Goal: Task Accomplishment & Management: Manage account settings

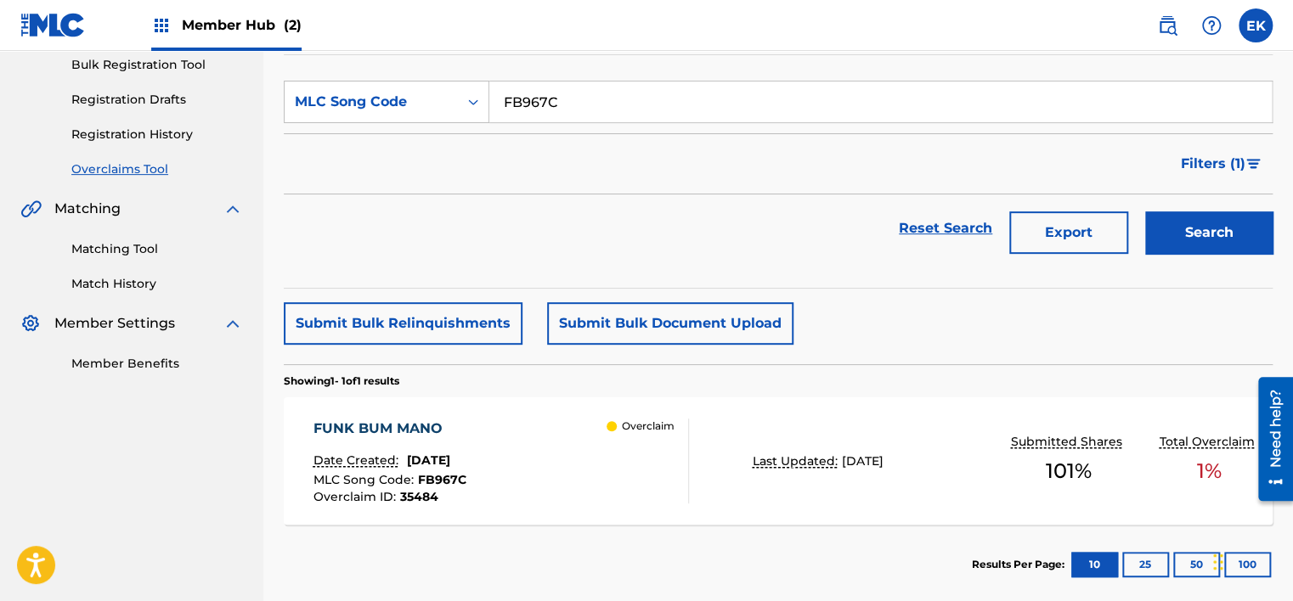
click at [562, 476] on div "FUNK BUM MANO Date Created: September 10, 2025 MLC Song Code : FB967C Overclaim…" at bounding box center [501, 461] width 376 height 85
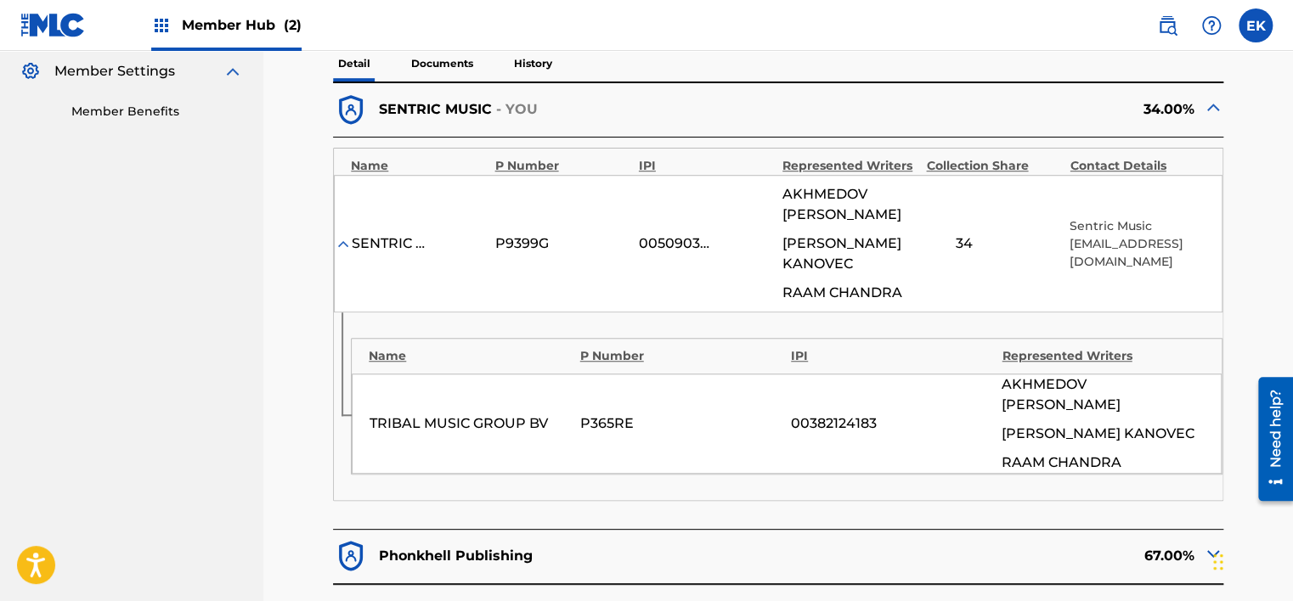
scroll to position [425, 0]
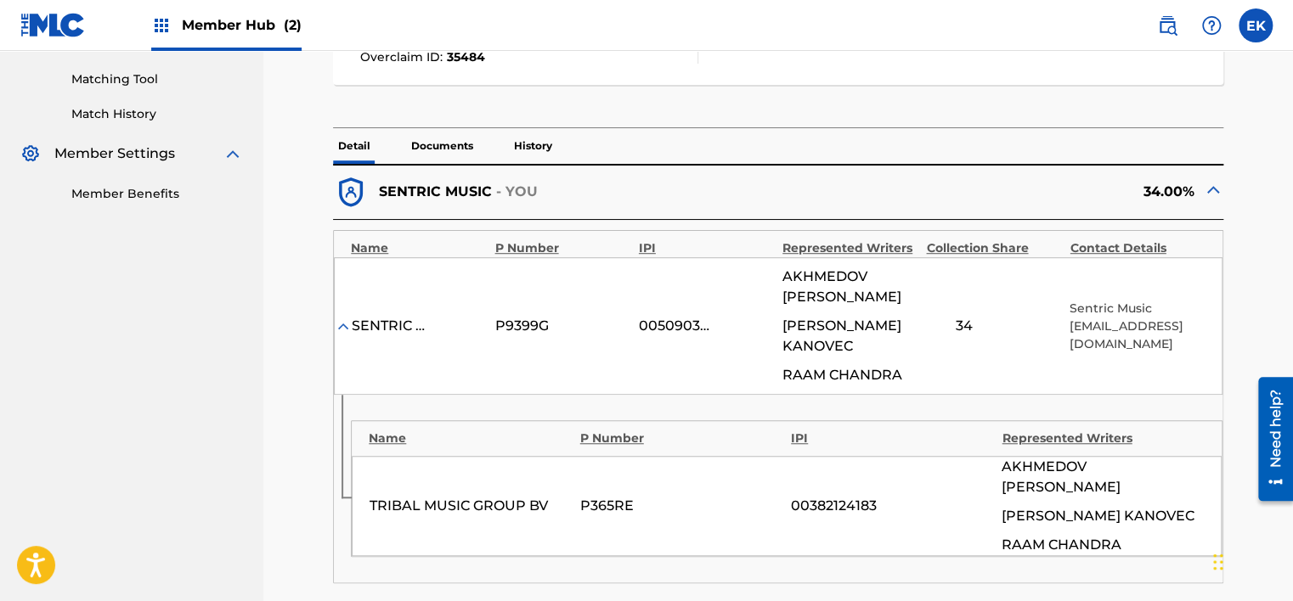
click at [265, 27] on span "Member Hub (2)" at bounding box center [242, 25] width 120 height 20
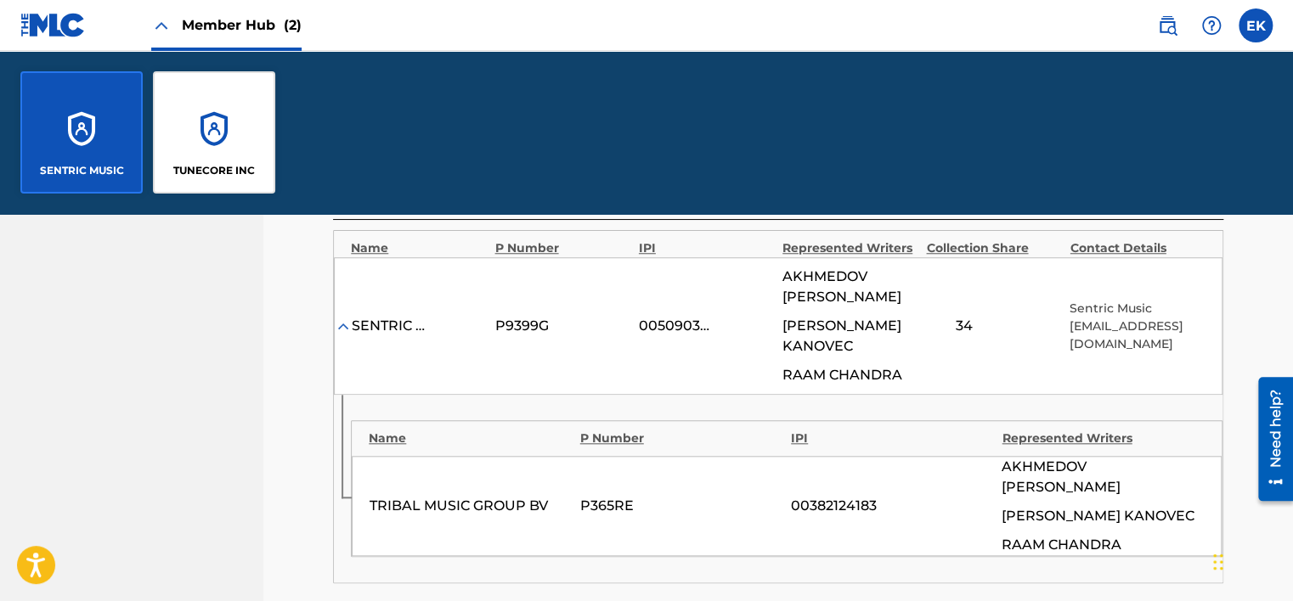
click at [195, 330] on nav "SENTRIC MUSIC Summary Catalog Works Registration Claiming Tool Individual Regis…" at bounding box center [131, 355] width 263 height 1458
click at [595, 453] on div "Name P Number IPI Represented Writers TRIBAL MUSIC GROUP BV P365RE 00382124183 …" at bounding box center [787, 489] width 872 height 137
click at [226, 359] on nav "SENTRIC MUSIC Summary Catalog Works Registration Claiming Tool Individual Regis…" at bounding box center [131, 355] width 263 height 1458
click at [100, 120] on div "SENTRIC MUSIC" at bounding box center [81, 132] width 122 height 122
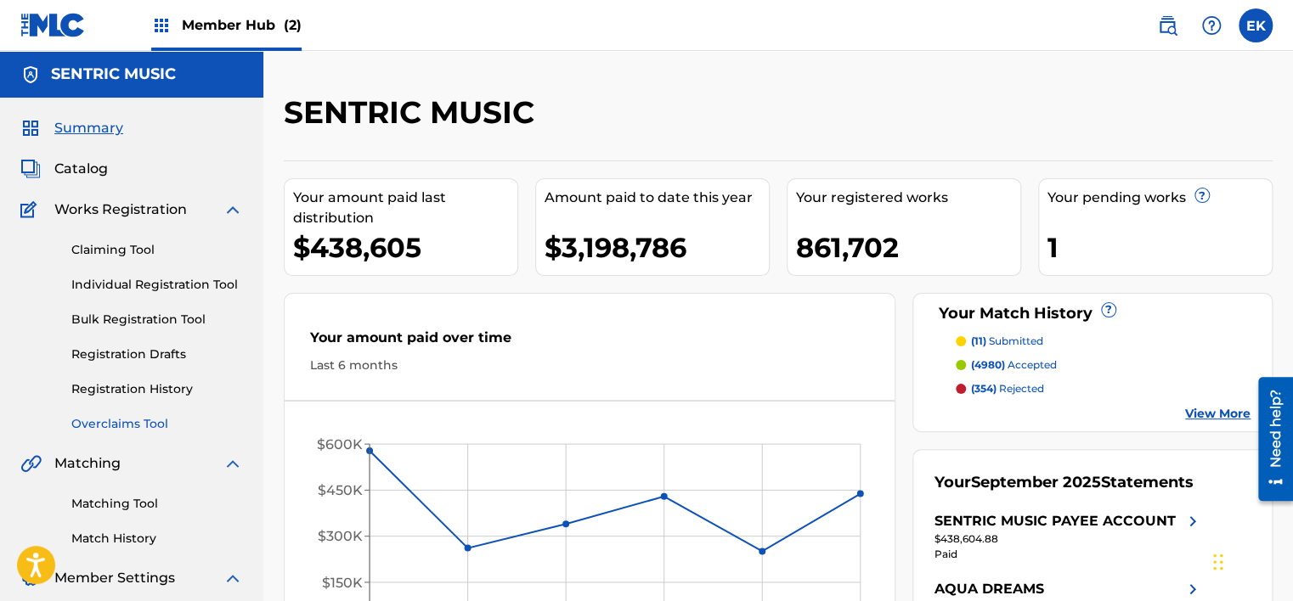
click at [124, 425] on link "Overclaims Tool" at bounding box center [157, 424] width 172 height 18
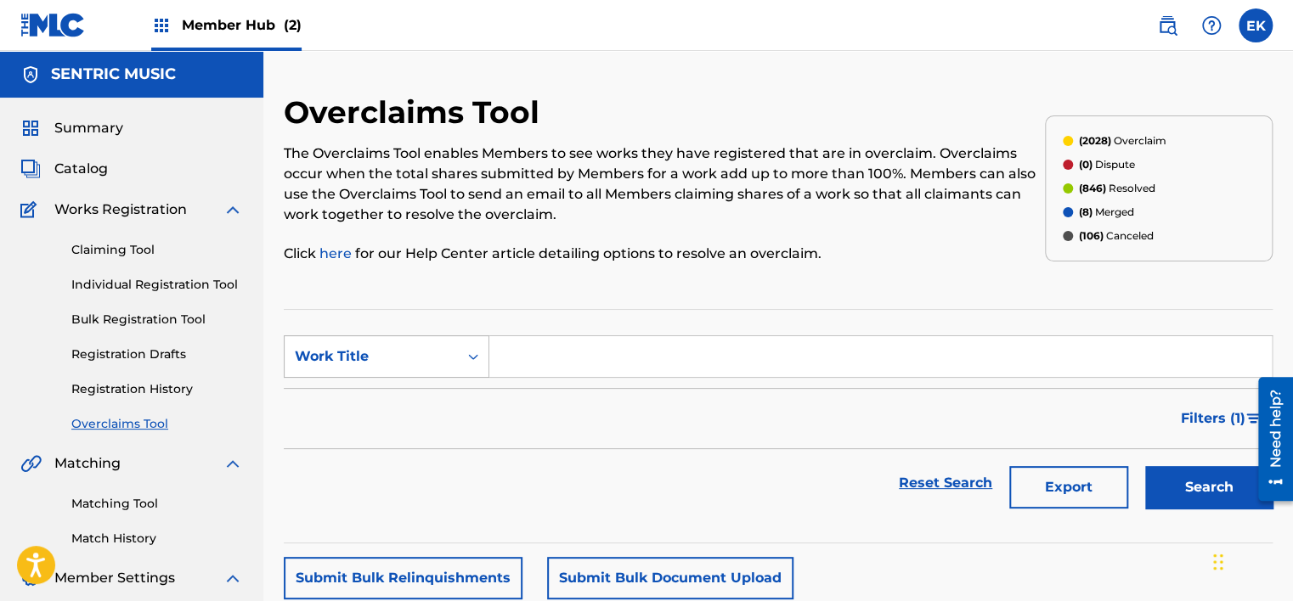
click at [409, 348] on div "Work Title" at bounding box center [371, 357] width 153 height 20
click at [391, 399] on div "MLC Song Code" at bounding box center [387, 399] width 204 height 42
click at [508, 359] on input "Search Form" at bounding box center [880, 356] width 782 height 41
paste input "FB967C"
type input "FB967C"
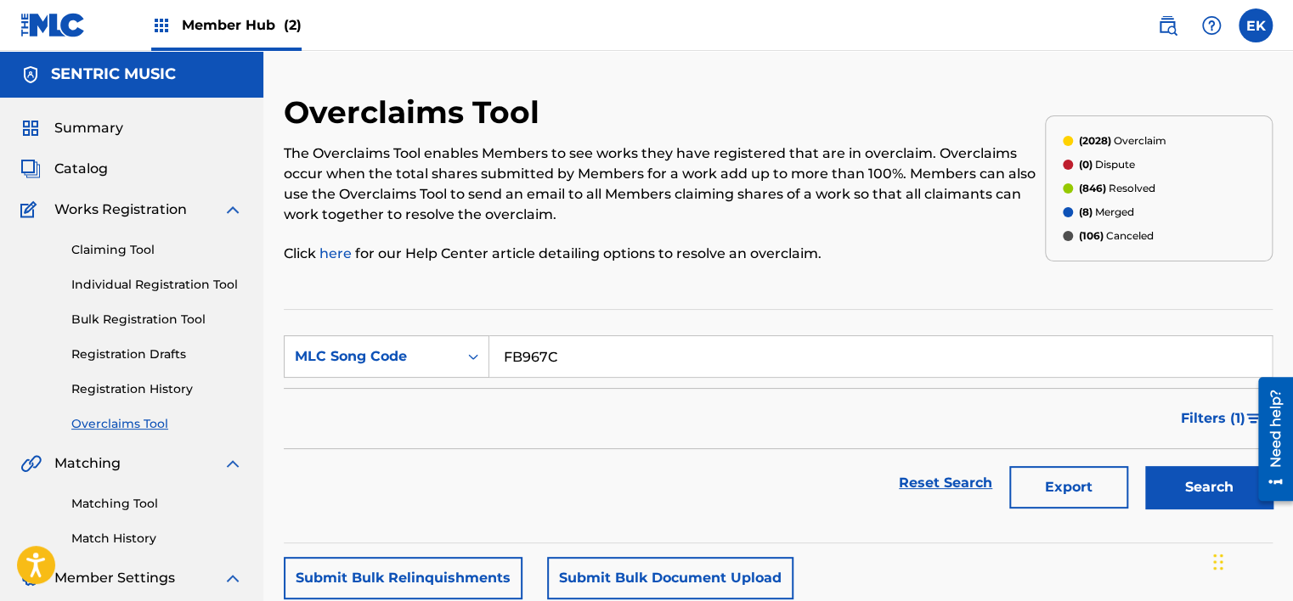
click at [1145, 466] on button "Search" at bounding box center [1208, 487] width 127 height 42
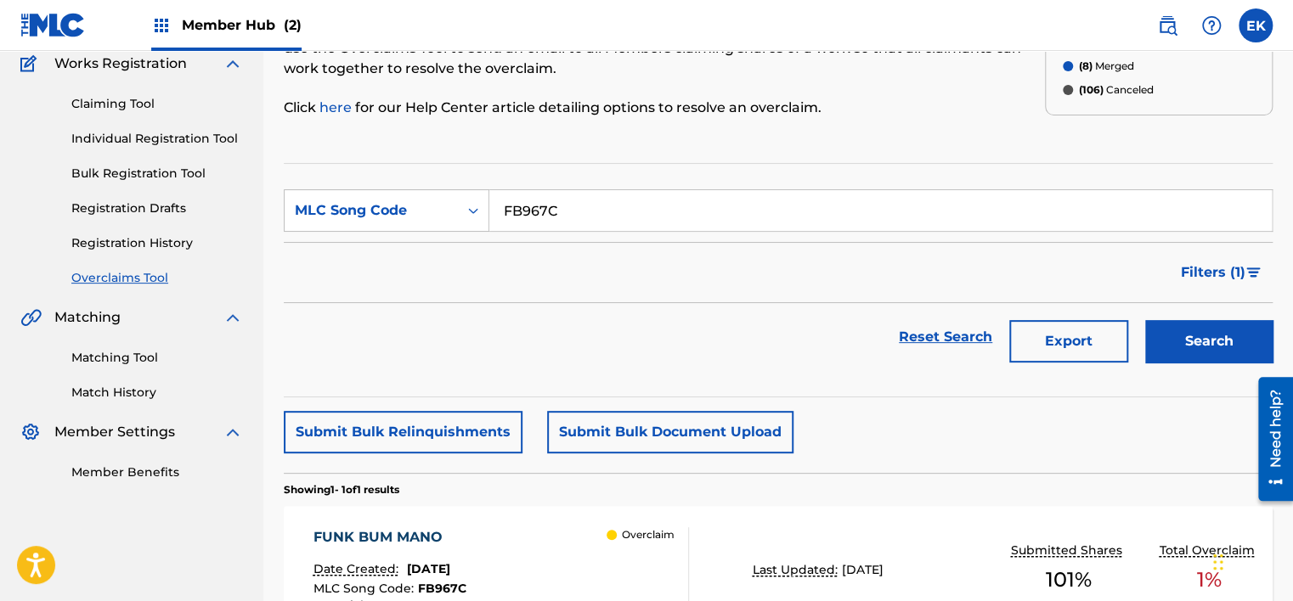
scroll to position [339, 0]
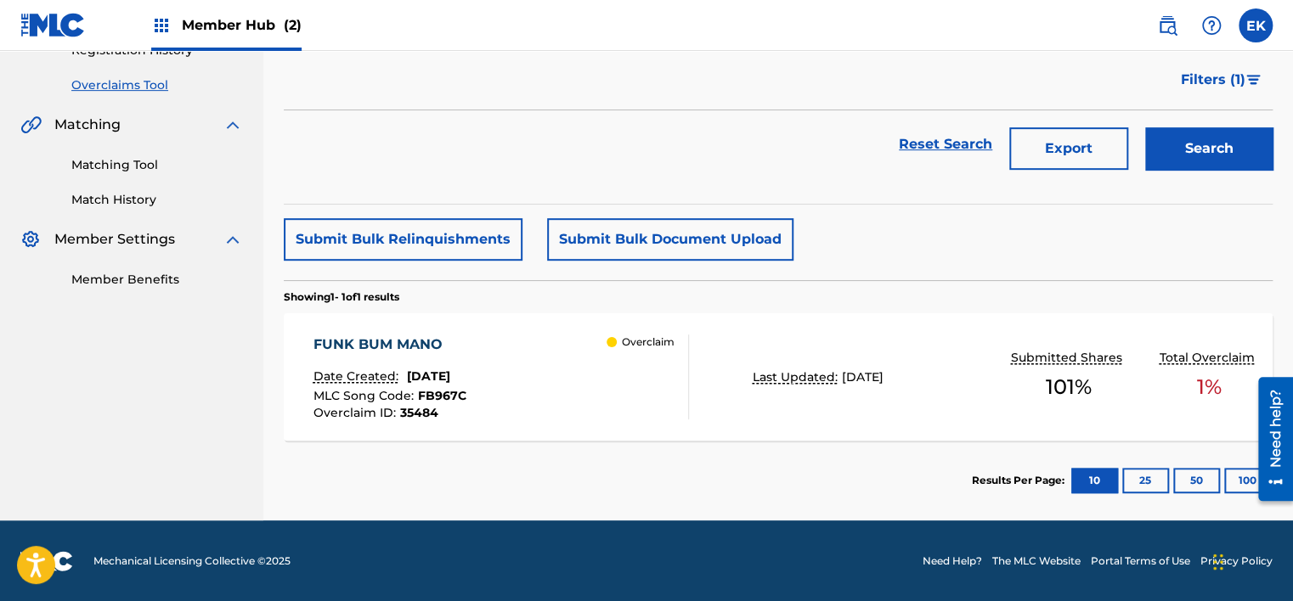
click at [581, 376] on div "FUNK BUM MANO Date Created: September 10, 2025 MLC Song Code : FB967C Overclaim…" at bounding box center [501, 377] width 376 height 85
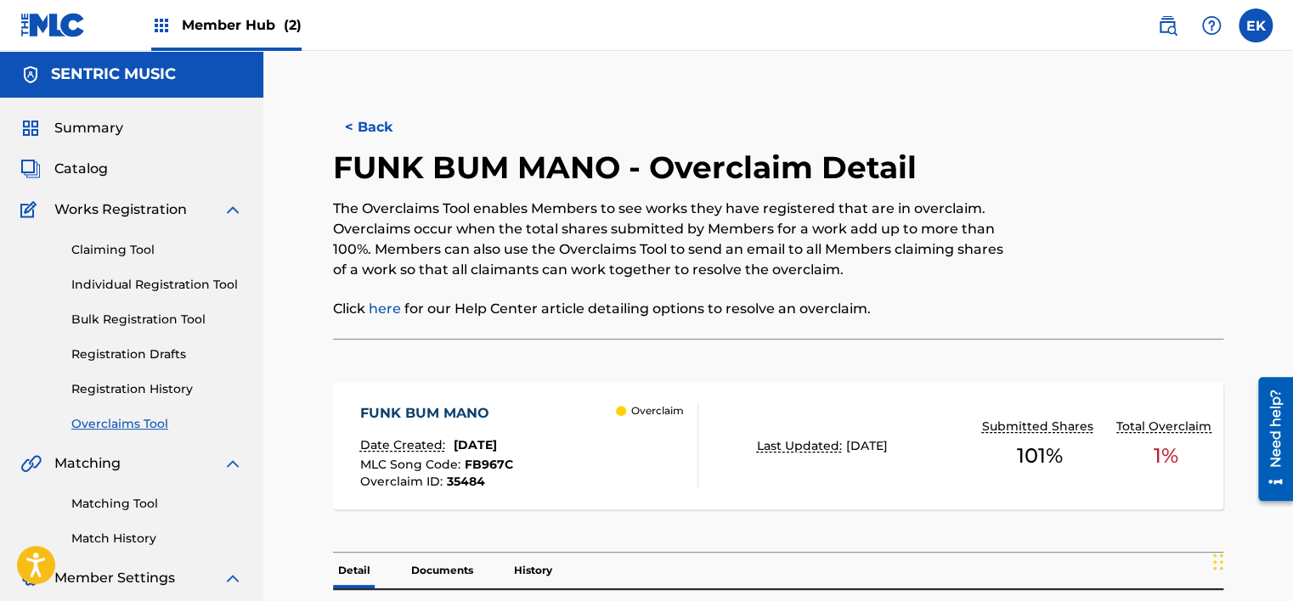
click at [454, 569] on p "Documents" at bounding box center [442, 571] width 72 height 36
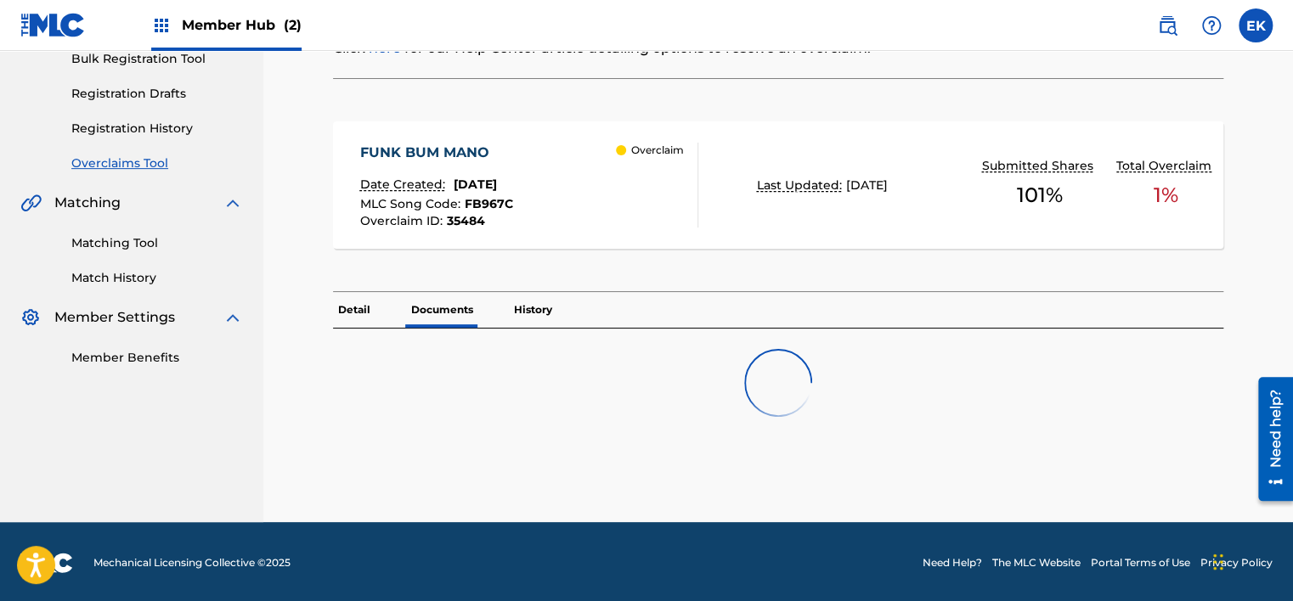
scroll to position [263, 0]
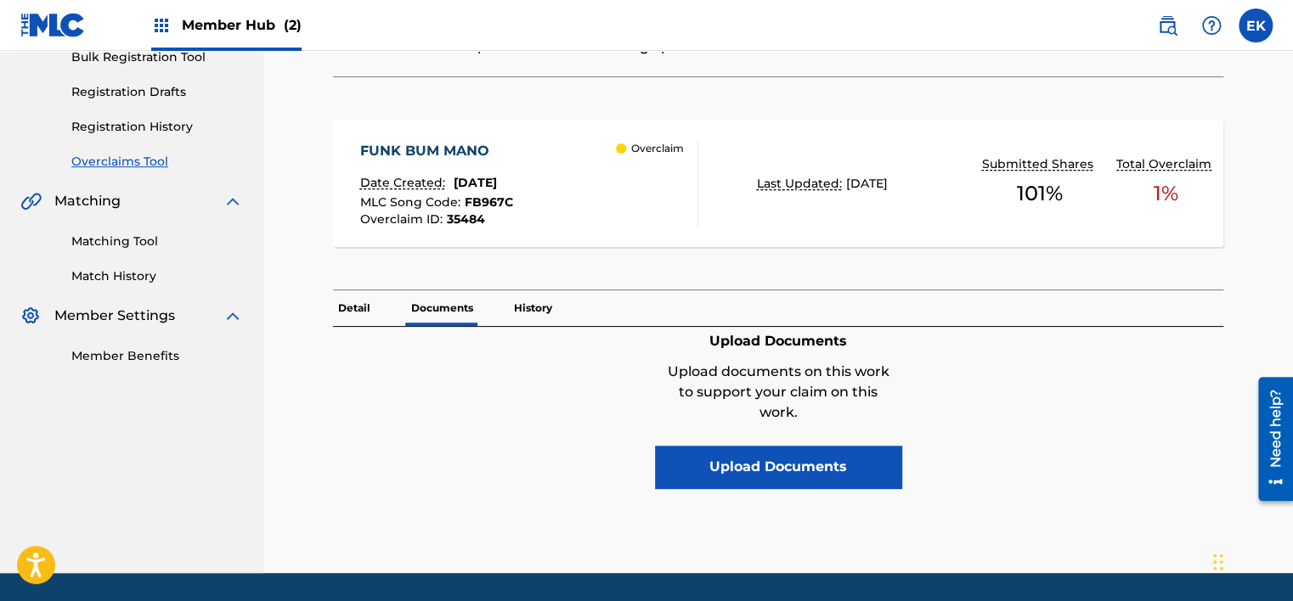
drag, startPoint x: 776, startPoint y: 45, endPoint x: 760, endPoint y: 48, distance: 16.5
click at [778, 47] on nav "Member Hub (2) EK EK Emily Kamara emily.kamara@sentricmusic.com Notification Pr…" at bounding box center [646, 25] width 1293 height 51
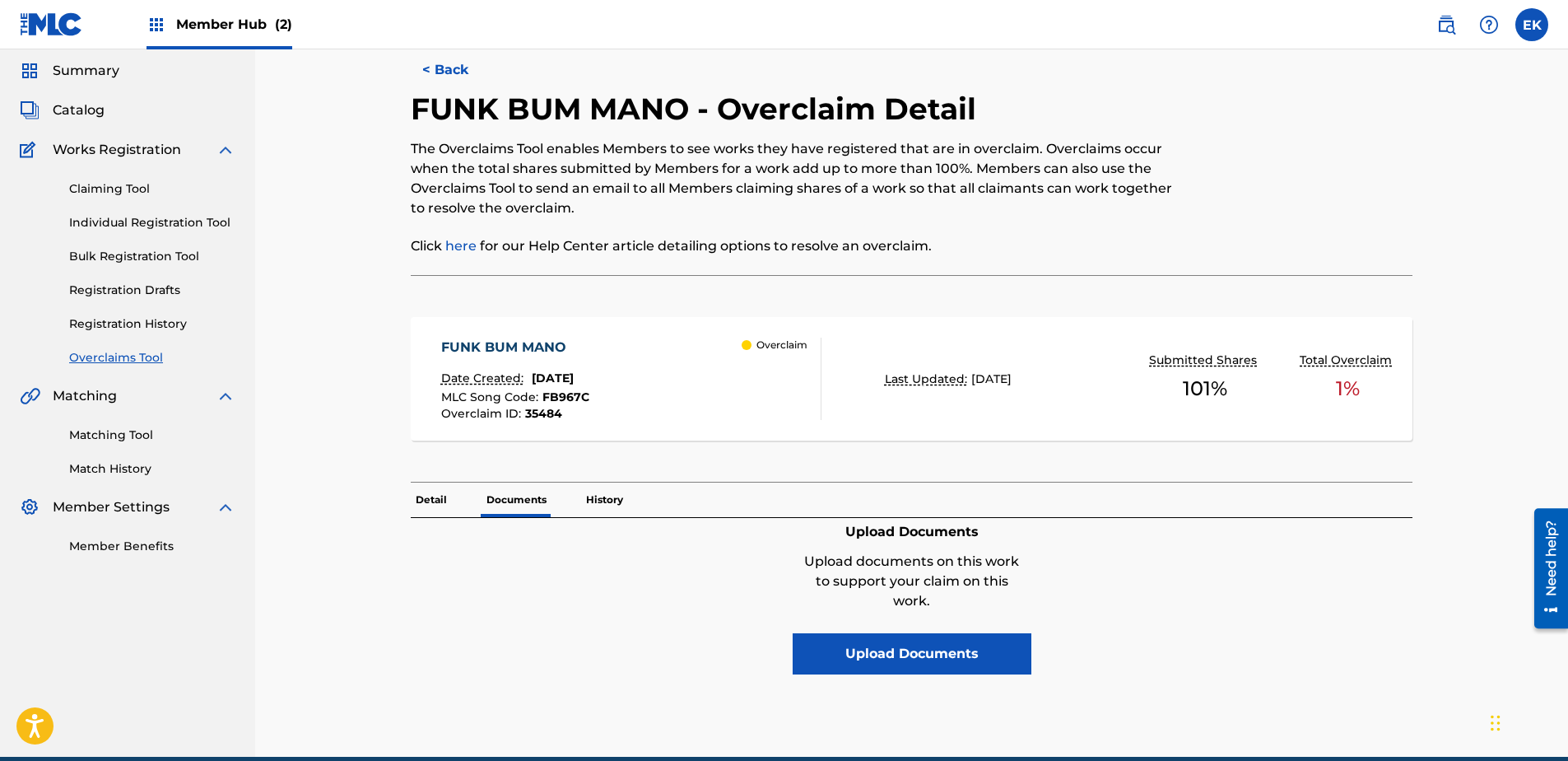
scroll to position [0, 0]
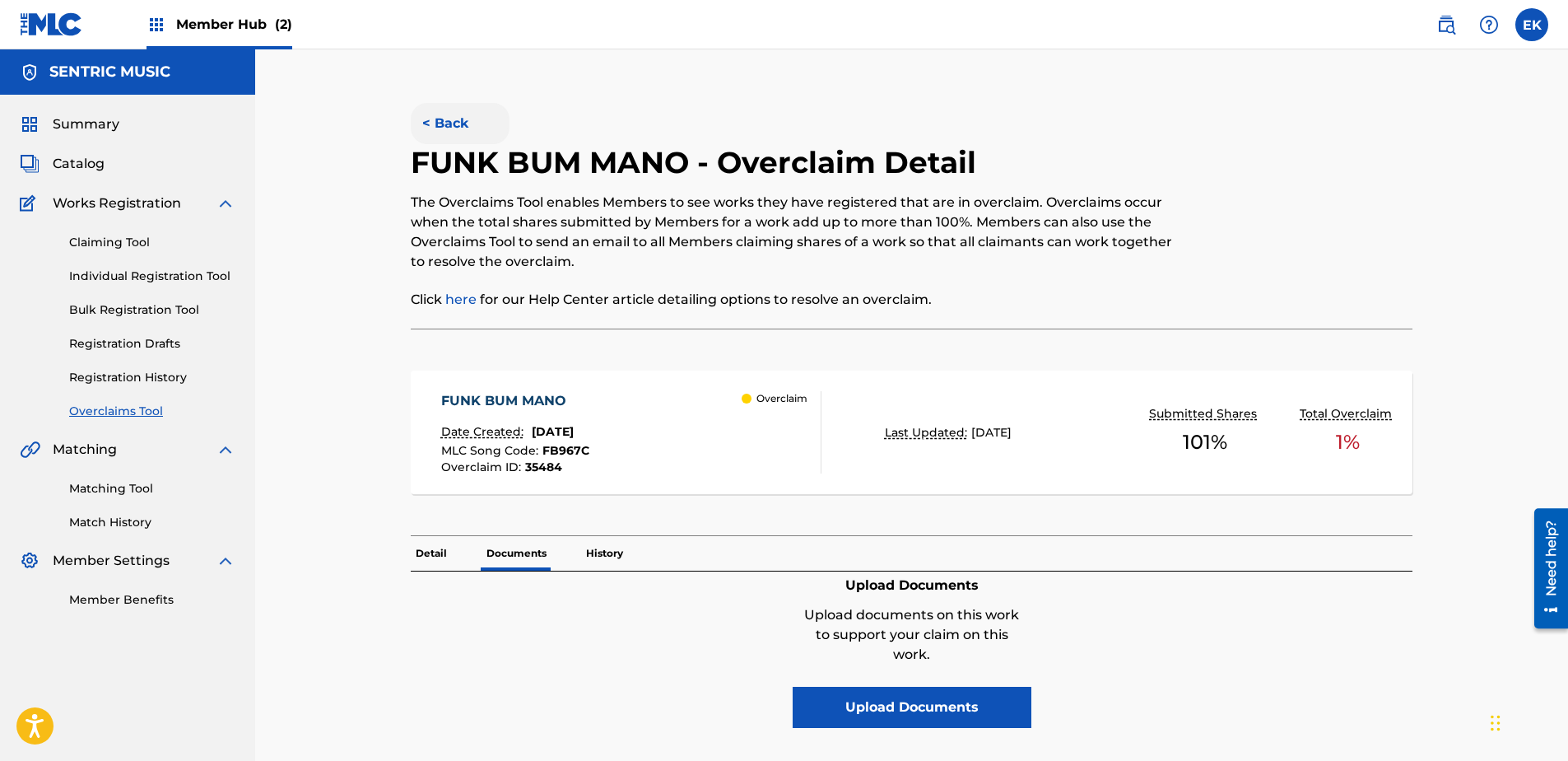
click at [455, 117] on button "< Back" at bounding box center [460, 123] width 99 height 41
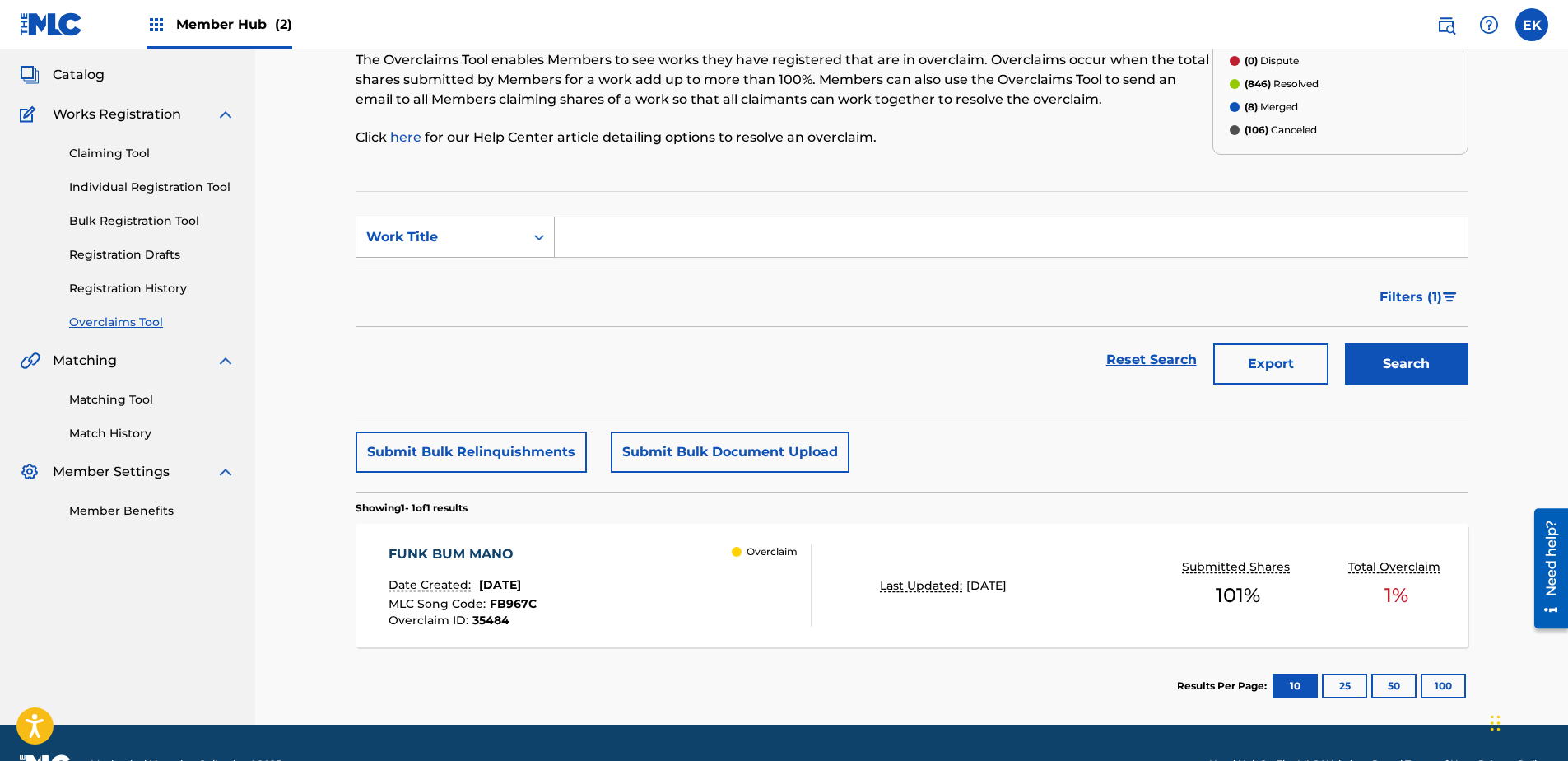
click at [490, 227] on div "Work Title" at bounding box center [440, 238] width 168 height 31
click at [486, 266] on div "MLC Song Code" at bounding box center [455, 278] width 198 height 41
click at [570, 231] on input "Search Form" at bounding box center [1012, 237] width 913 height 40
paste input "MO0R53"
type input "MO0R53"
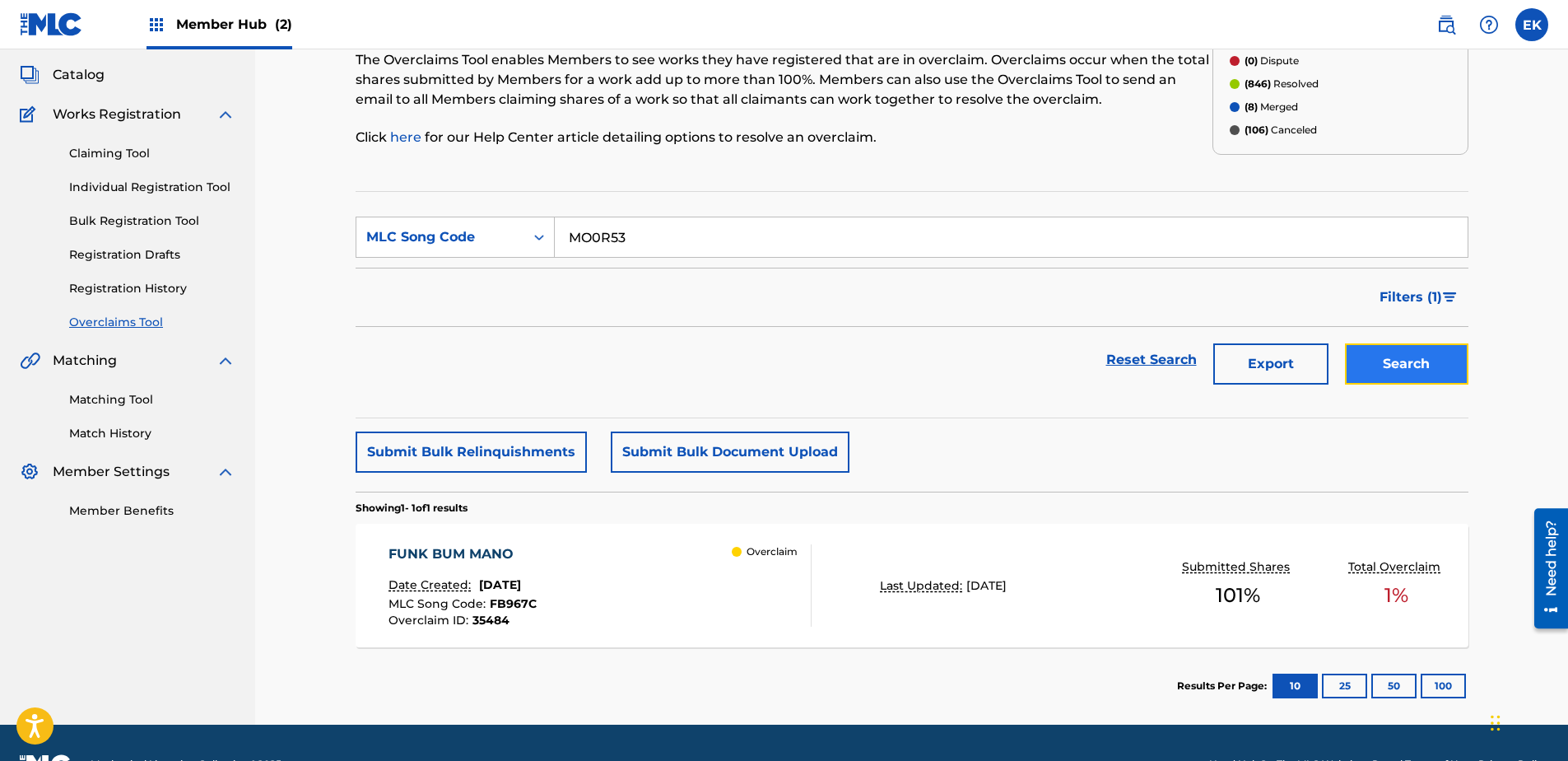
click at [1252, 359] on button "Search" at bounding box center [1406, 364] width 123 height 41
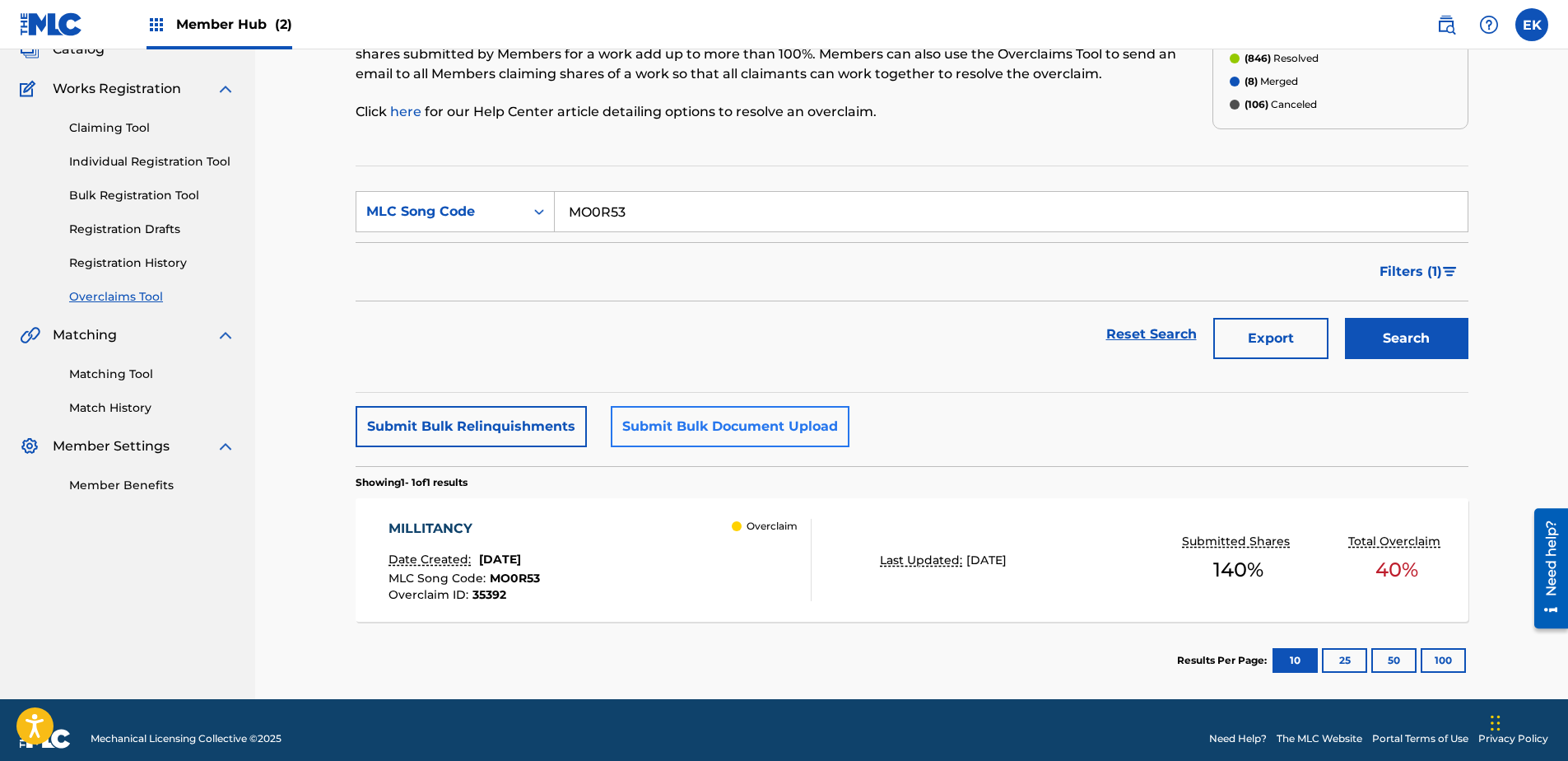
scroll to position [132, 0]
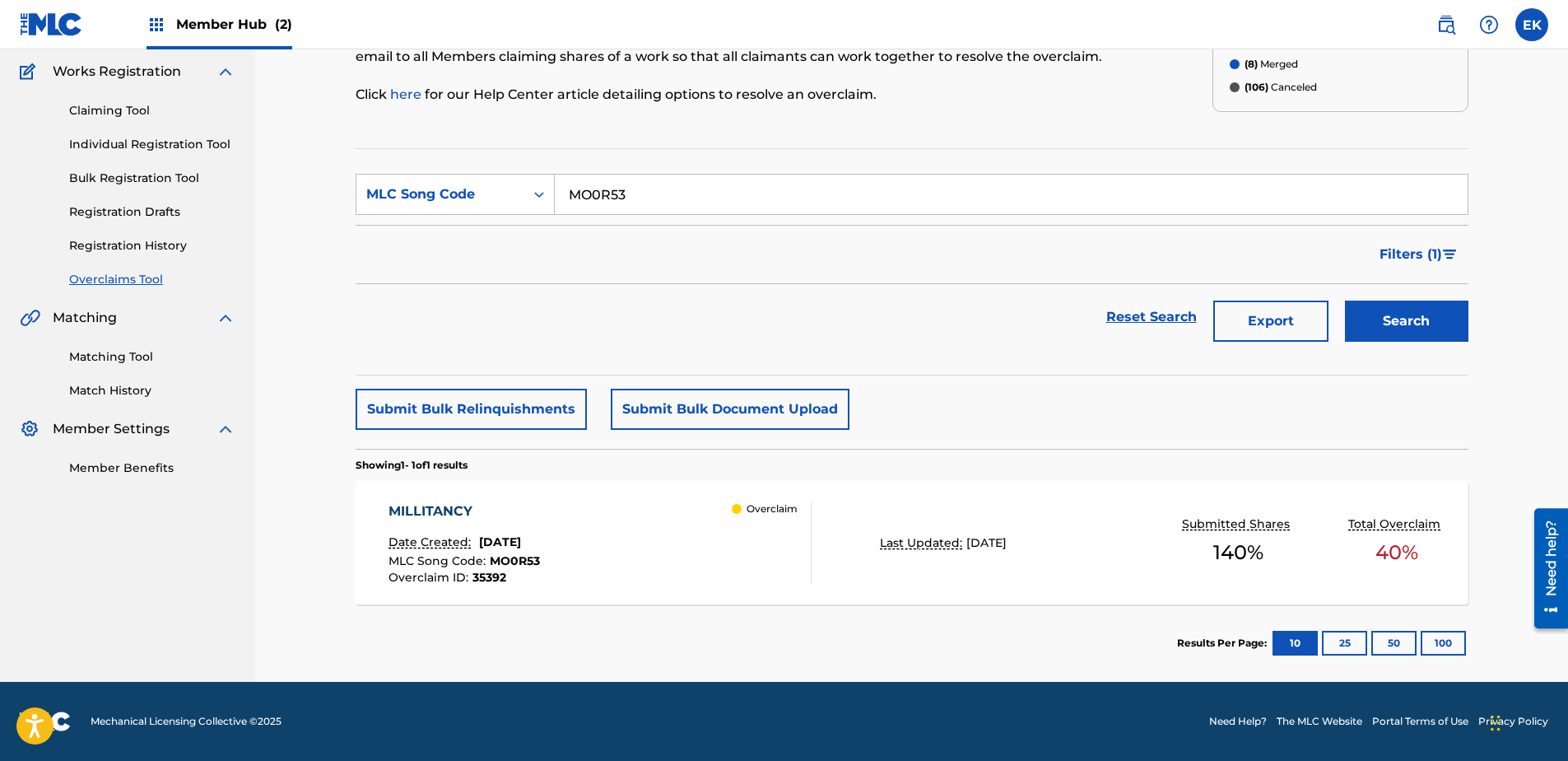
click at [521, 543] on span "September 09, 2025" at bounding box center [499, 541] width 42 height 15
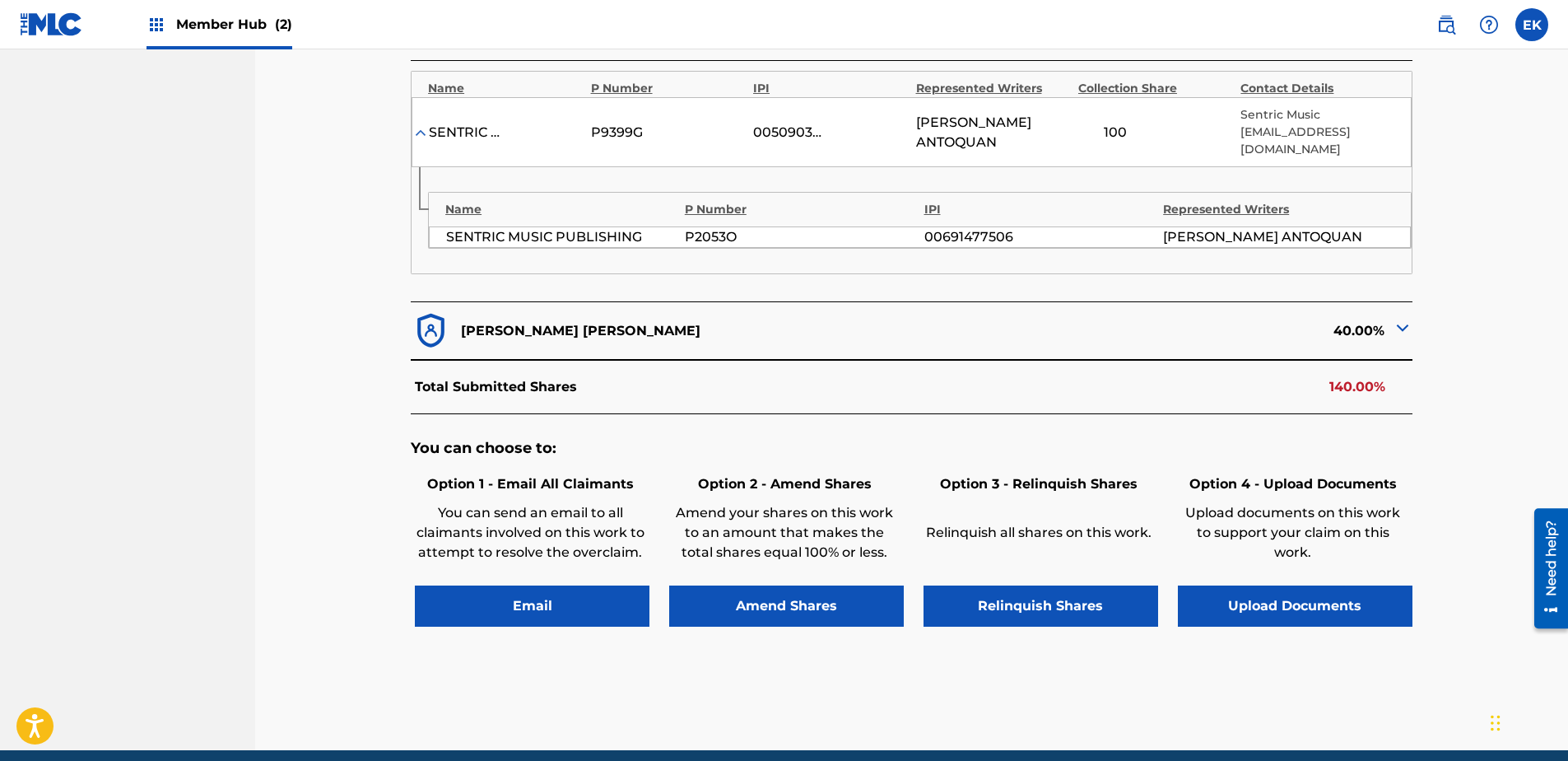
scroll to position [577, 0]
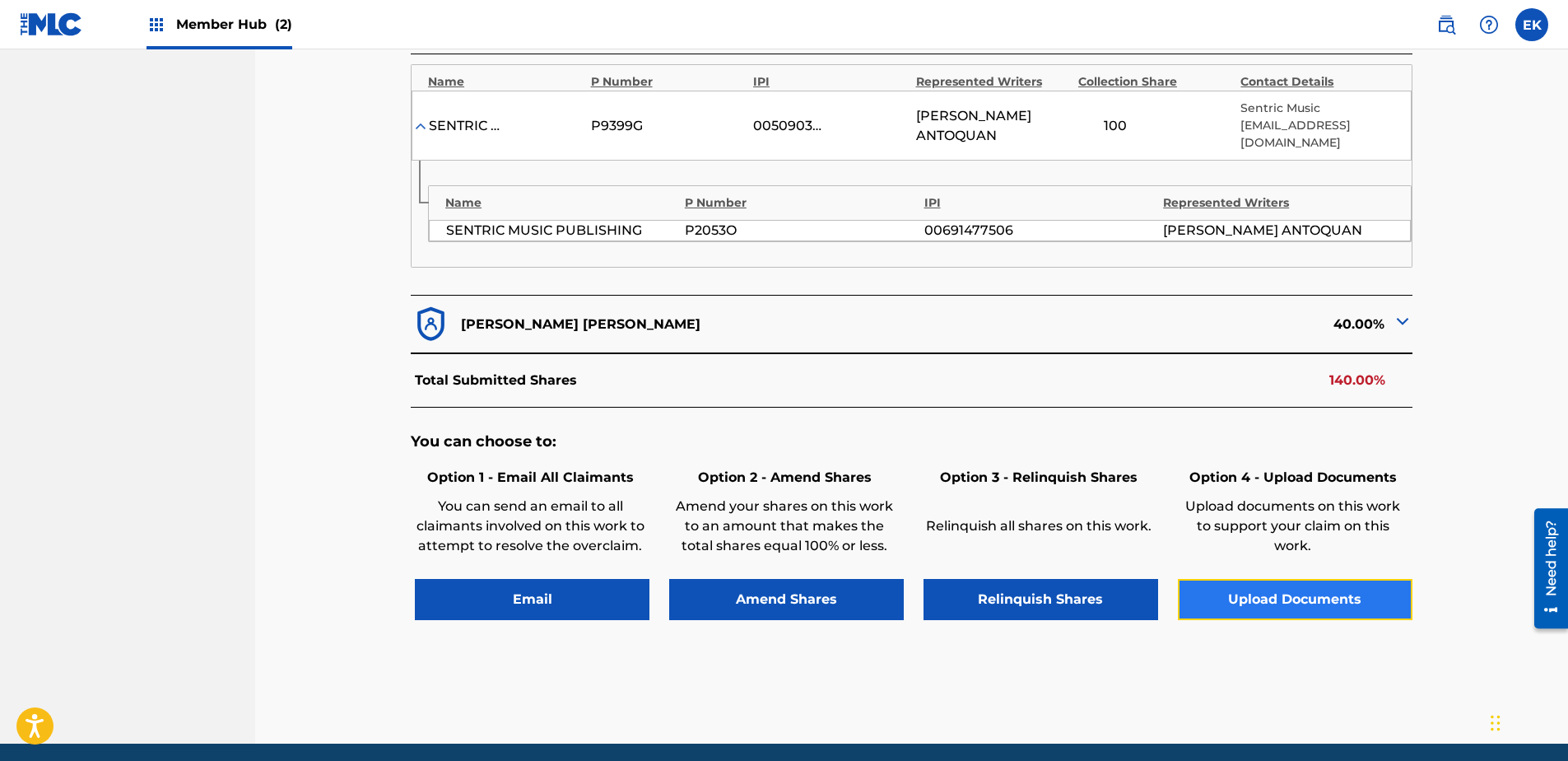
click at [1252, 583] on button "Upload Documents" at bounding box center [1296, 599] width 235 height 41
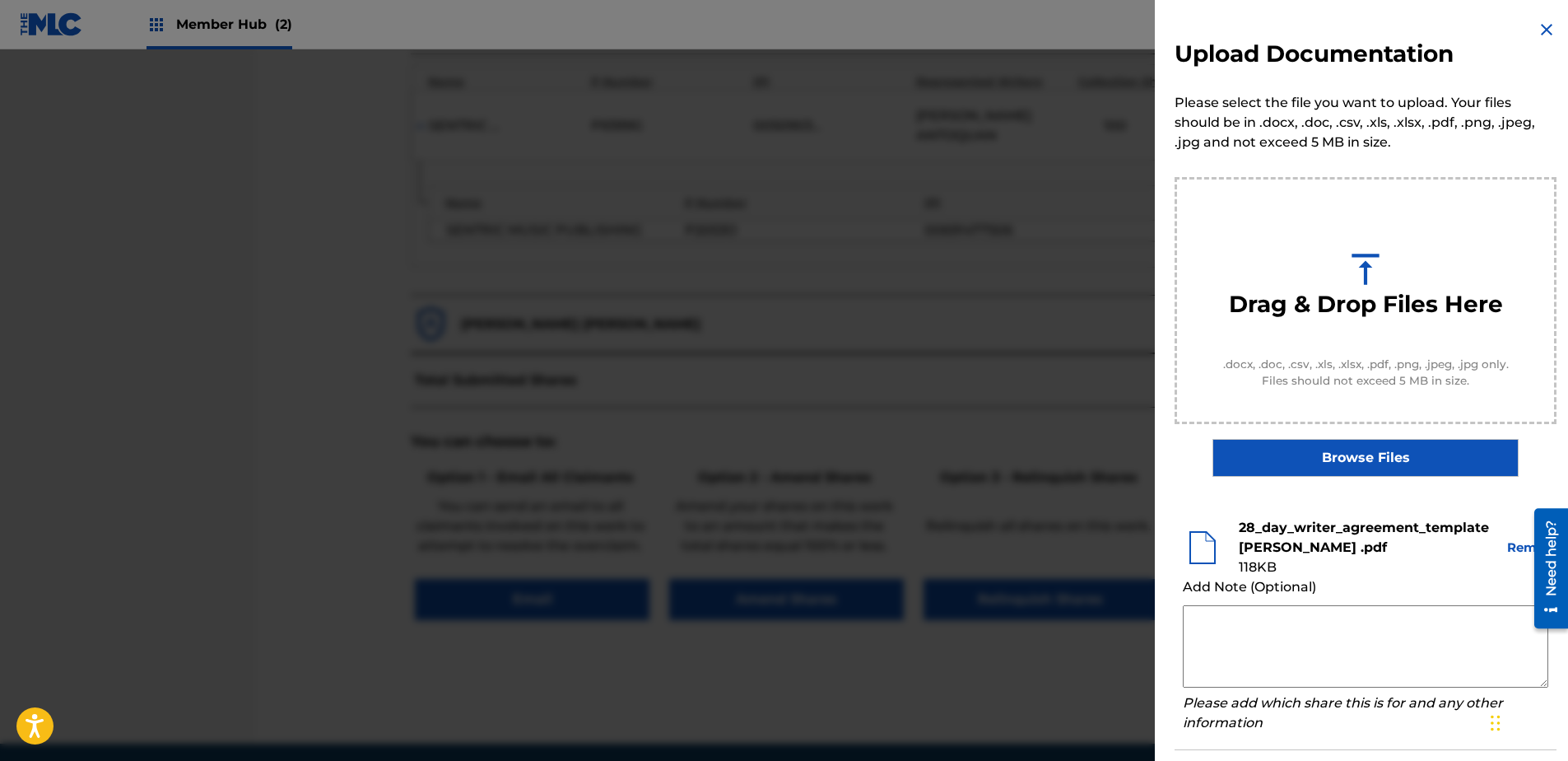
click at [1212, 583] on textarea at bounding box center [1365, 646] width 365 height 82
drag, startPoint x: 1229, startPoint y: 640, endPoint x: 1221, endPoint y: 633, distance: 10.6
click at [1226, 583] on textarea at bounding box center [1365, 646] width 365 height 82
paste textarea "Our self service agreement is signed via digital signature and is active until …"
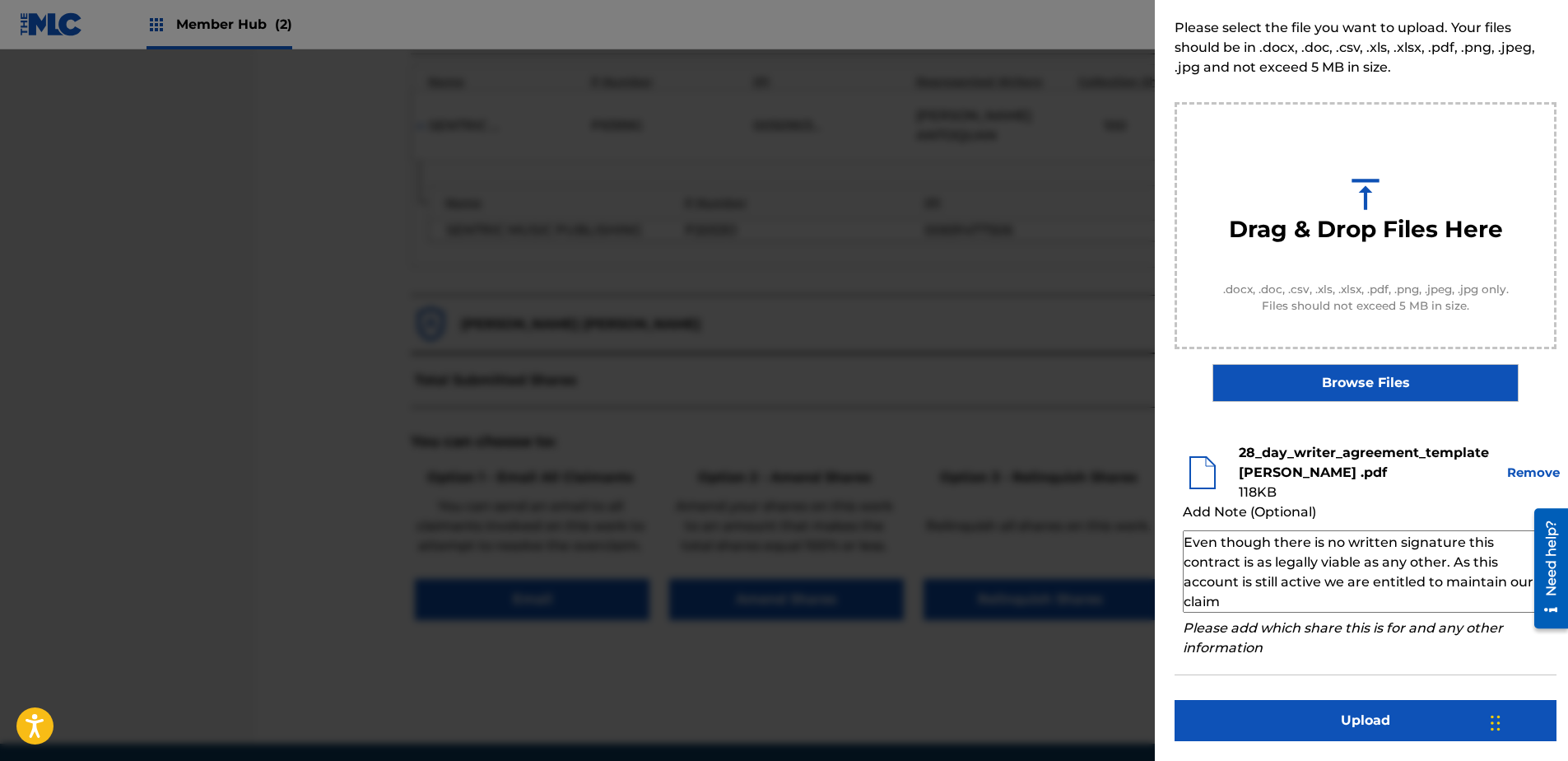
scroll to position [638, 0]
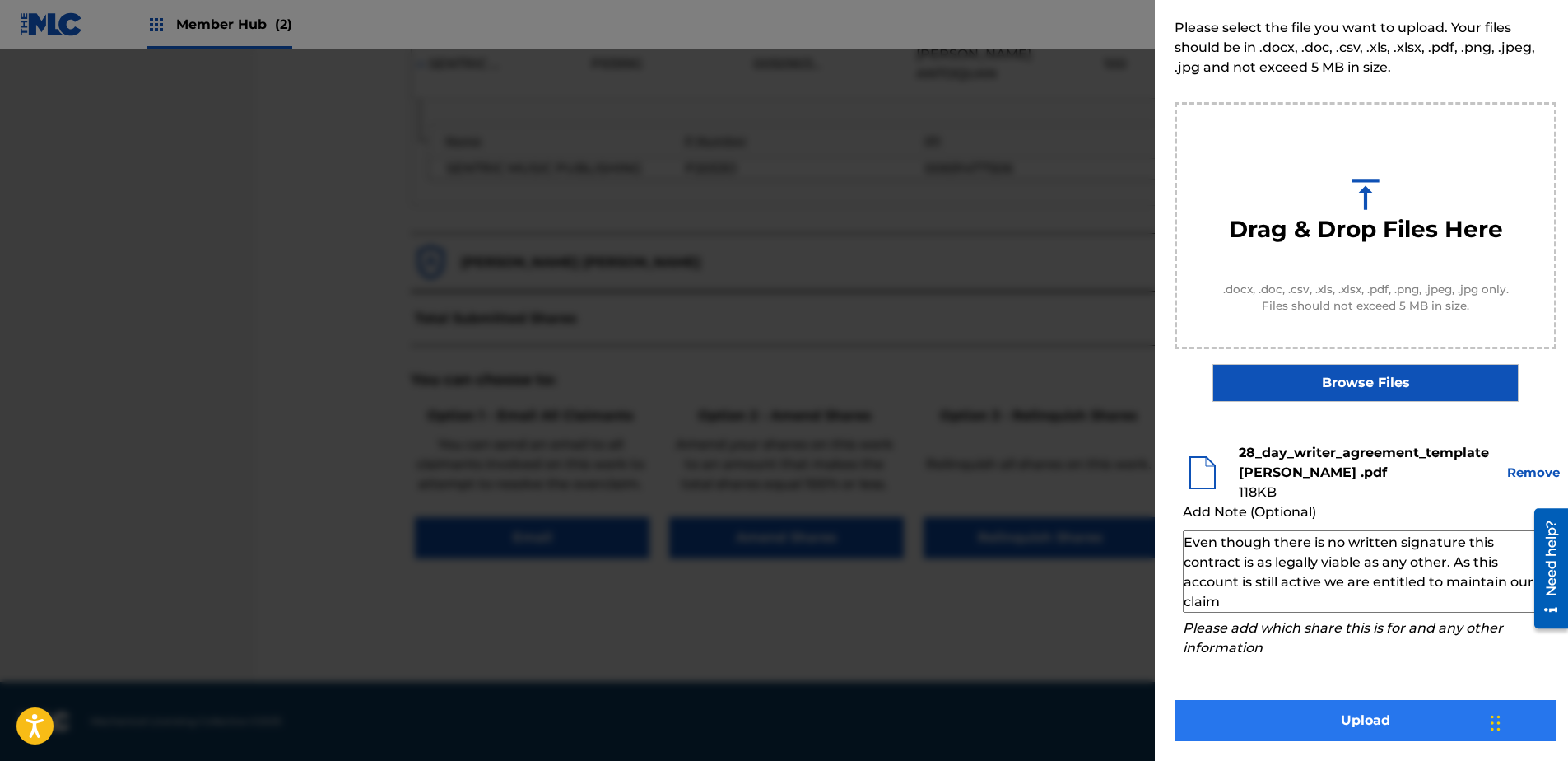
type textarea "Our self service agreement is signed via digital signature and is active until …"
click at [1252, 583] on button "Upload" at bounding box center [1365, 720] width 382 height 41
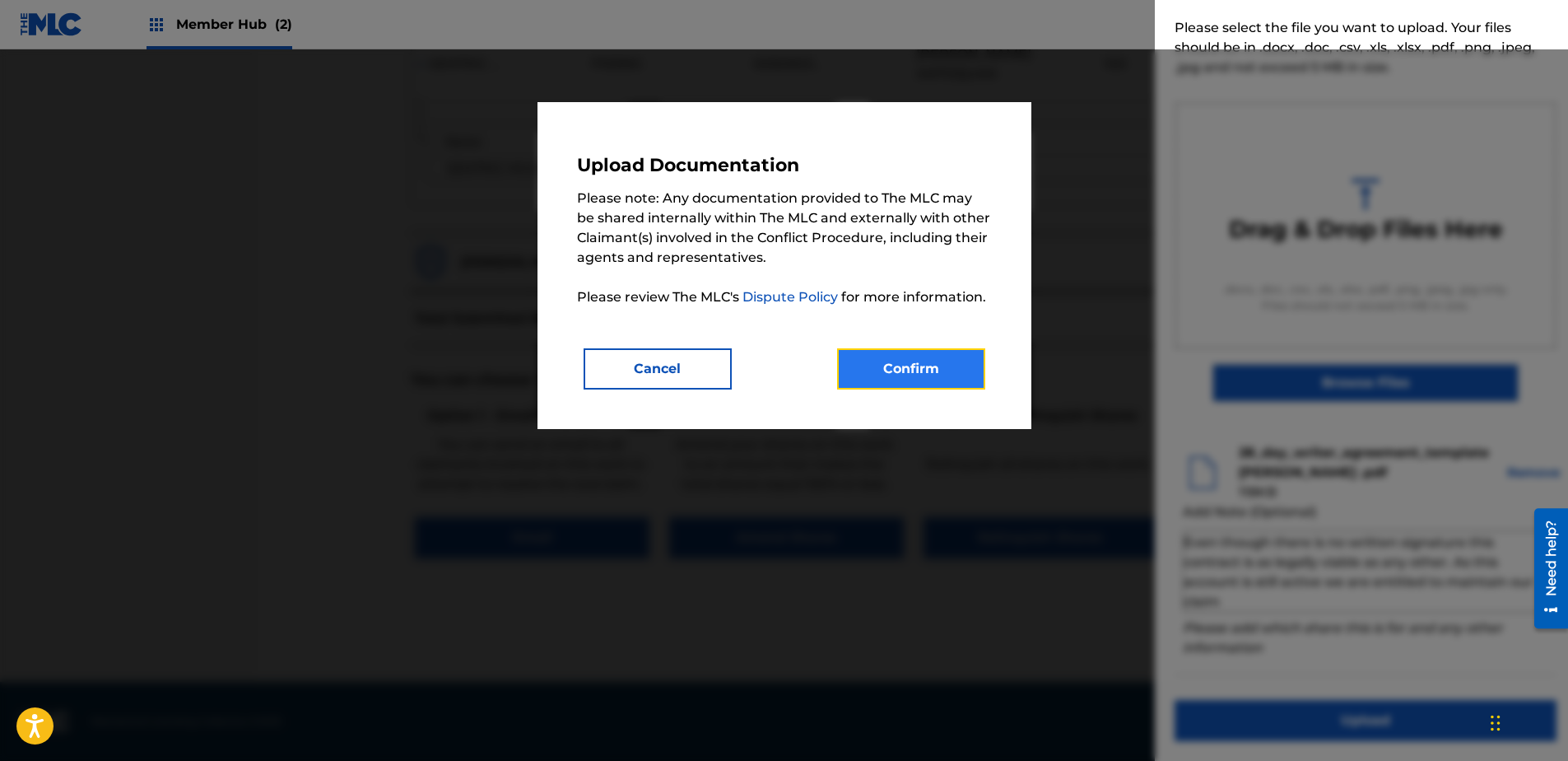
click at [940, 380] on button "Confirm" at bounding box center [911, 368] width 148 height 41
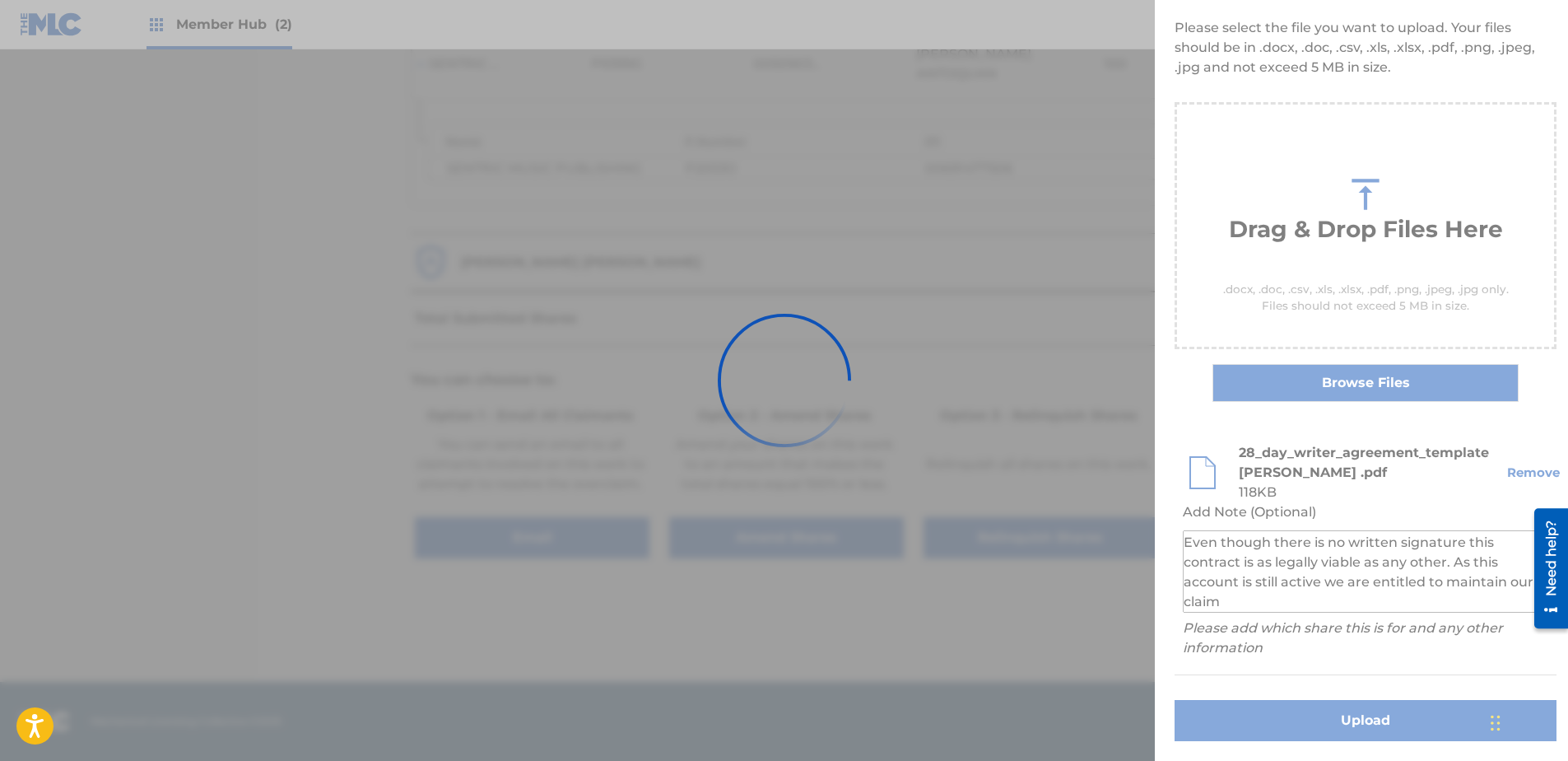
scroll to position [0, 0]
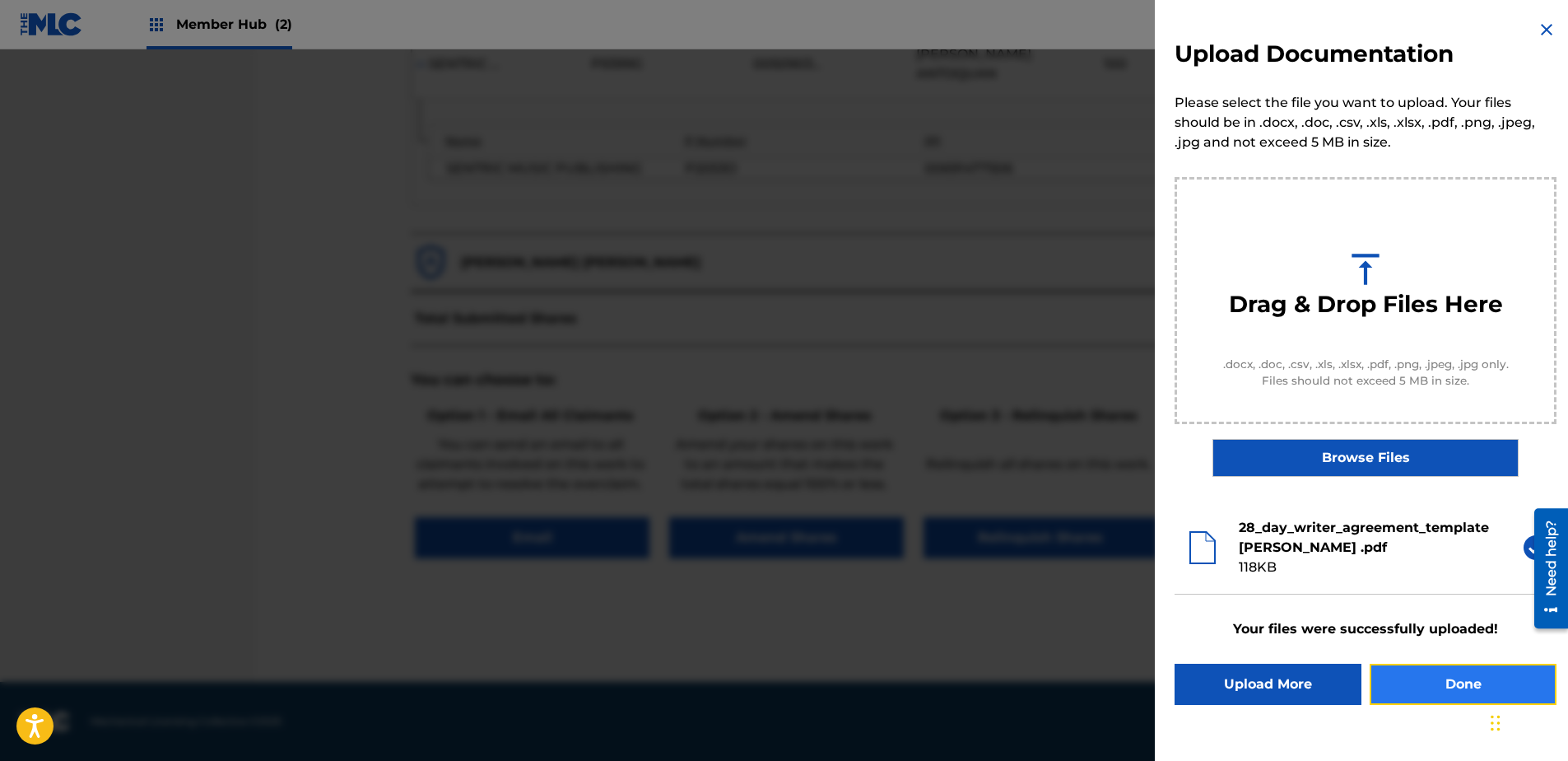
click at [1252, 583] on button "Done" at bounding box center [1463, 684] width 187 height 41
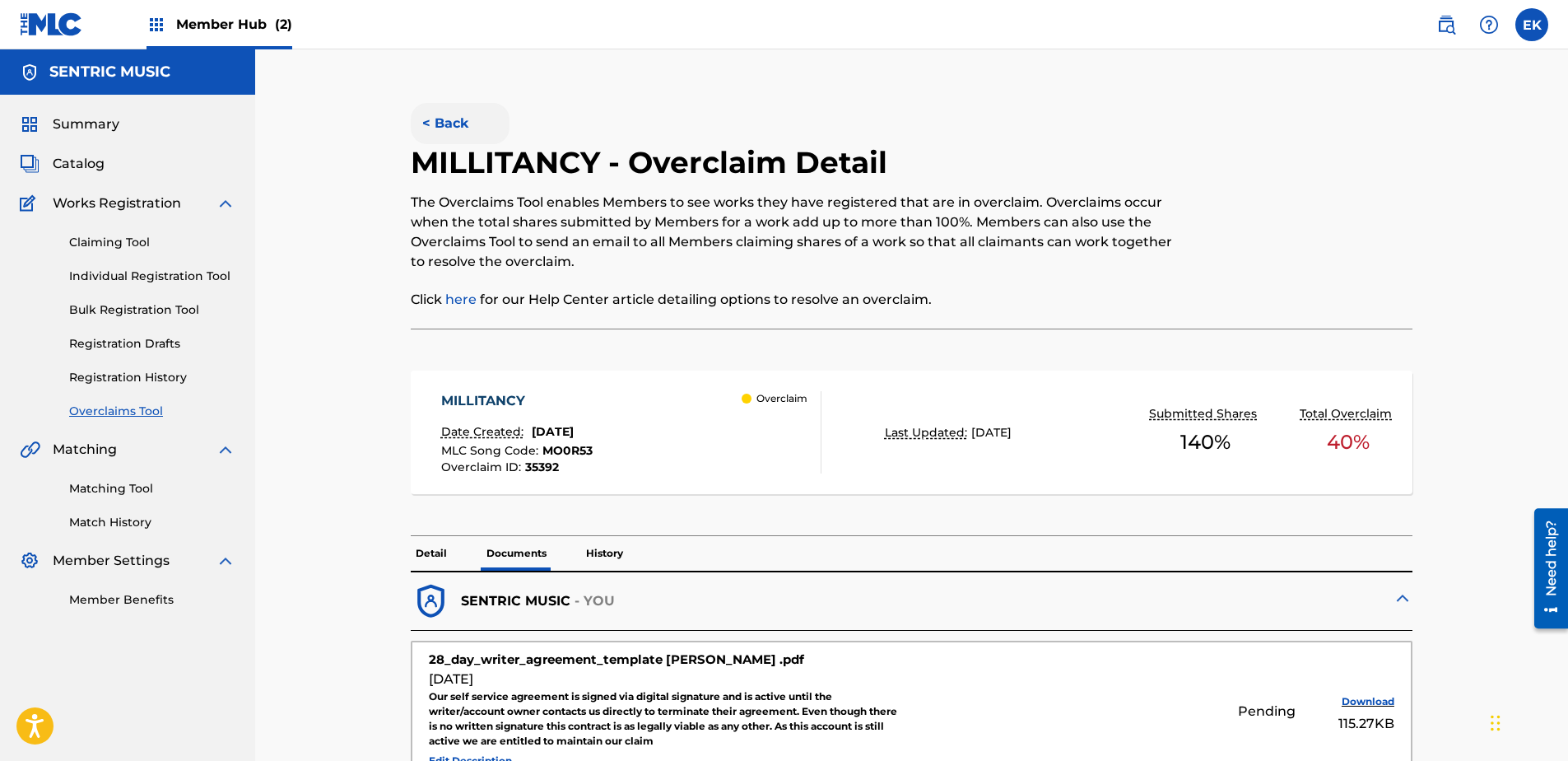
click at [456, 120] on button "< Back" at bounding box center [460, 123] width 99 height 41
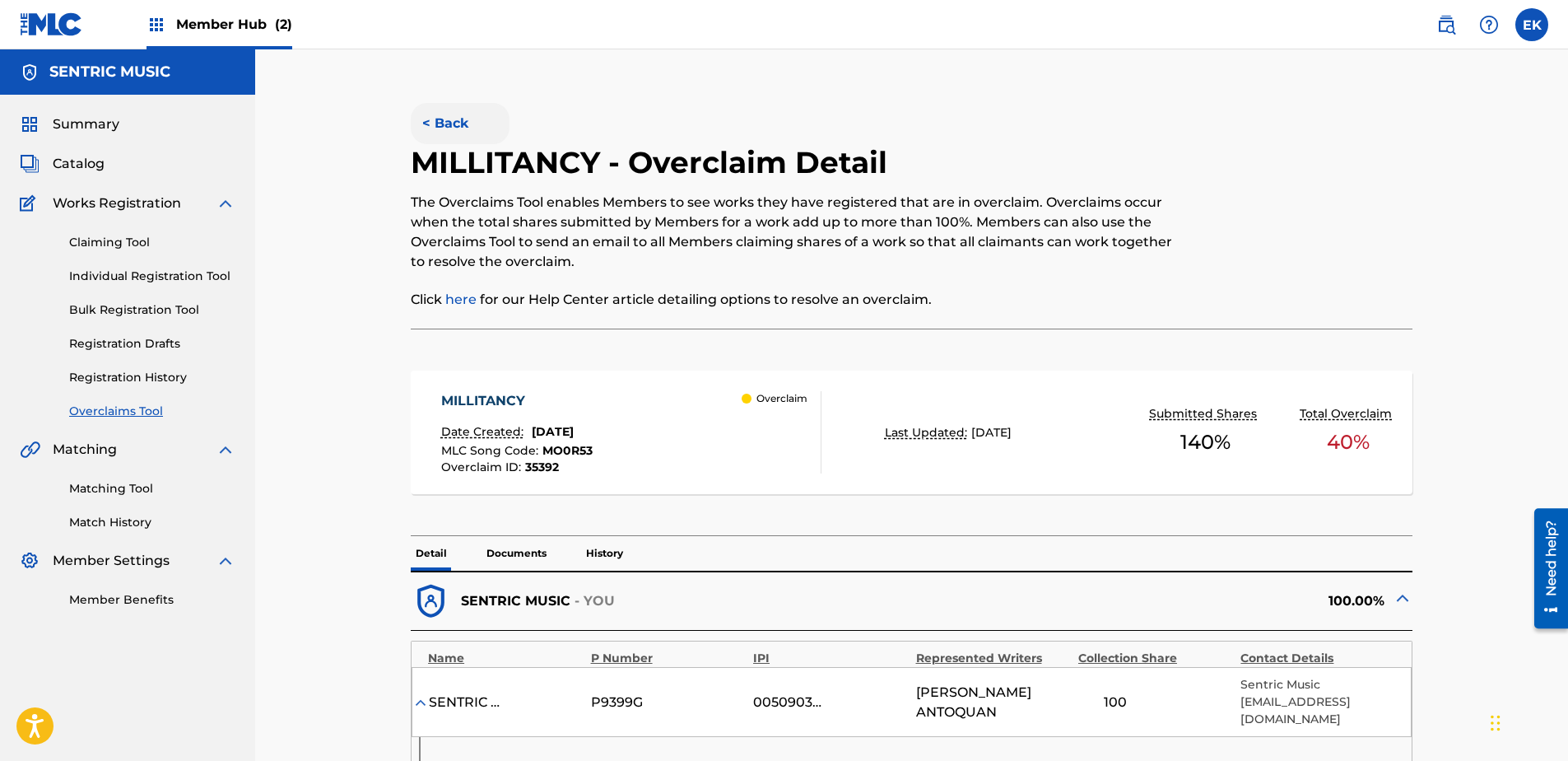
click at [440, 113] on button "< Back" at bounding box center [460, 123] width 99 height 41
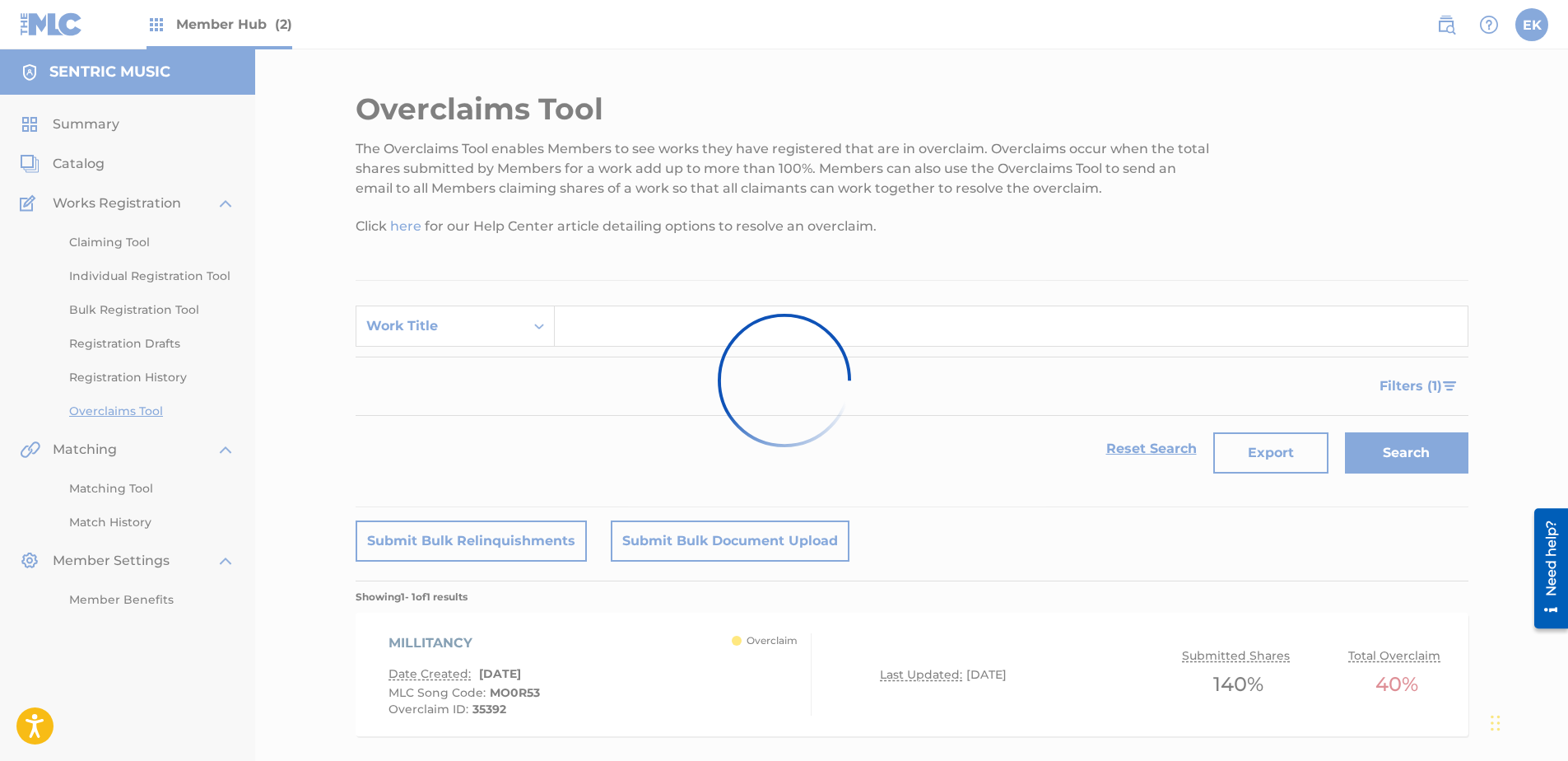
scroll to position [89, 0]
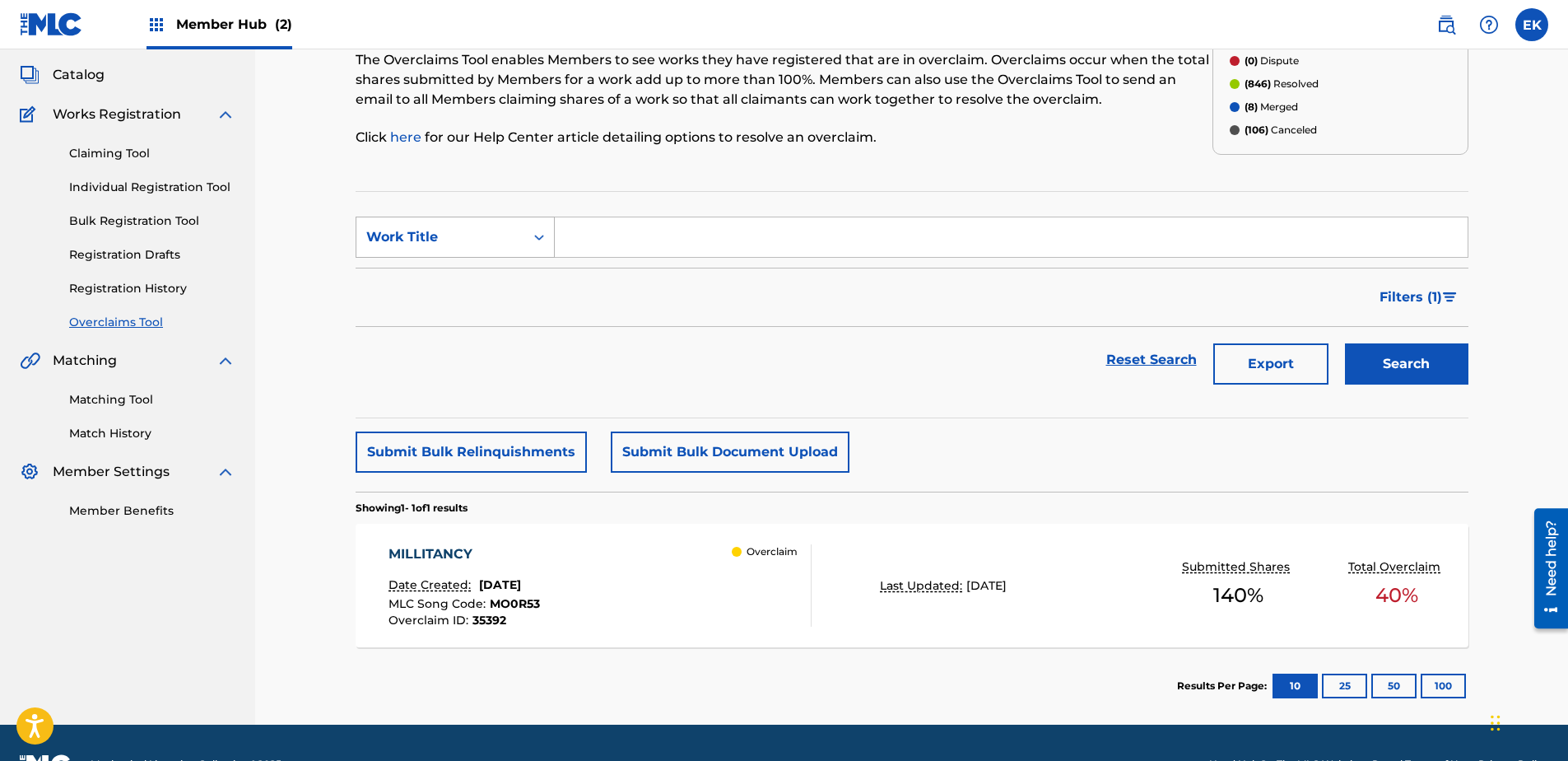
click at [515, 246] on div "Work Title" at bounding box center [440, 238] width 168 height 31
click at [517, 281] on div "MLC Song Code" at bounding box center [455, 278] width 198 height 41
click at [584, 225] on input "Search Form" at bounding box center [1012, 237] width 913 height 40
paste input "GB6W5L"
type input "GB6W5L"
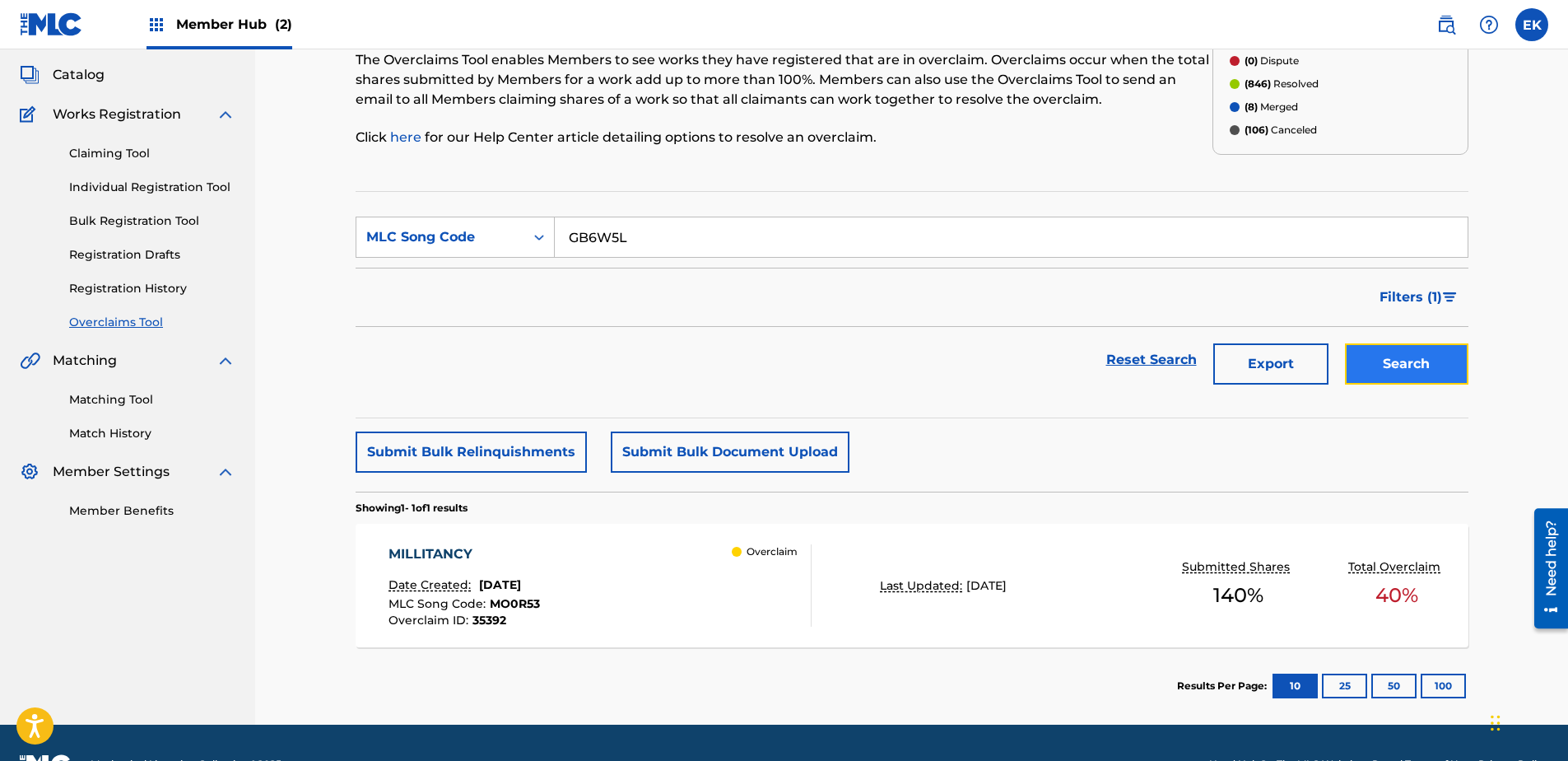
click at [1252, 364] on button "Search" at bounding box center [1406, 364] width 123 height 41
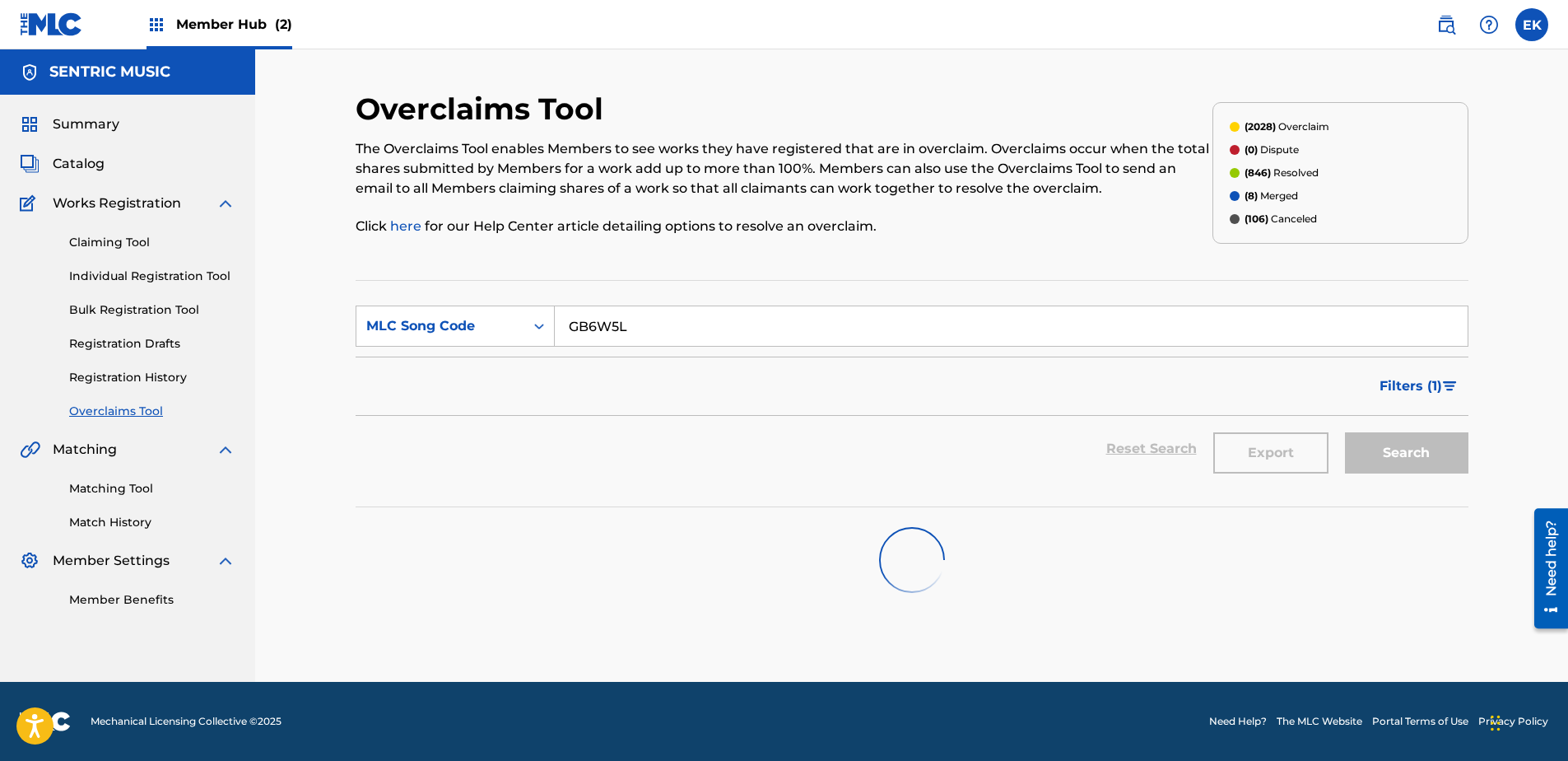
scroll to position [0, 0]
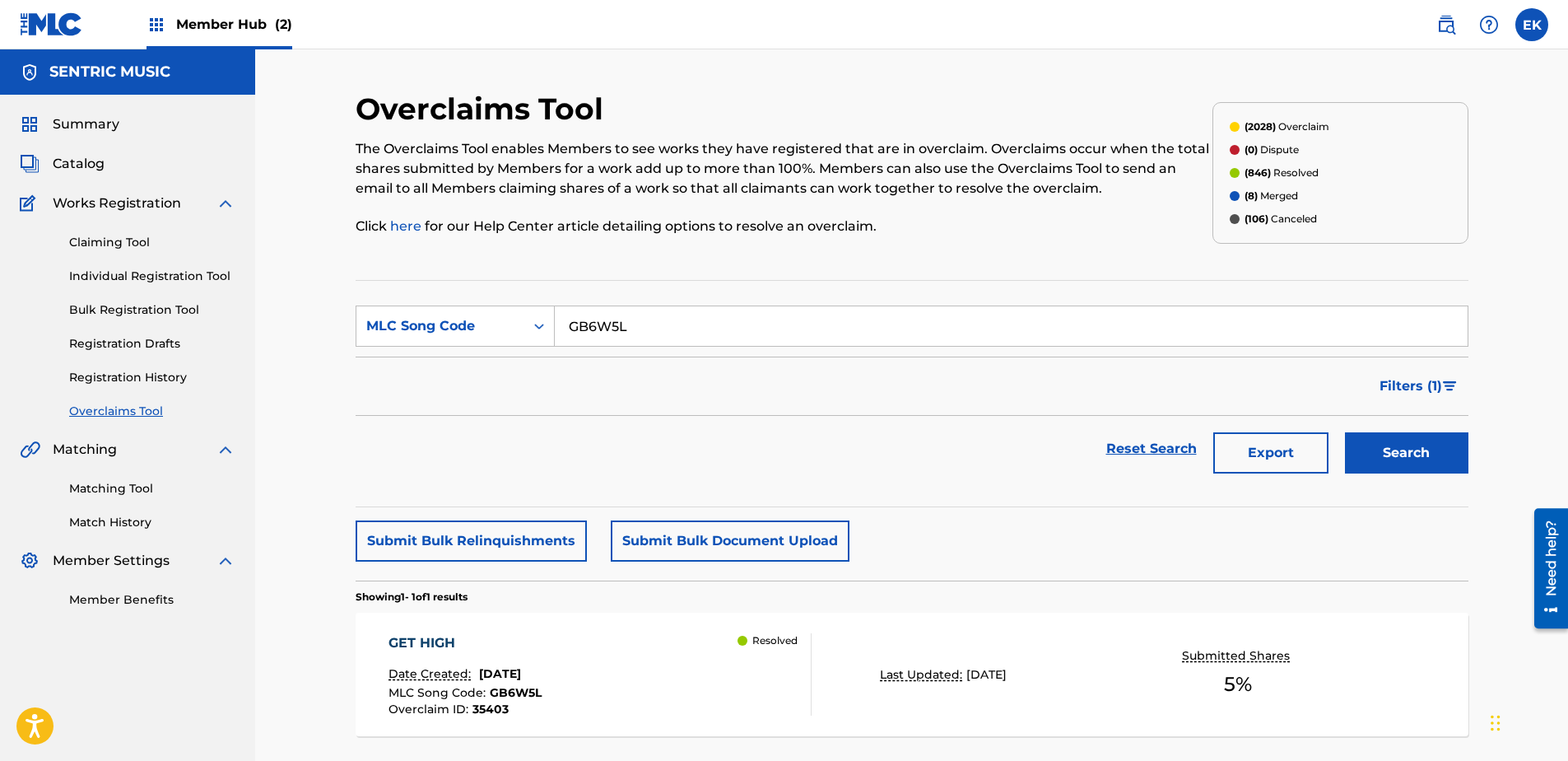
click at [521, 583] on span "September 09, 2025" at bounding box center [499, 673] width 42 height 15
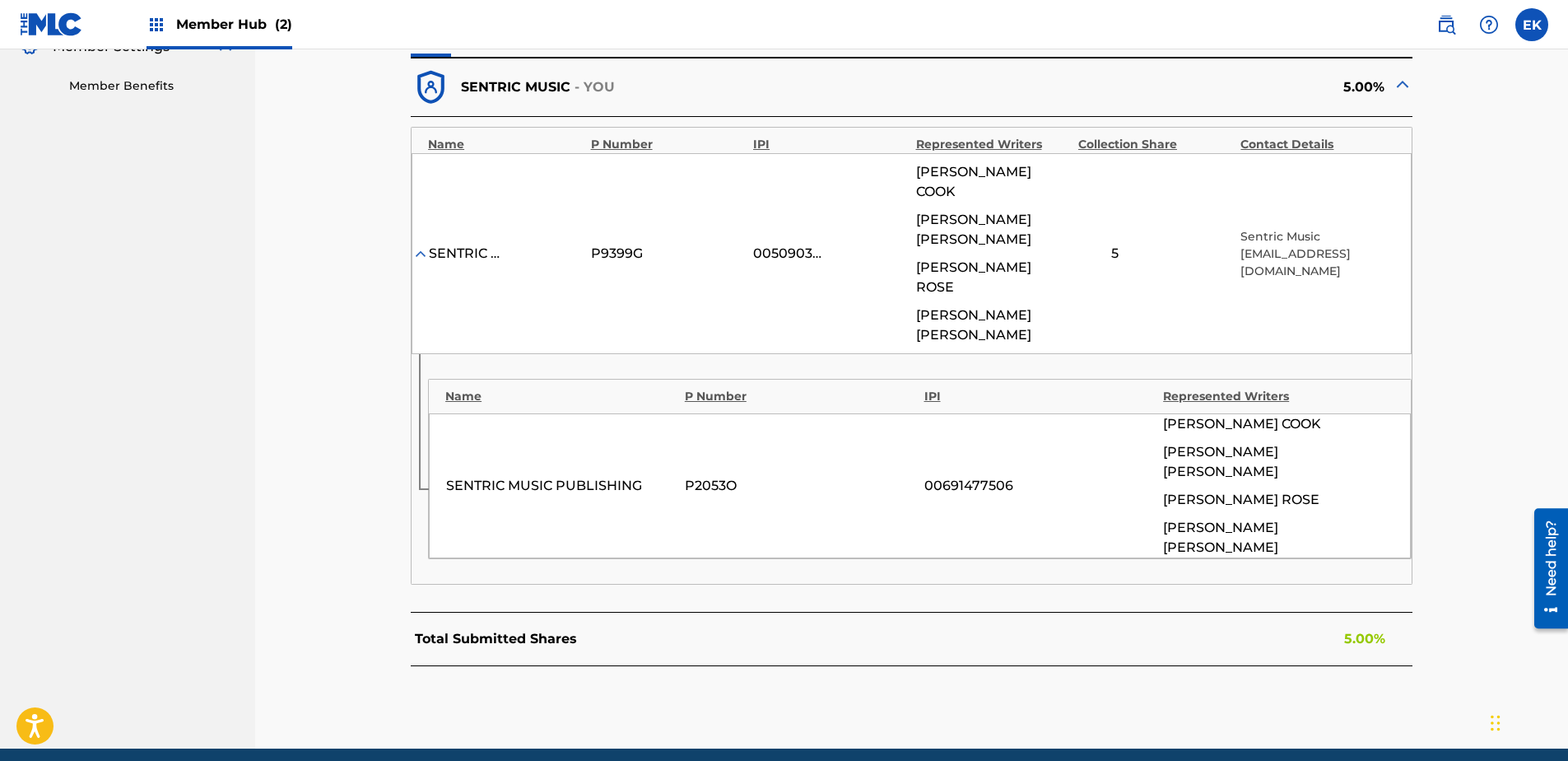
scroll to position [522, 0]
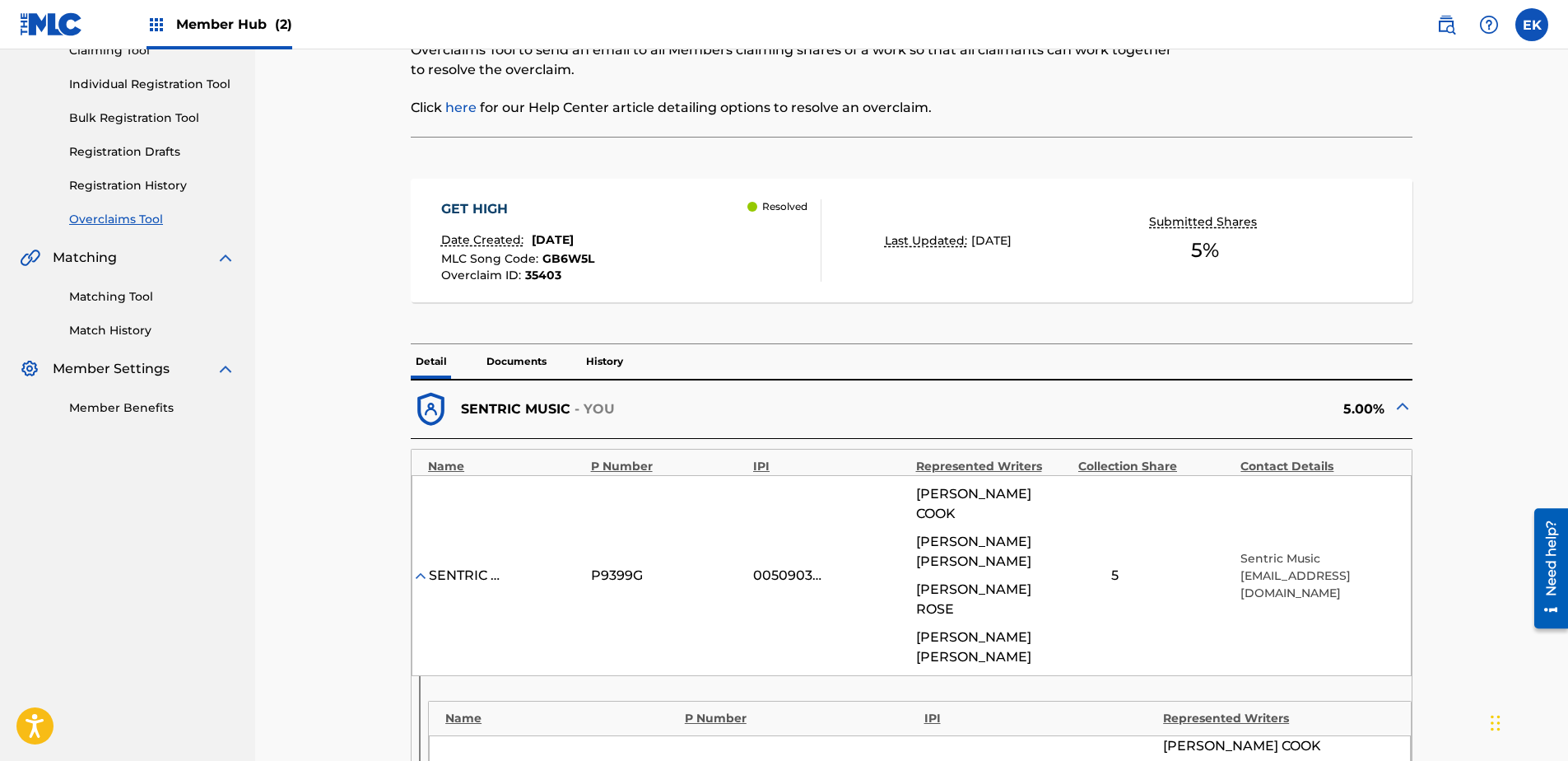
click at [602, 358] on p "History" at bounding box center [605, 362] width 47 height 35
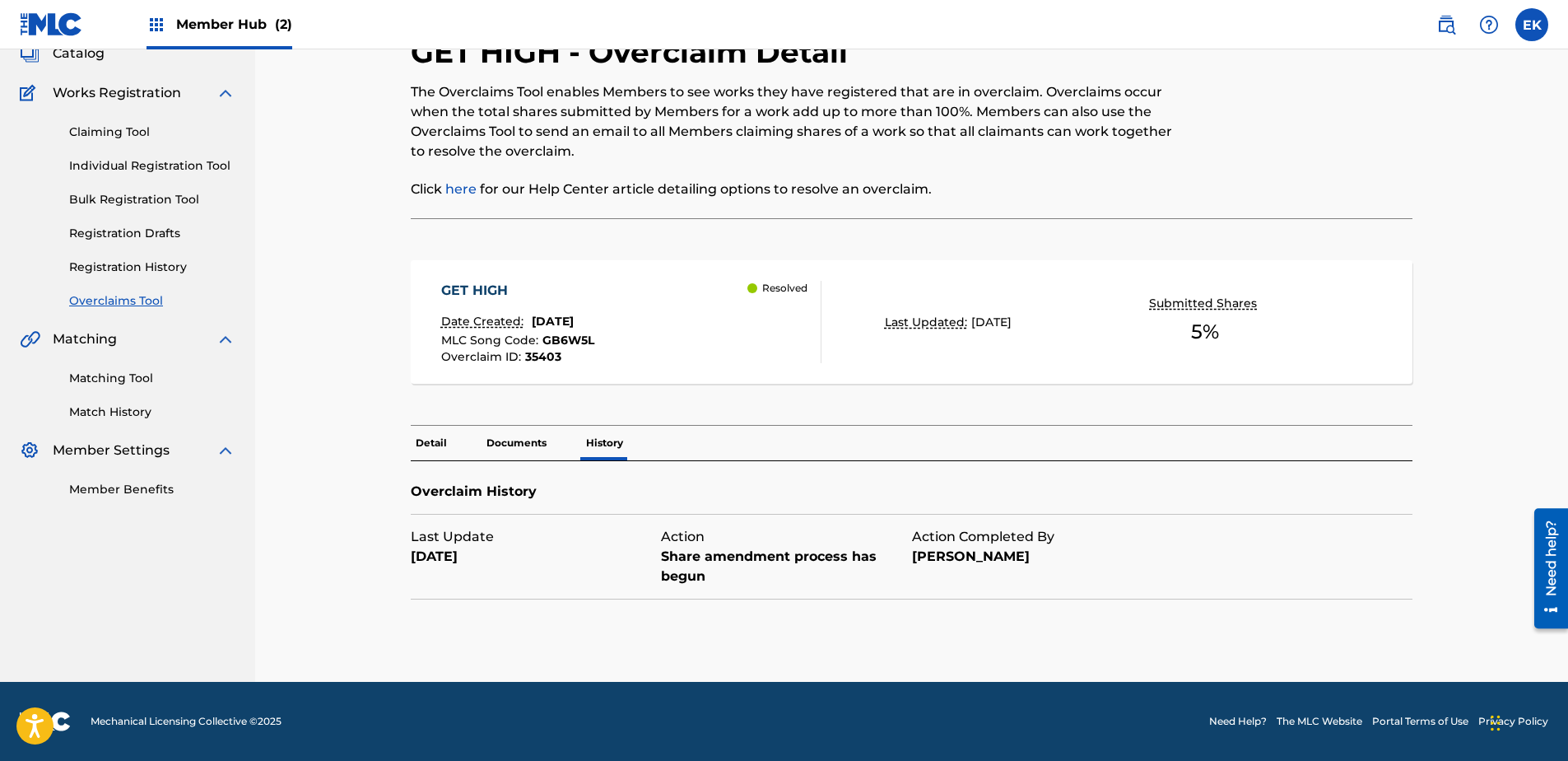
scroll to position [111, 0]
click at [522, 443] on p "Documents" at bounding box center [517, 443] width 70 height 35
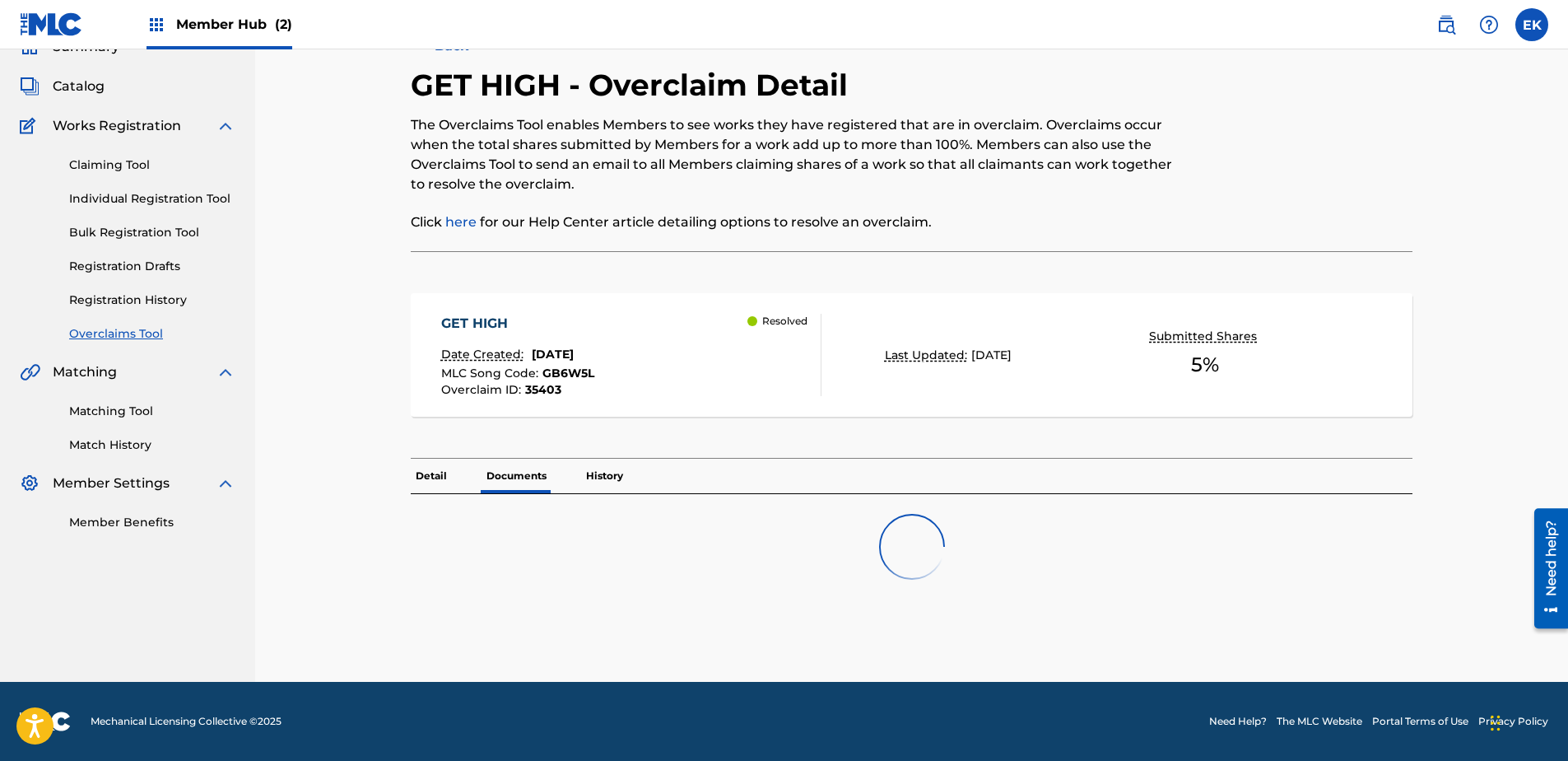
scroll to position [129, 0]
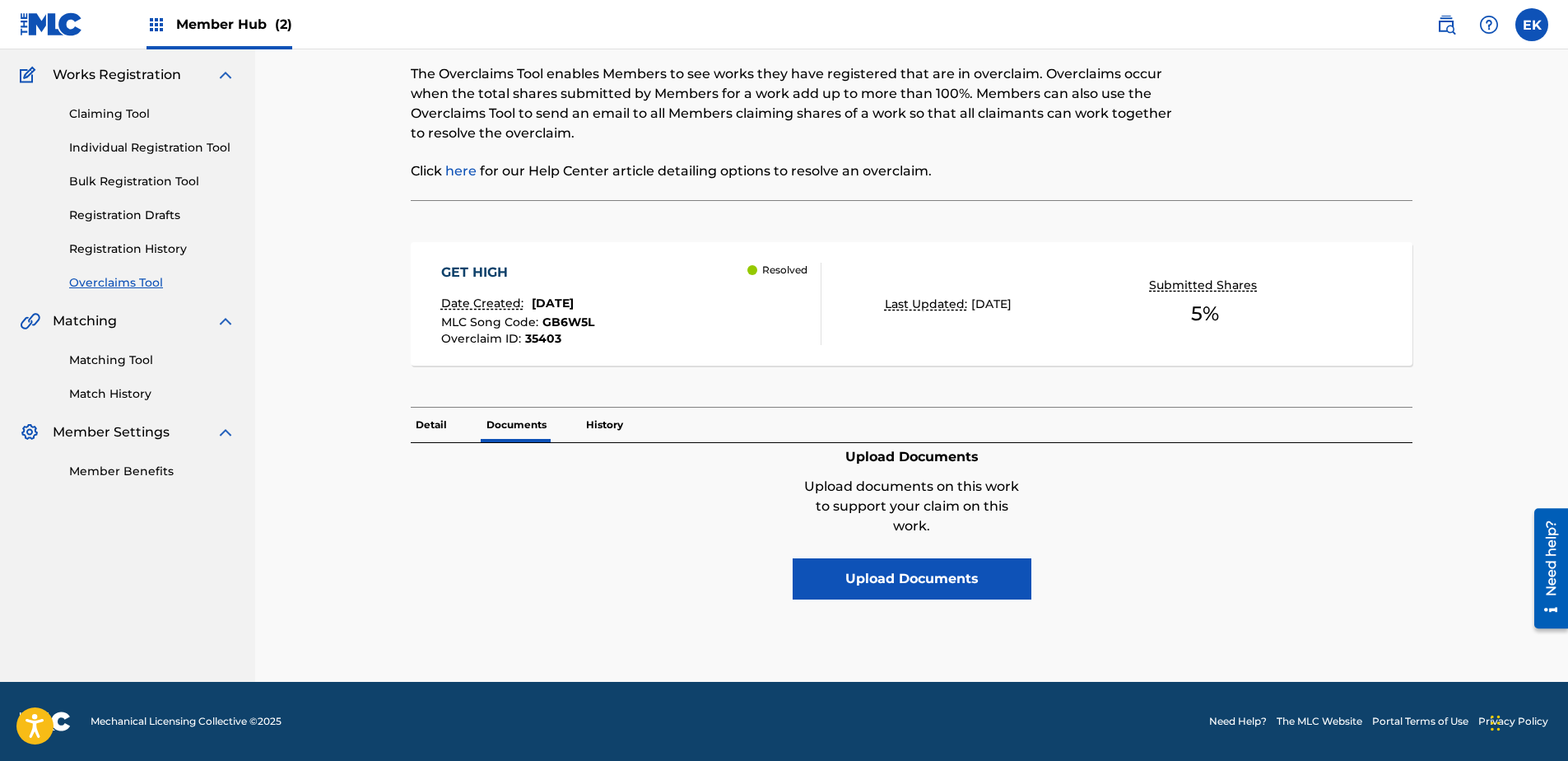
click at [443, 428] on p "Detail" at bounding box center [431, 426] width 41 height 35
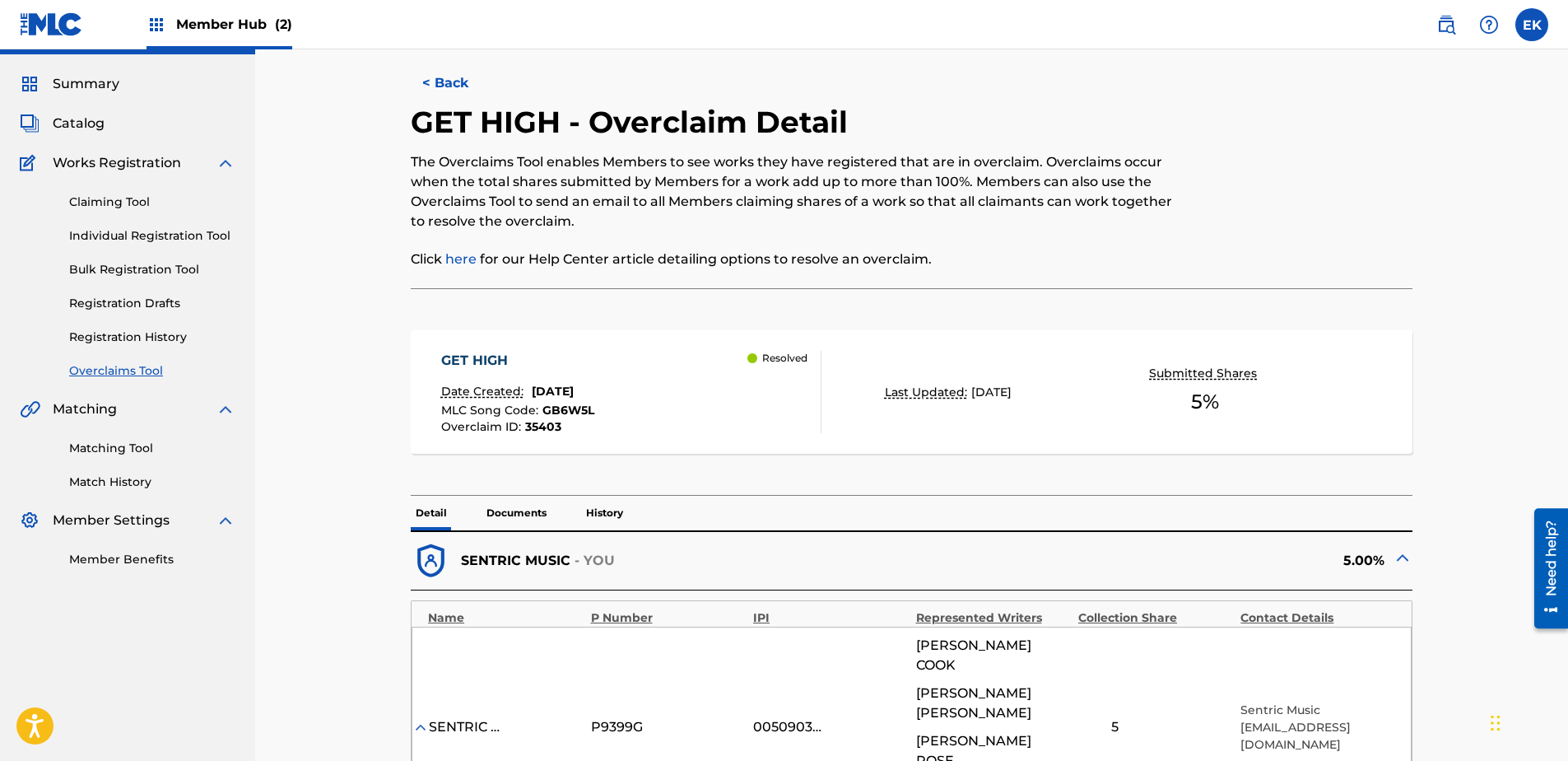
scroll to position [27, 0]
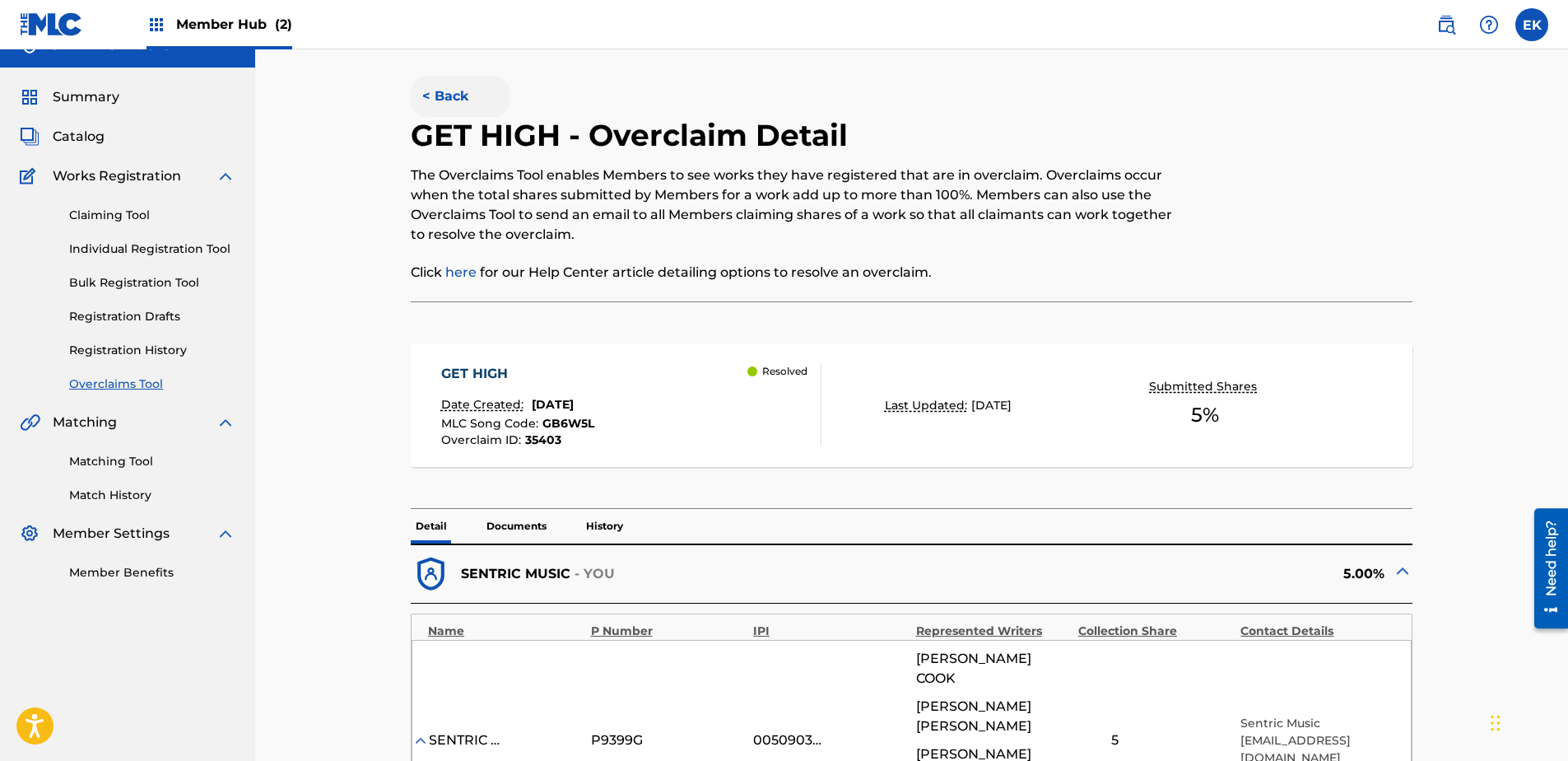
click at [460, 90] on button "< Back" at bounding box center [460, 96] width 99 height 41
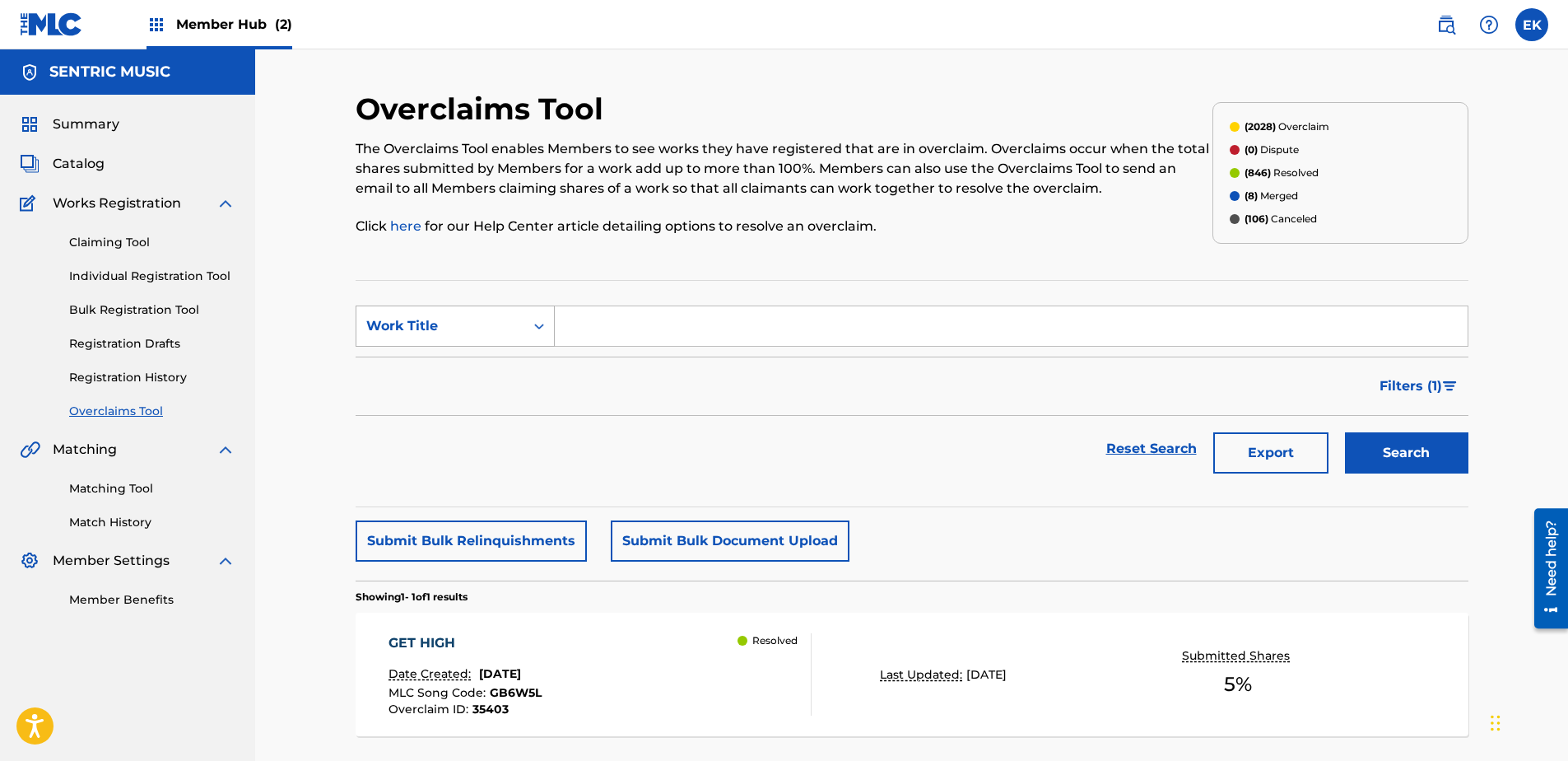
click at [500, 310] on div "Work Title" at bounding box center [440, 326] width 168 height 31
click at [451, 367] on div "MLC Song Code" at bounding box center [455, 367] width 198 height 41
click at [625, 331] on input "Search Form" at bounding box center [1012, 326] width 913 height 40
paste input "OL6PVG"
type input "OL6PVG"
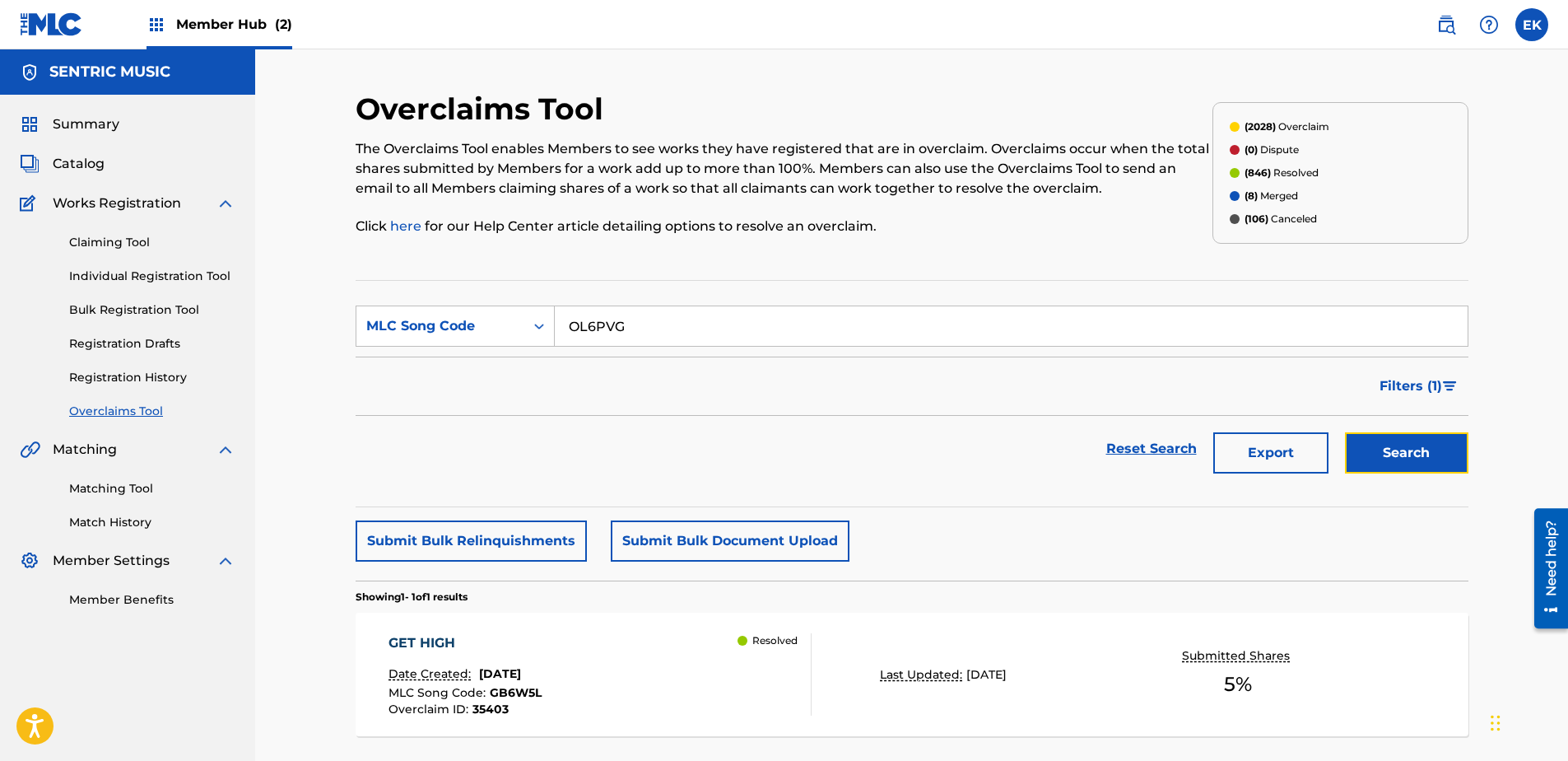
drag, startPoint x: 1378, startPoint y: 446, endPoint x: 1351, endPoint y: 457, distance: 29.2
click at [1252, 447] on button "Search" at bounding box center [1406, 453] width 123 height 41
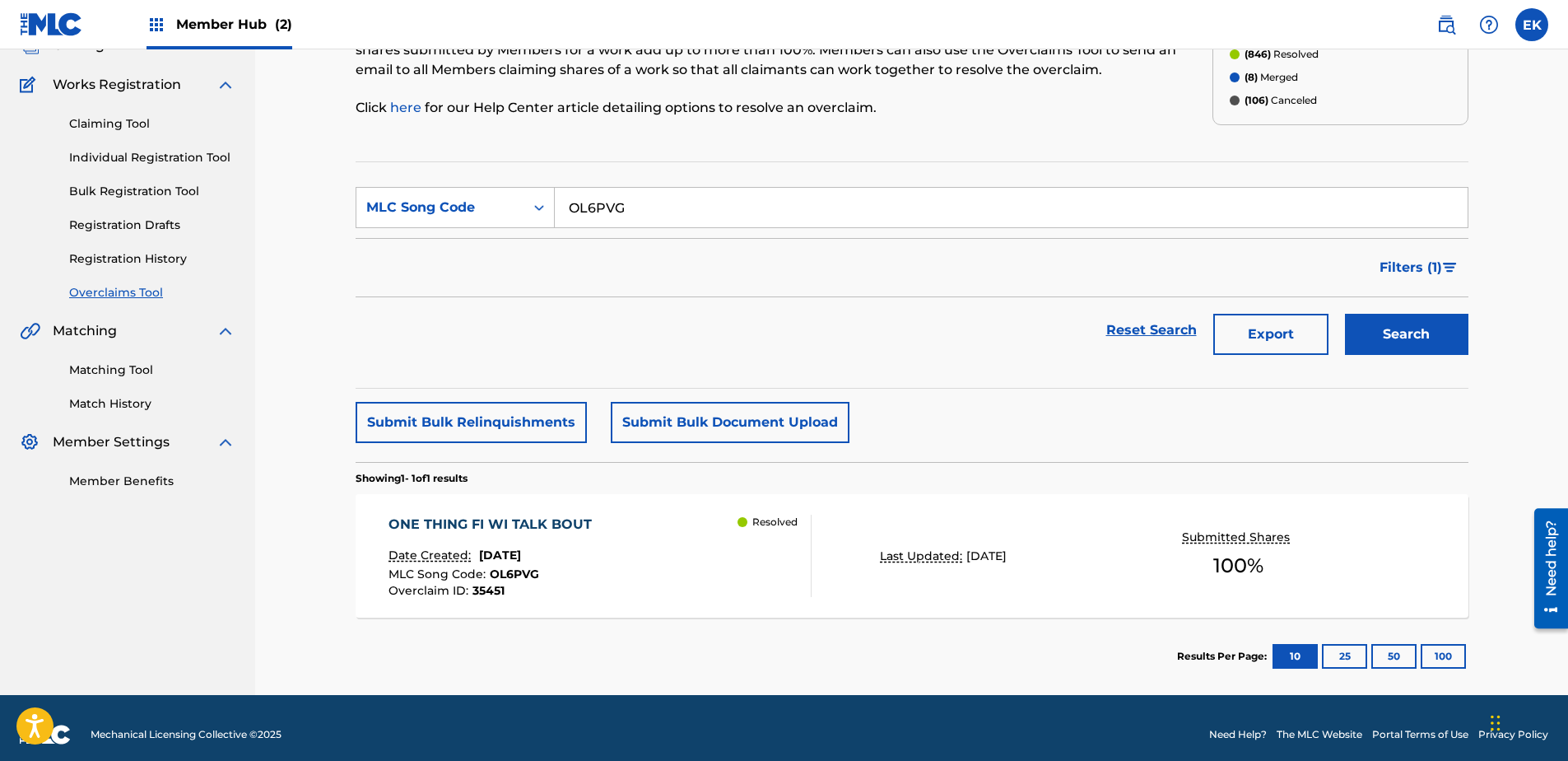
scroll to position [132, 0]
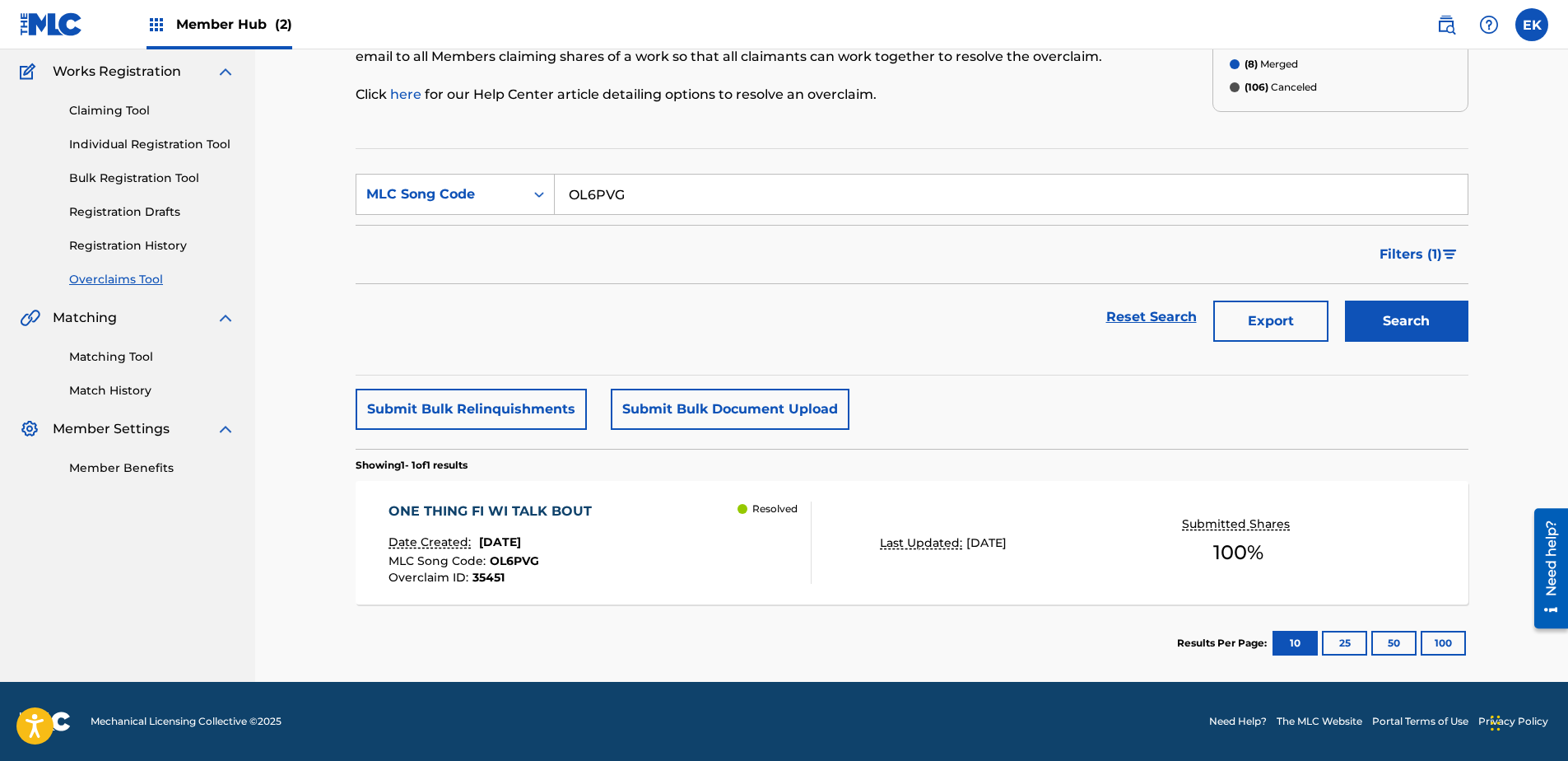
click at [621, 555] on div "ONE THING FI WI TALK BOUT Date Created: September 09, 2025 MLC Song Code : OL6P…" at bounding box center [600, 542] width 423 height 82
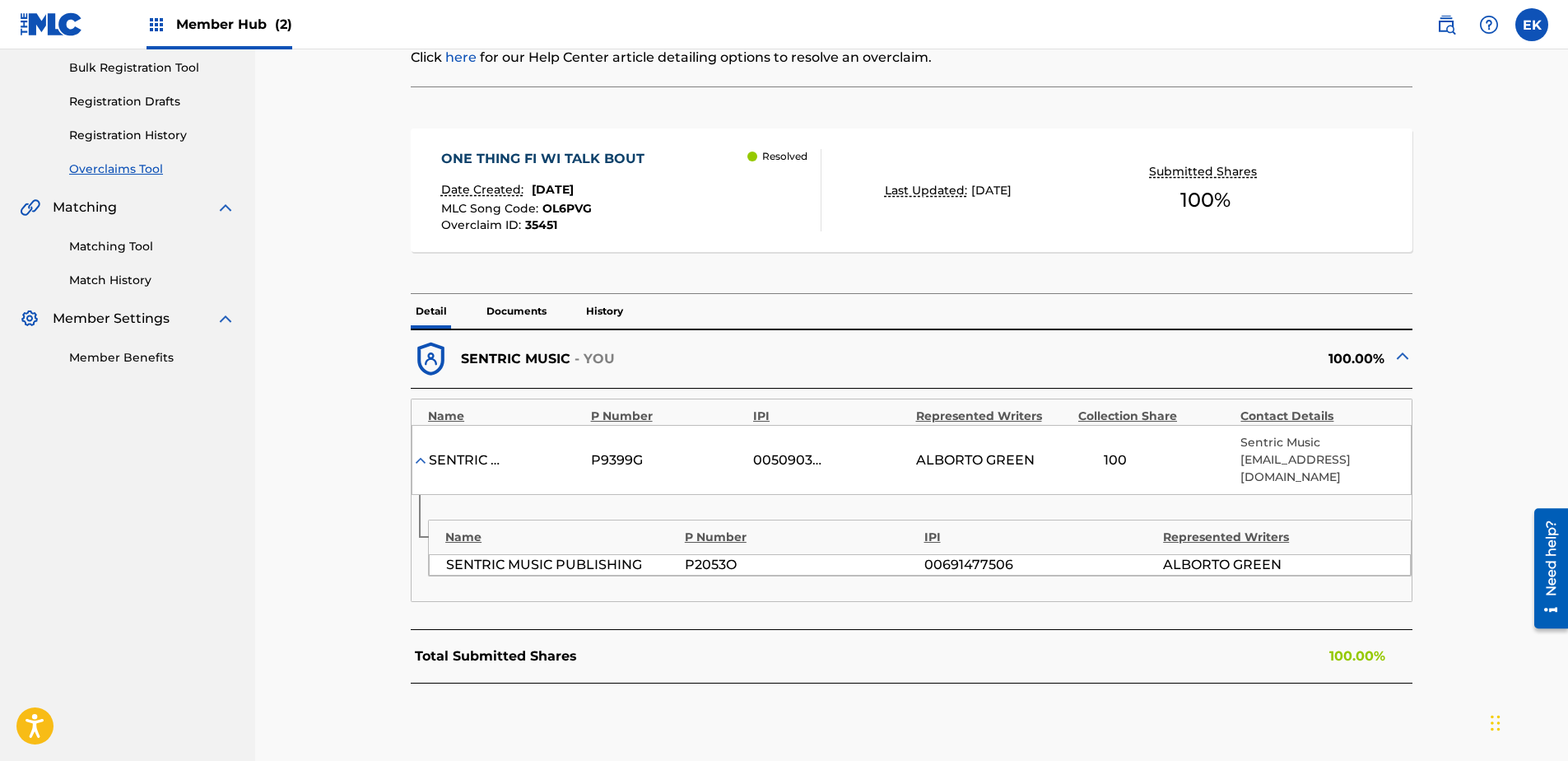
scroll to position [247, 0]
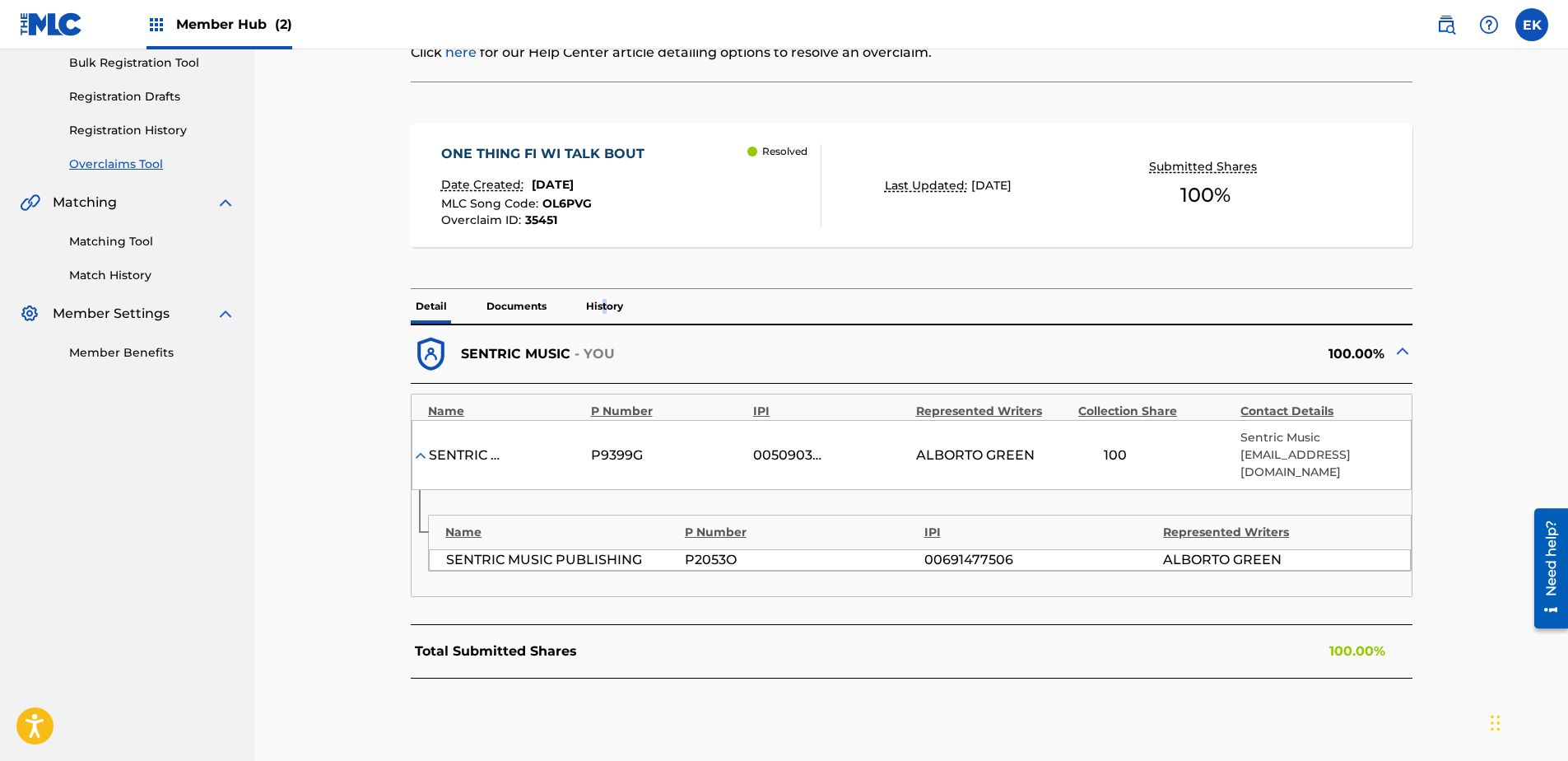
click at [605, 293] on p "History" at bounding box center [605, 306] width 47 height 35
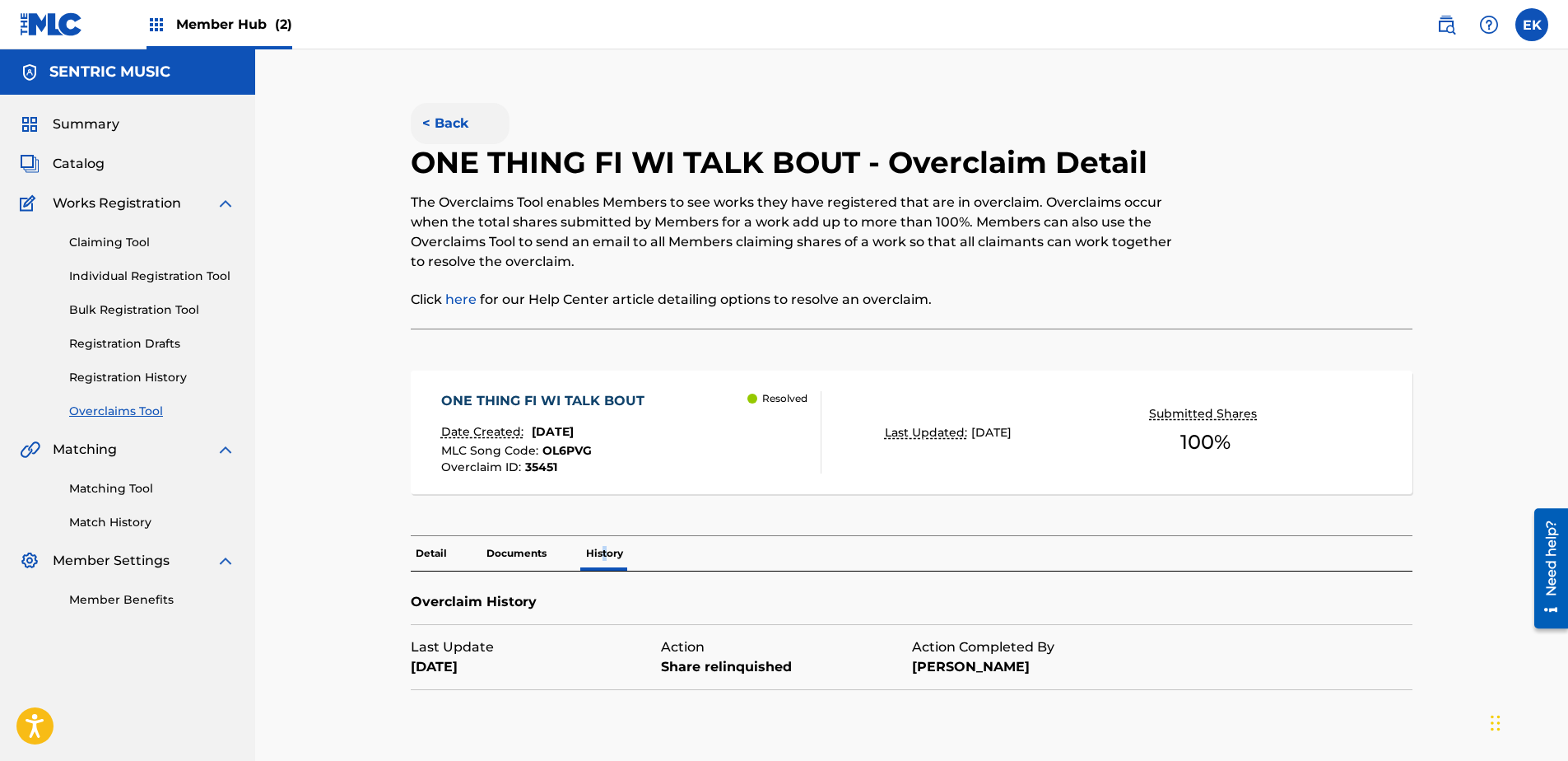
click at [463, 117] on button "< Back" at bounding box center [460, 123] width 99 height 41
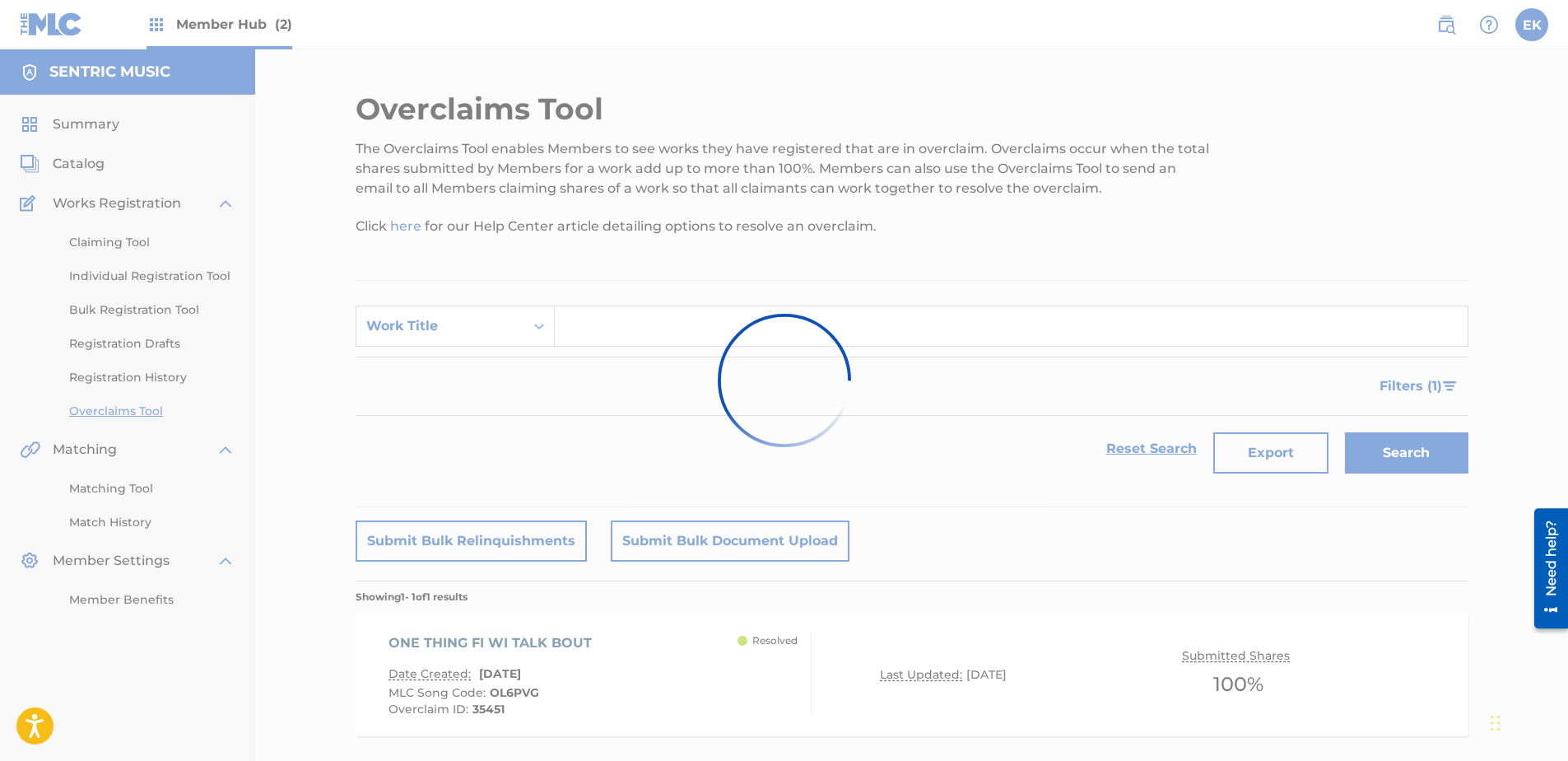
scroll to position [89, 0]
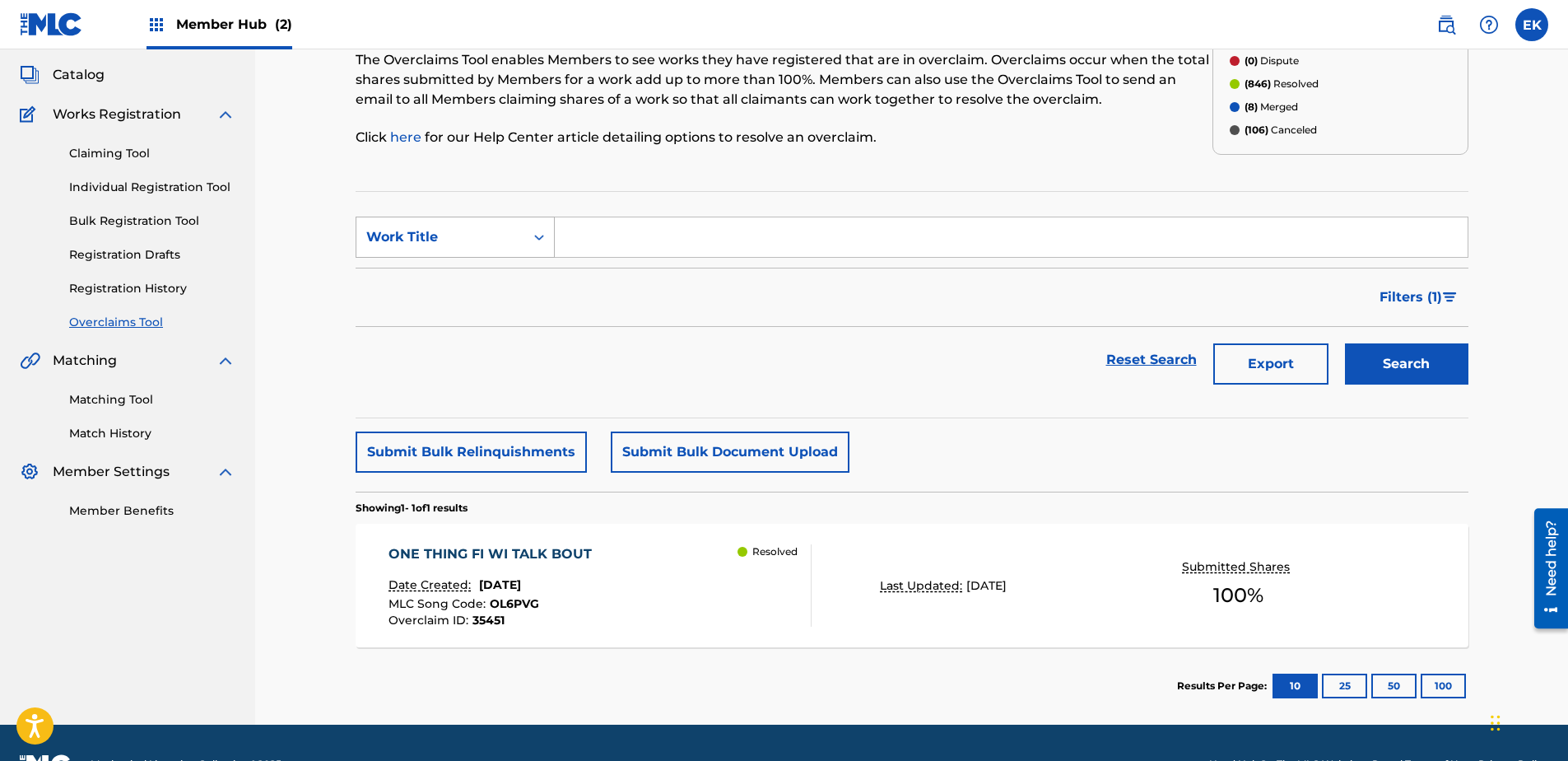
click at [481, 239] on div "Work Title" at bounding box center [440, 237] width 148 height 19
drag, startPoint x: 455, startPoint y: 281, endPoint x: 500, endPoint y: 272, distance: 45.9
click at [455, 281] on div "MLC Song Code" at bounding box center [455, 278] width 198 height 41
click at [583, 243] on input "Search Form" at bounding box center [1012, 237] width 913 height 40
paste input "VW1TH6"
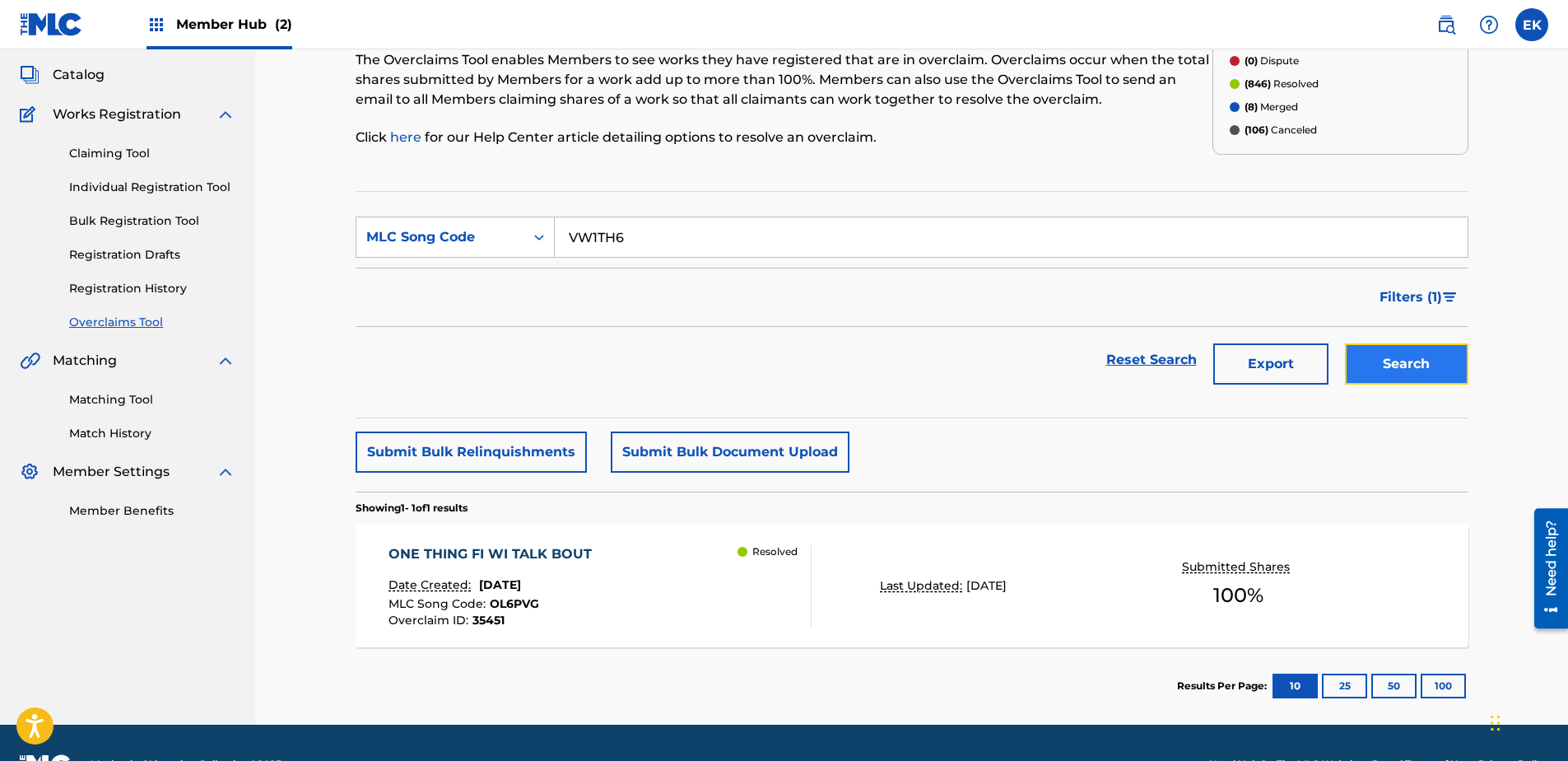
click at [1252, 359] on button "Search" at bounding box center [1406, 364] width 123 height 41
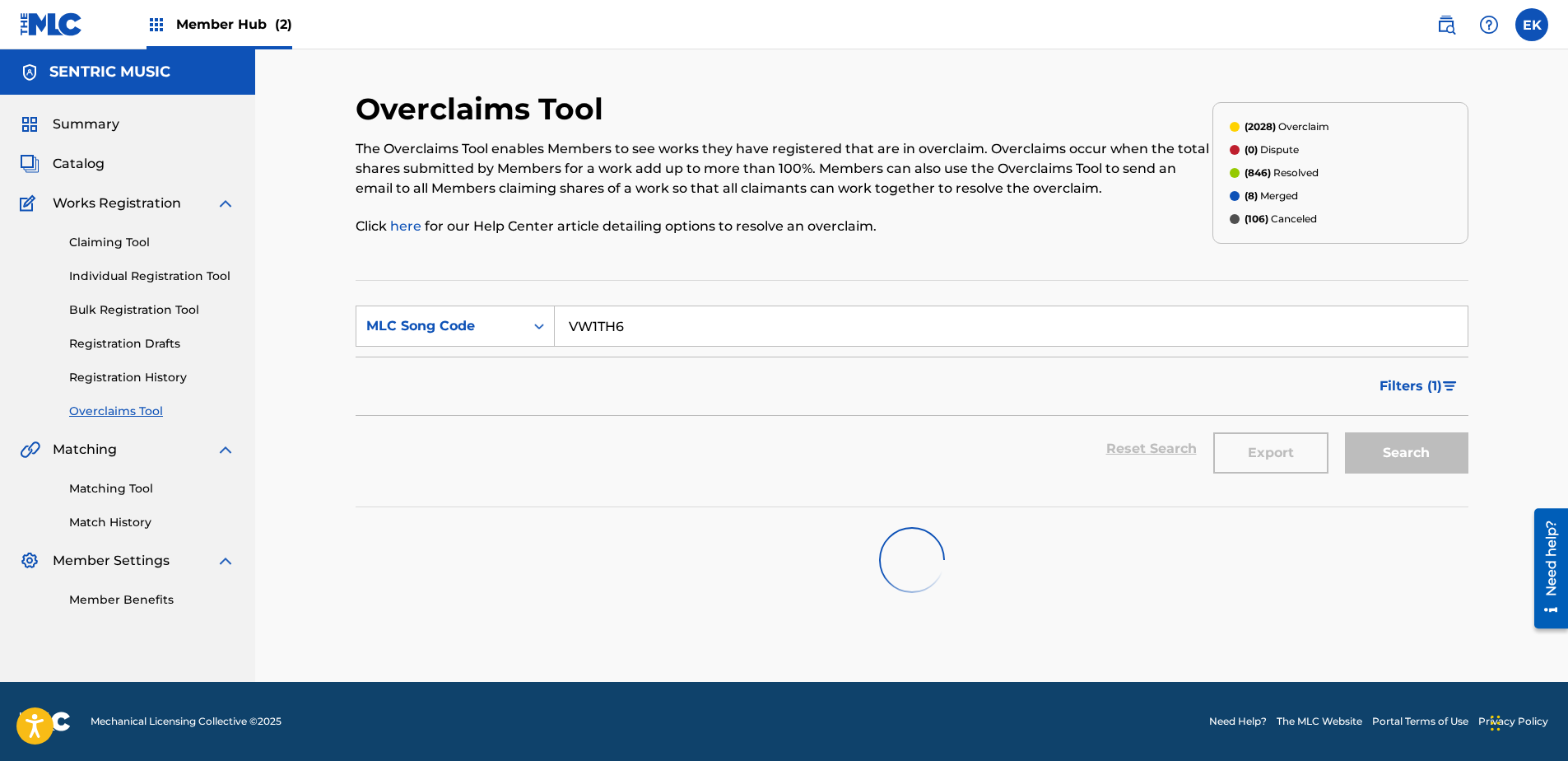
scroll to position [0, 0]
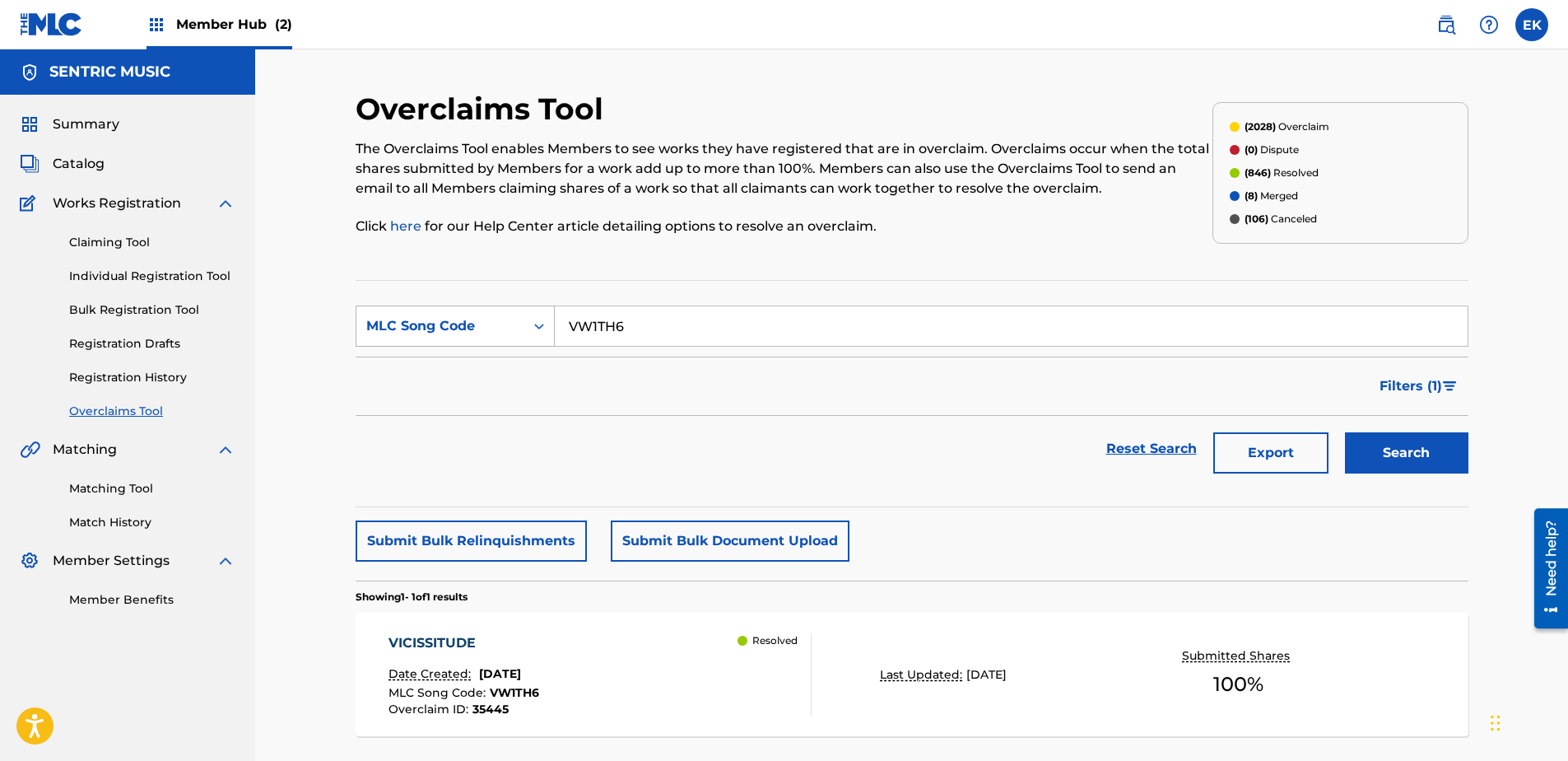
drag, startPoint x: 665, startPoint y: 336, endPoint x: 638, endPoint y: 328, distance: 28.2
click at [528, 331] on div "SearchWithCriteria9028e8f2-3c5b-4ea2-a268-c4dcf9f90d41 MLC Song Code VW1TH6" at bounding box center [912, 326] width 1113 height 41
paste input "T46FTK"
type input "T46FTK"
click at [1252, 447] on button "Search" at bounding box center [1406, 453] width 123 height 41
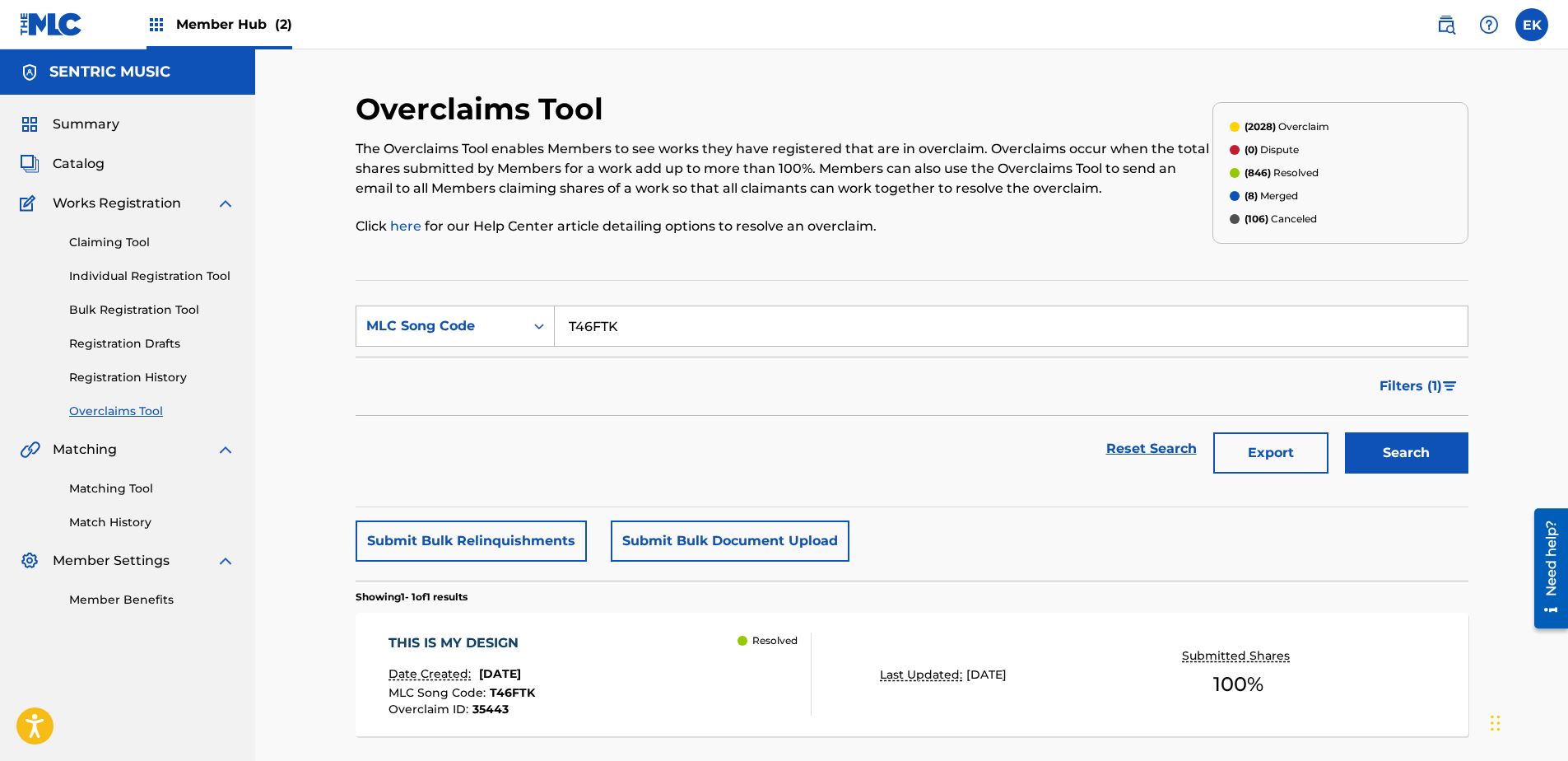
click at [665, 583] on div "THIS IS MY DESIGN Date Created: September 09, 2025 MLC Song Code : T46FTK Overc…" at bounding box center [600, 674] width 423 height 82
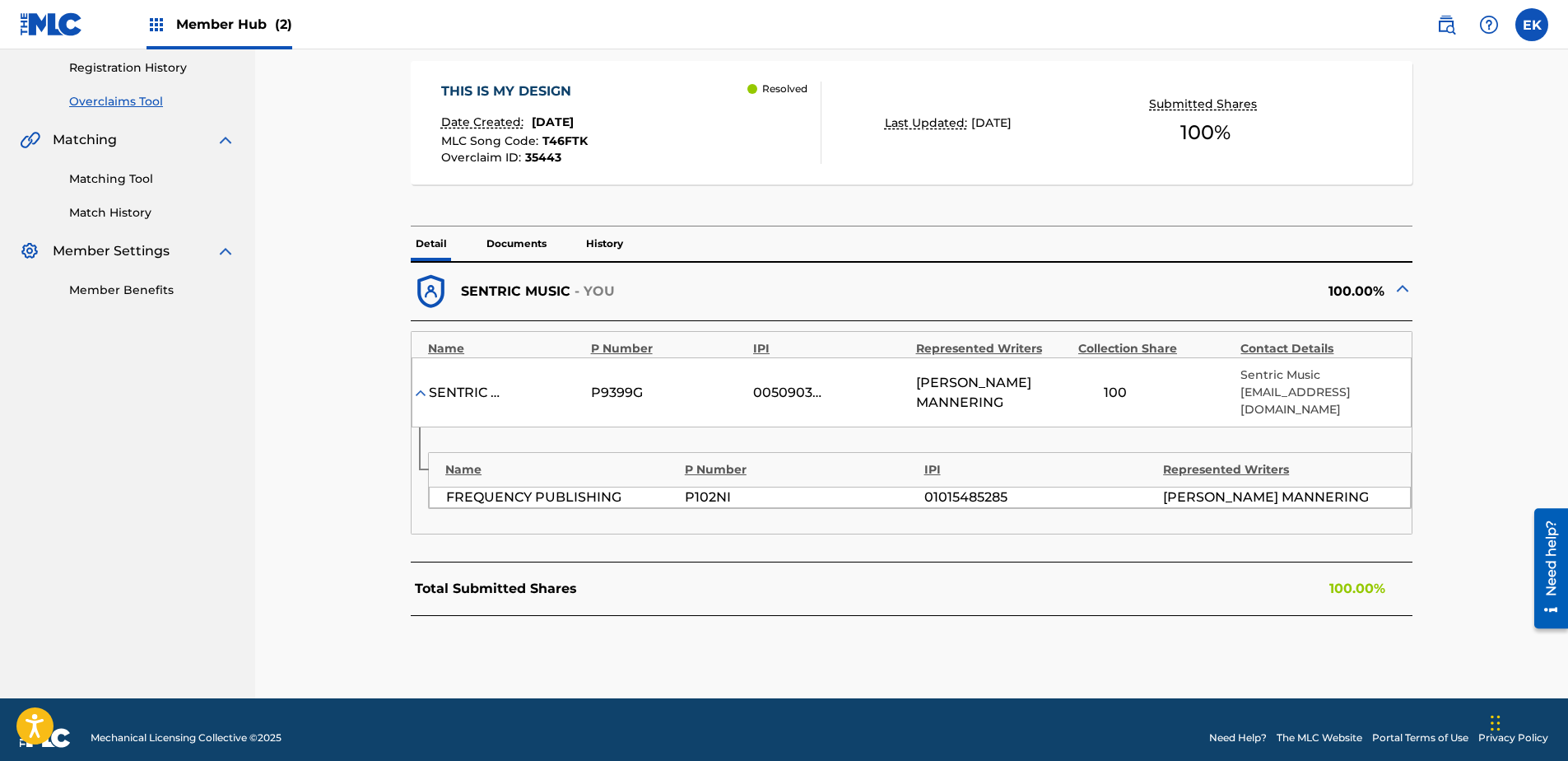
scroll to position [326, 0]
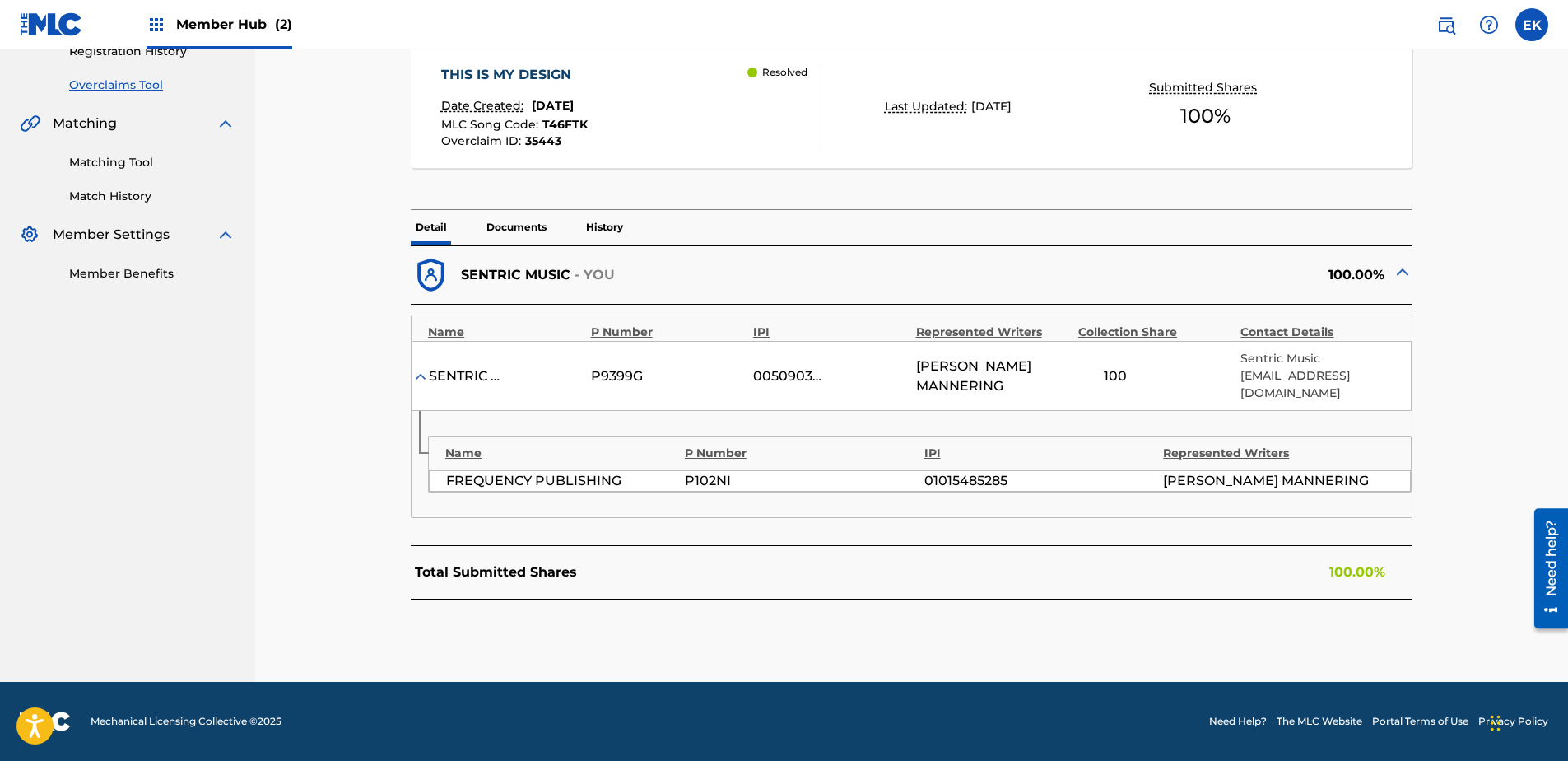
click at [595, 222] on p "History" at bounding box center [605, 228] width 47 height 35
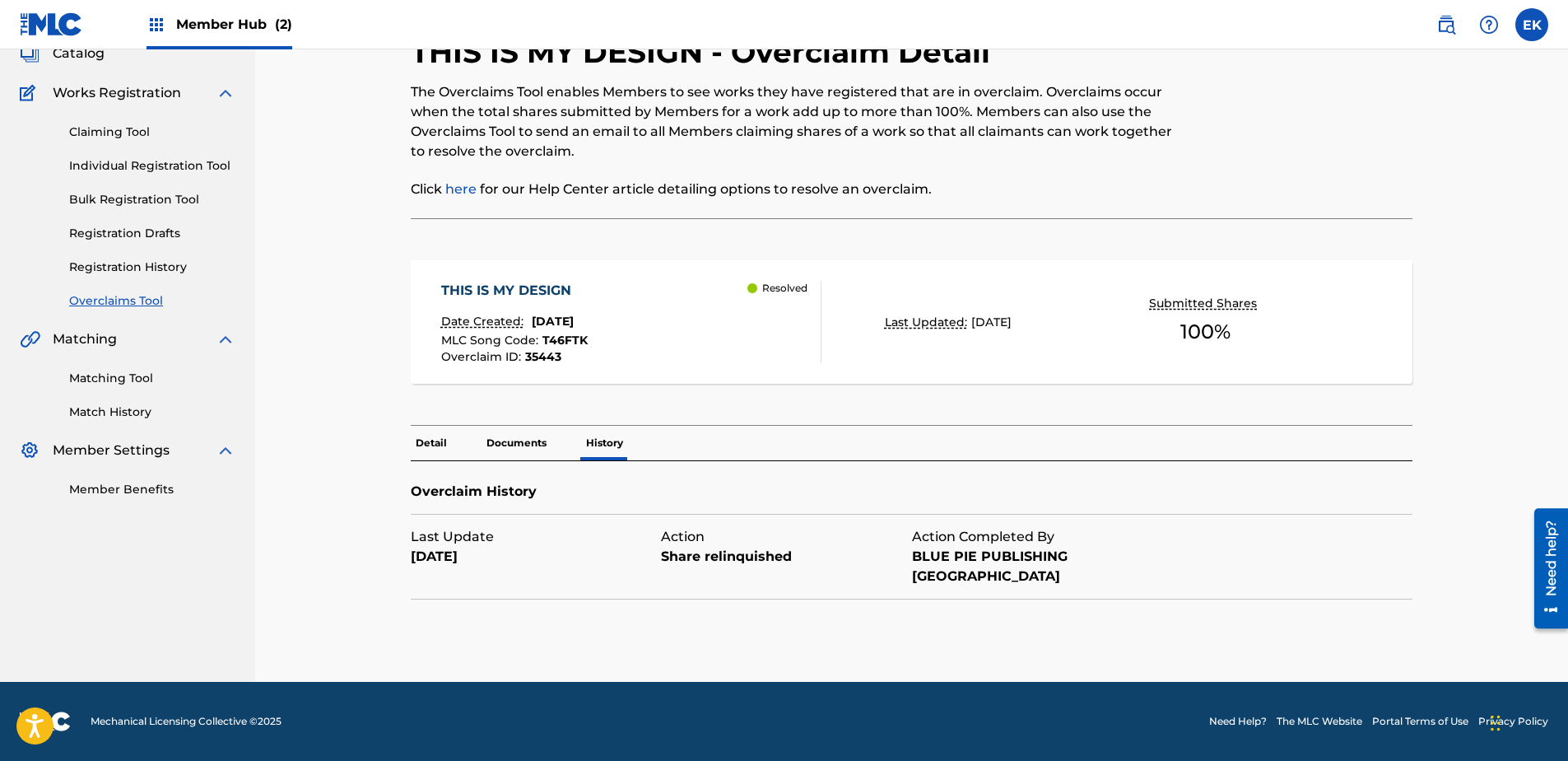
scroll to position [90, 0]
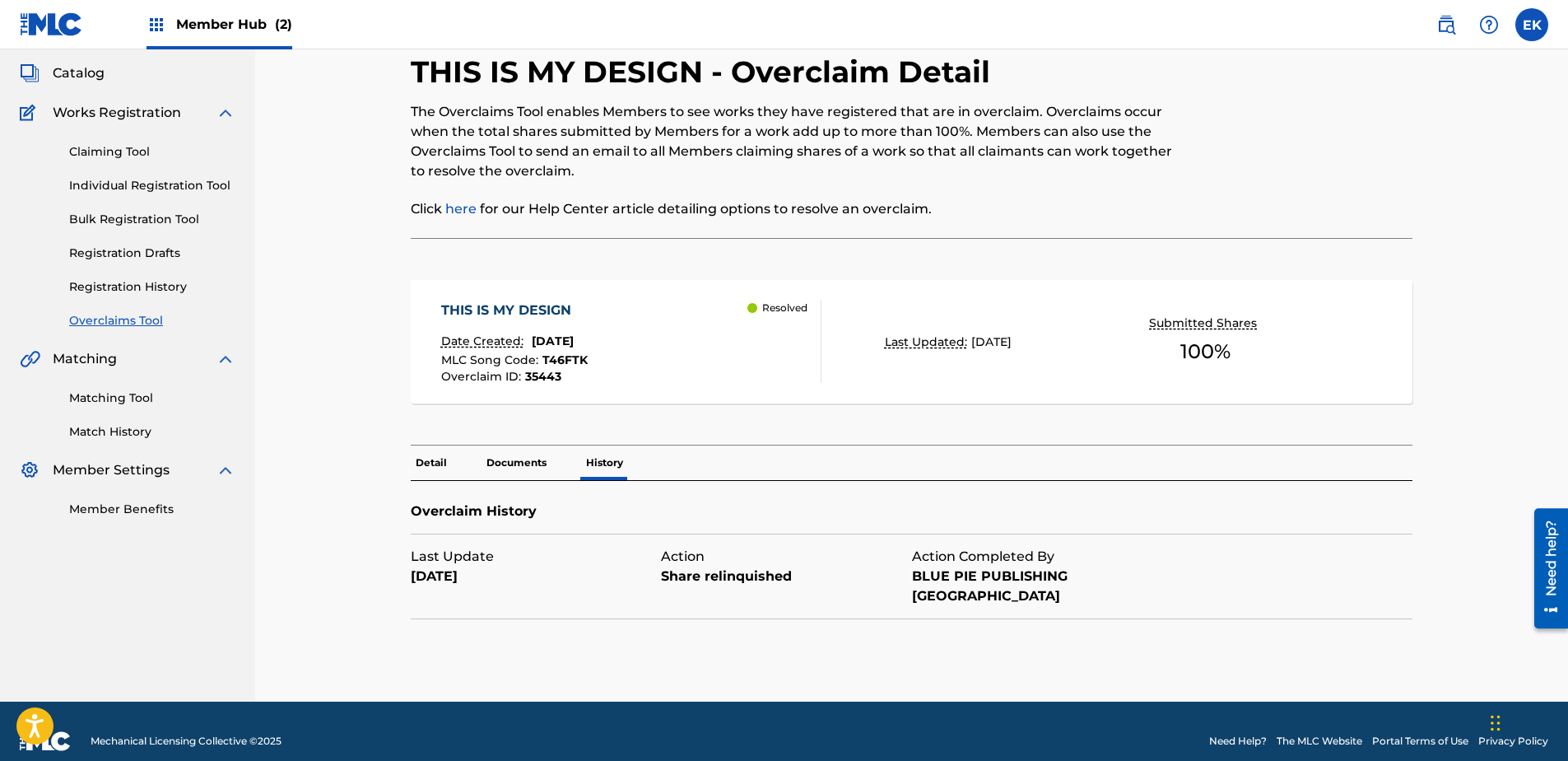
click at [506, 457] on p "Documents" at bounding box center [517, 463] width 70 height 35
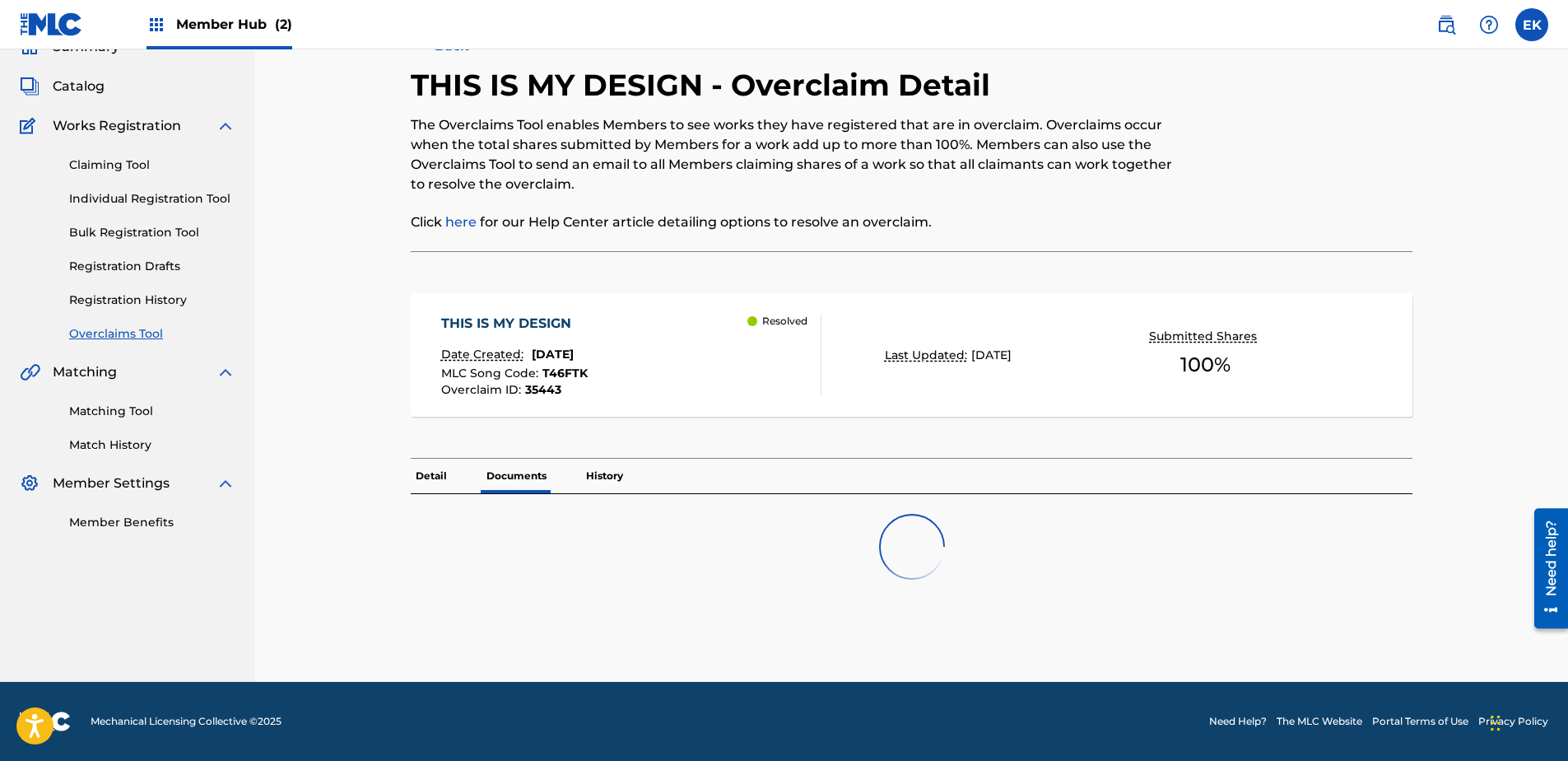
scroll to position [129, 0]
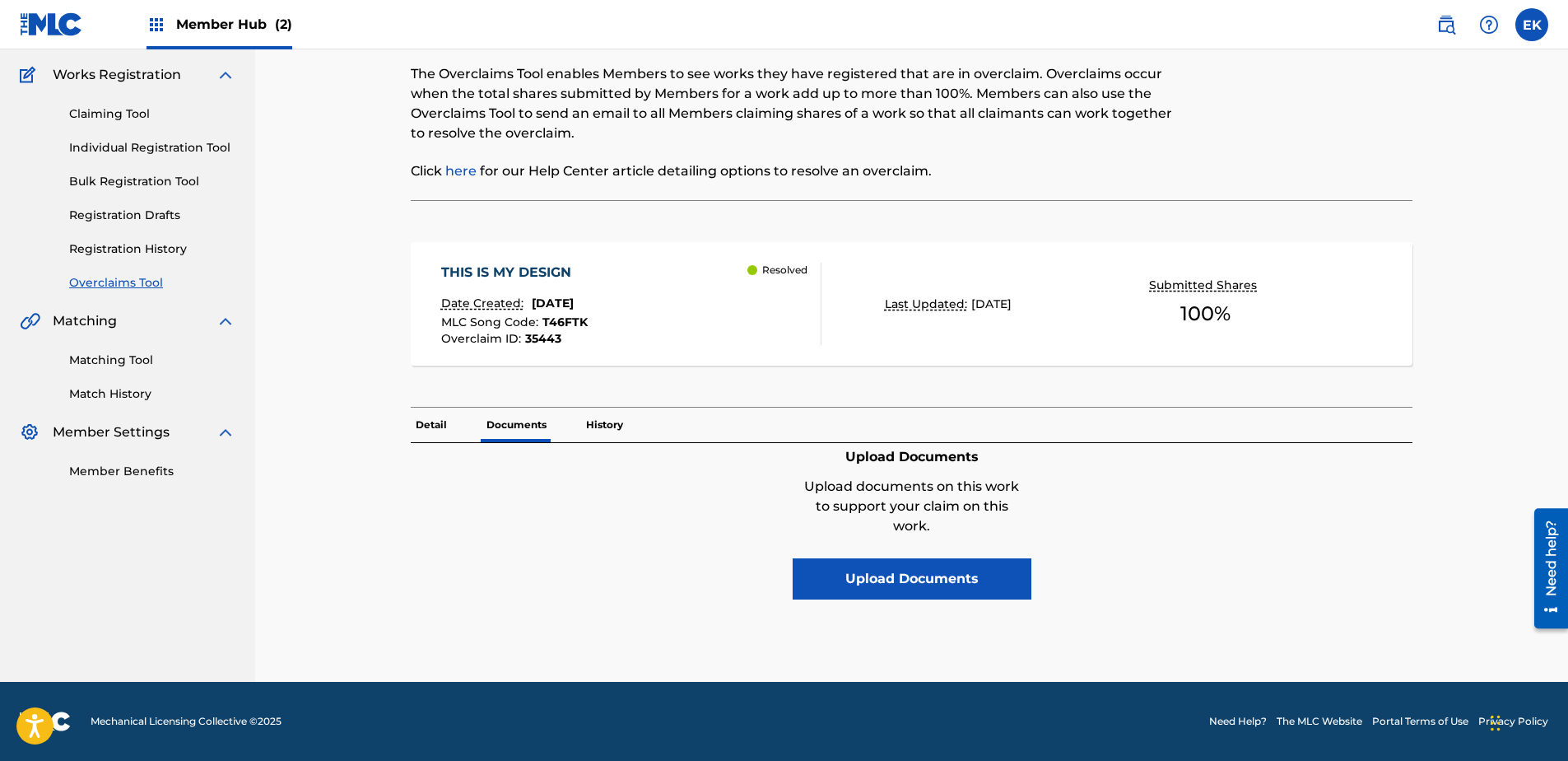
click at [600, 422] on p "History" at bounding box center [605, 426] width 47 height 35
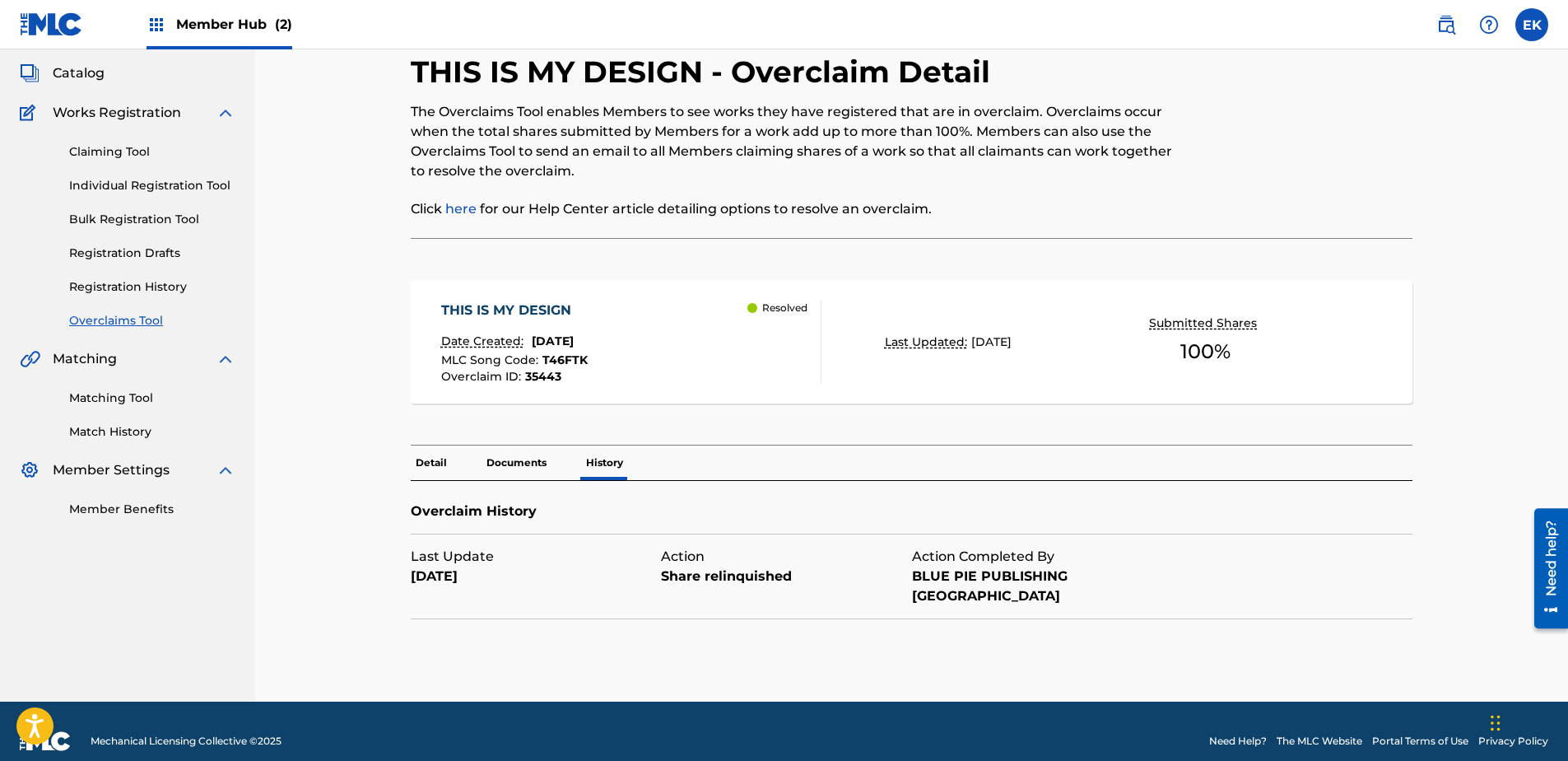
click at [441, 460] on p "Detail" at bounding box center [431, 463] width 41 height 35
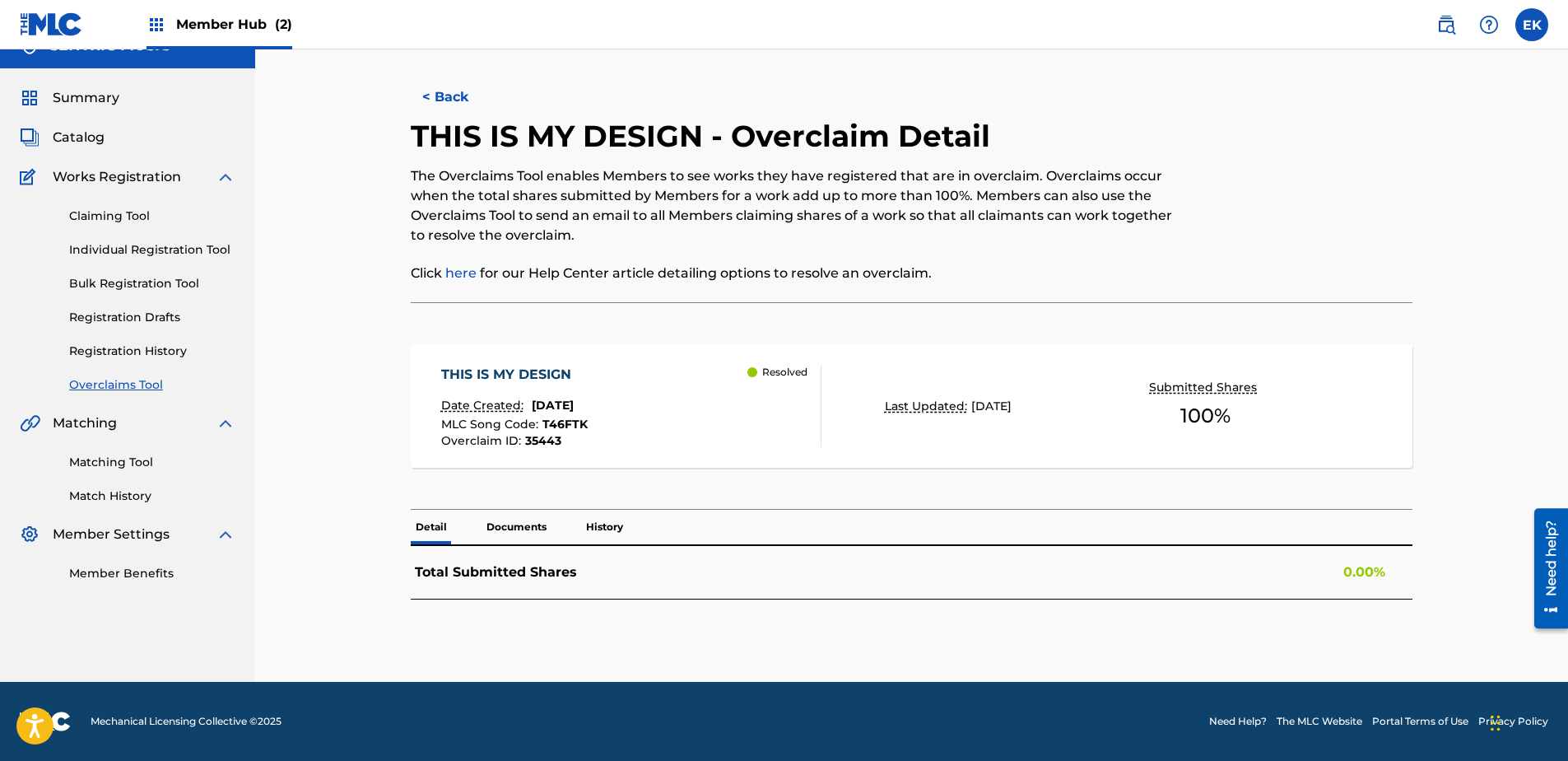
scroll to position [326, 0]
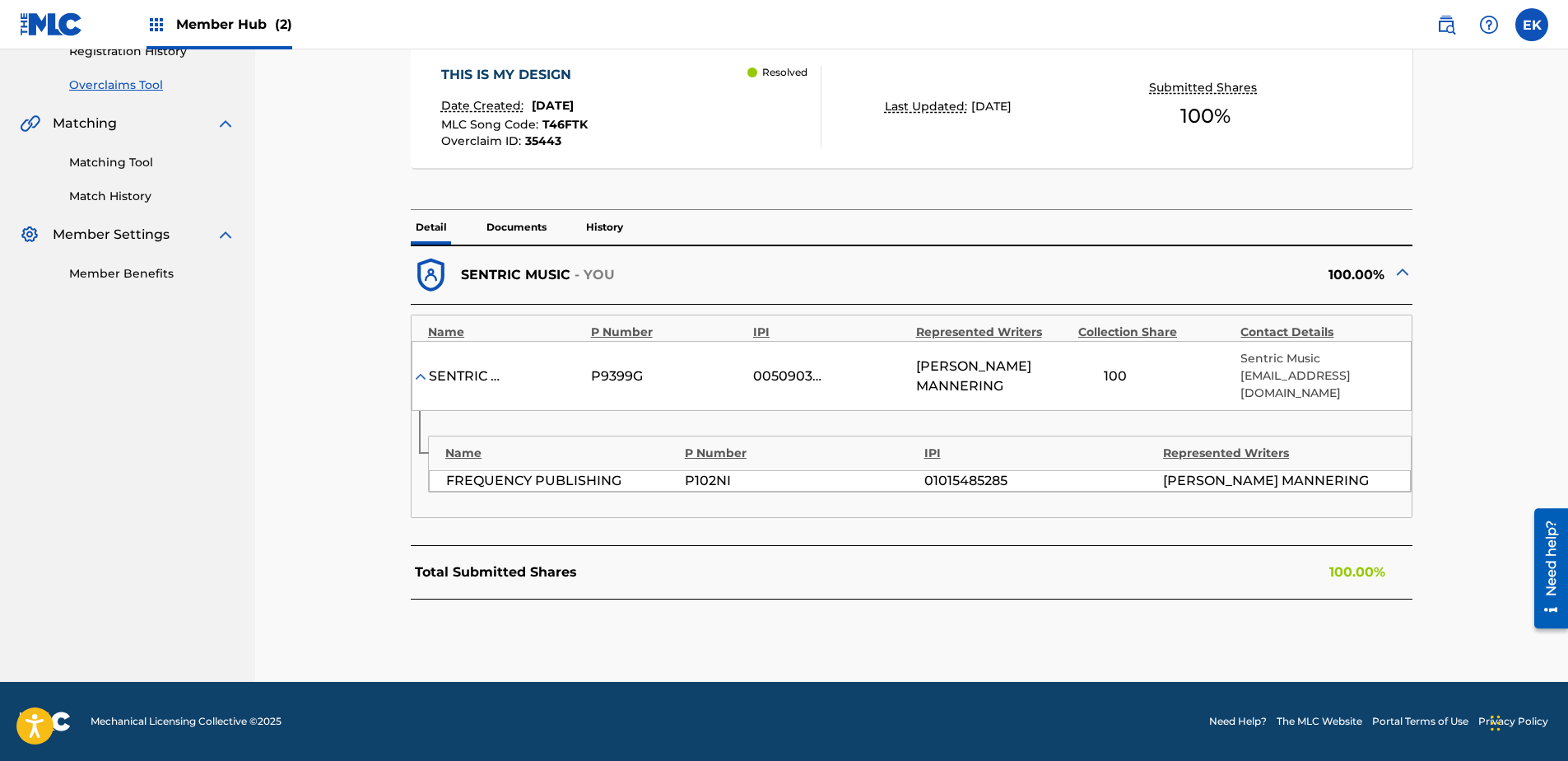
click at [599, 225] on p "History" at bounding box center [605, 228] width 47 height 35
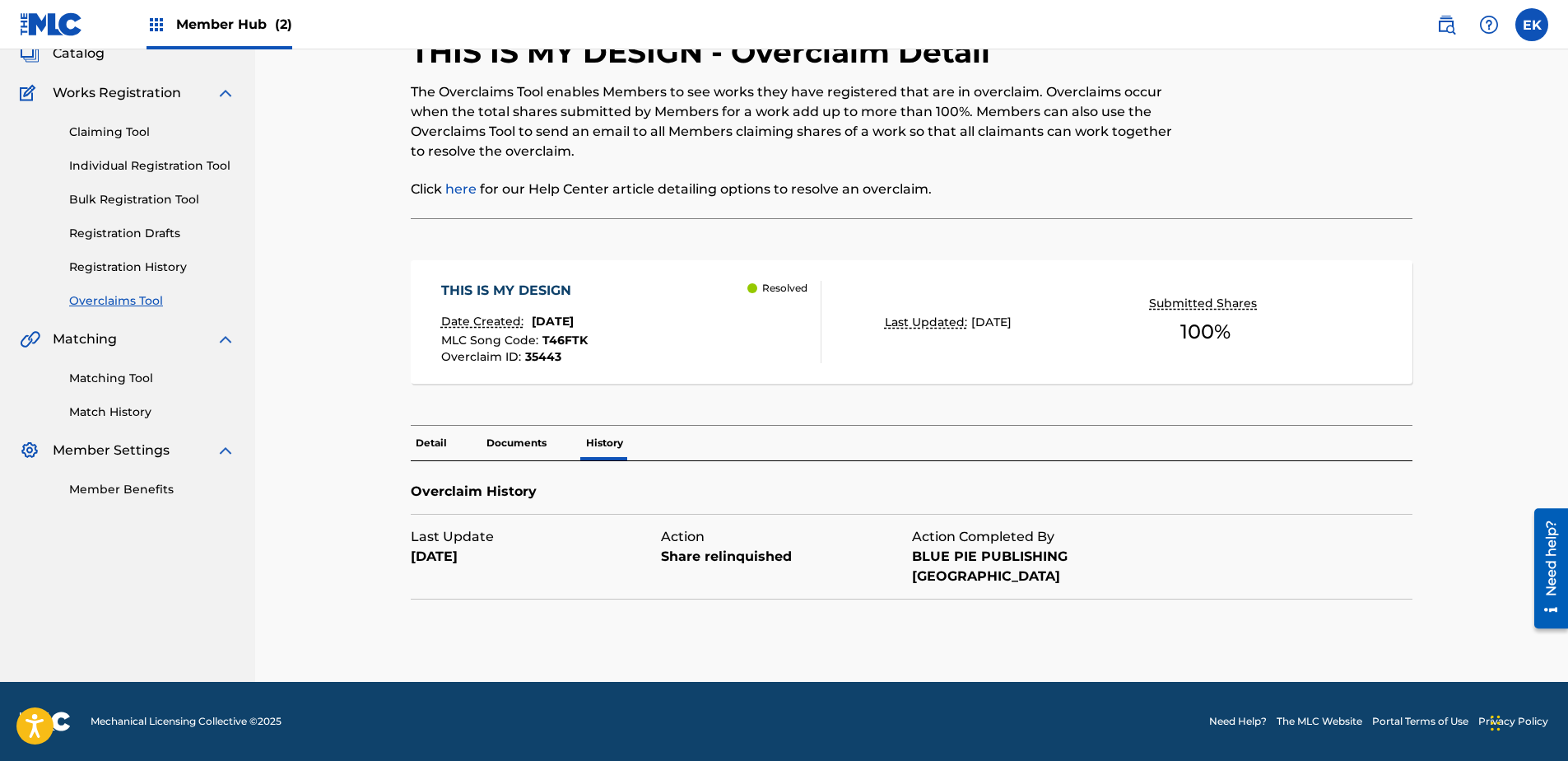
scroll to position [90, 0]
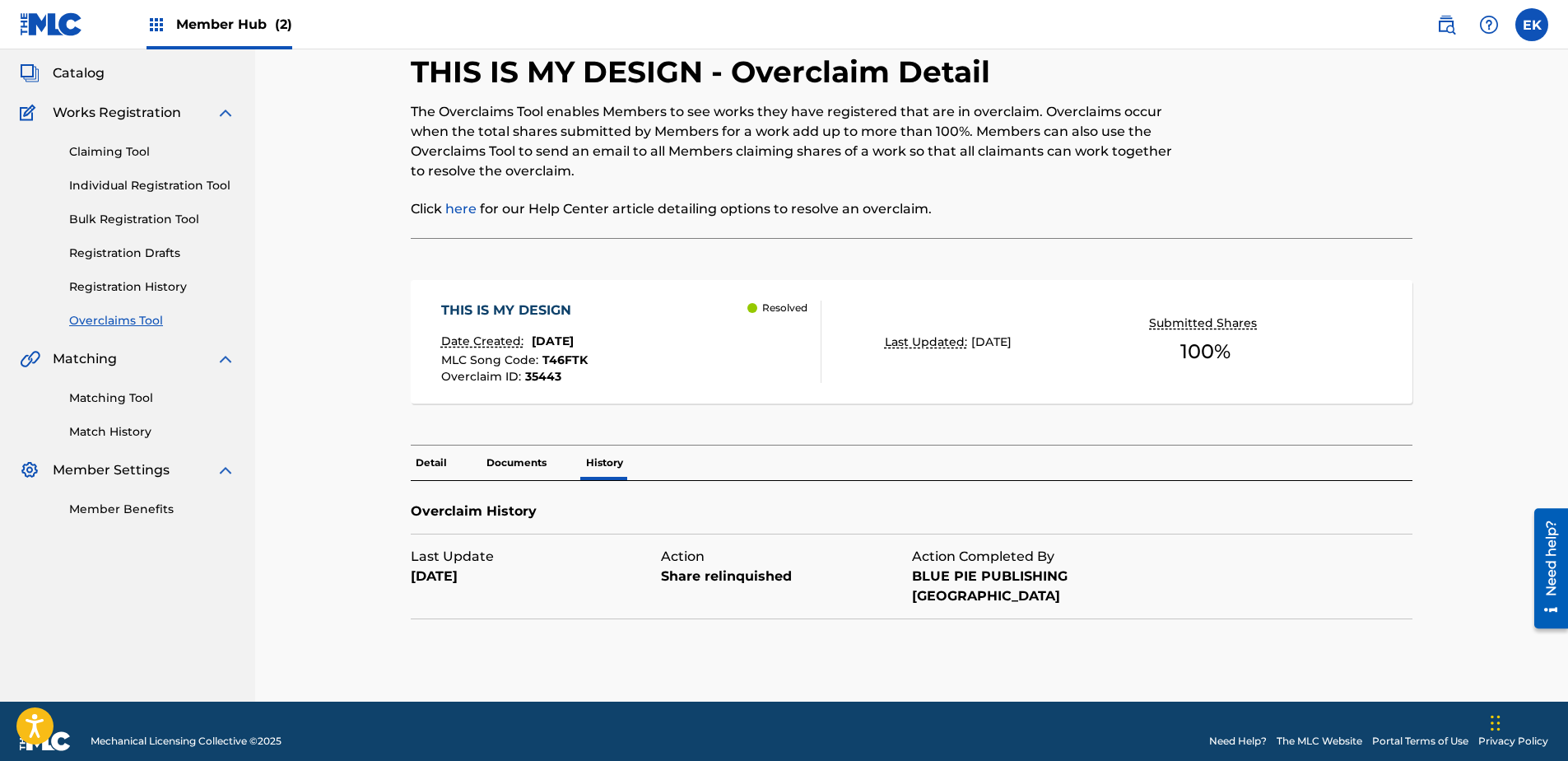
click at [528, 457] on p "Documents" at bounding box center [517, 463] width 70 height 35
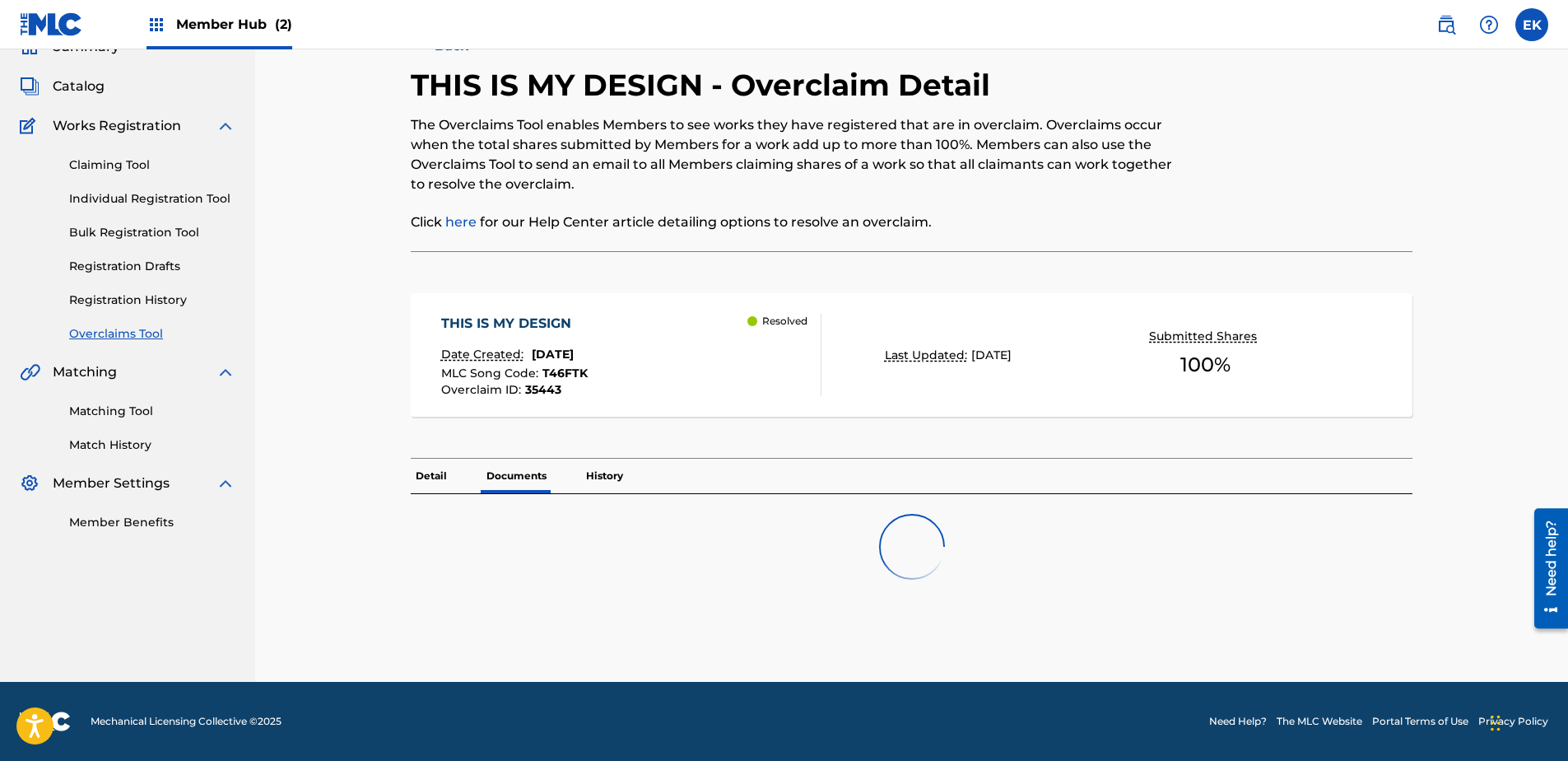
scroll to position [129, 0]
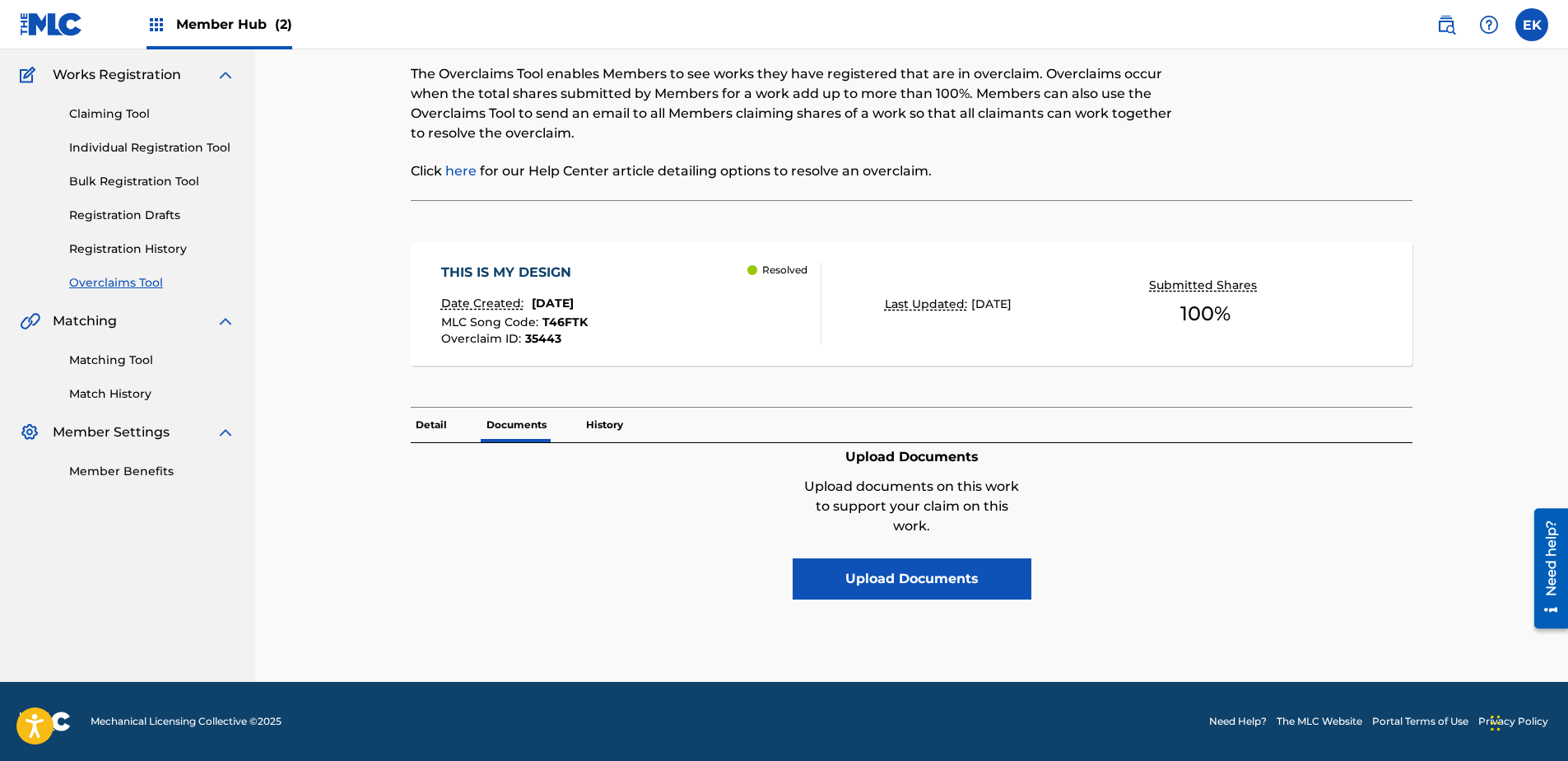
click at [424, 405] on div "THIS IS MY DESIGN Date Created: September 09, 2025 MLC Song Code : T46FTK Overc…" at bounding box center [912, 312] width 1002 height 190
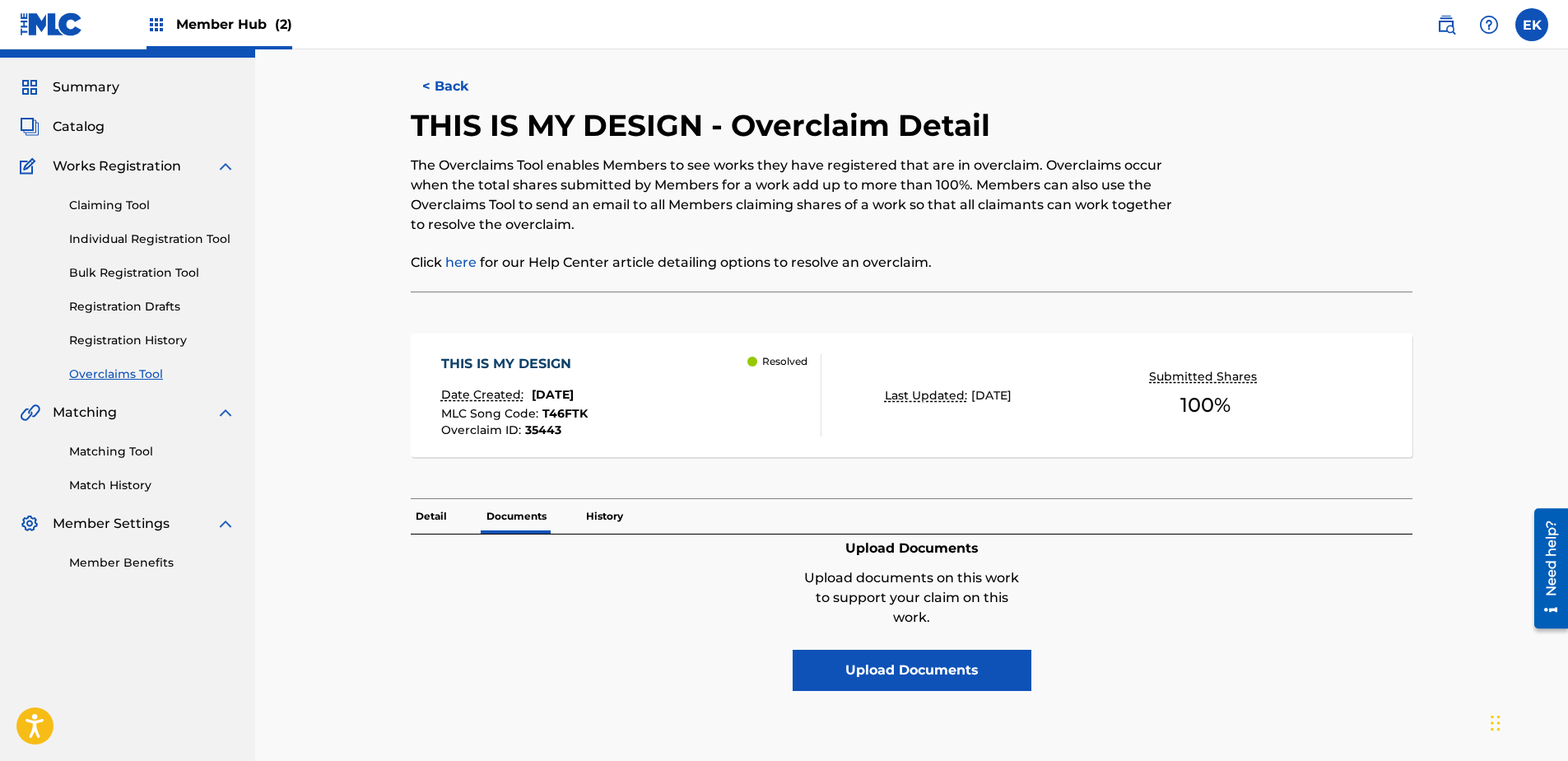
scroll to position [0, 0]
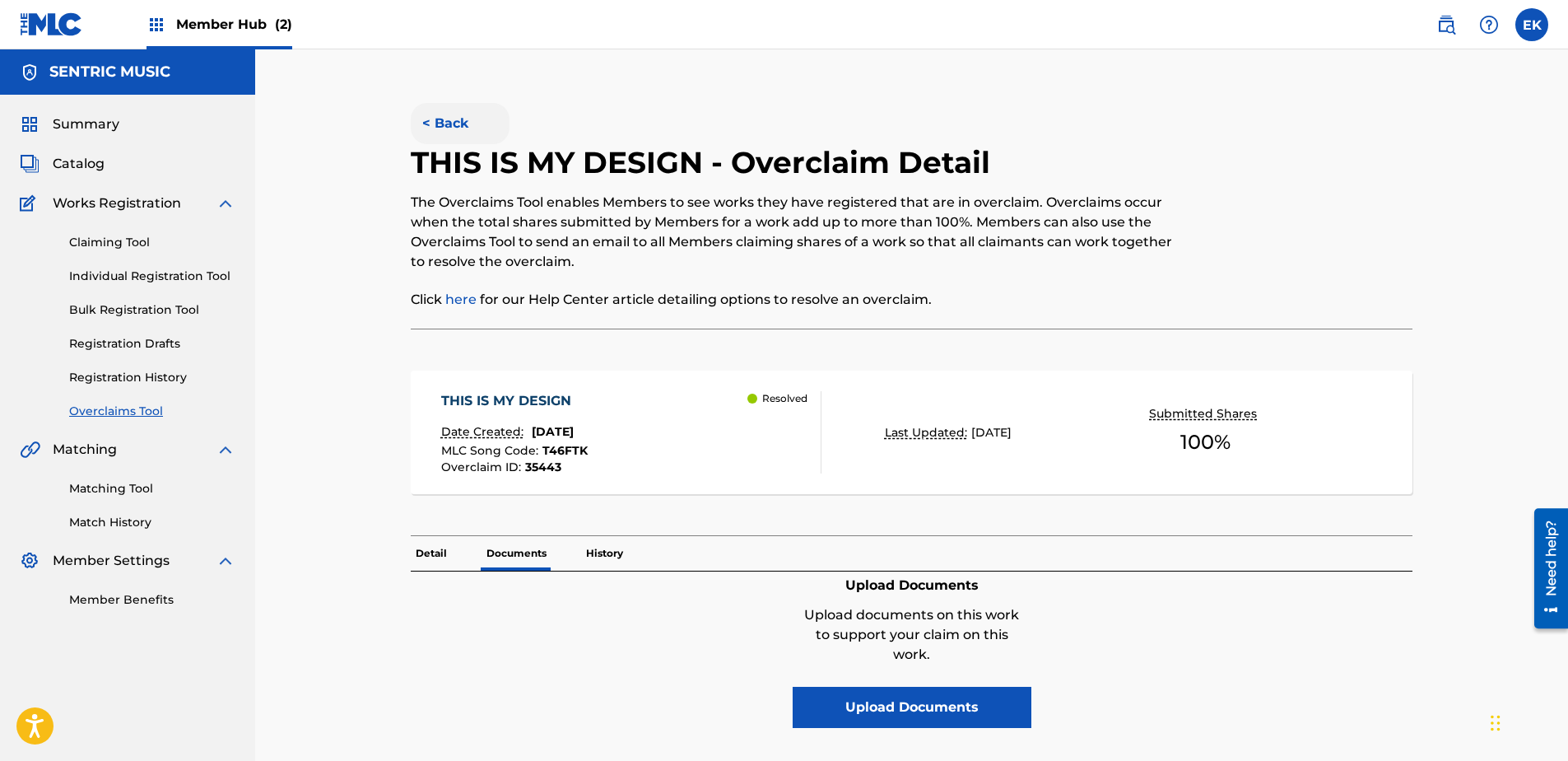
click at [440, 114] on button "< Back" at bounding box center [460, 123] width 99 height 41
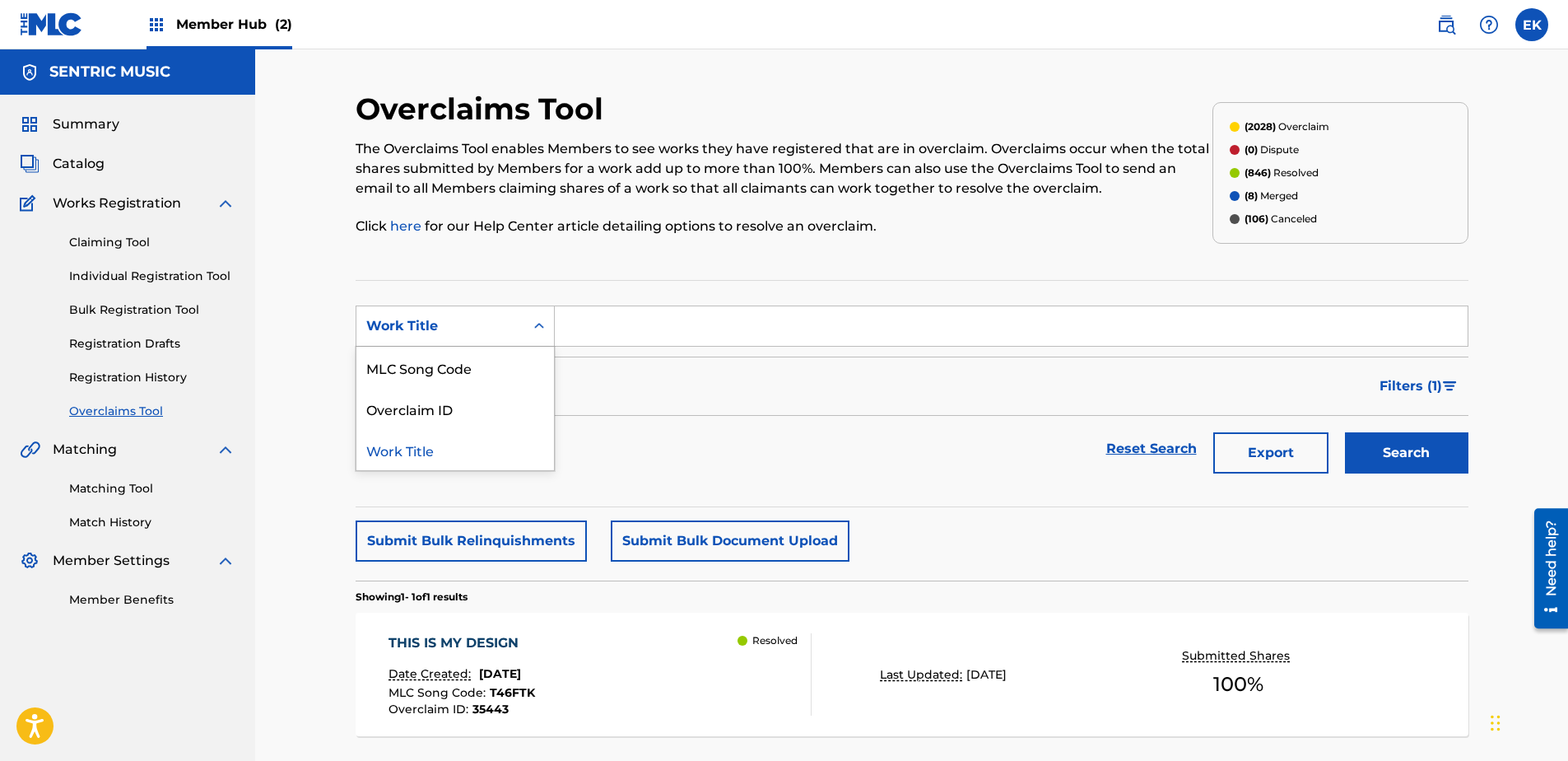
click at [507, 328] on div "Work Title" at bounding box center [440, 326] width 148 height 19
click at [504, 363] on div "MLC Song Code" at bounding box center [455, 367] width 198 height 41
click at [568, 321] on input "Search Form" at bounding box center [1012, 326] width 913 height 40
paste input "AY73PX"
type input "AY73PX"
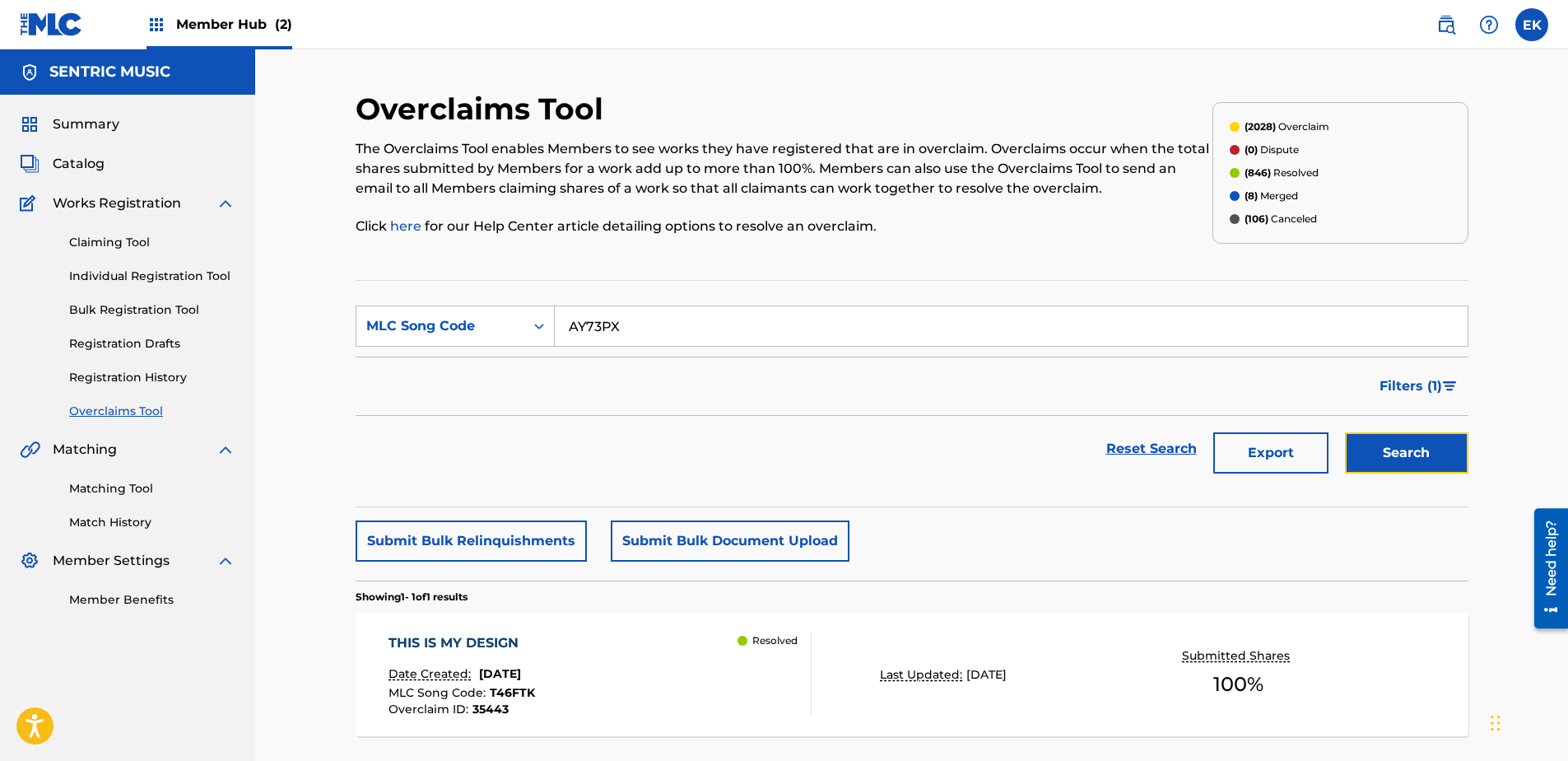
click at [1252, 467] on button "Search" at bounding box center [1406, 453] width 123 height 41
click at [670, 583] on div "AN HEROIC DOSE Date Created: September 09, 2025 MLC Song Code : AY73PX Overclai…" at bounding box center [600, 674] width 423 height 82
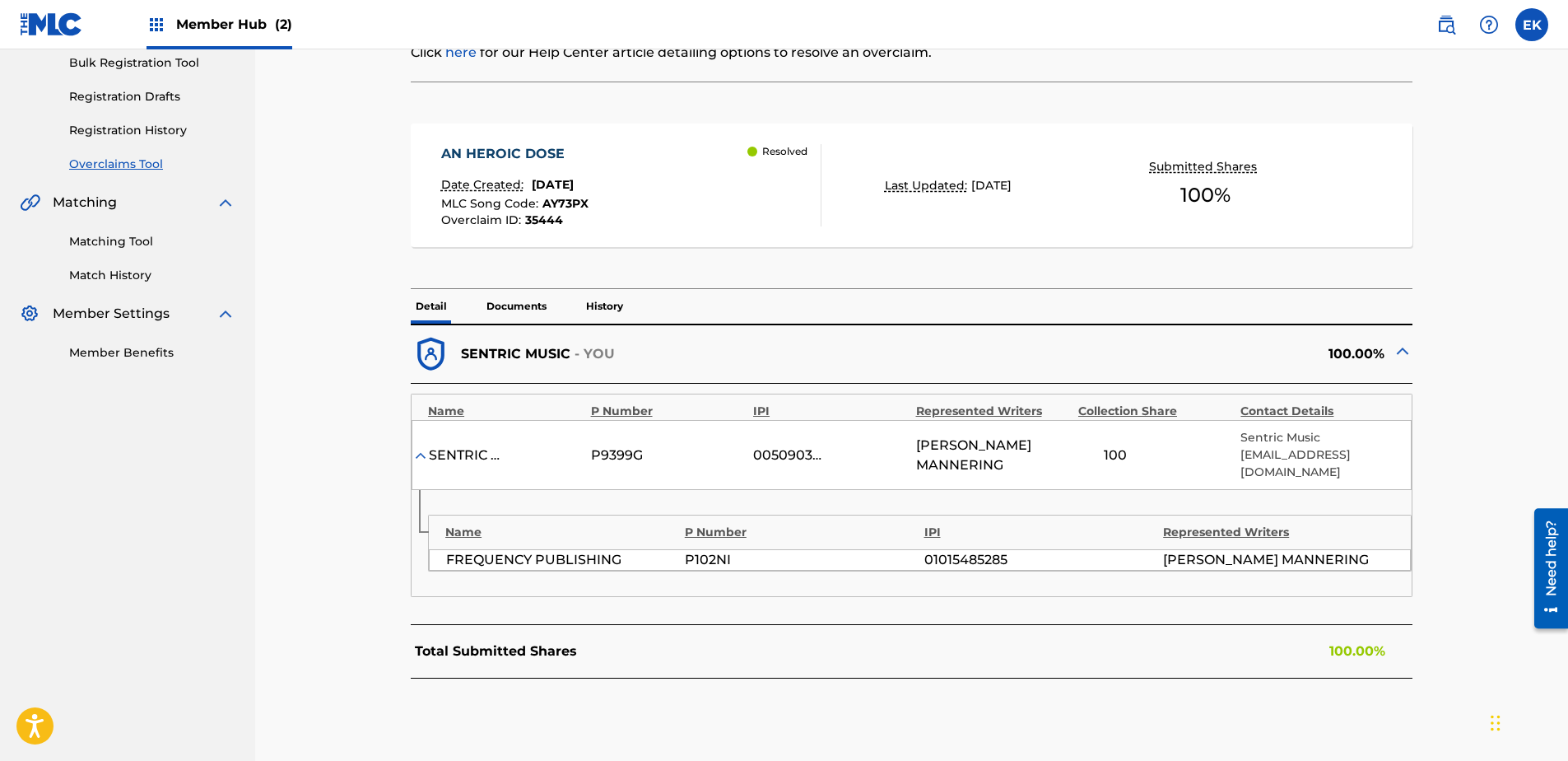
click at [590, 299] on p "History" at bounding box center [605, 306] width 47 height 35
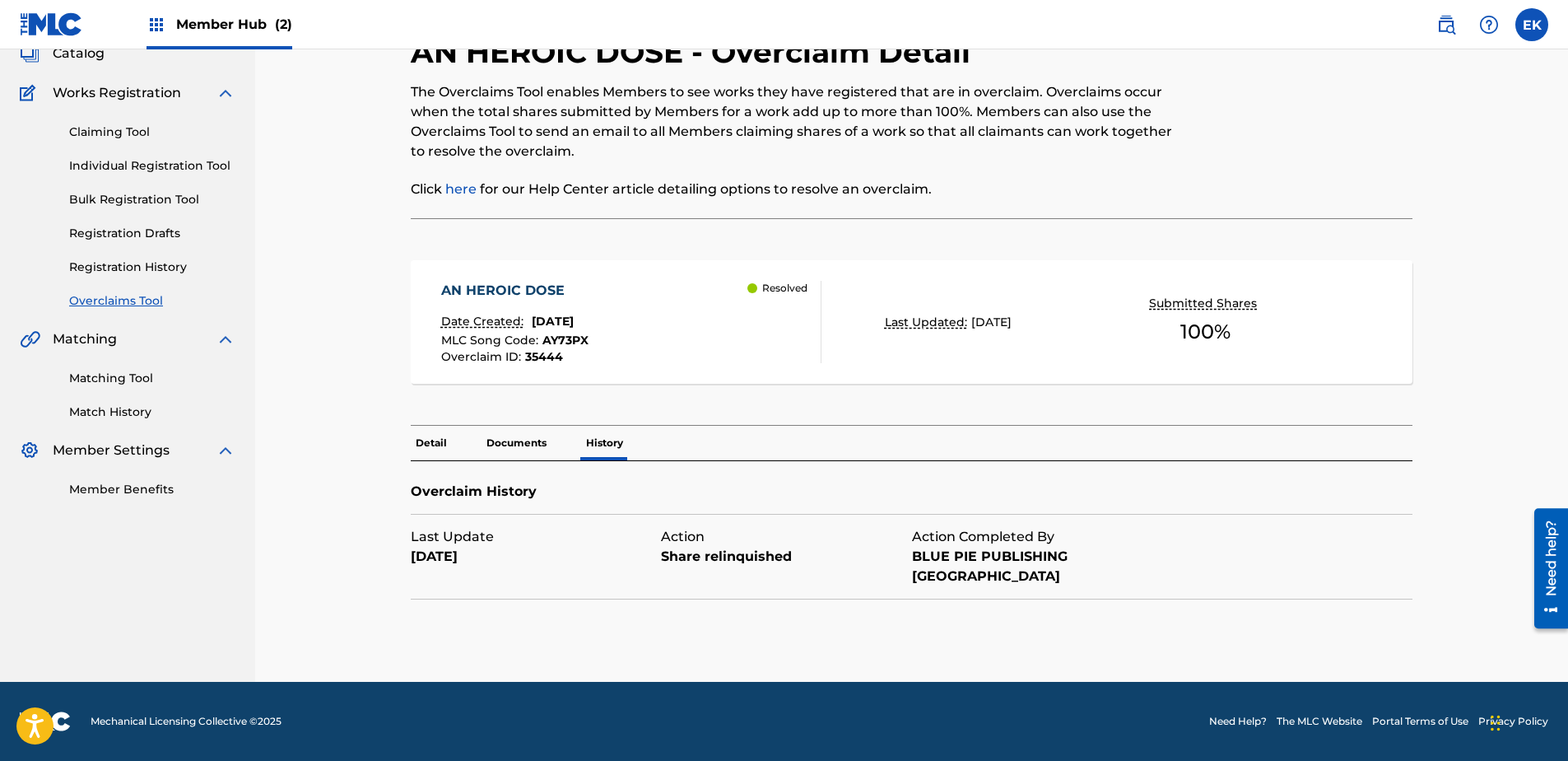
scroll to position [90, 0]
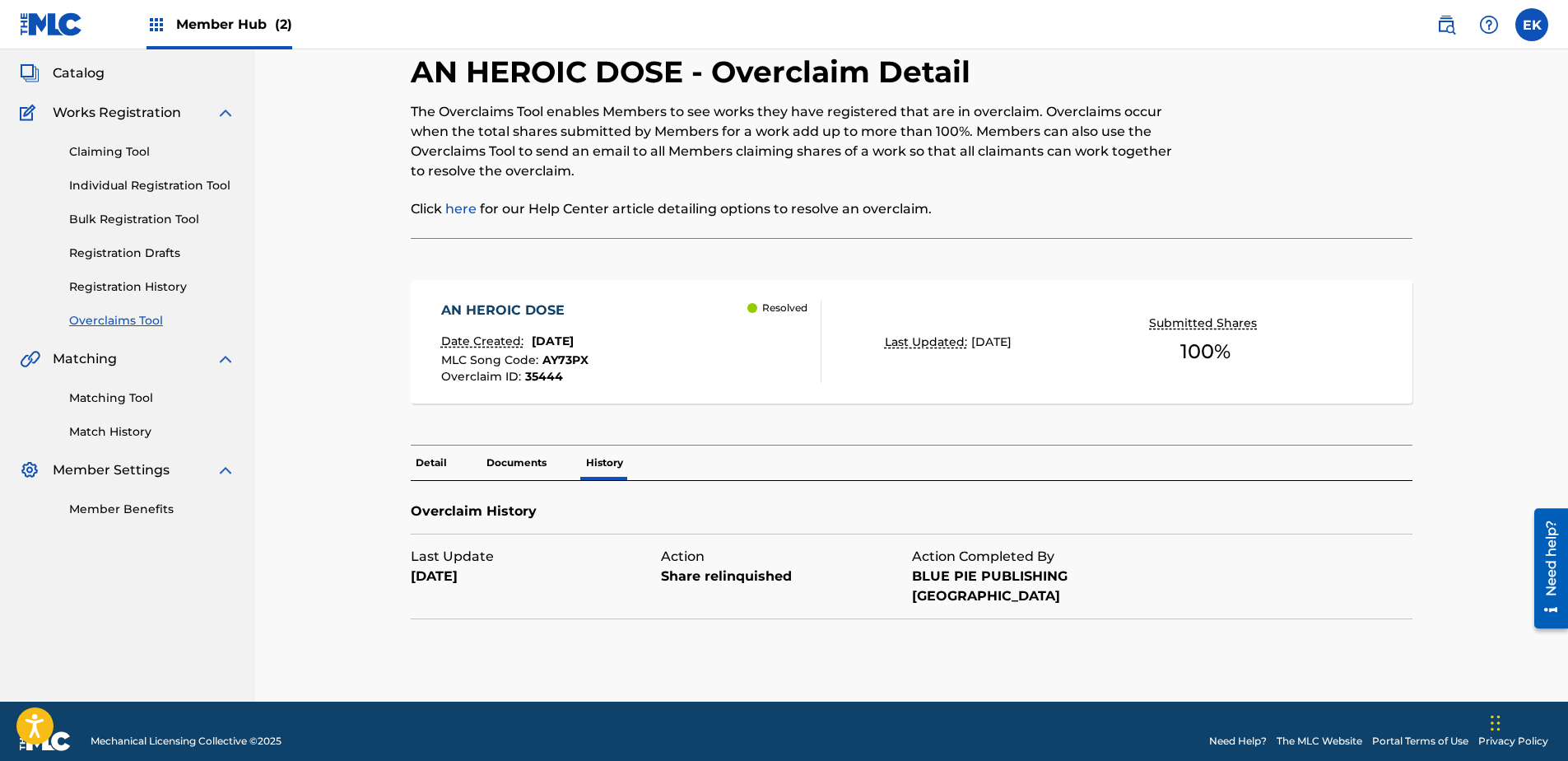
click at [423, 462] on p "Detail" at bounding box center [431, 463] width 41 height 35
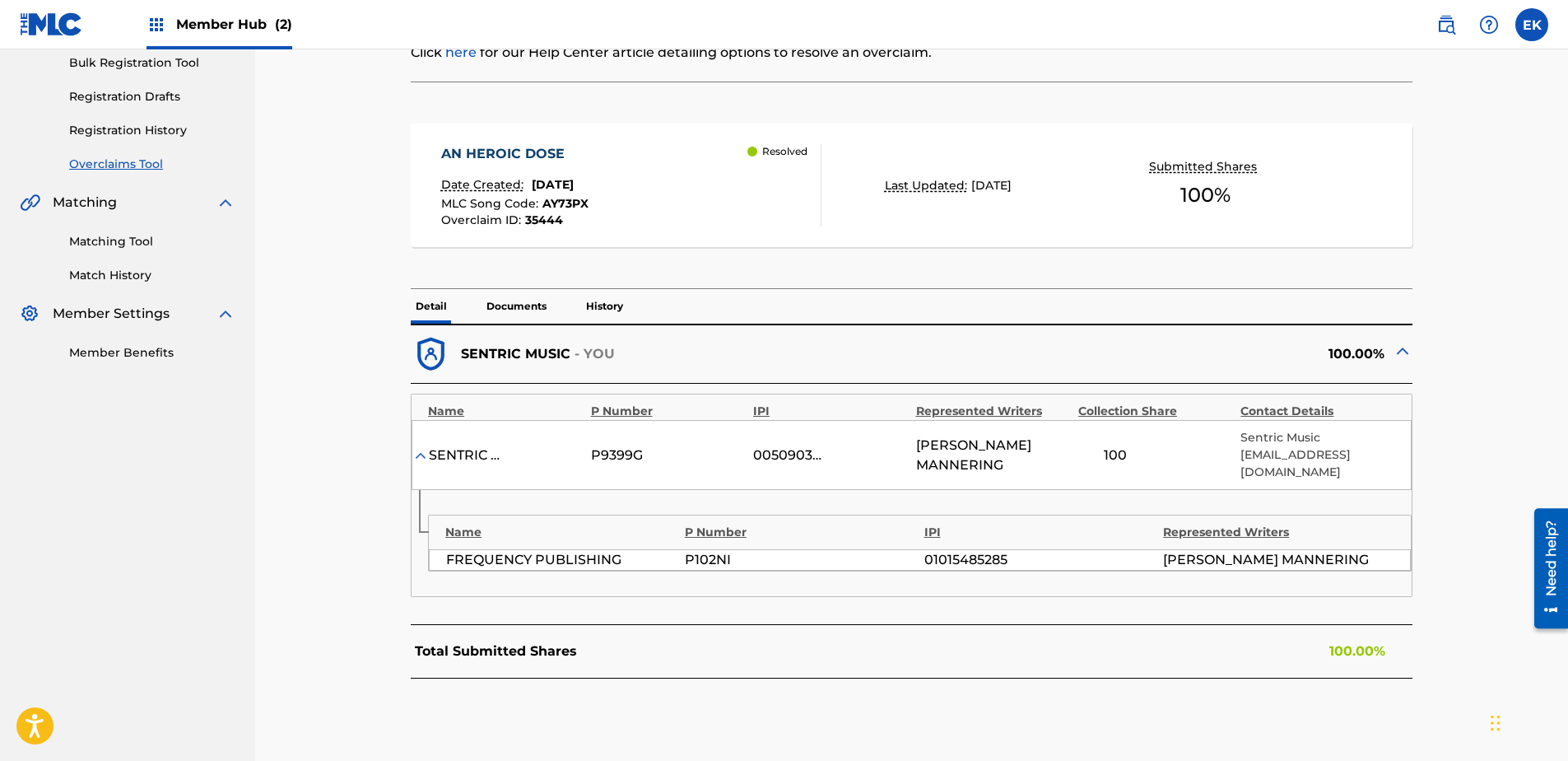
scroll to position [82, 0]
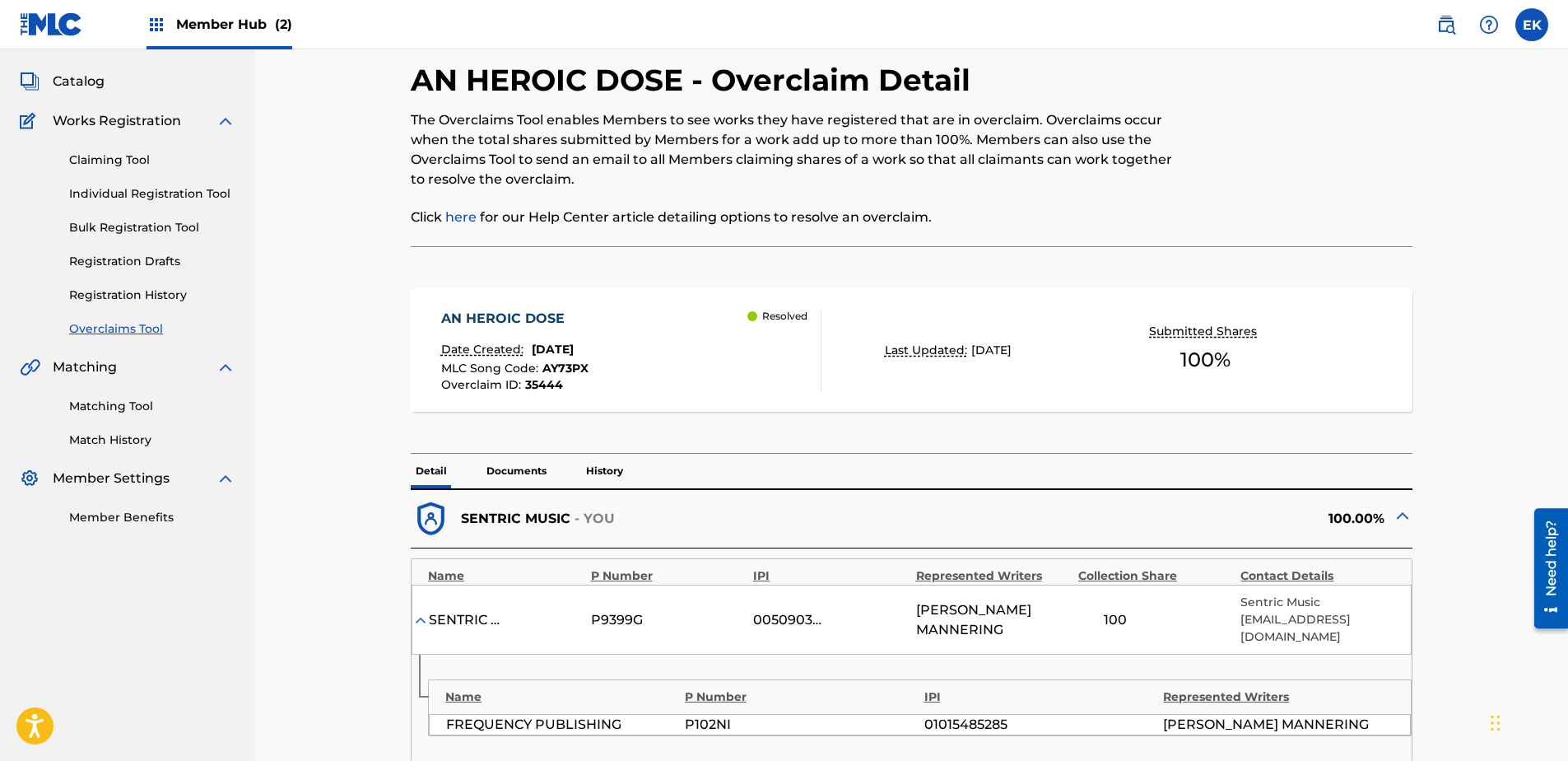
click at [244, 14] on div "Member Hub (2)" at bounding box center [219, 24] width 145 height 48
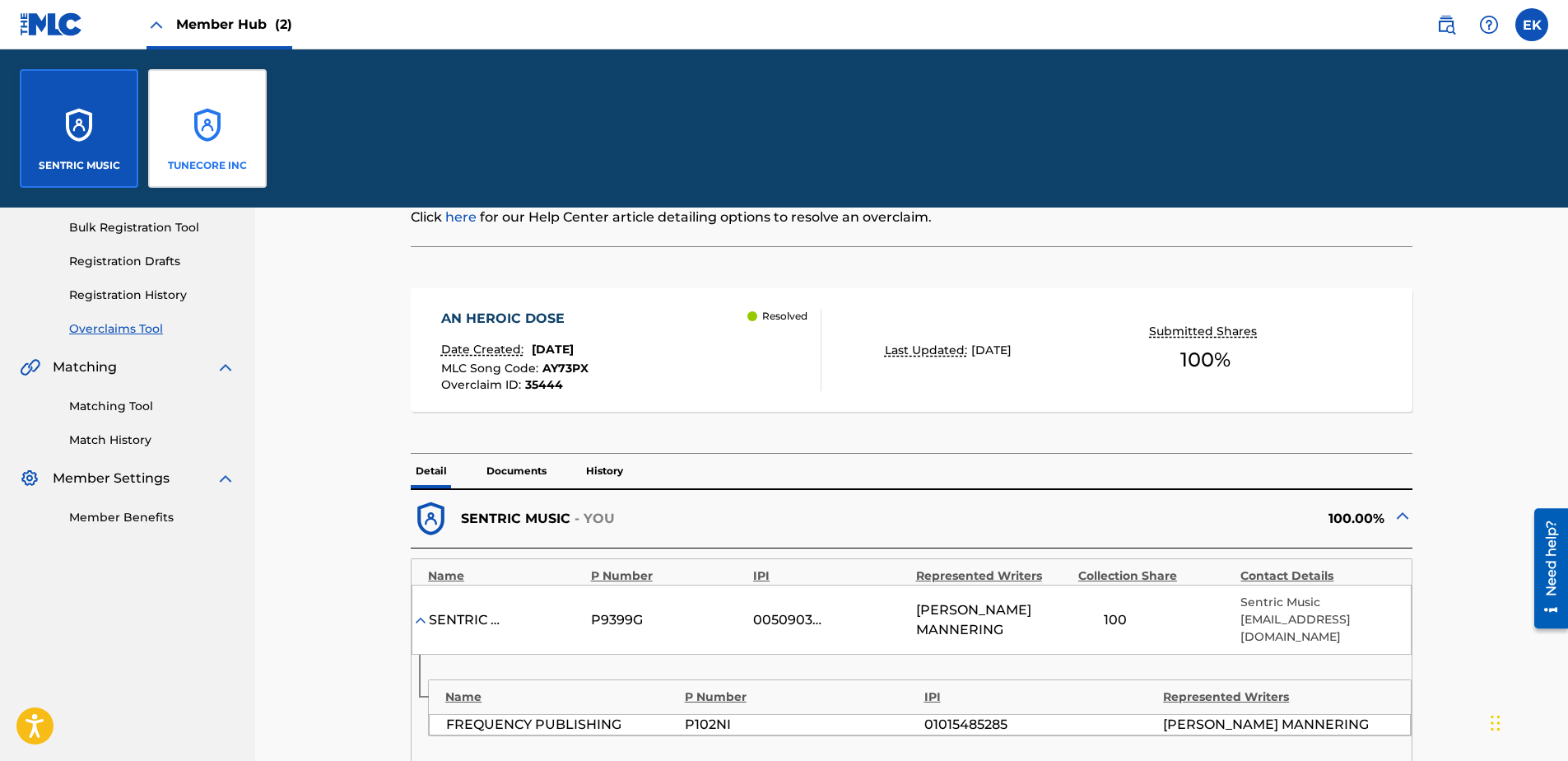
click at [239, 120] on div "TUNECORE INC" at bounding box center [207, 128] width 118 height 118
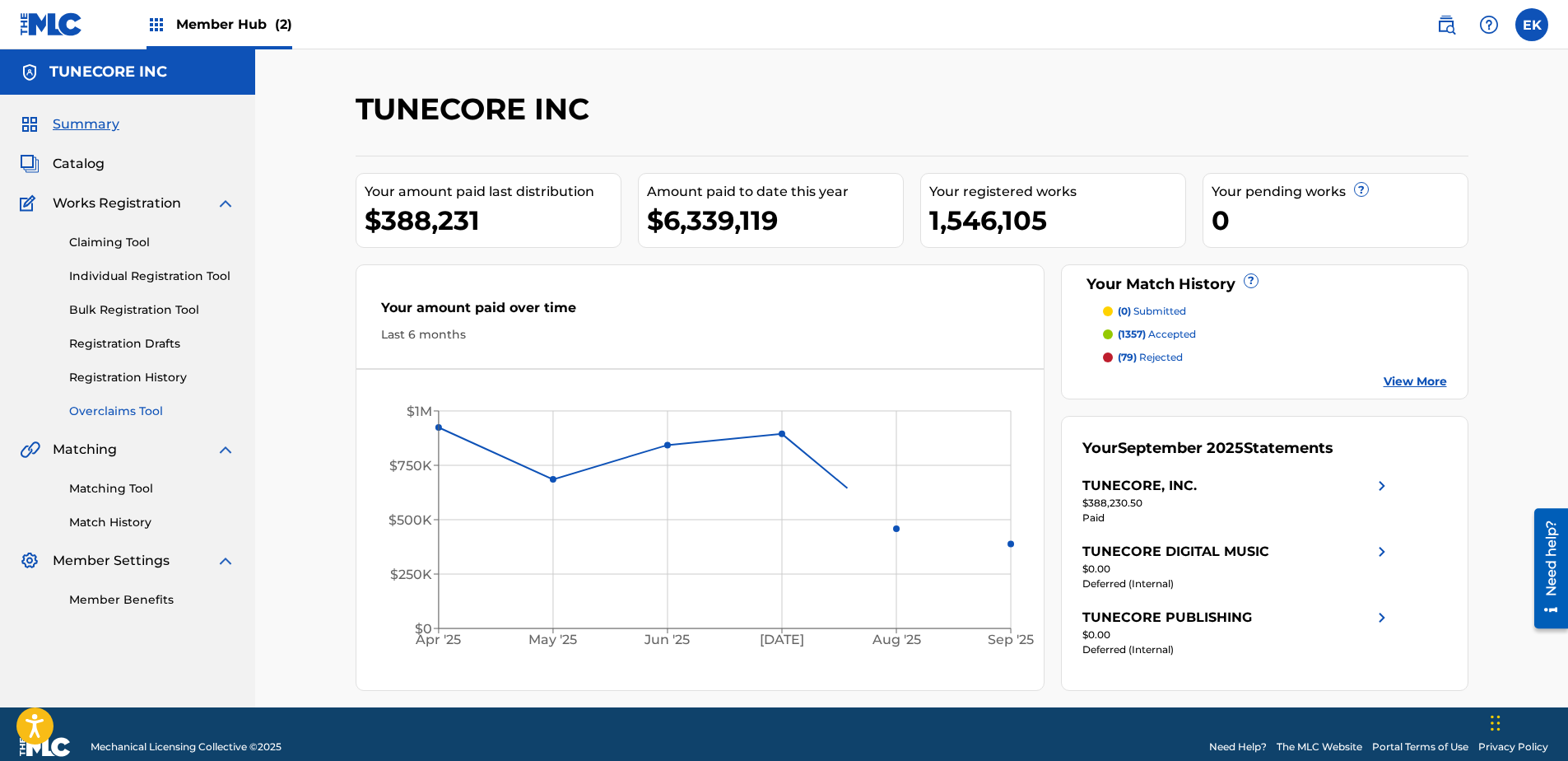
click at [88, 405] on link "Overclaims Tool" at bounding box center [152, 411] width 167 height 17
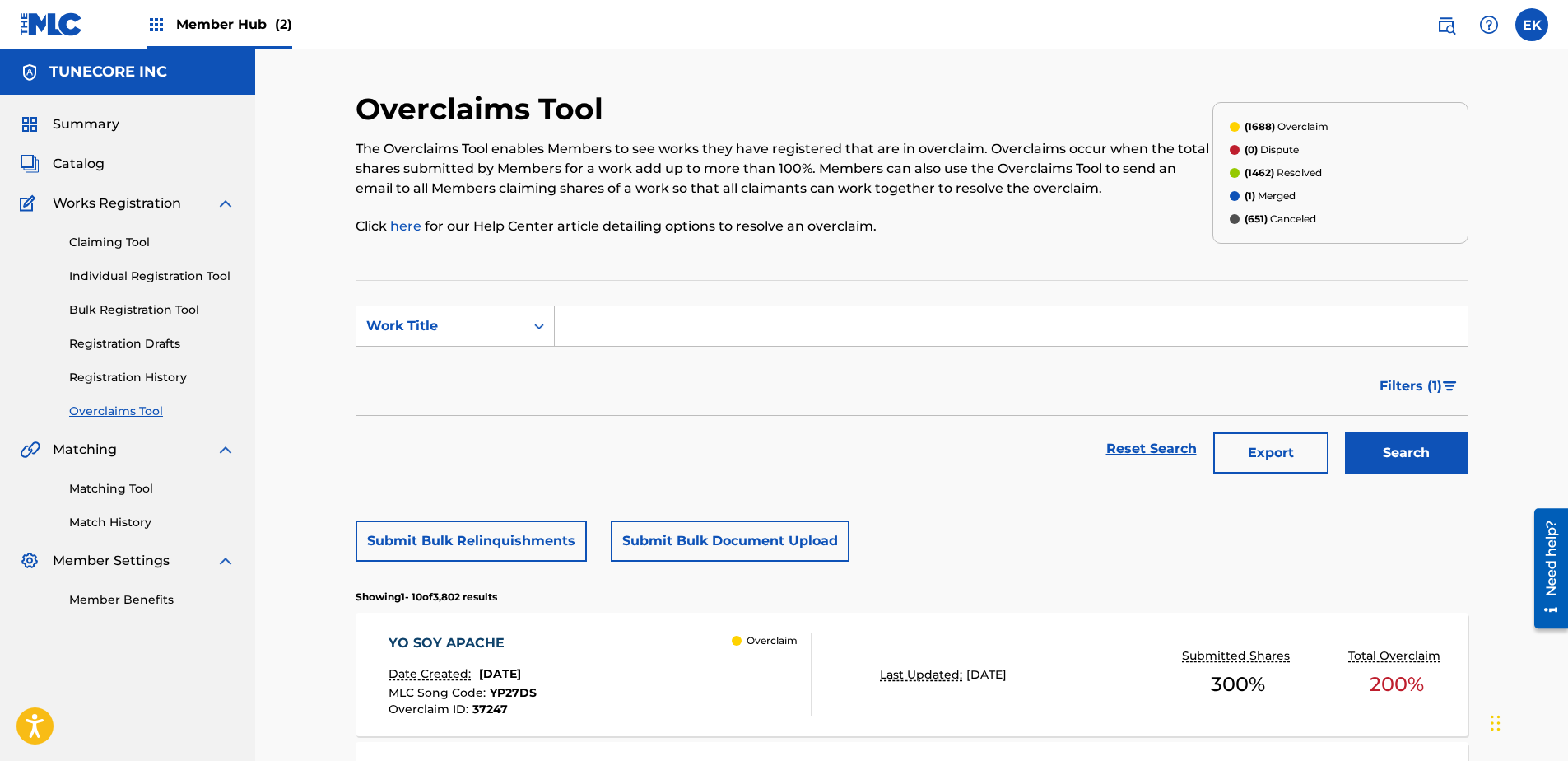
click at [581, 326] on input "Search Form" at bounding box center [1012, 326] width 913 height 40
paste input "AY9I56"
type input "AY9I56"
click at [1252, 465] on button "Search" at bounding box center [1406, 453] width 123 height 41
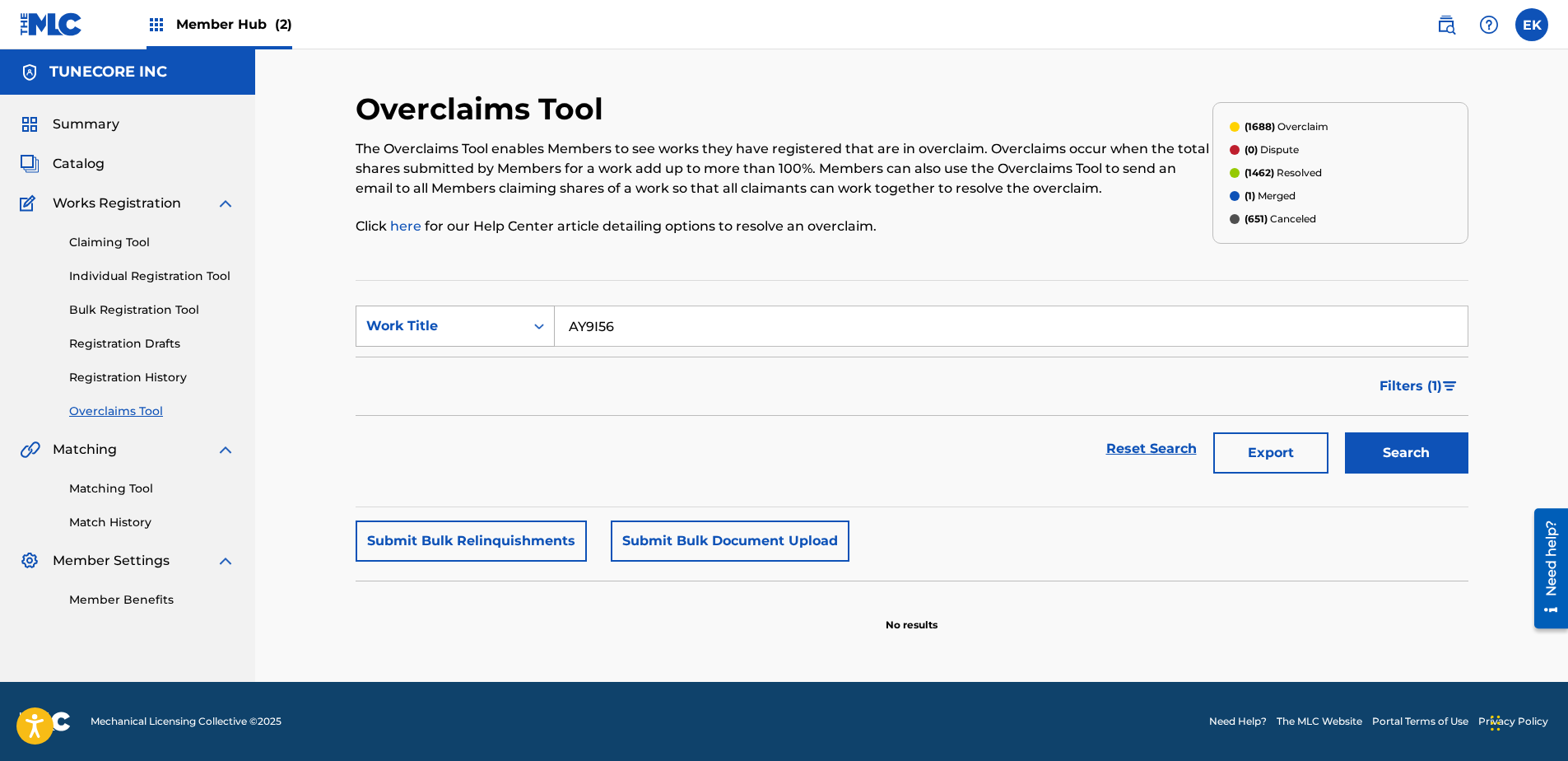
click at [481, 312] on div "Work Title" at bounding box center [455, 326] width 200 height 41
click at [452, 369] on div "MLC Song Code" at bounding box center [455, 367] width 198 height 41
click at [797, 322] on input "Search Form" at bounding box center [1012, 326] width 913 height 40
paste input "AY9I56"
type input "AY9I56"
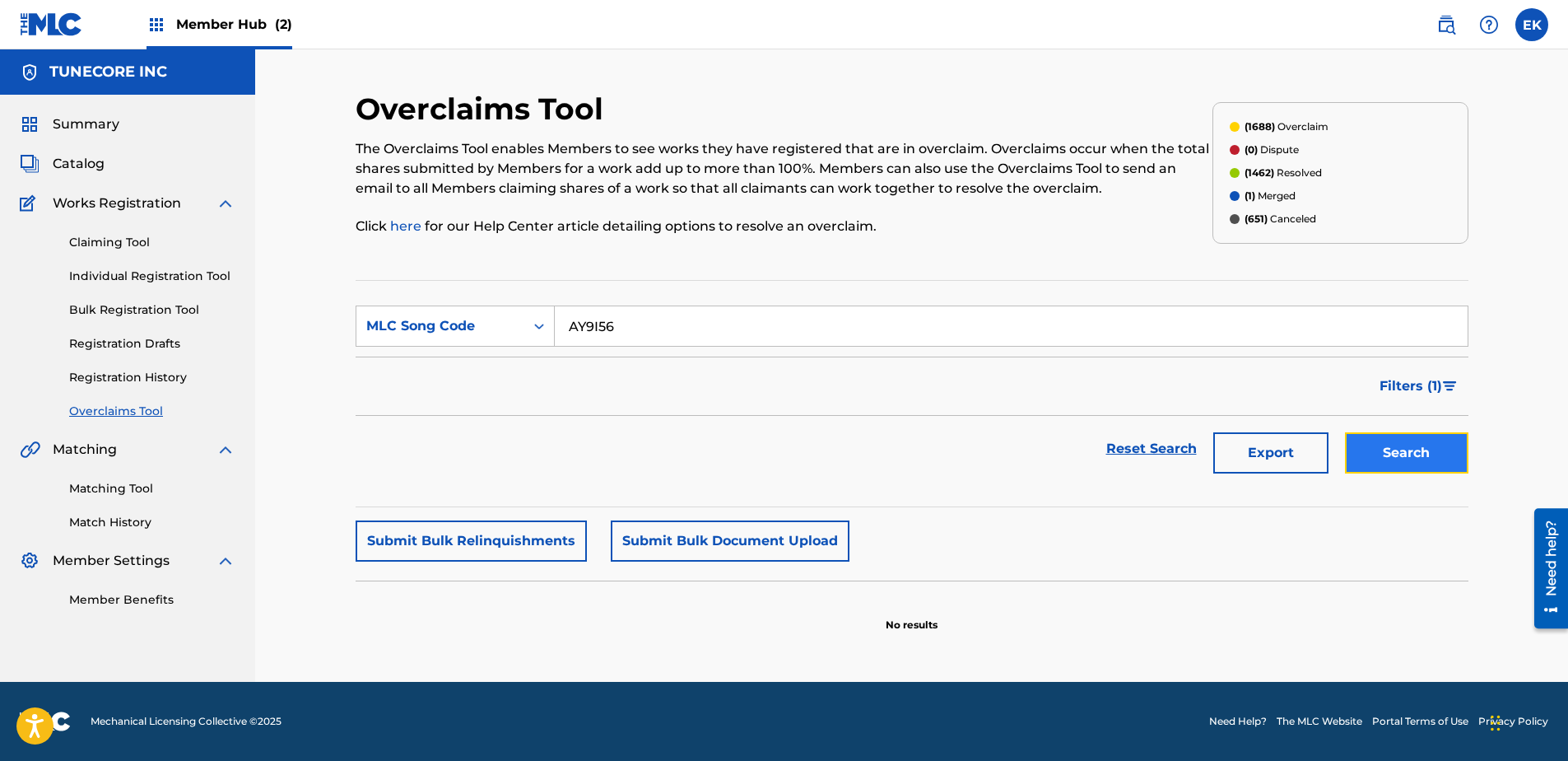
click at [1252, 460] on button "Search" at bounding box center [1406, 453] width 123 height 41
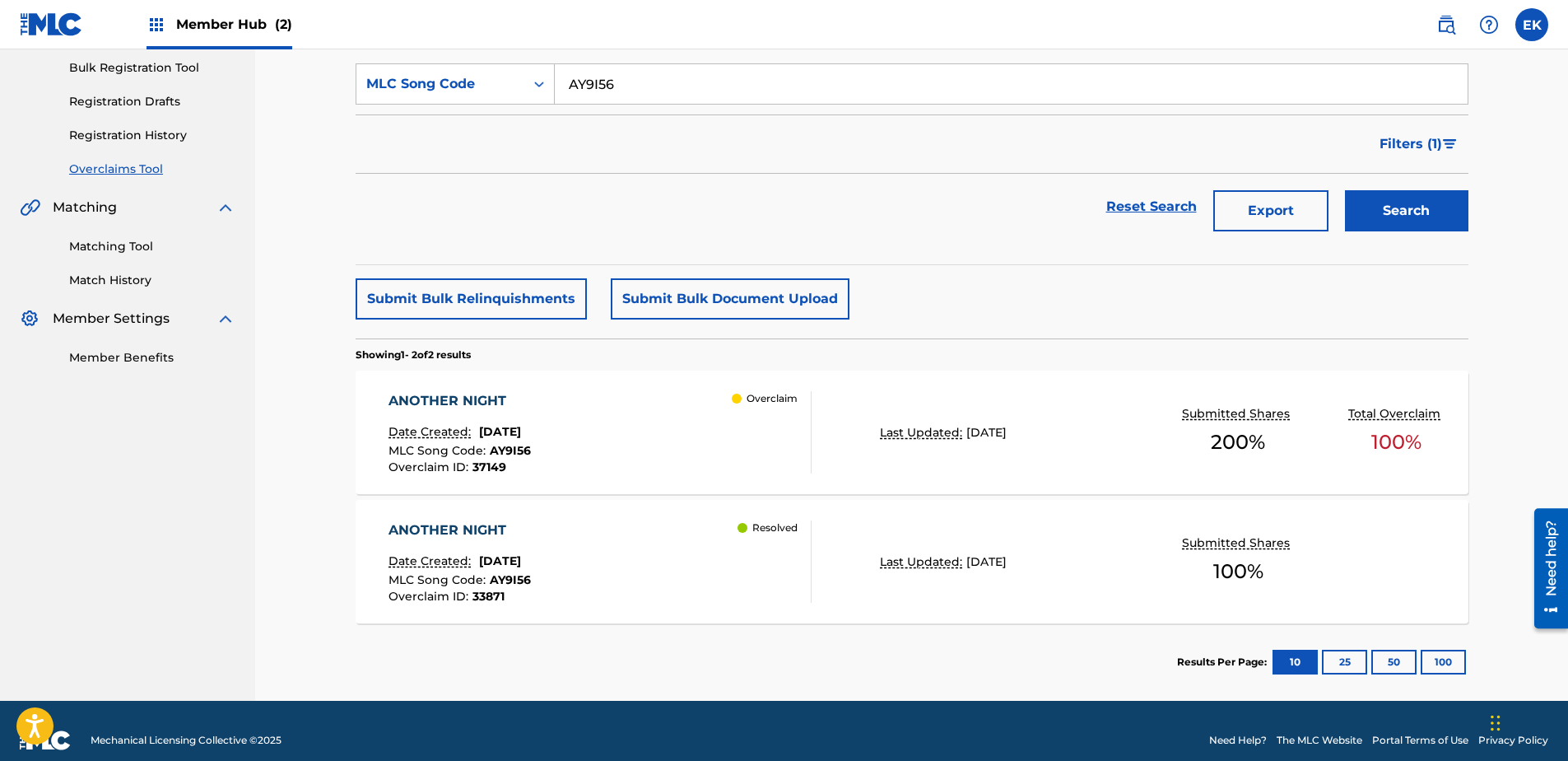
scroll to position [247, 0]
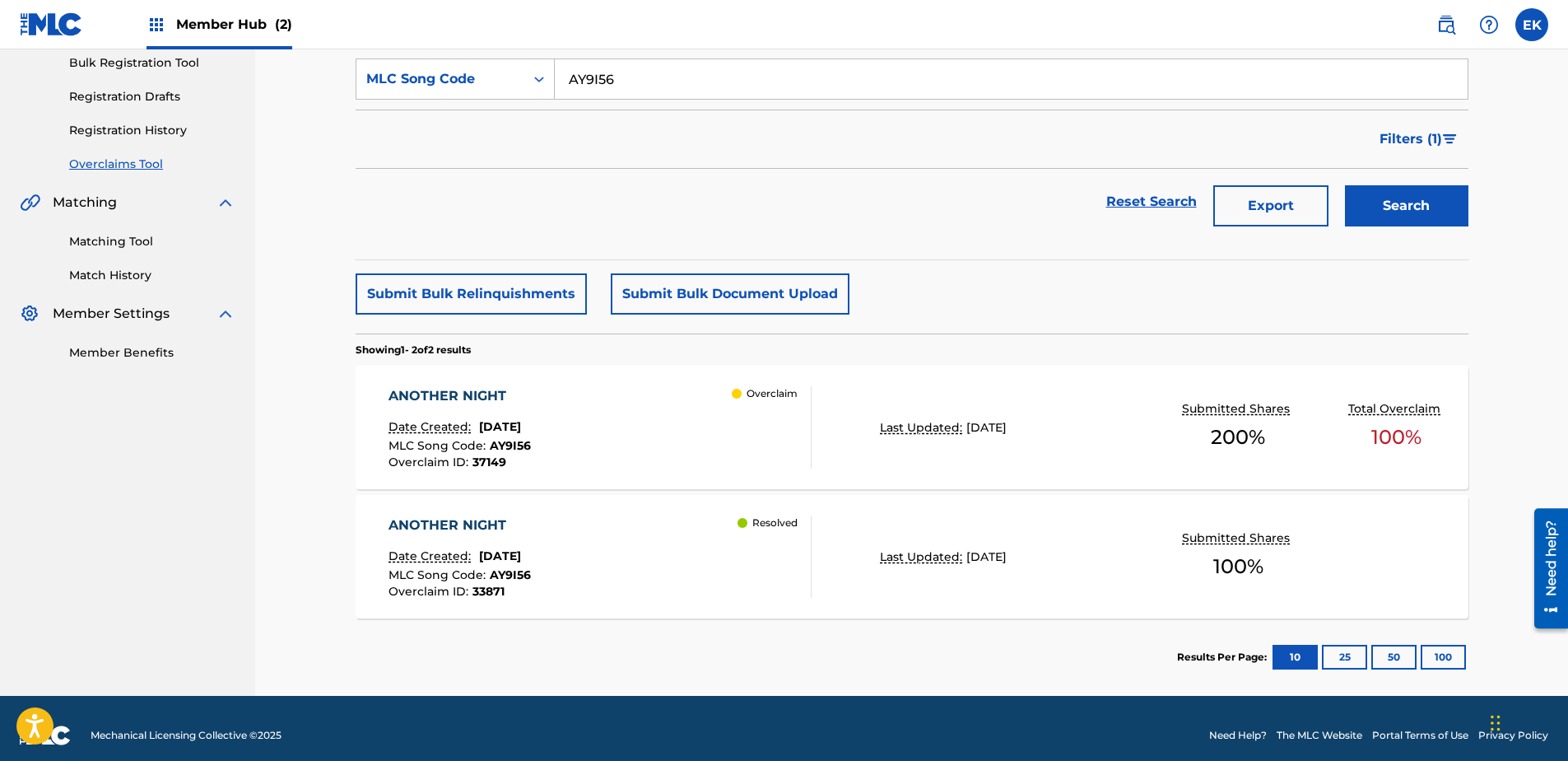
click at [622, 551] on div "ANOTHER NIGHT Date Created: August 22, 2025 MLC Song Code : AY9I56 Overclaim ID…" at bounding box center [600, 556] width 423 height 82
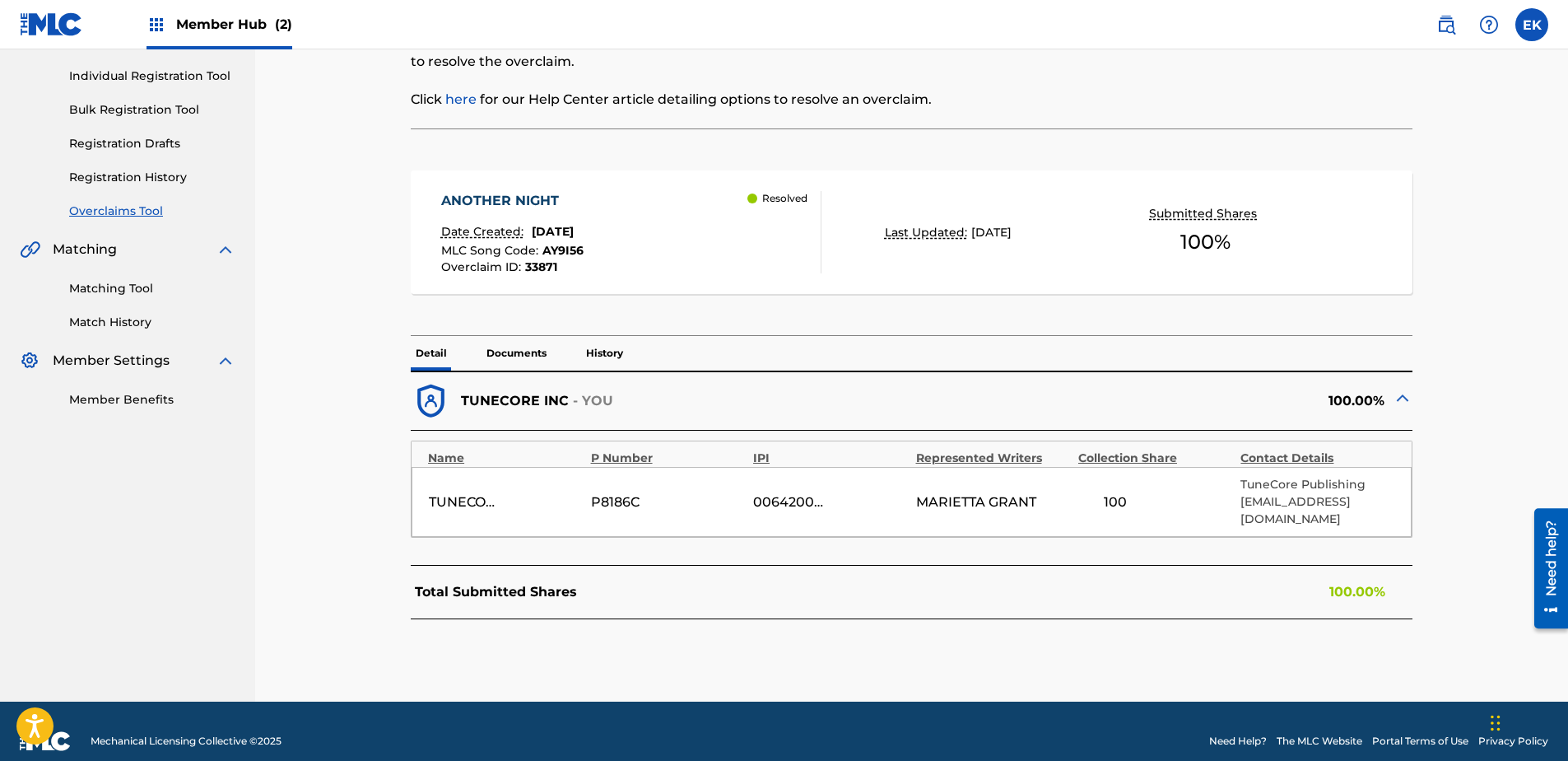
scroll to position [203, 0]
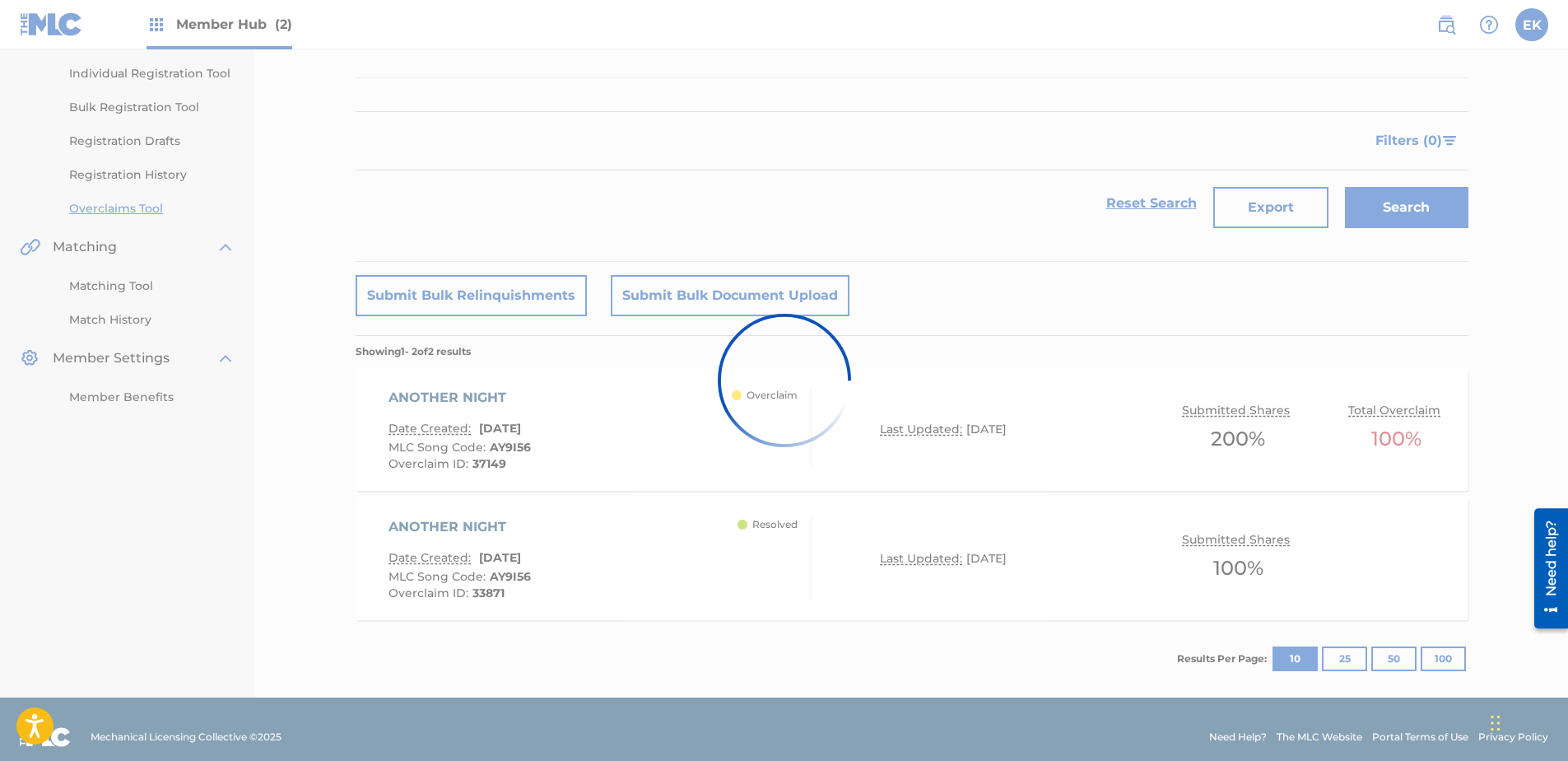
scroll to position [218, 0]
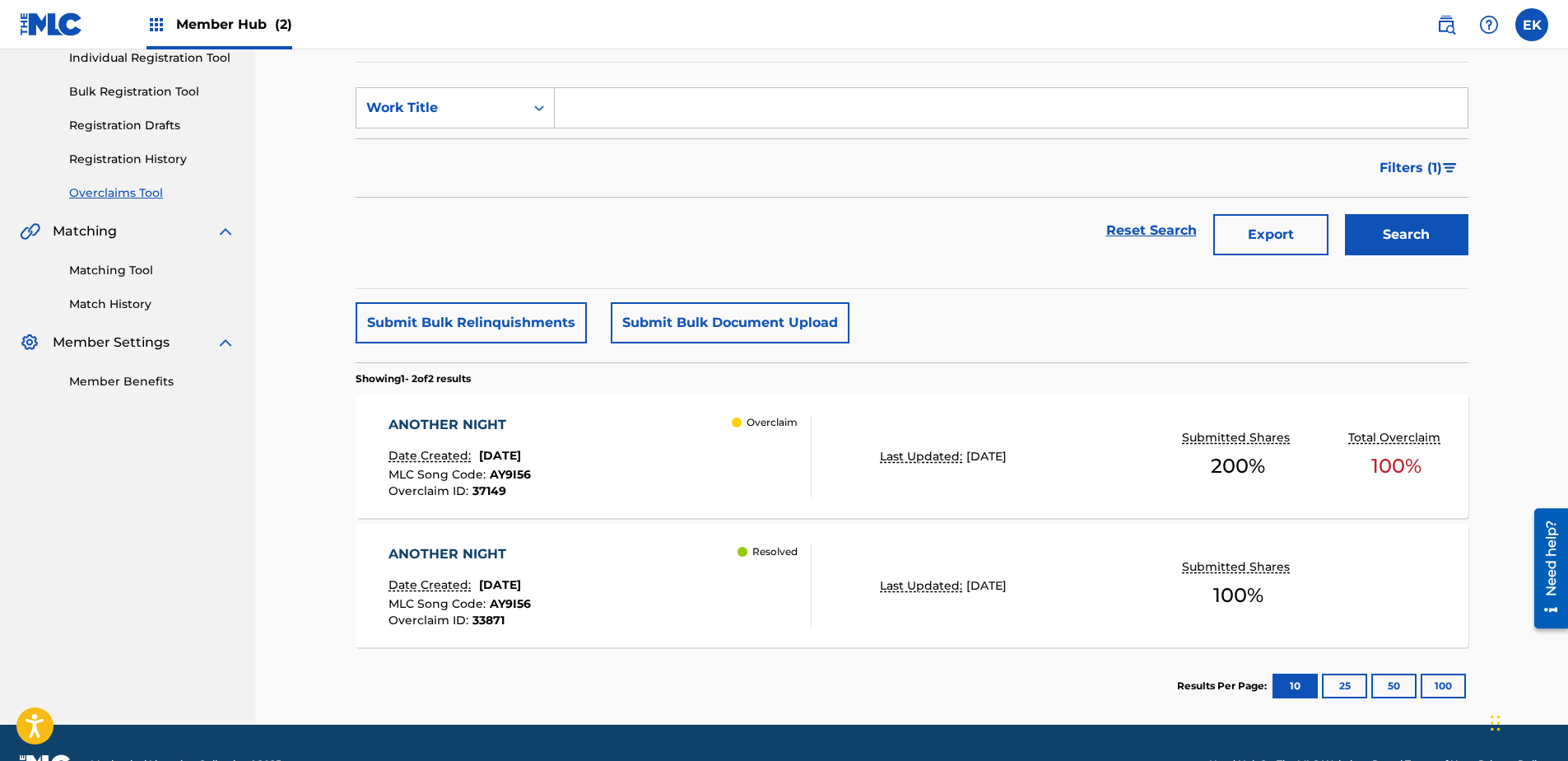
click at [612, 431] on div "ANOTHER NIGHT Date Created: September 23, 2025 MLC Song Code : AY9I56 Overclaim…" at bounding box center [600, 456] width 423 height 82
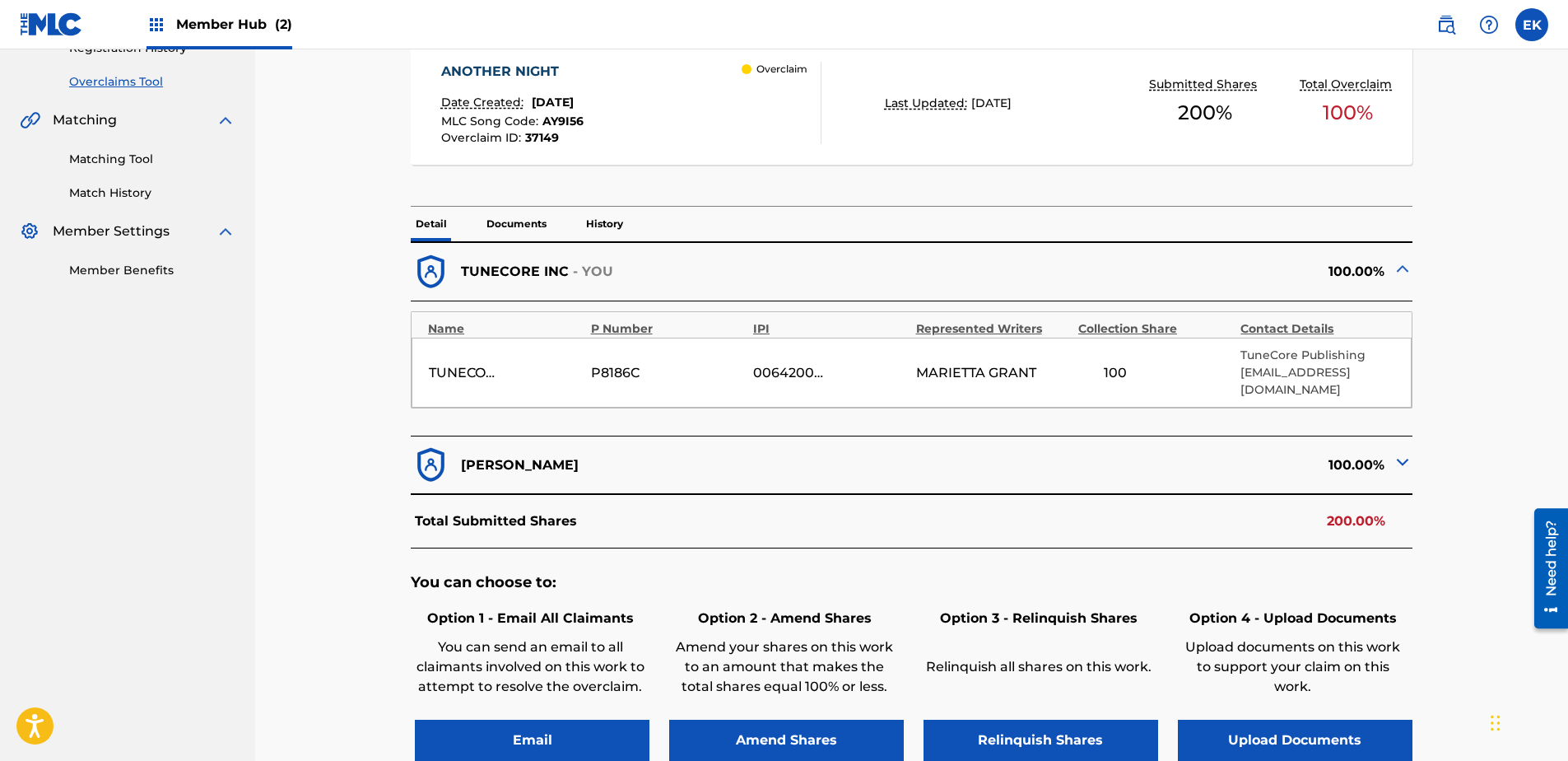
scroll to position [412, 0]
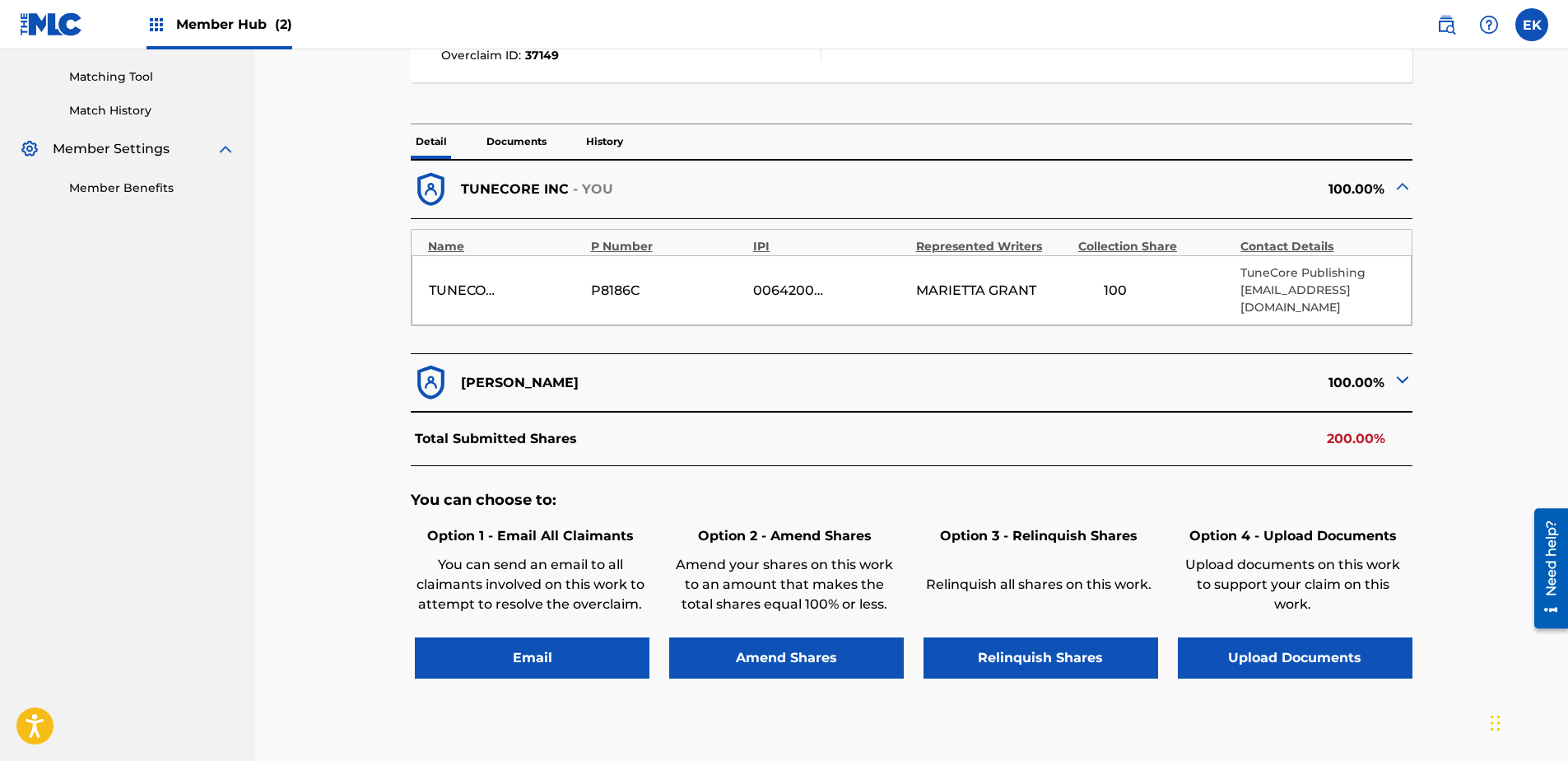
click at [1252, 369] on img at bounding box center [1402, 379] width 19 height 19
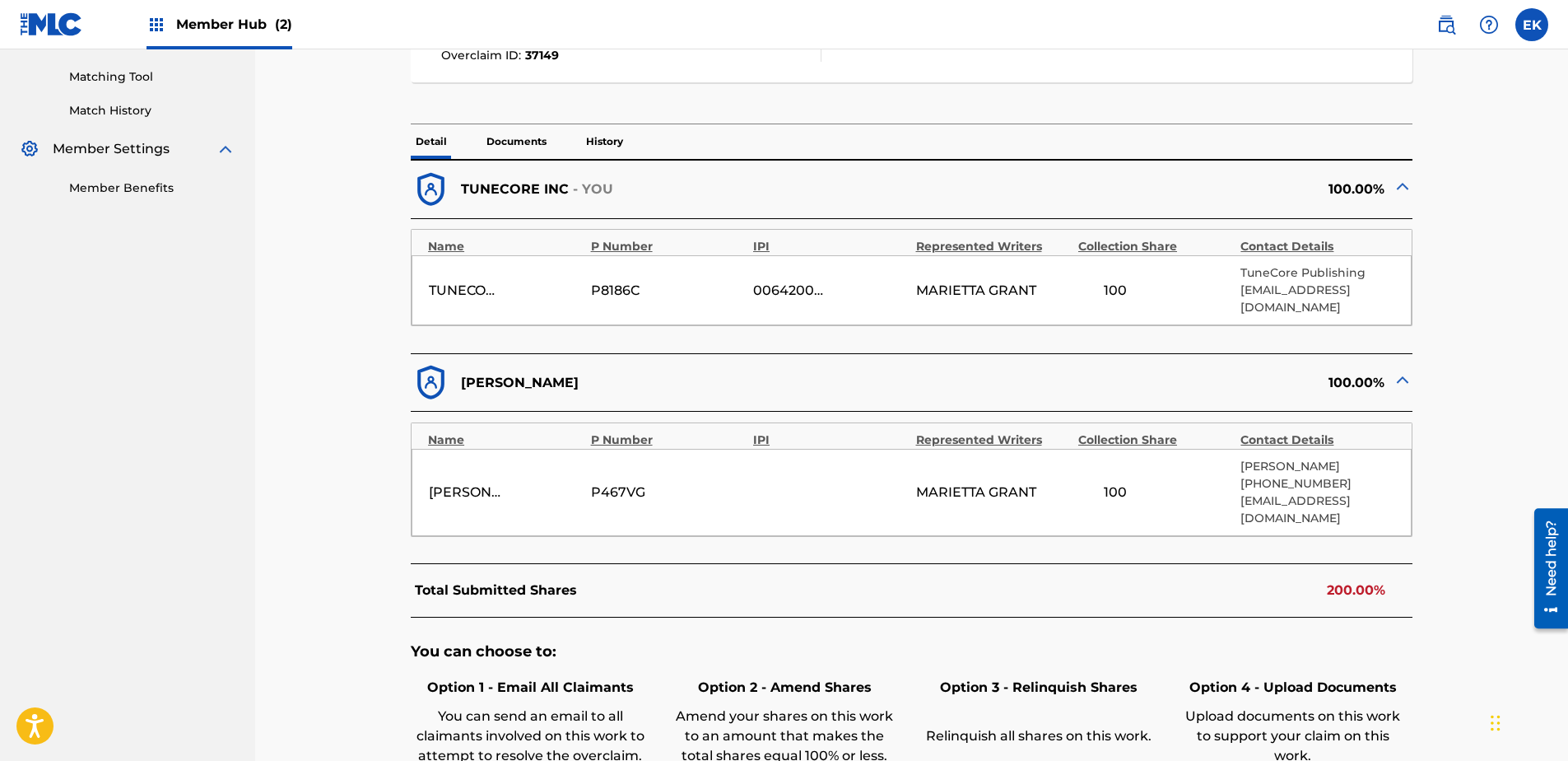
scroll to position [494, 0]
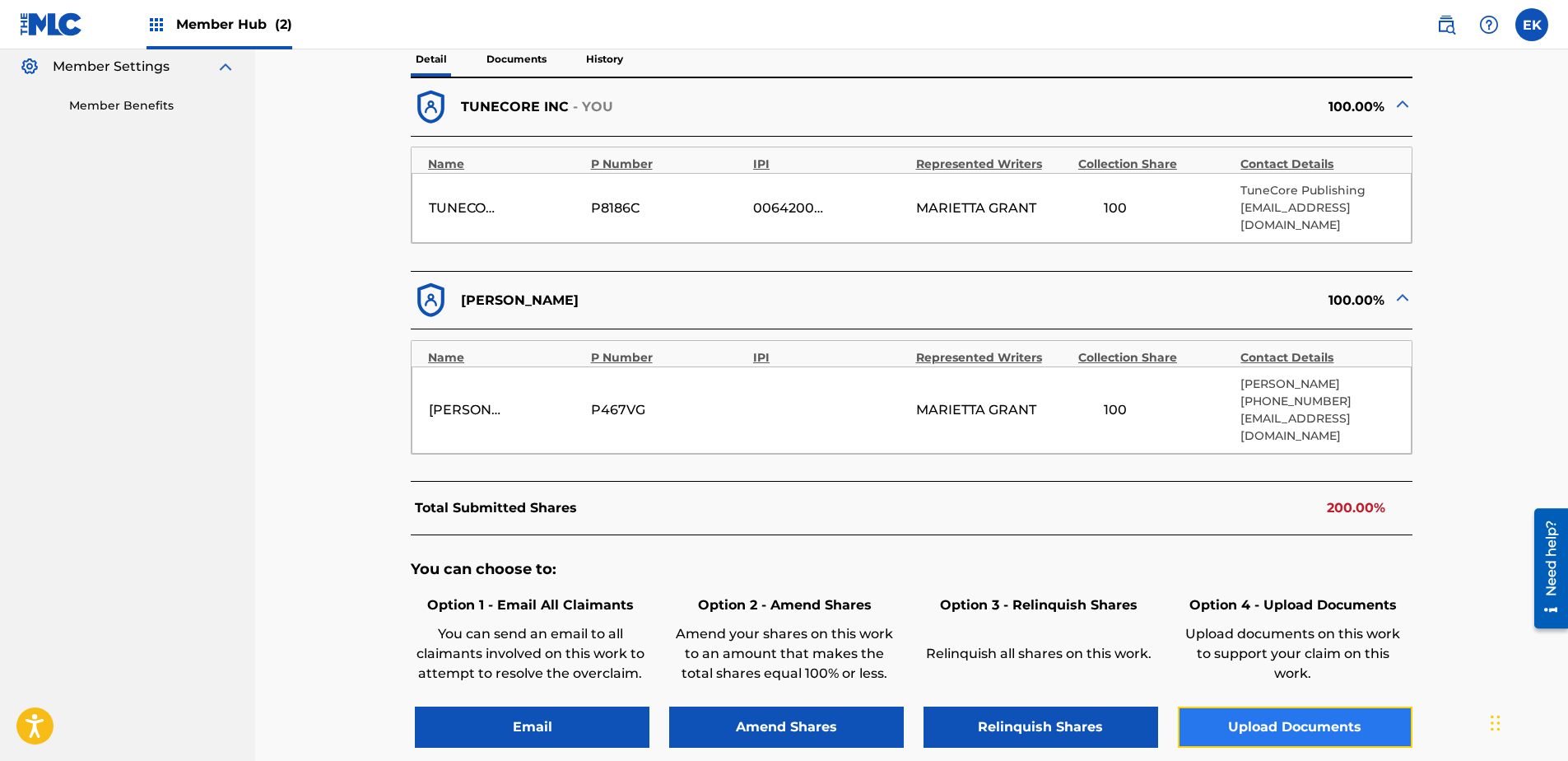
click at [1237, 583] on button "Upload Documents" at bounding box center [1296, 727] width 235 height 41
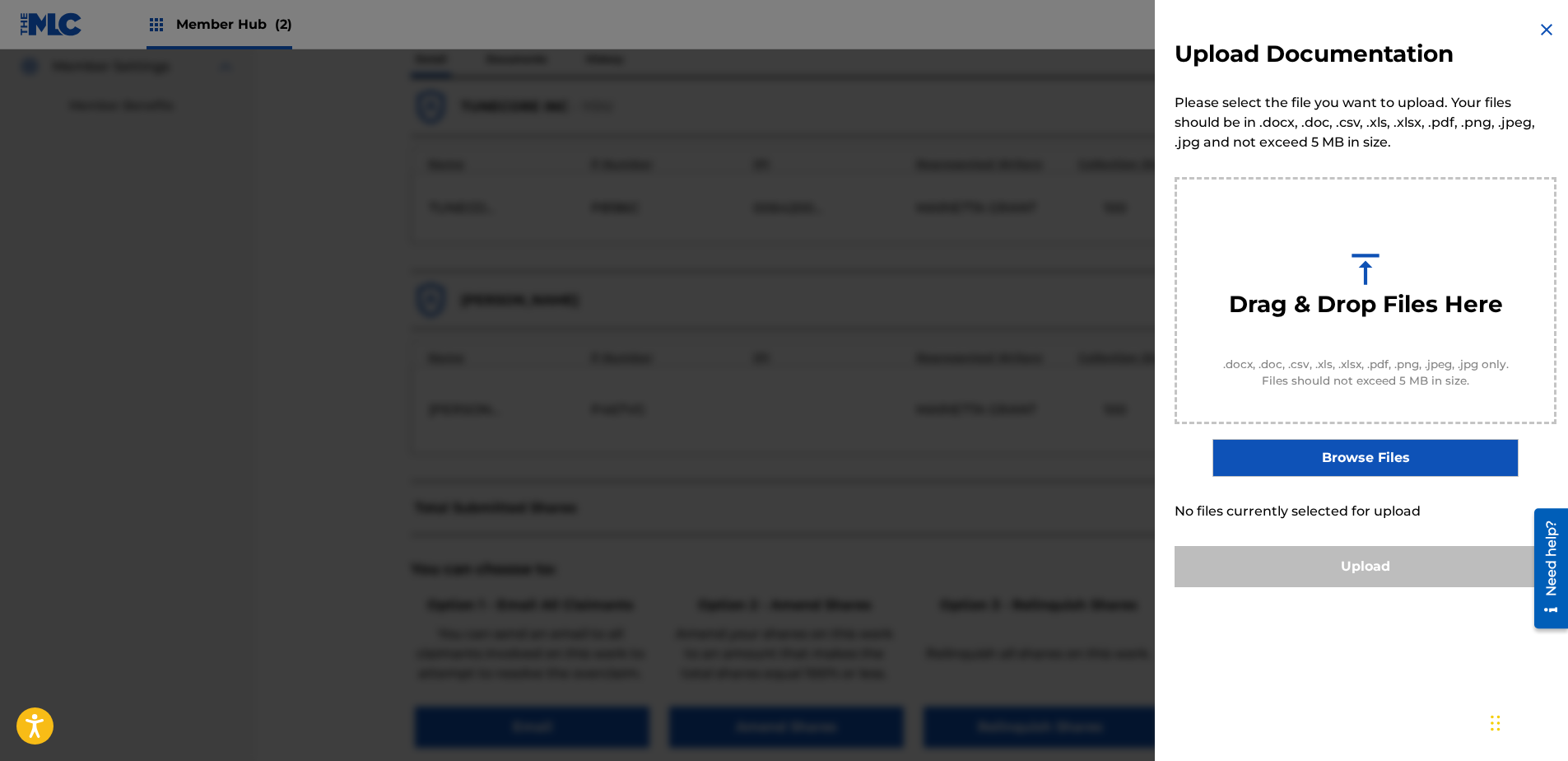
click at [1252, 26] on img at bounding box center [1547, 29] width 19 height 19
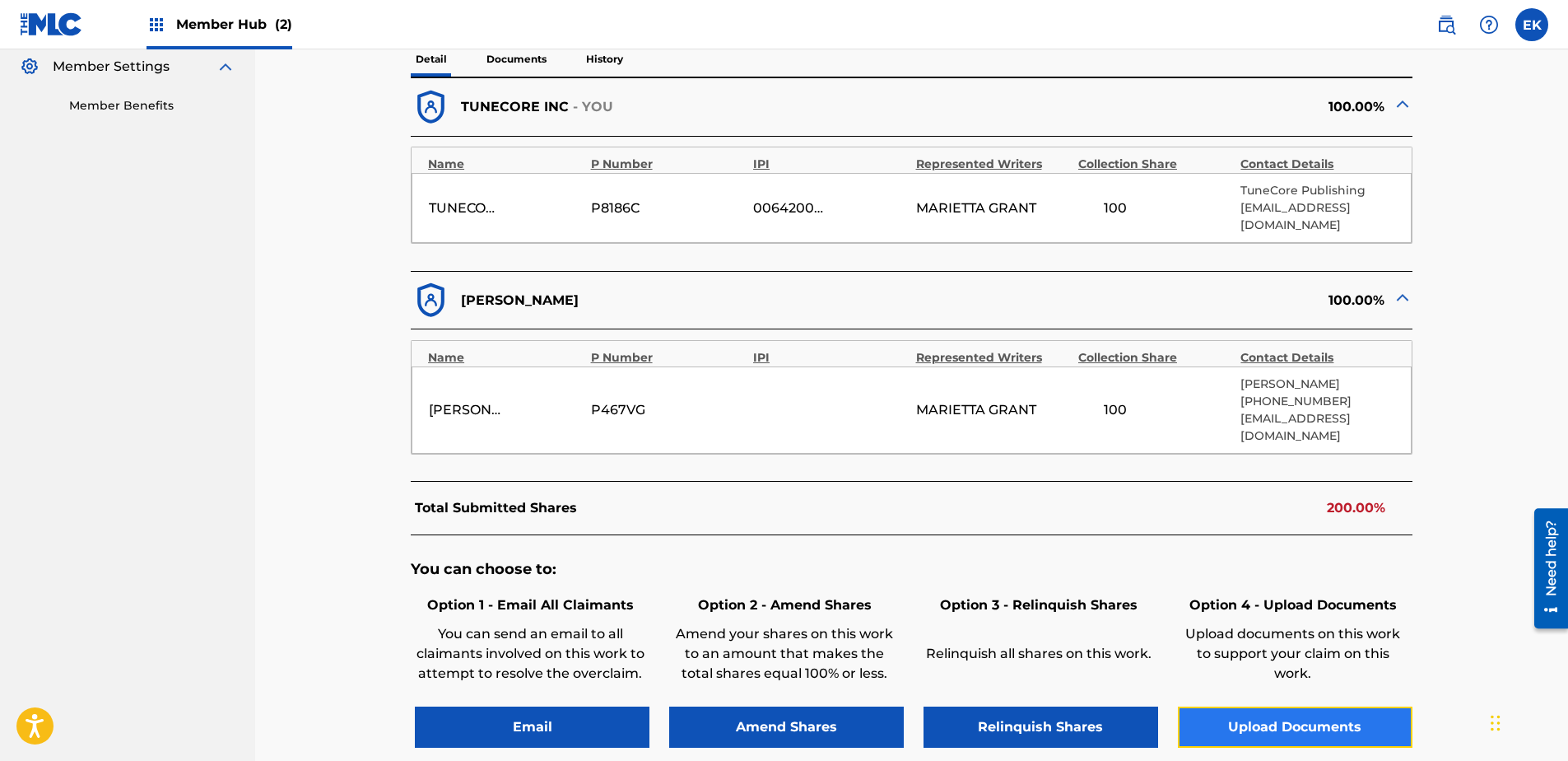
click at [1252, 583] on button "Upload Documents" at bounding box center [1296, 727] width 235 height 41
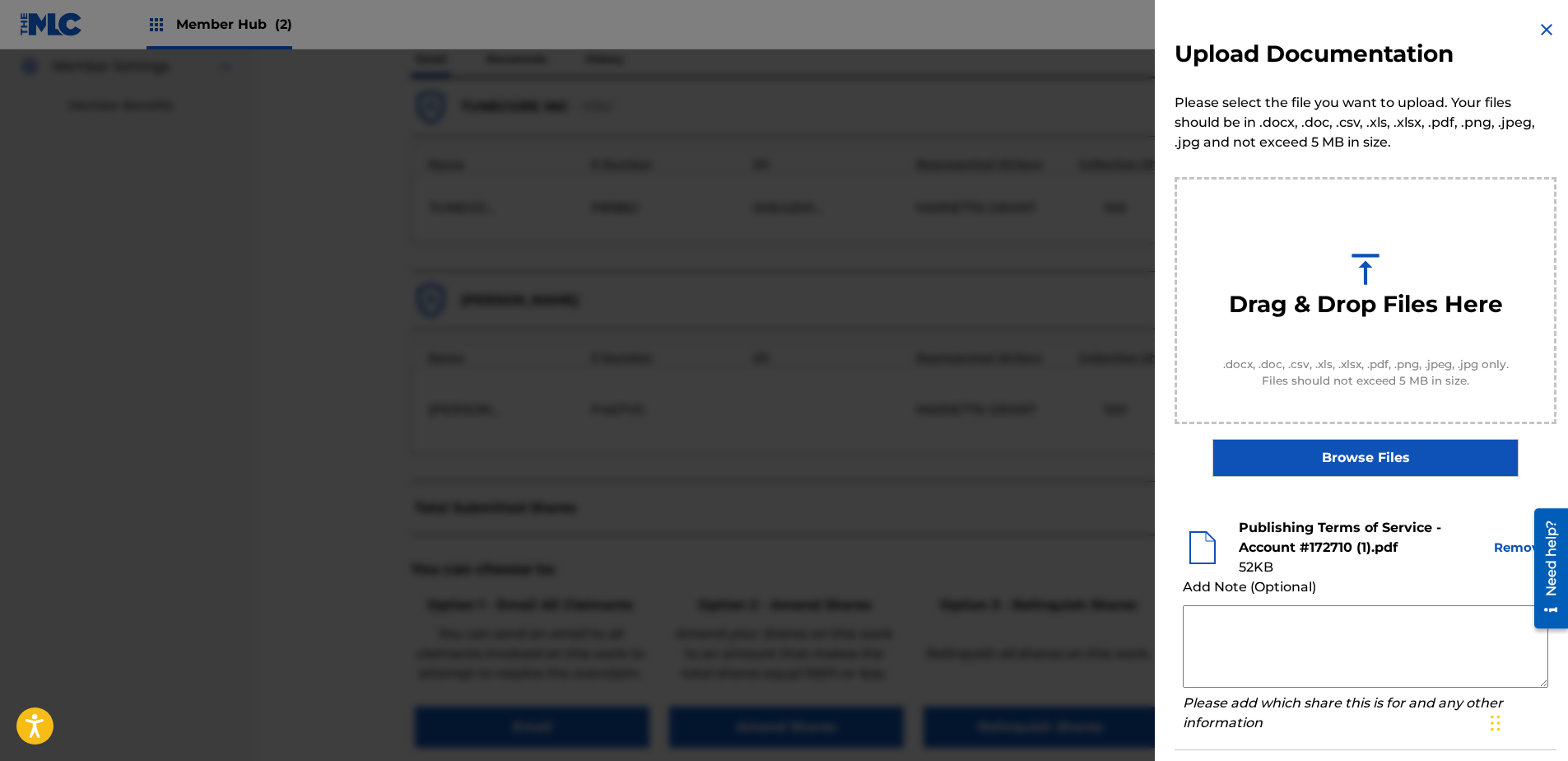
scroll to position [75, 0]
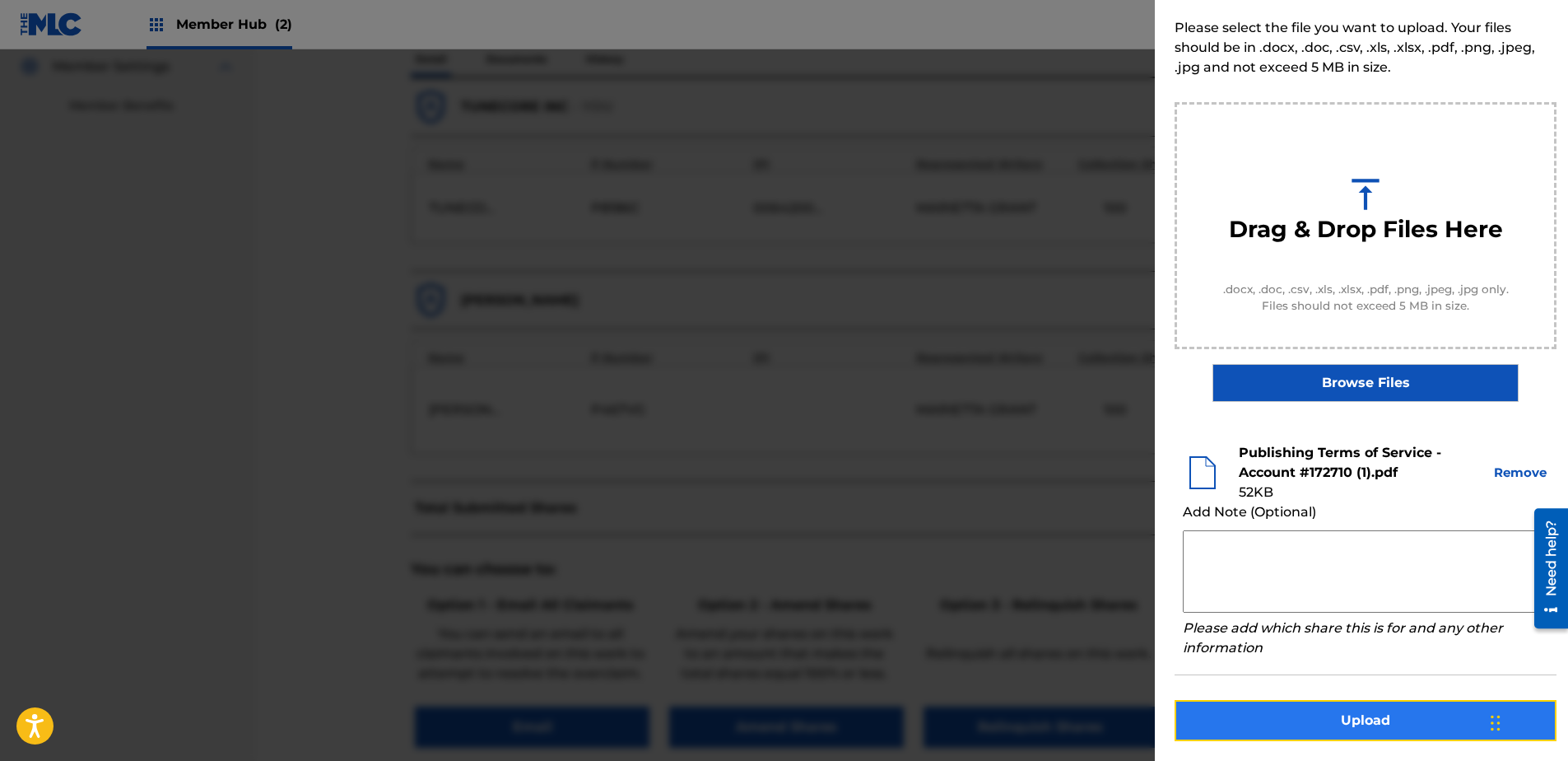
click at [1252, 583] on button "Upload" at bounding box center [1365, 720] width 382 height 41
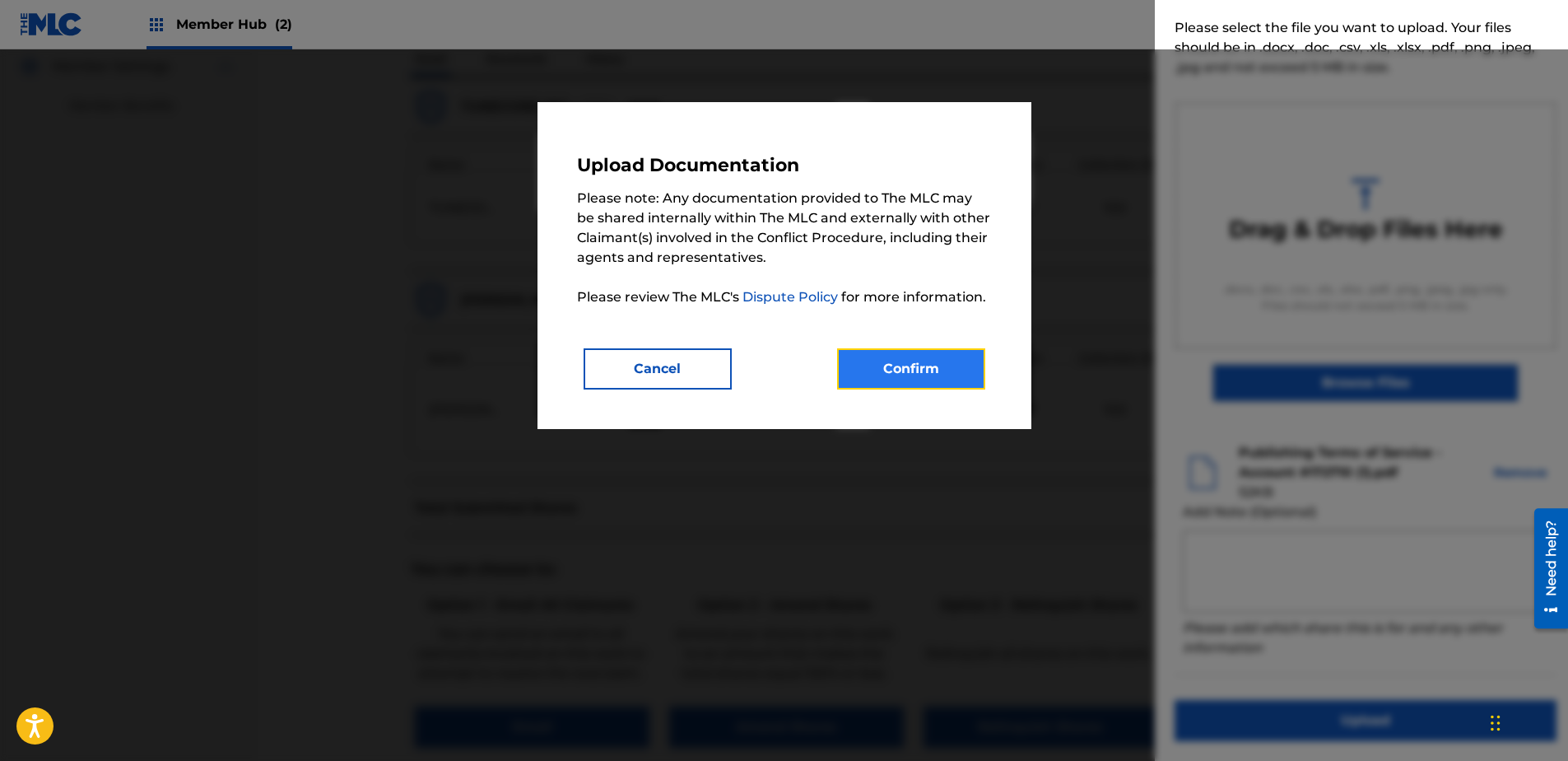
click at [929, 384] on button "Confirm" at bounding box center [911, 368] width 148 height 41
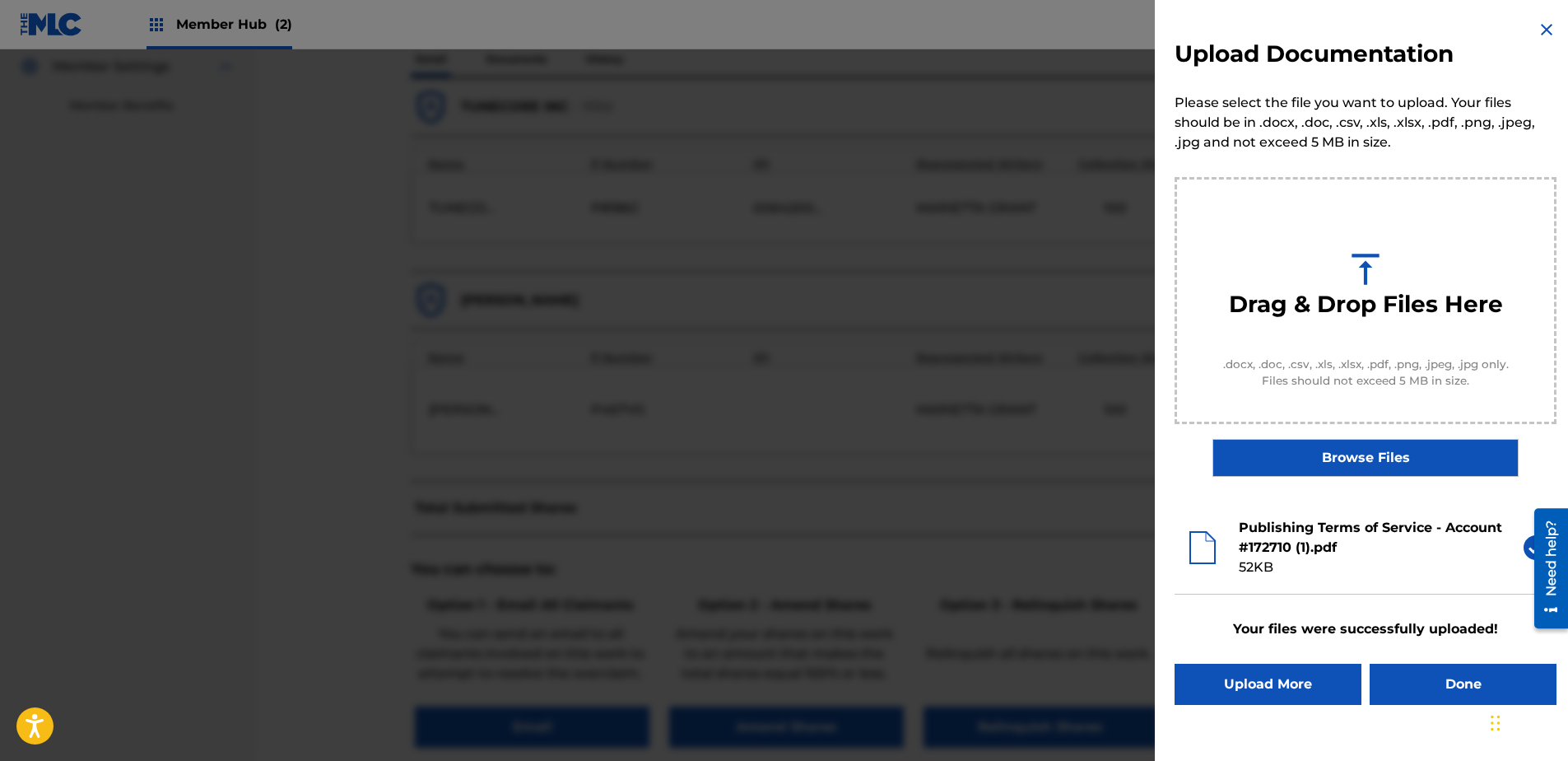
scroll to position [0, 0]
click at [1252, 583] on button "Done" at bounding box center [1463, 684] width 187 height 41
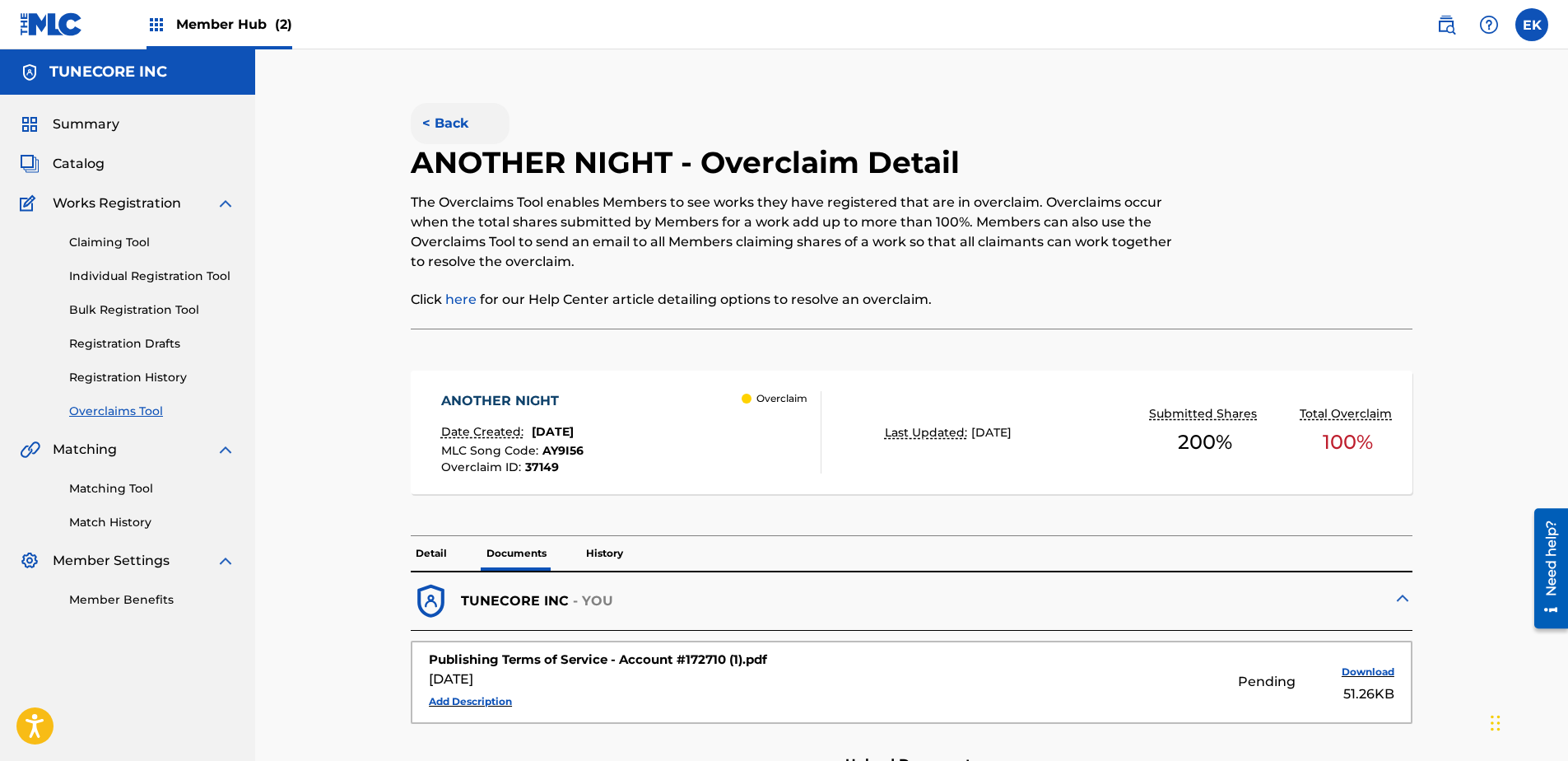
click at [451, 128] on button "< Back" at bounding box center [460, 123] width 99 height 41
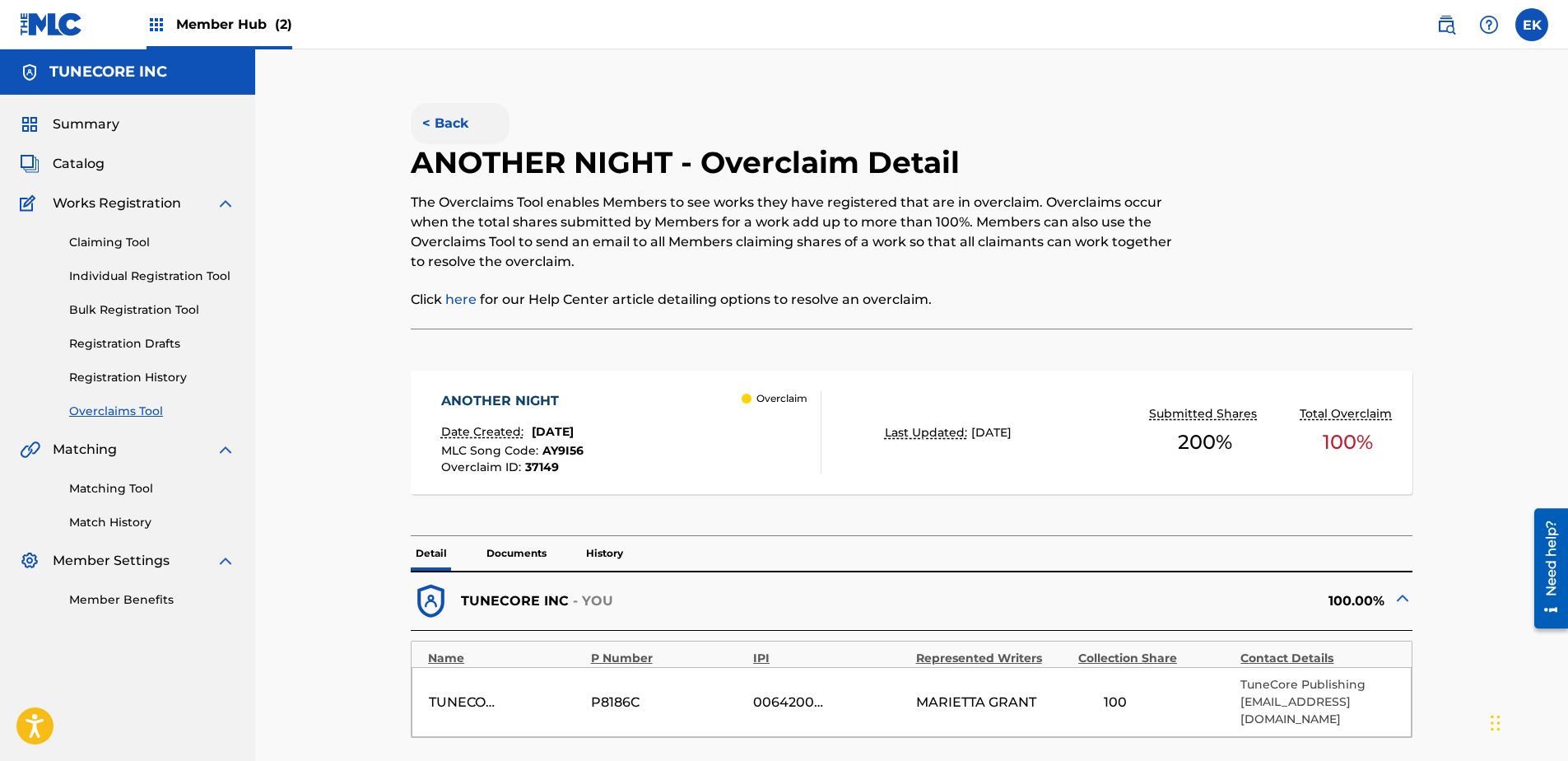
click at [473, 134] on button "< Back" at bounding box center [460, 123] width 99 height 41
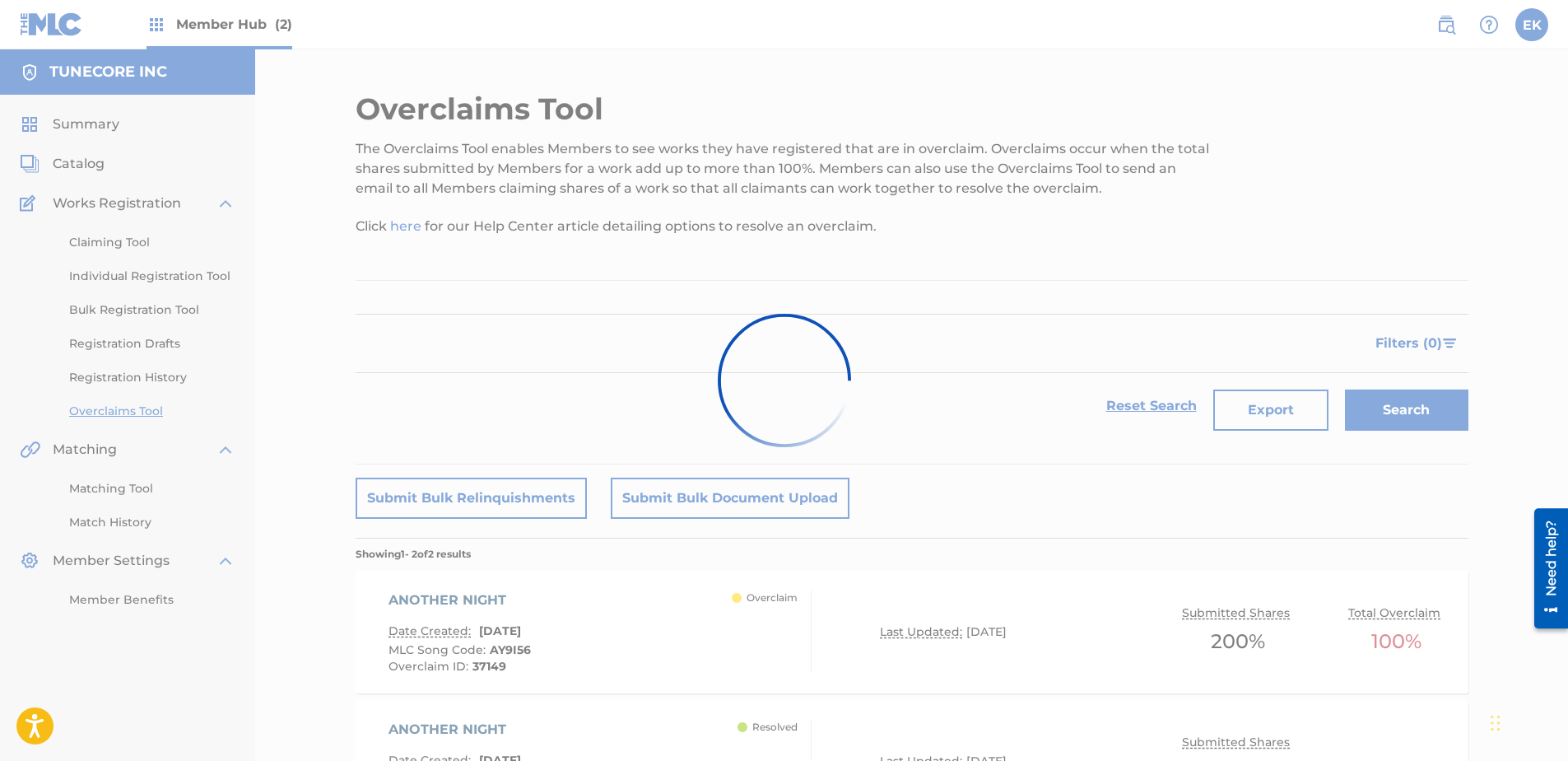
scroll to position [218, 0]
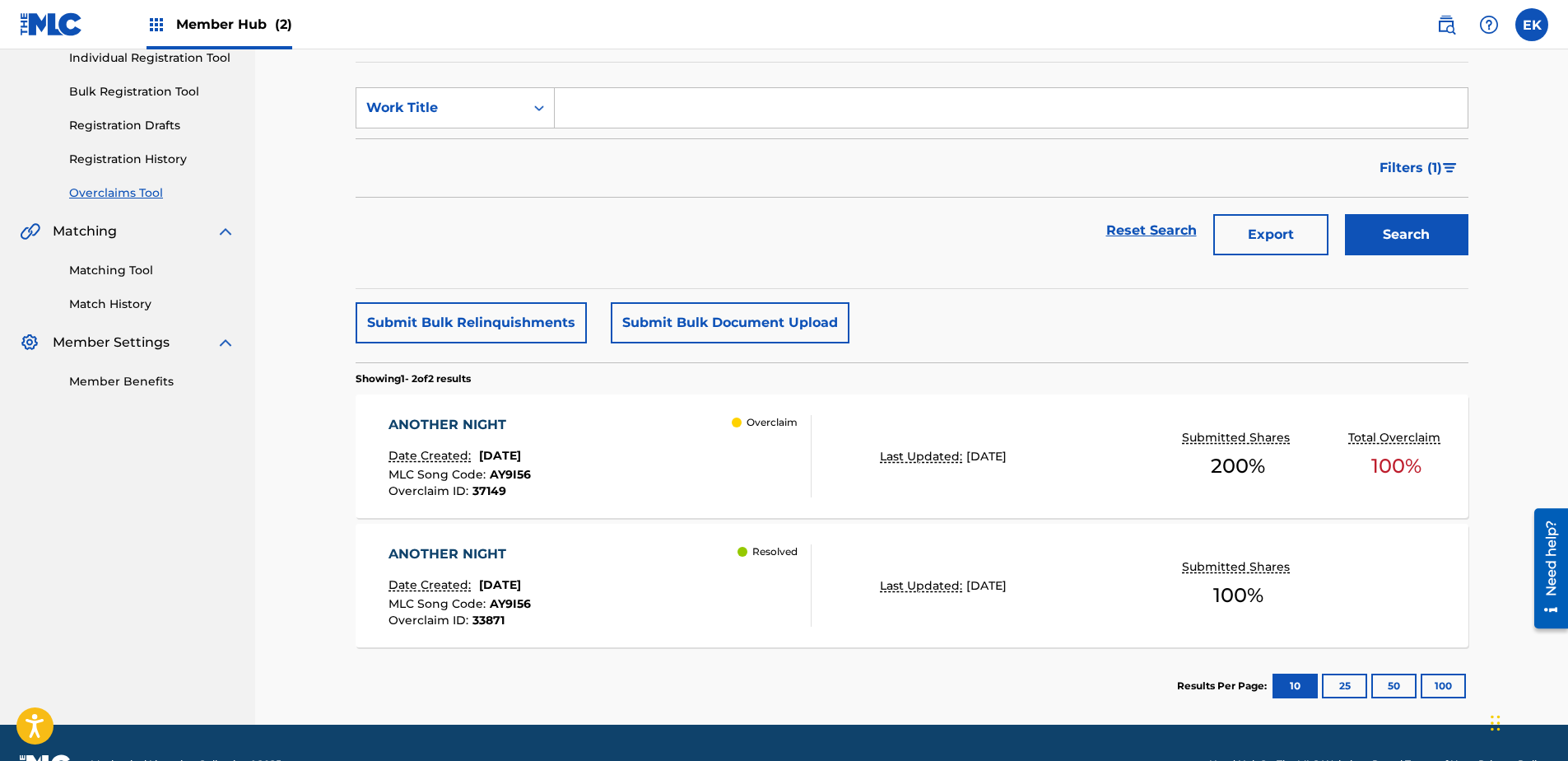
click at [521, 458] on span "[DATE]" at bounding box center [499, 455] width 42 height 15
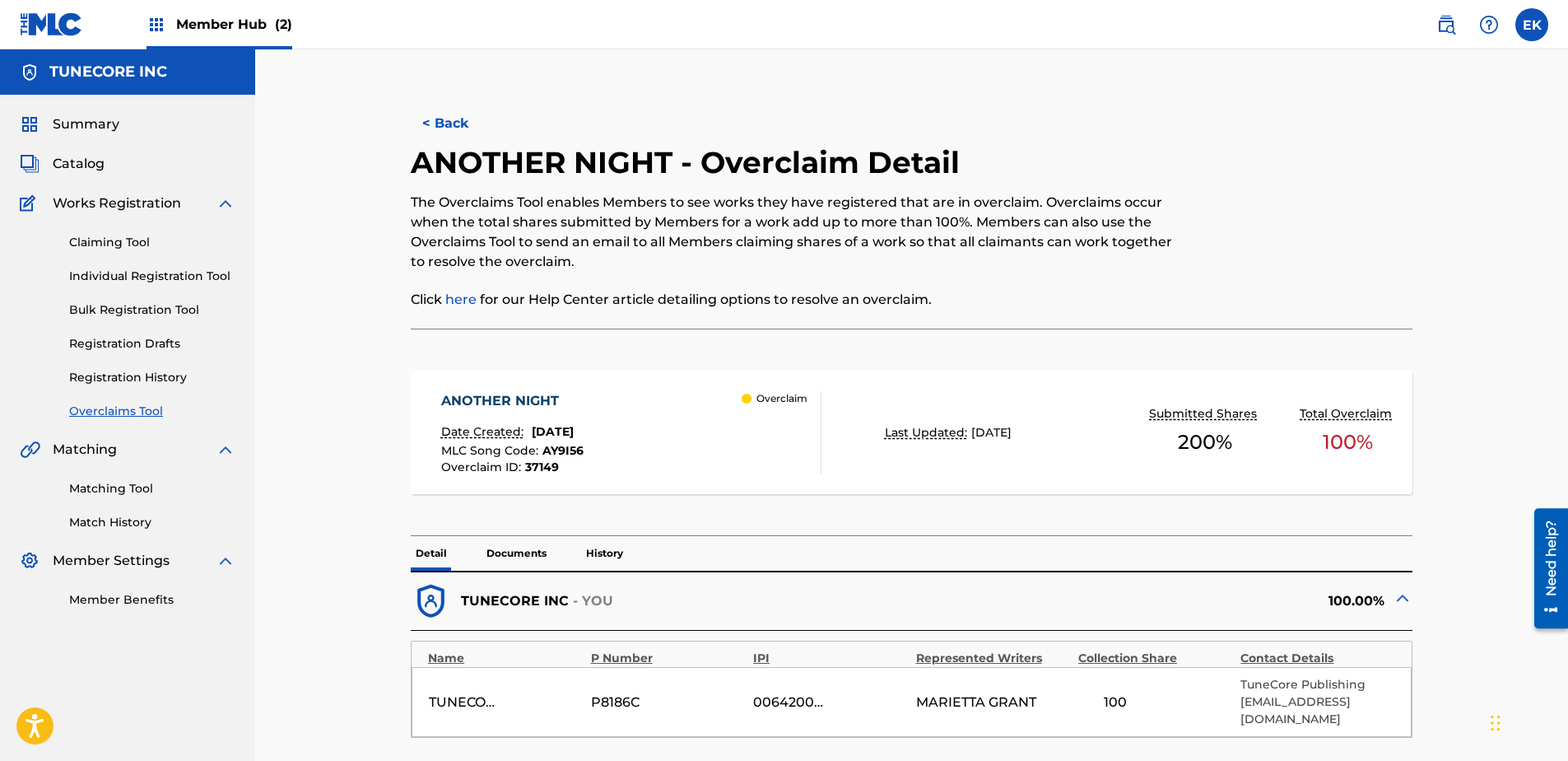
click at [525, 555] on p "Documents" at bounding box center [517, 554] width 70 height 35
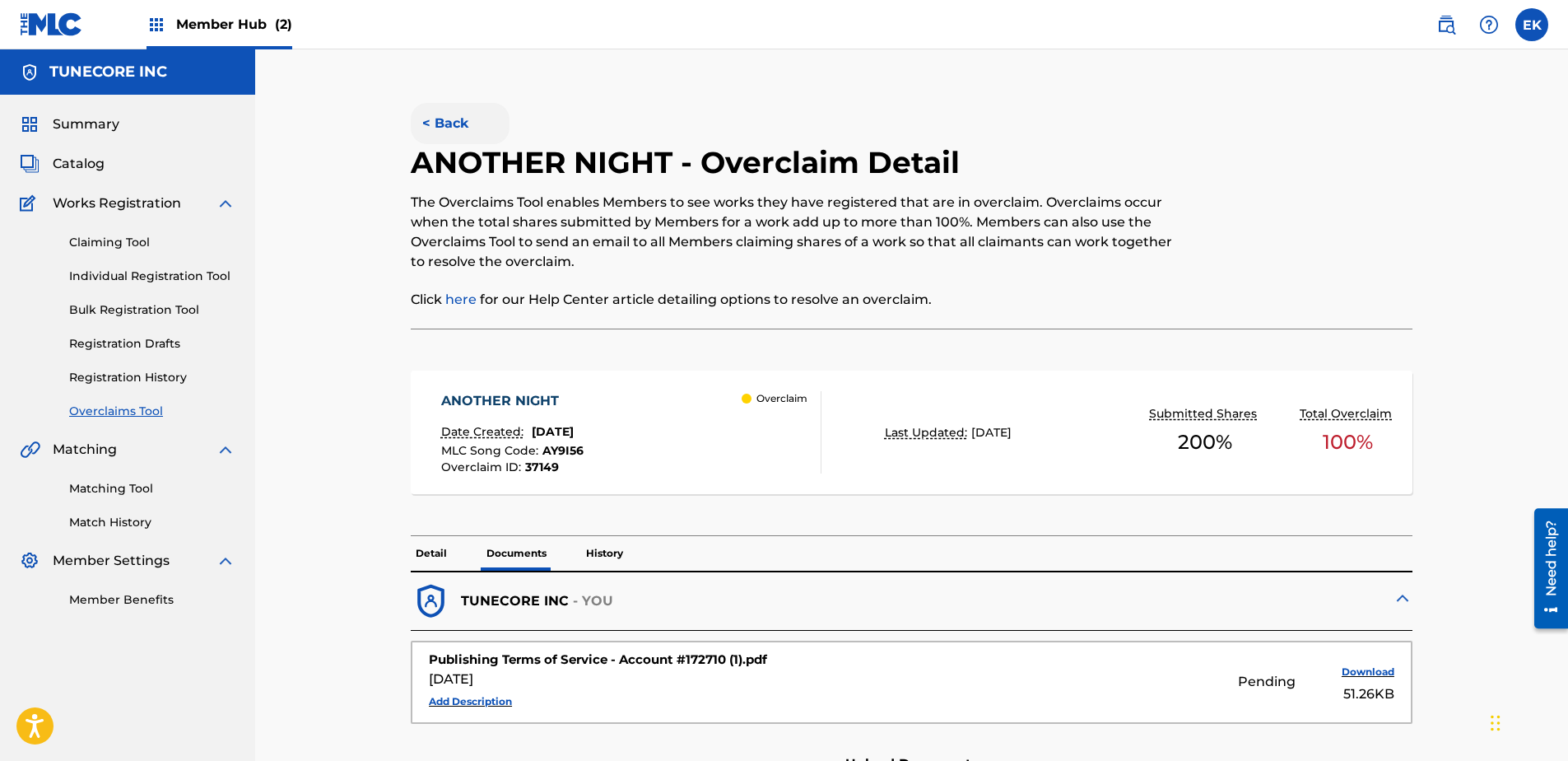
click at [452, 111] on button "< Back" at bounding box center [460, 123] width 99 height 41
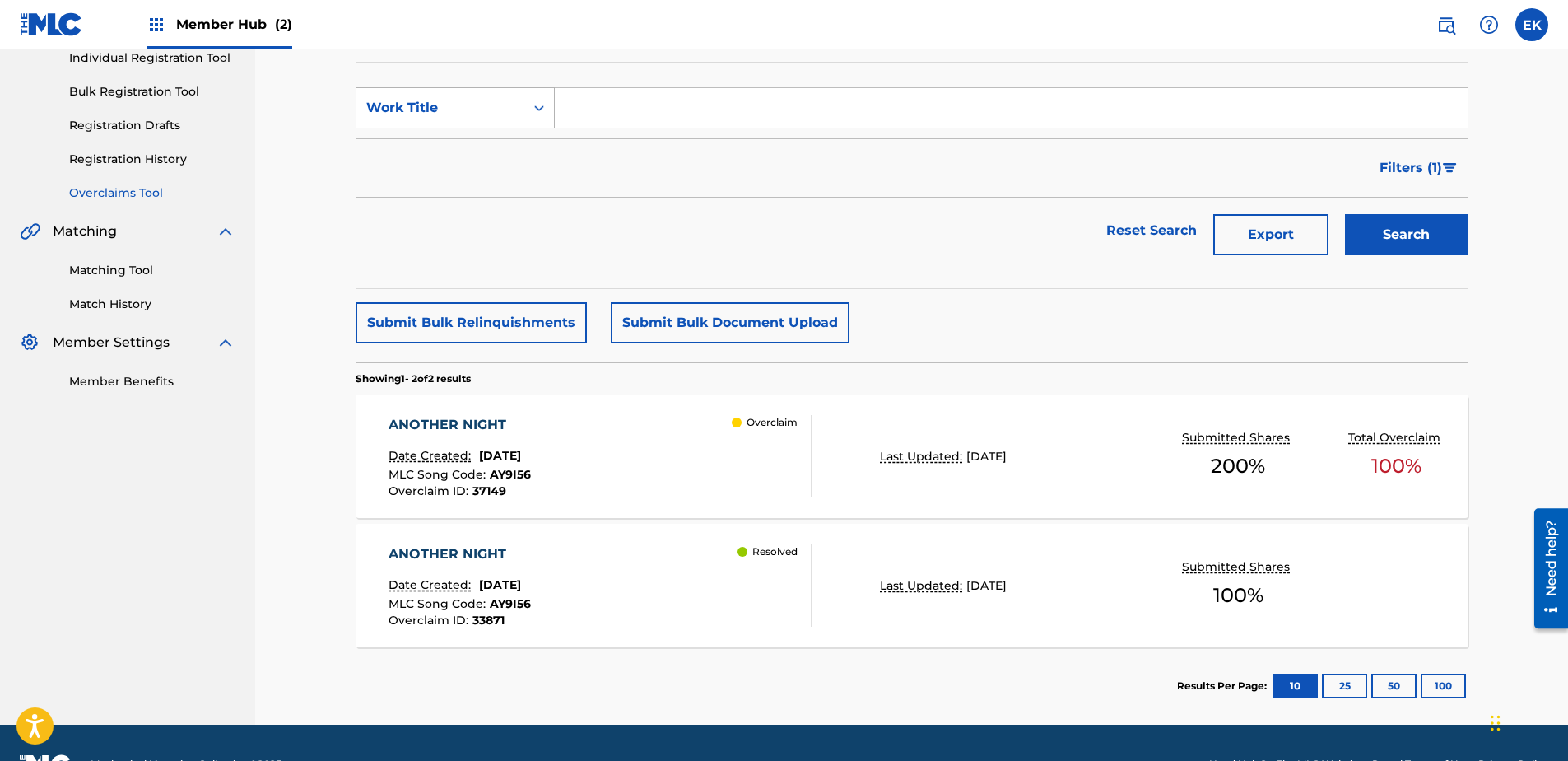
click at [524, 105] on div "Search Form" at bounding box center [539, 108] width 30 height 40
drag, startPoint x: 512, startPoint y: 148, endPoint x: 530, endPoint y: 130, distance: 25.5
click at [512, 148] on div "MLC Song Code" at bounding box center [455, 149] width 198 height 41
click at [586, 103] on input "Search Form" at bounding box center [1012, 108] width 913 height 40
paste input "MO1H09"
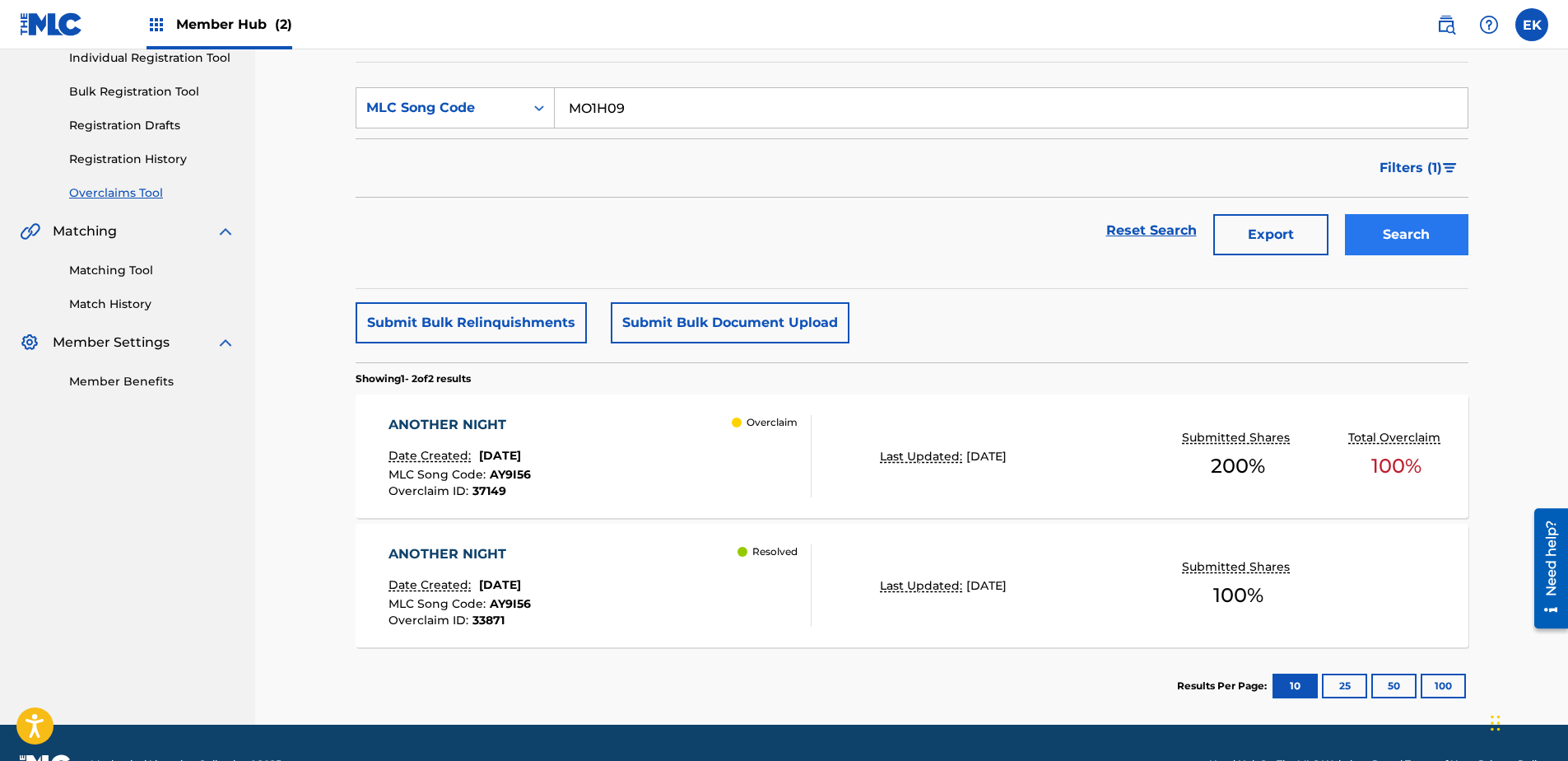
type input "MO1H09"
drag, startPoint x: 1382, startPoint y: 231, endPoint x: 1361, endPoint y: 230, distance: 21.0
click at [1252, 230] on button "Search" at bounding box center [1406, 235] width 123 height 41
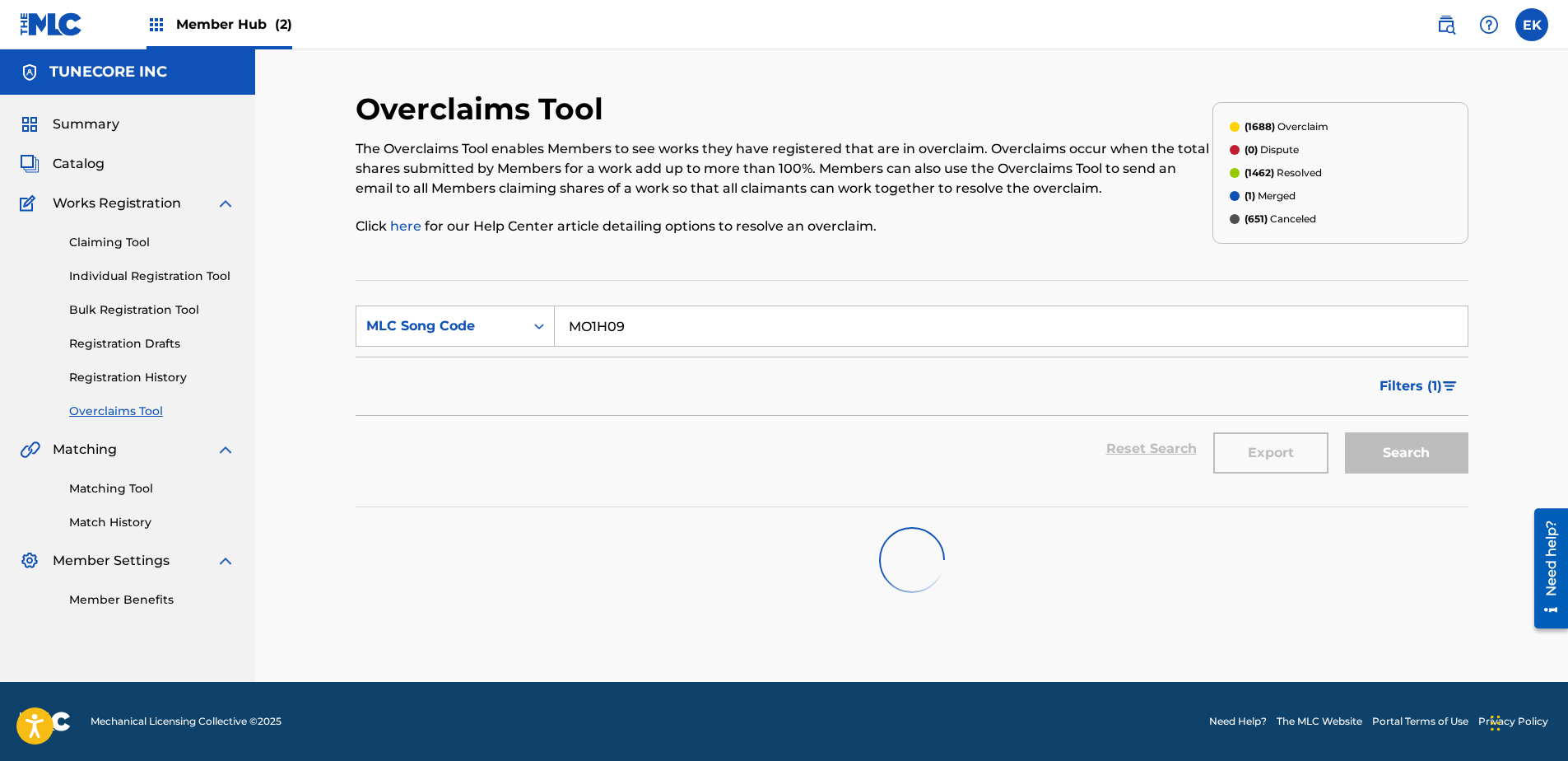
scroll to position [0, 0]
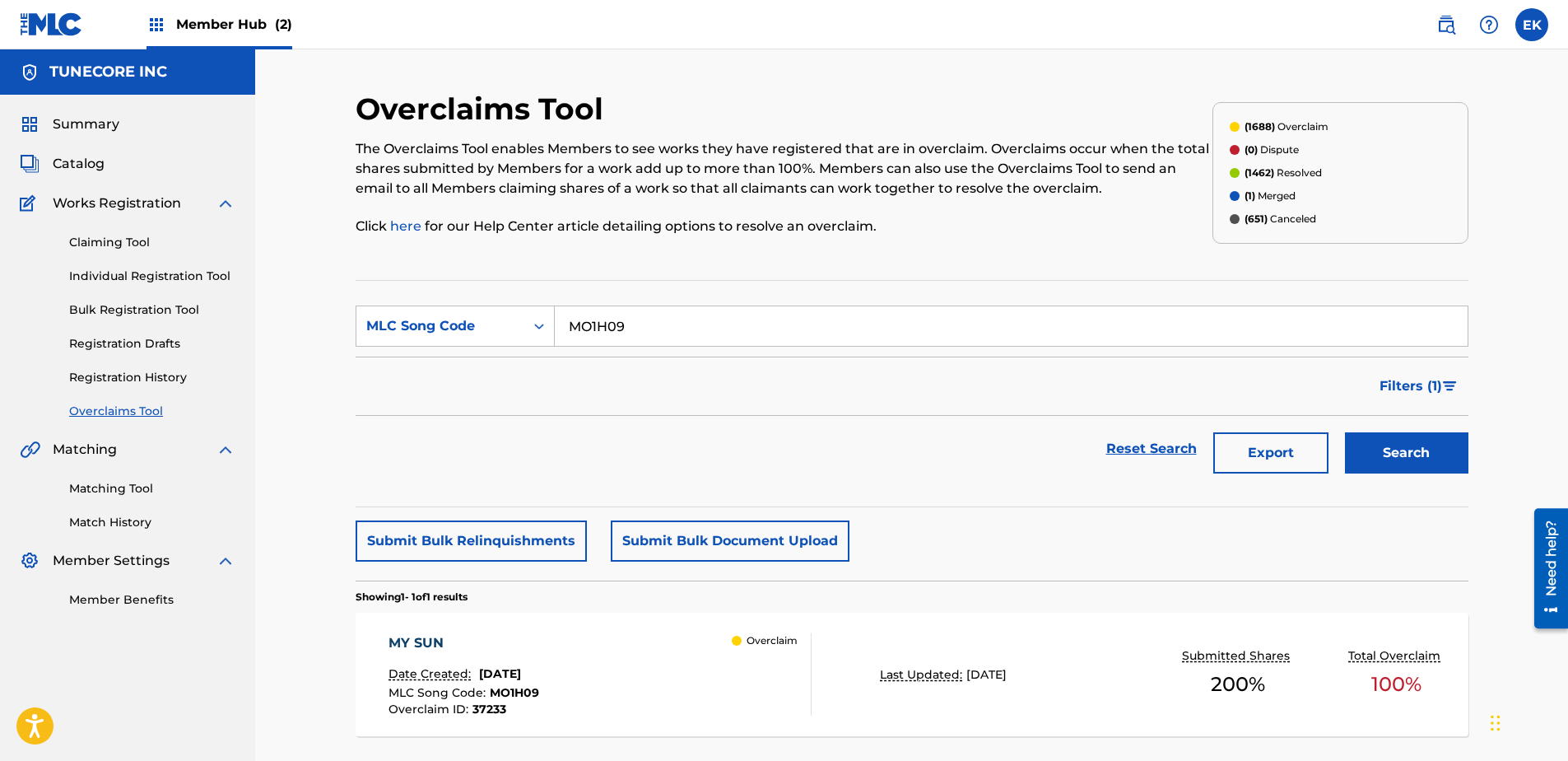
click at [615, 583] on div "MY SUN Date Created: September 23, 2025 MLC Song Code : MO1H09 Overclaim ID : 3…" at bounding box center [600, 674] width 423 height 82
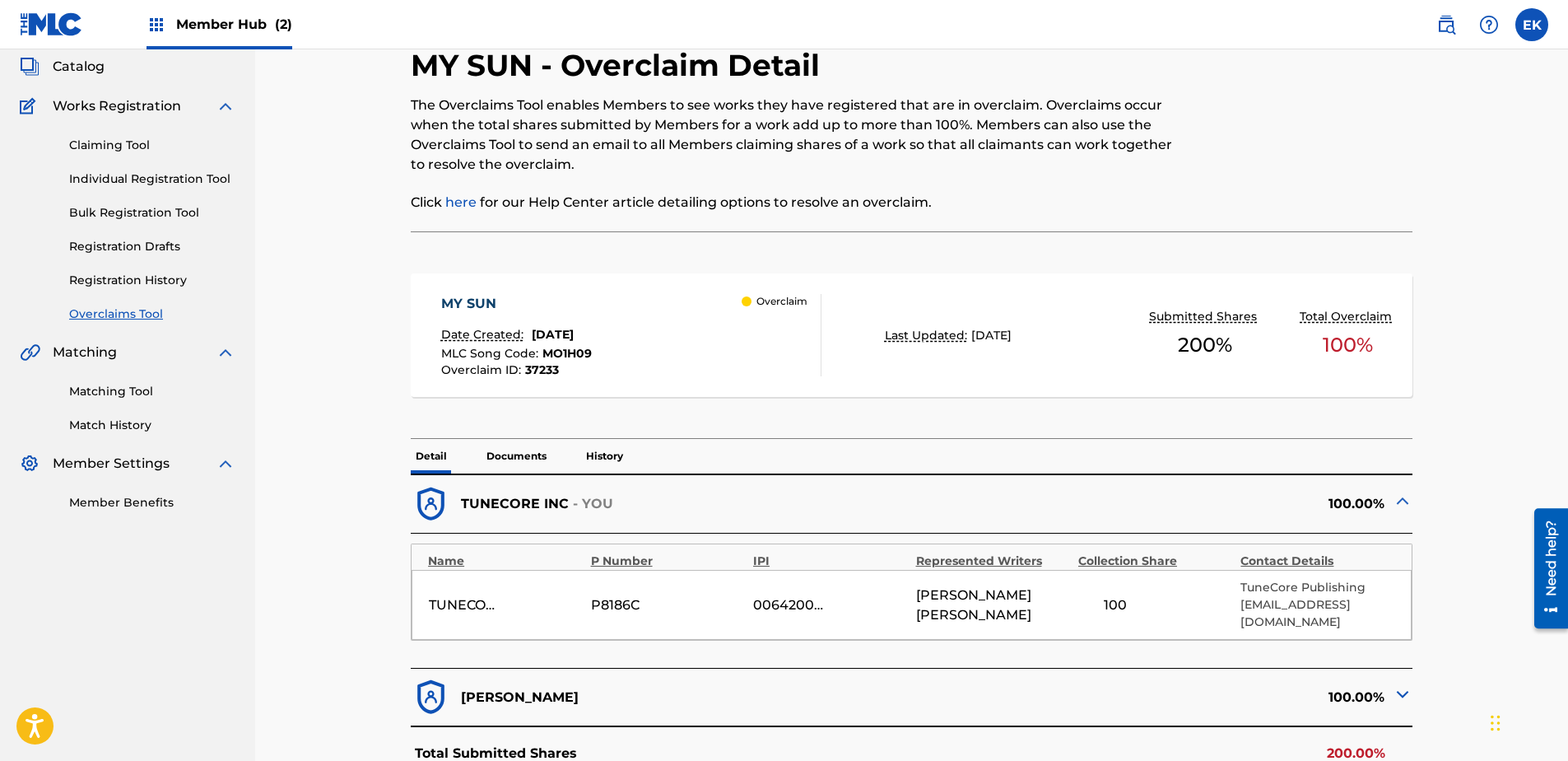
scroll to position [330, 0]
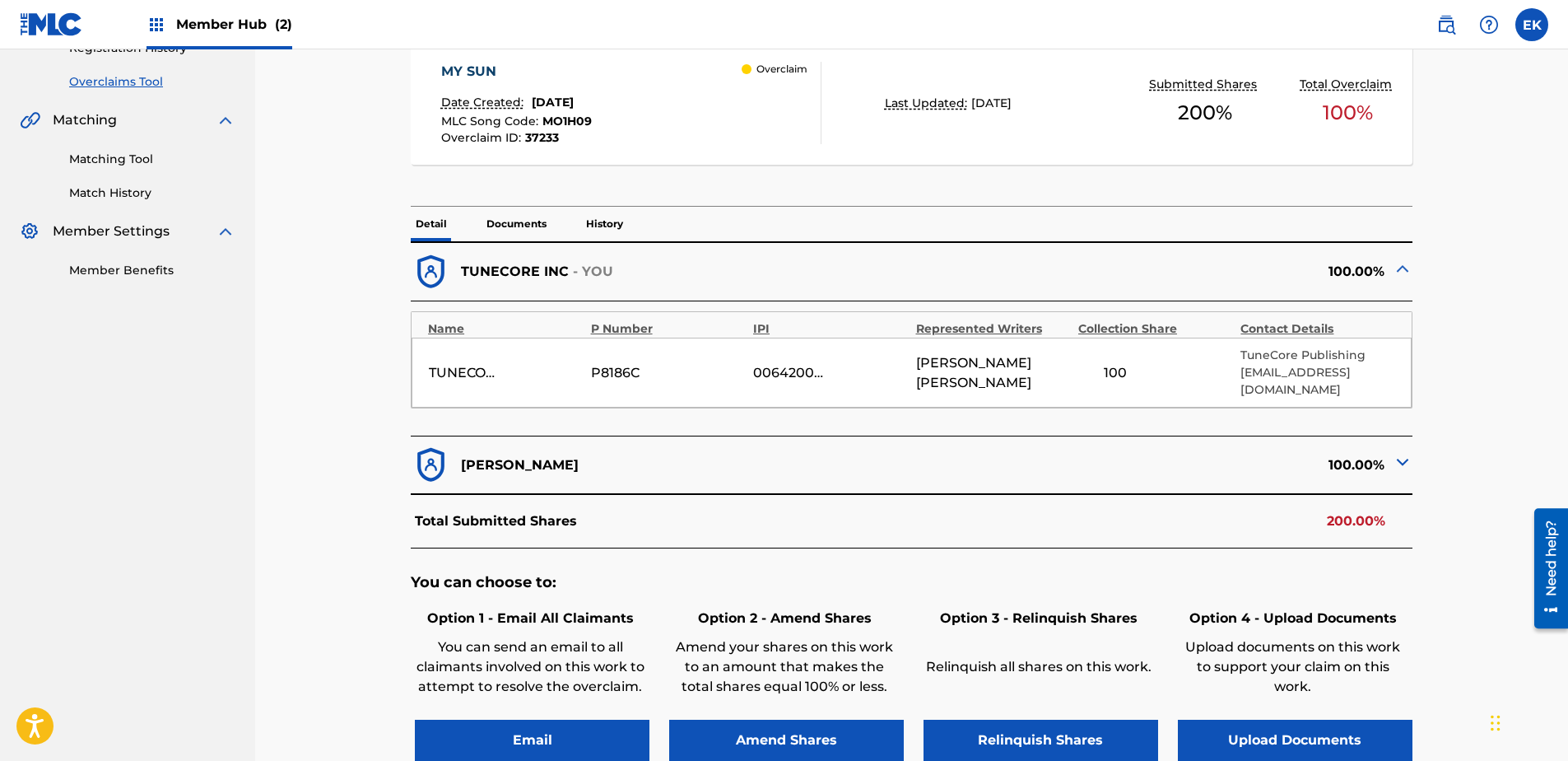
click at [1252, 452] on img at bounding box center [1402, 461] width 19 height 19
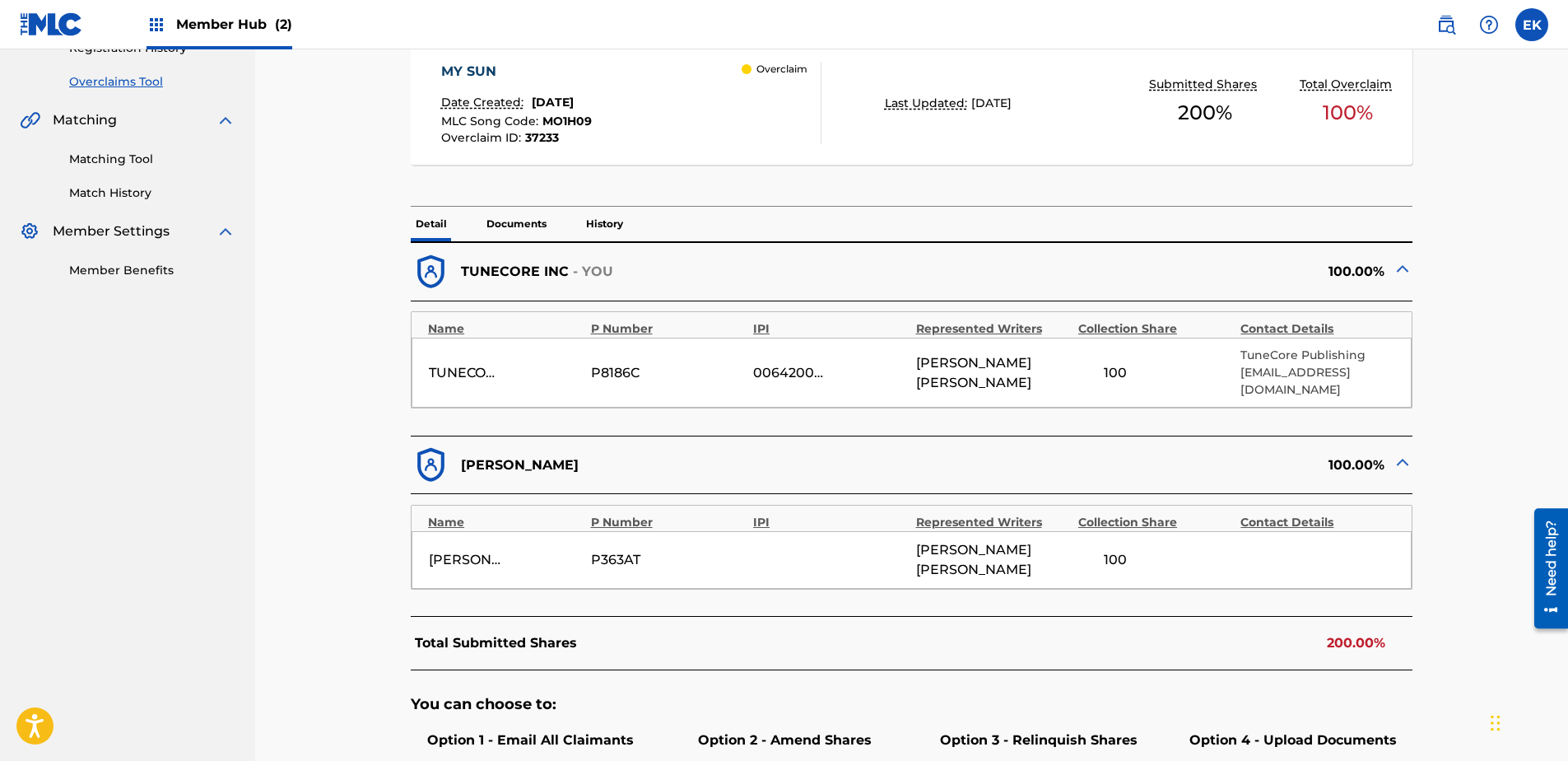
click at [1252, 452] on img at bounding box center [1402, 461] width 19 height 19
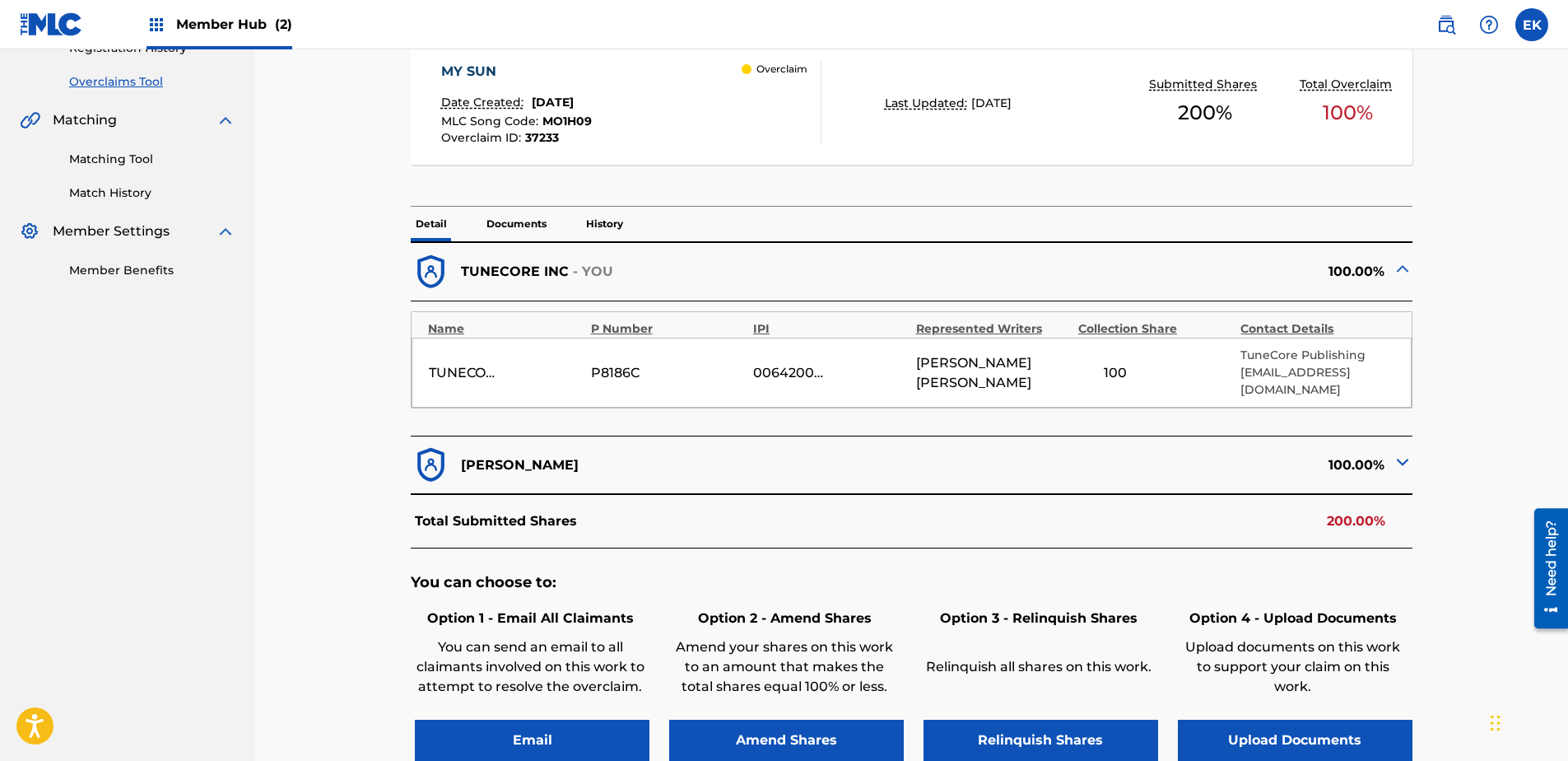
click at [1252, 452] on img at bounding box center [1402, 461] width 19 height 19
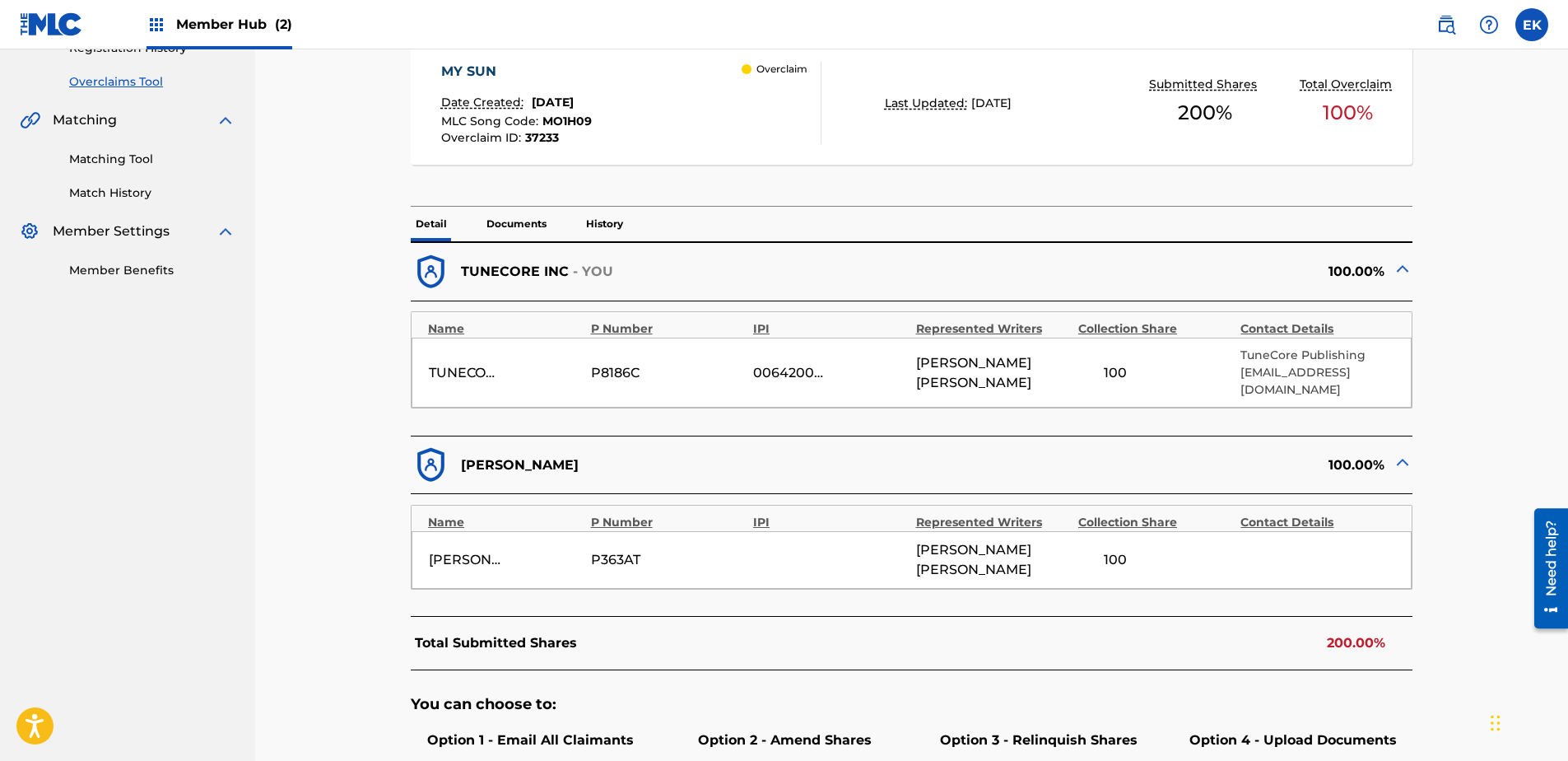
click at [1252, 452] on img at bounding box center [1402, 461] width 19 height 19
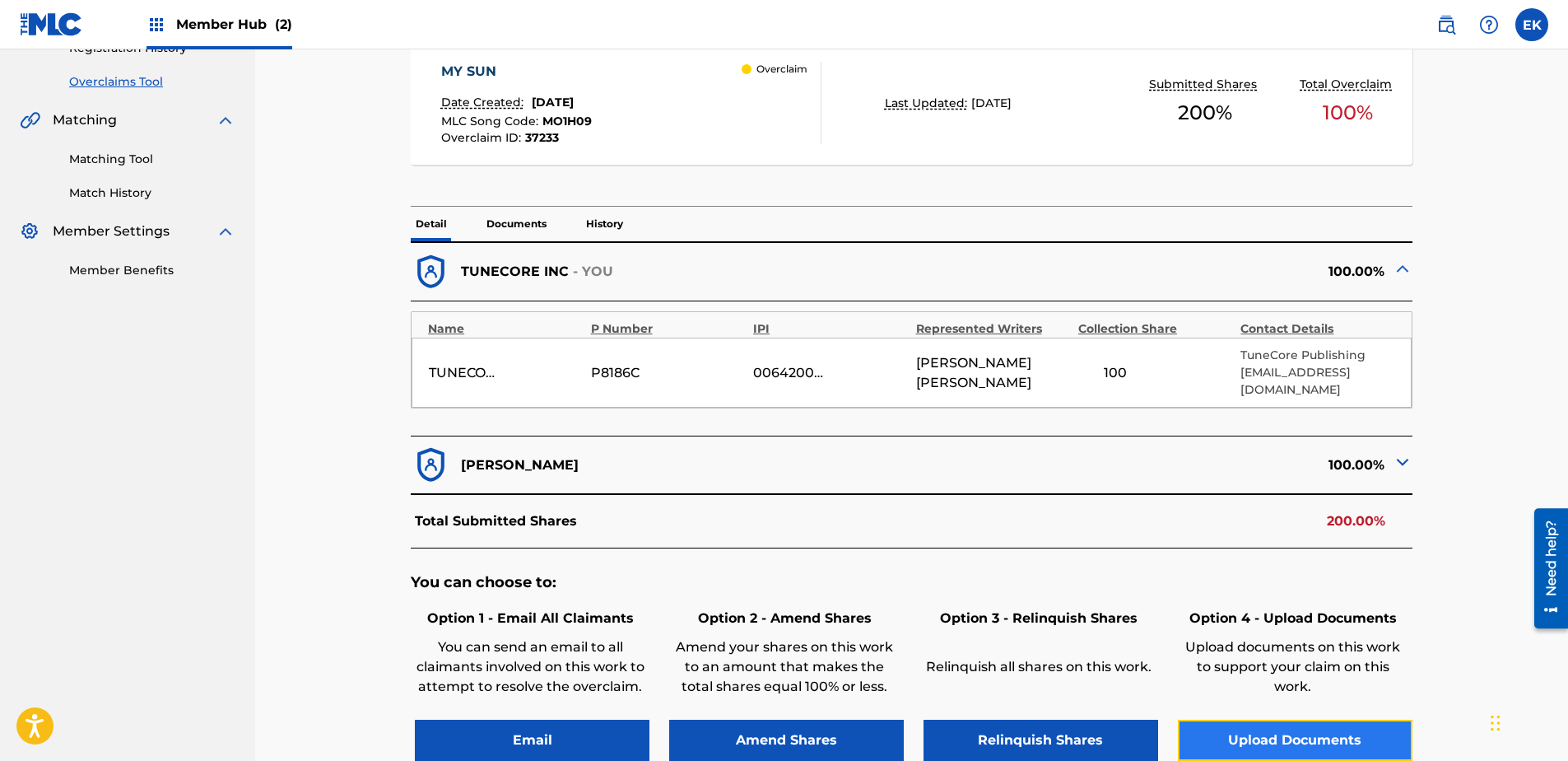
click at [1252, 583] on button "Upload Documents" at bounding box center [1296, 741] width 235 height 41
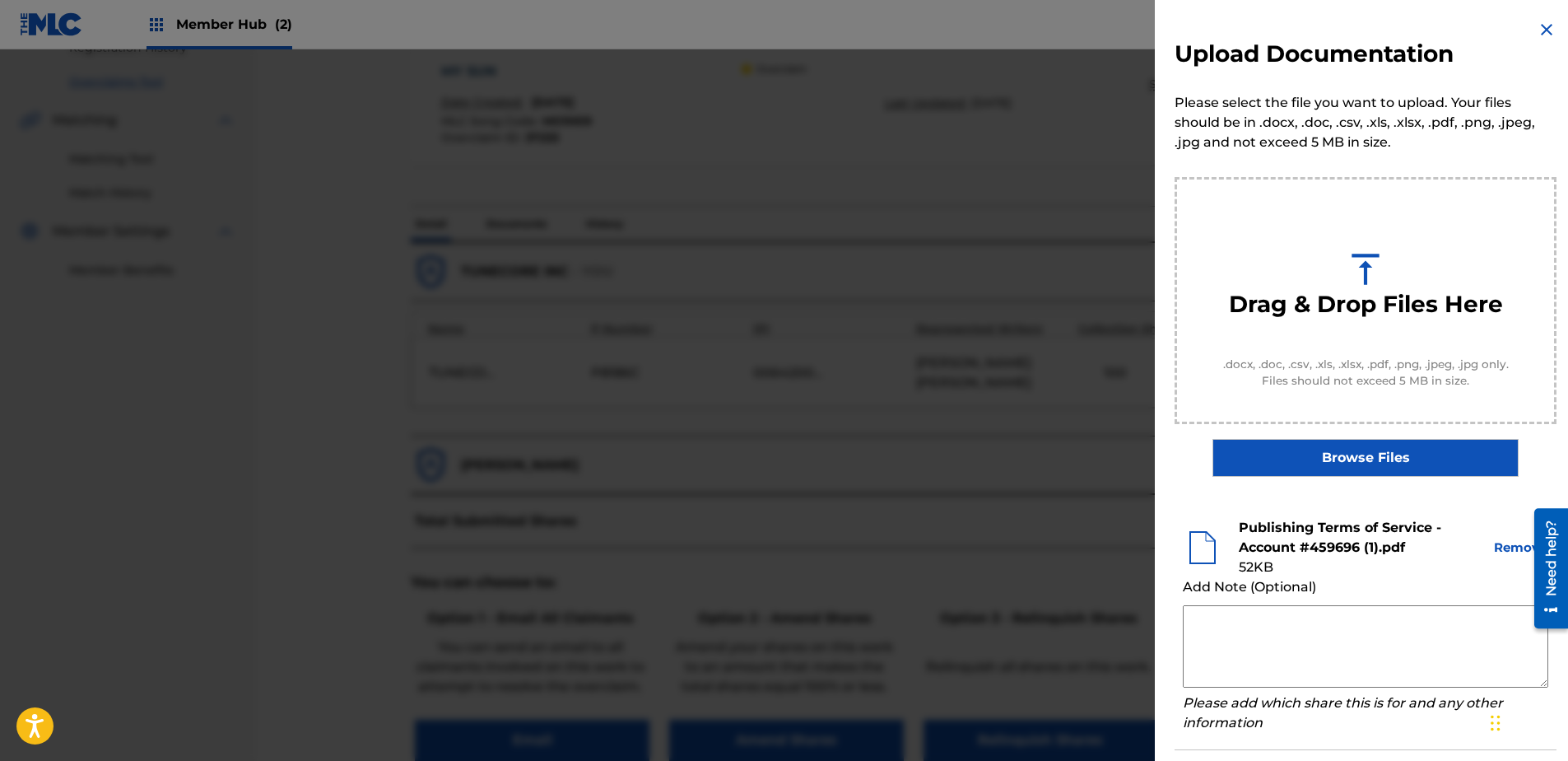
scroll to position [75, 0]
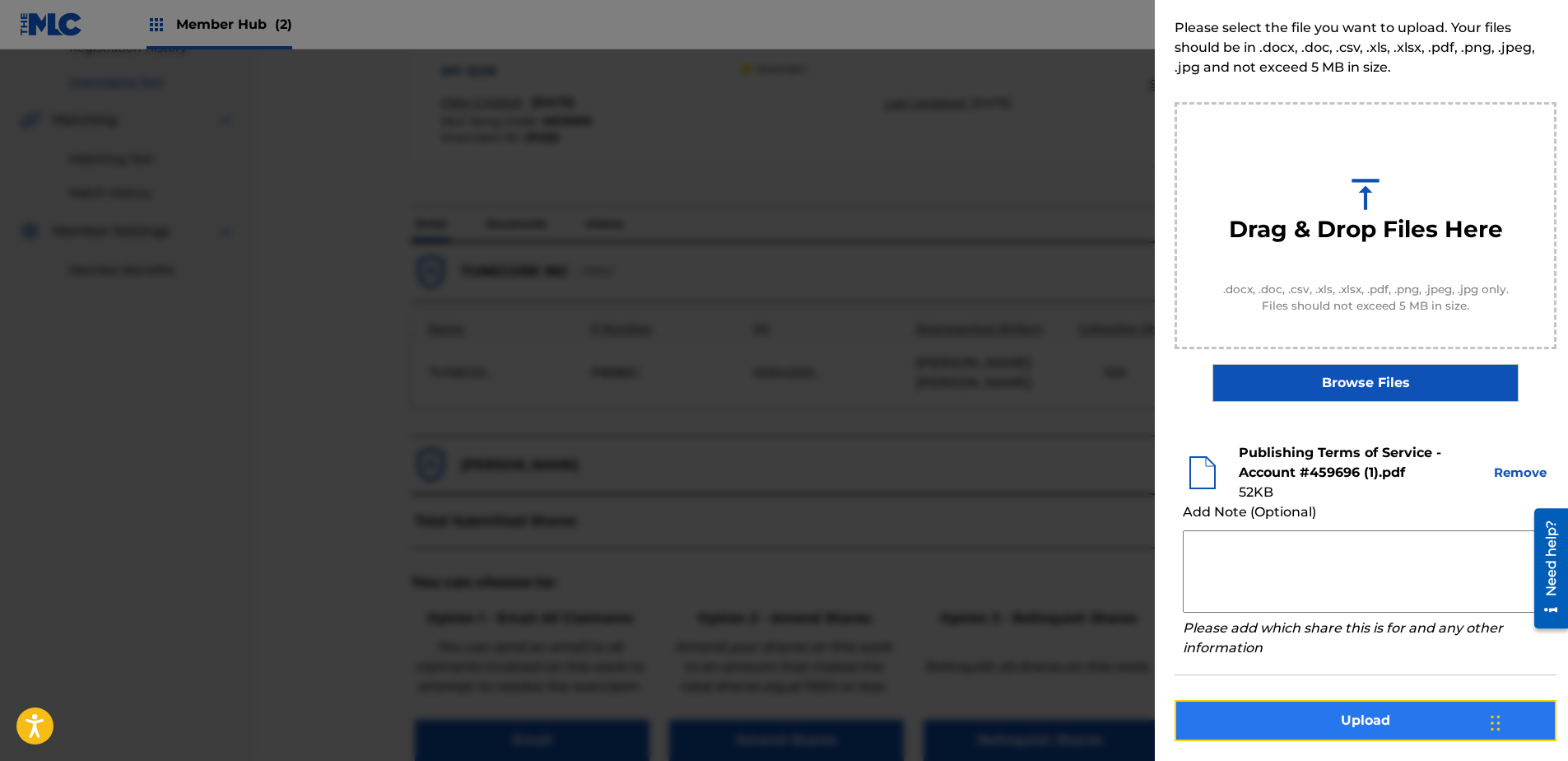
click at [1252, 583] on button "Upload" at bounding box center [1365, 720] width 382 height 41
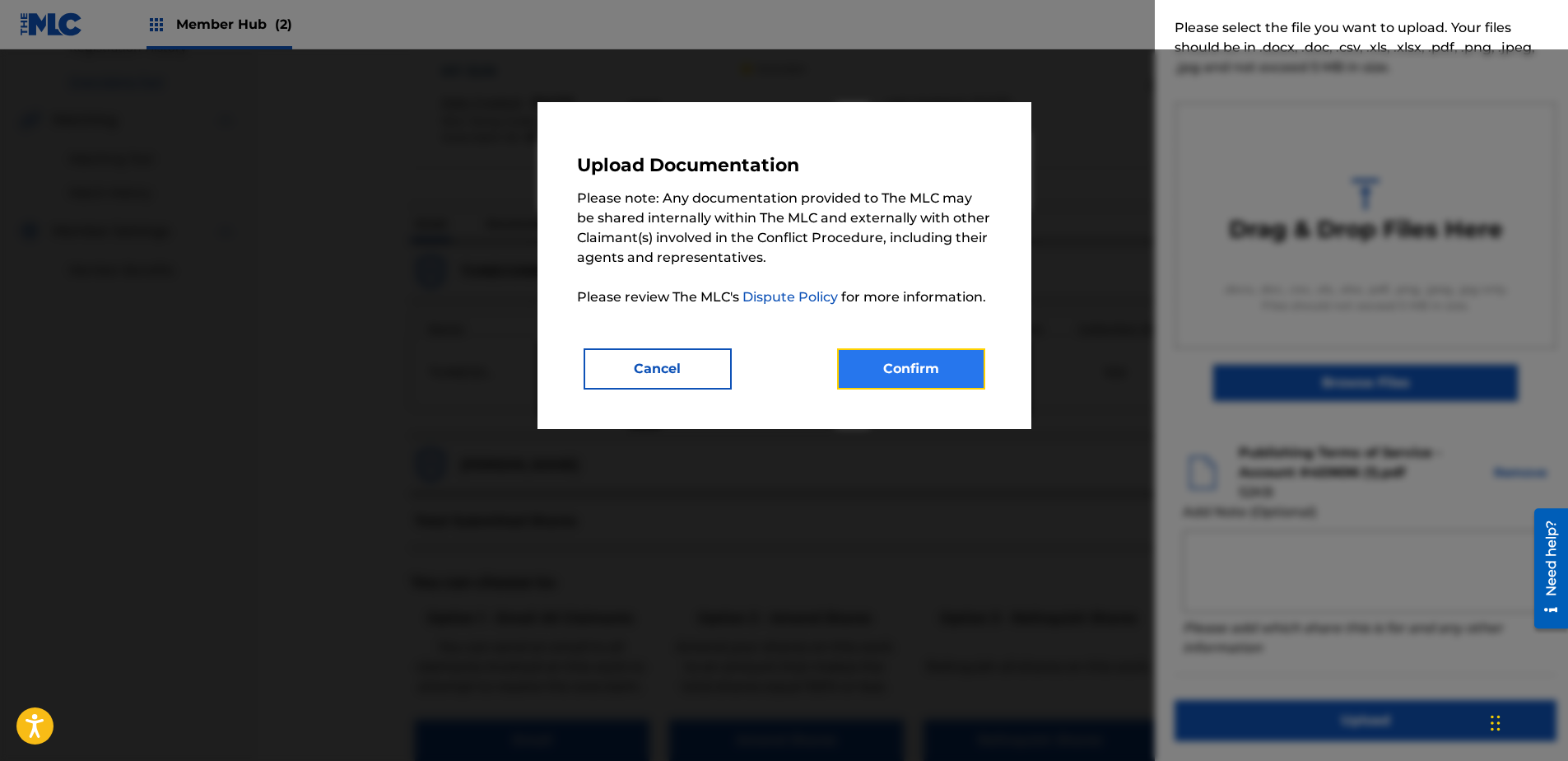
click at [894, 368] on button "Confirm" at bounding box center [911, 368] width 148 height 41
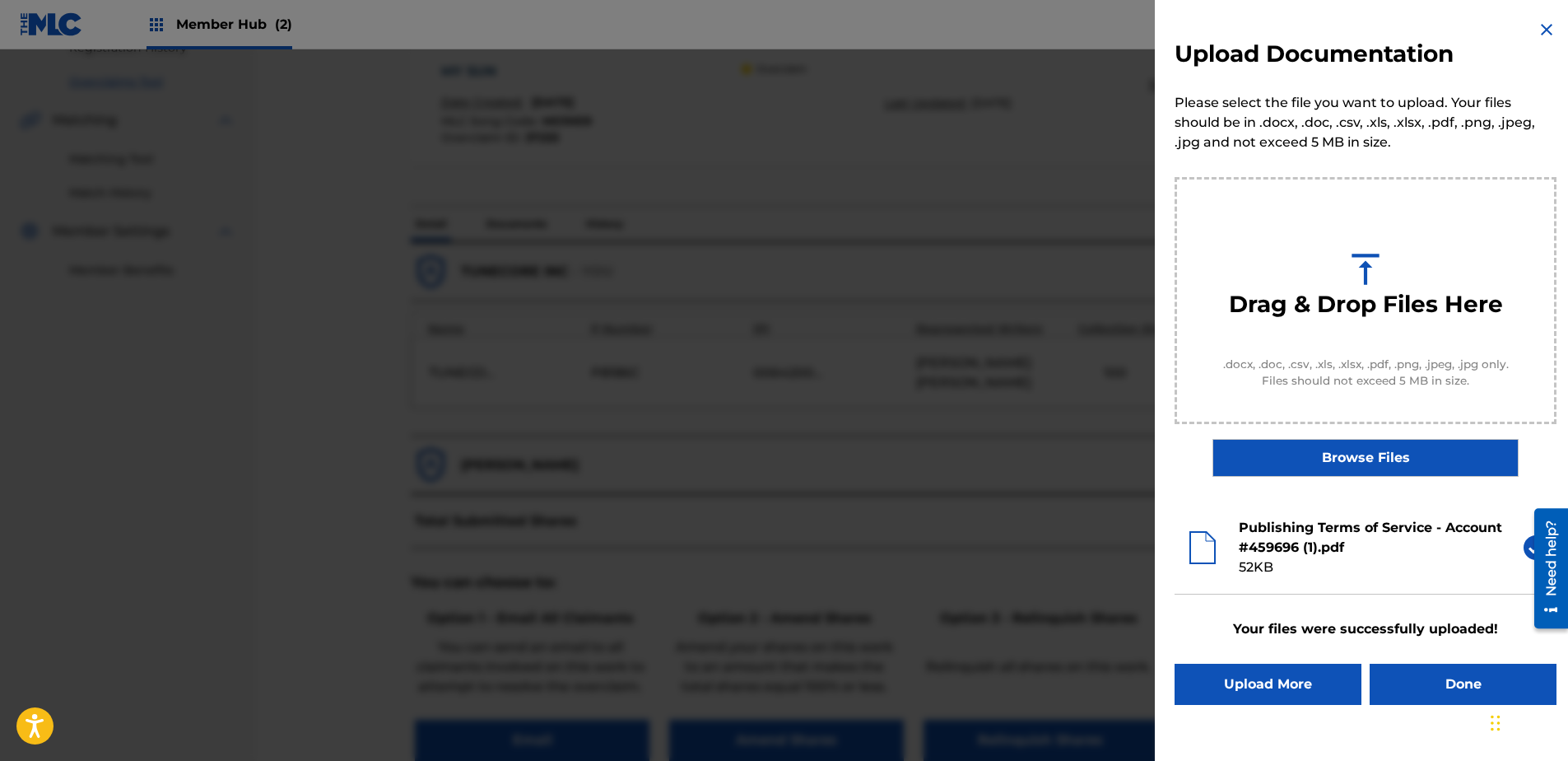
scroll to position [0, 0]
drag, startPoint x: 1421, startPoint y: 690, endPoint x: 1412, endPoint y: 688, distance: 9.2
click at [1252, 583] on button "Done" at bounding box center [1463, 684] width 187 height 41
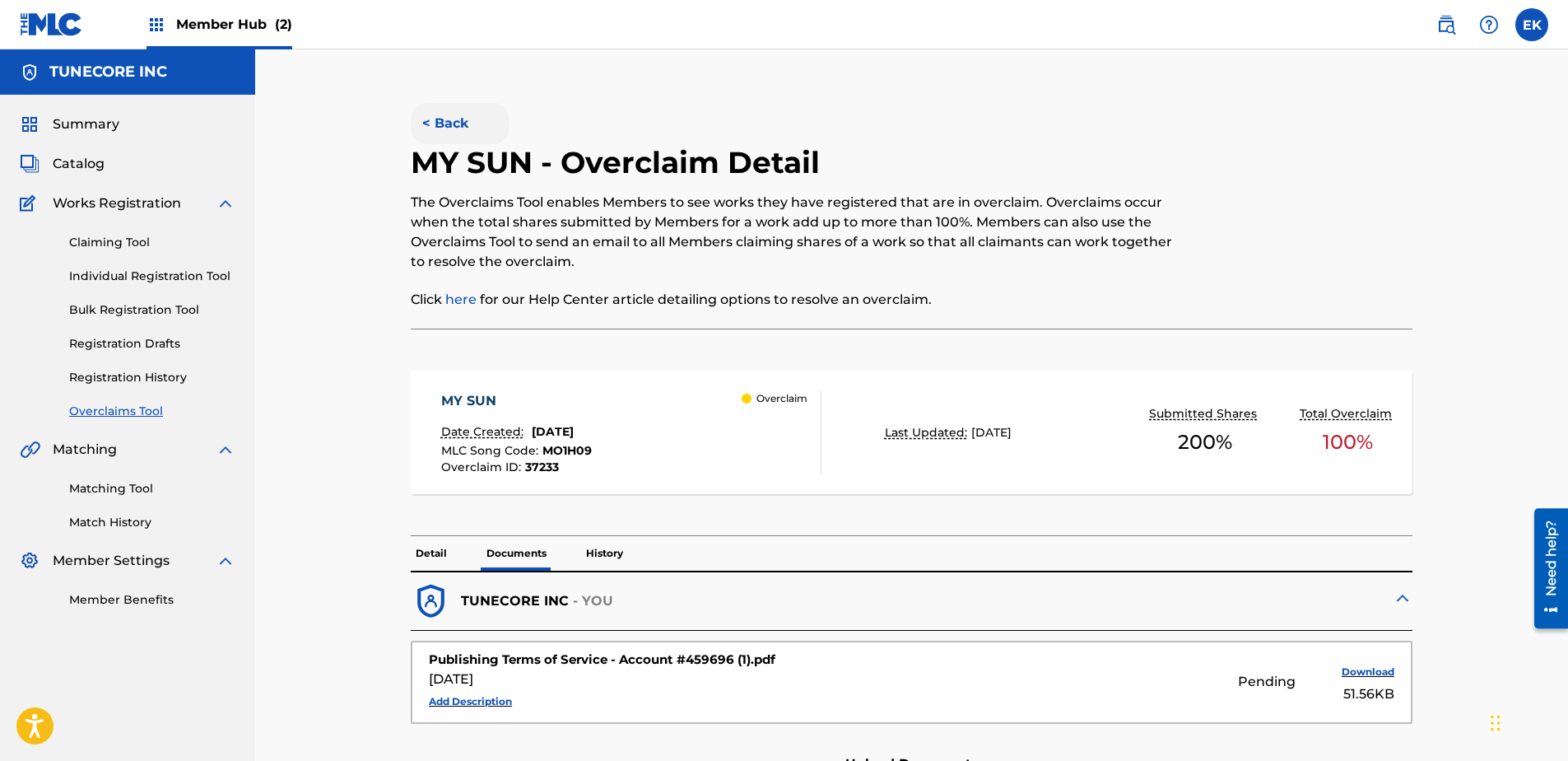
click at [455, 120] on button "< Back" at bounding box center [460, 123] width 99 height 41
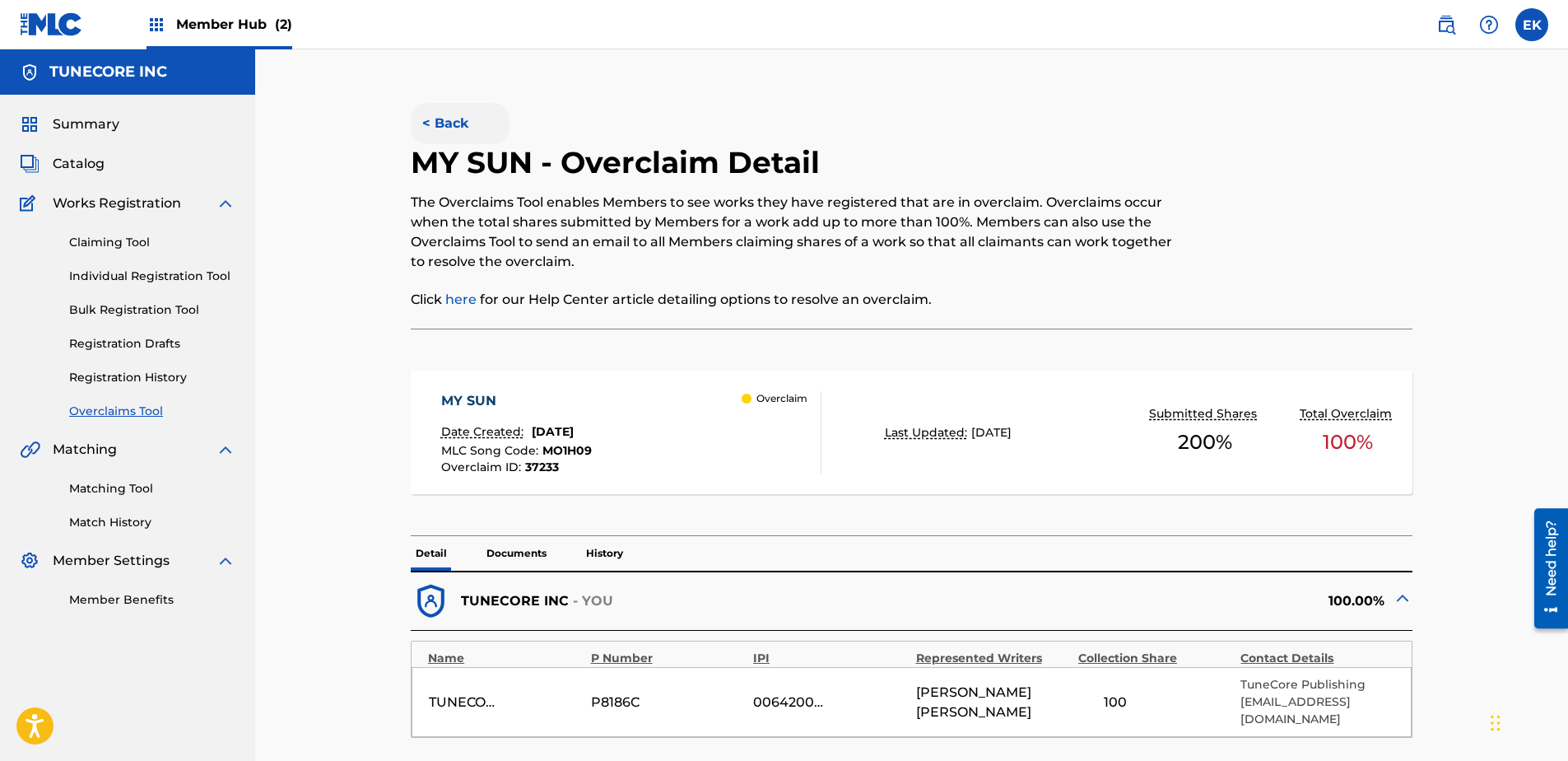
click at [477, 129] on button "< Back" at bounding box center [460, 123] width 99 height 41
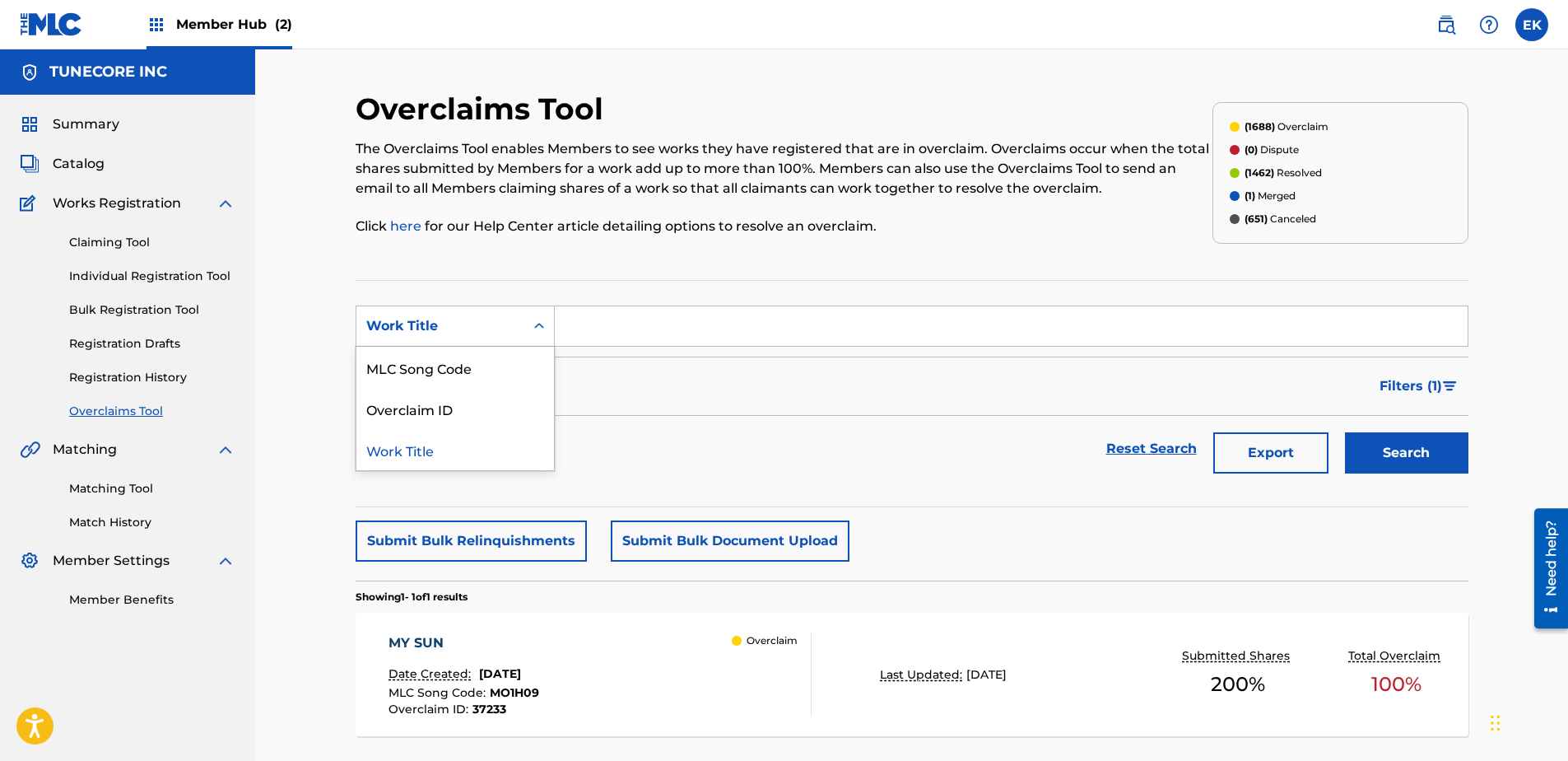
click at [517, 319] on div "Work Title" at bounding box center [440, 326] width 168 height 31
click at [489, 367] on div "MLC Song Code" at bounding box center [455, 367] width 198 height 41
click at [973, 505] on section "SearchWithCriteriaff3e8d7c-0afd-44f7-91fa-67bafbbaa491 MLC Song Code Filter Sta…" at bounding box center [912, 394] width 1113 height 227
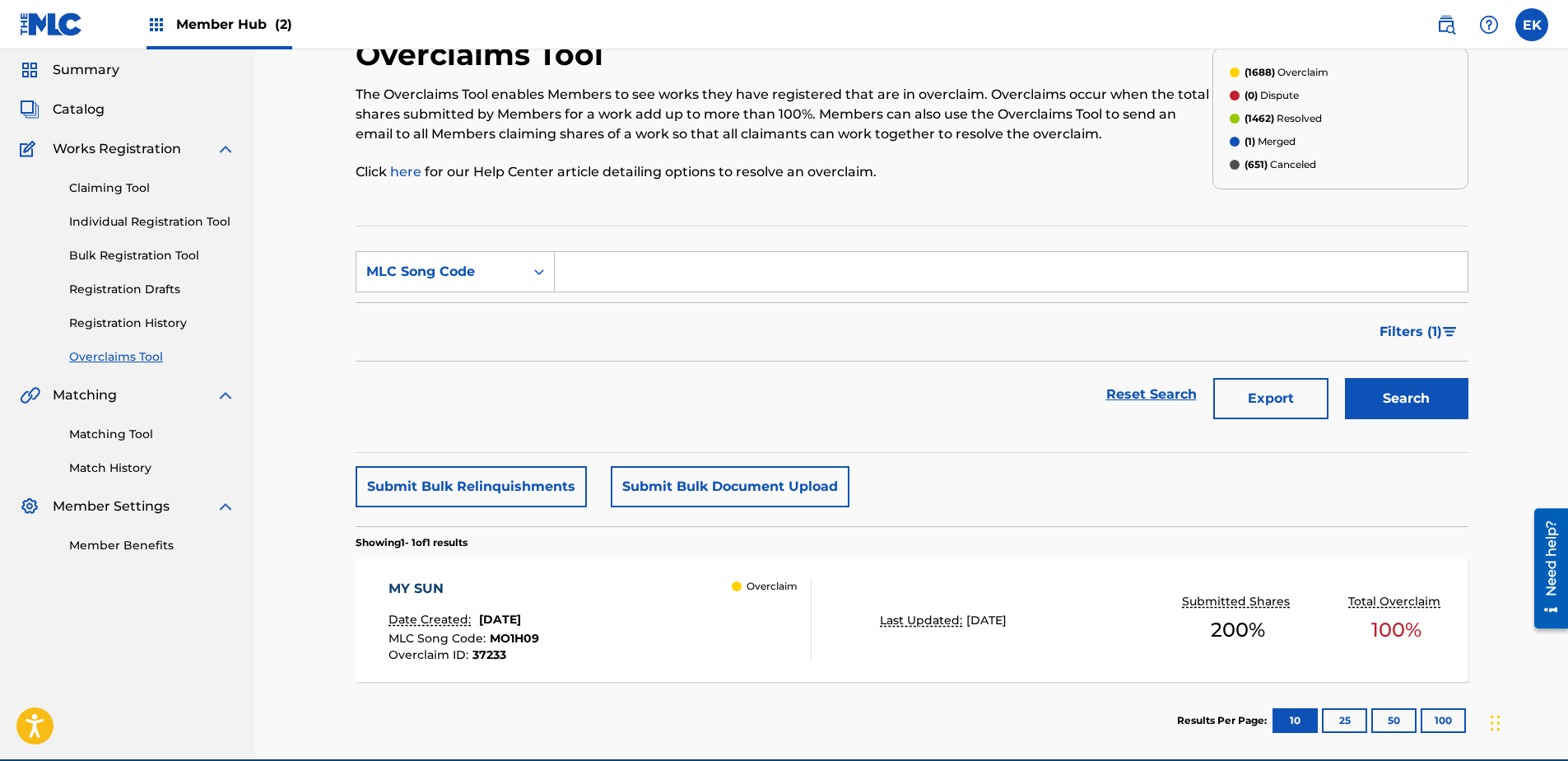
scroll to position [132, 0]
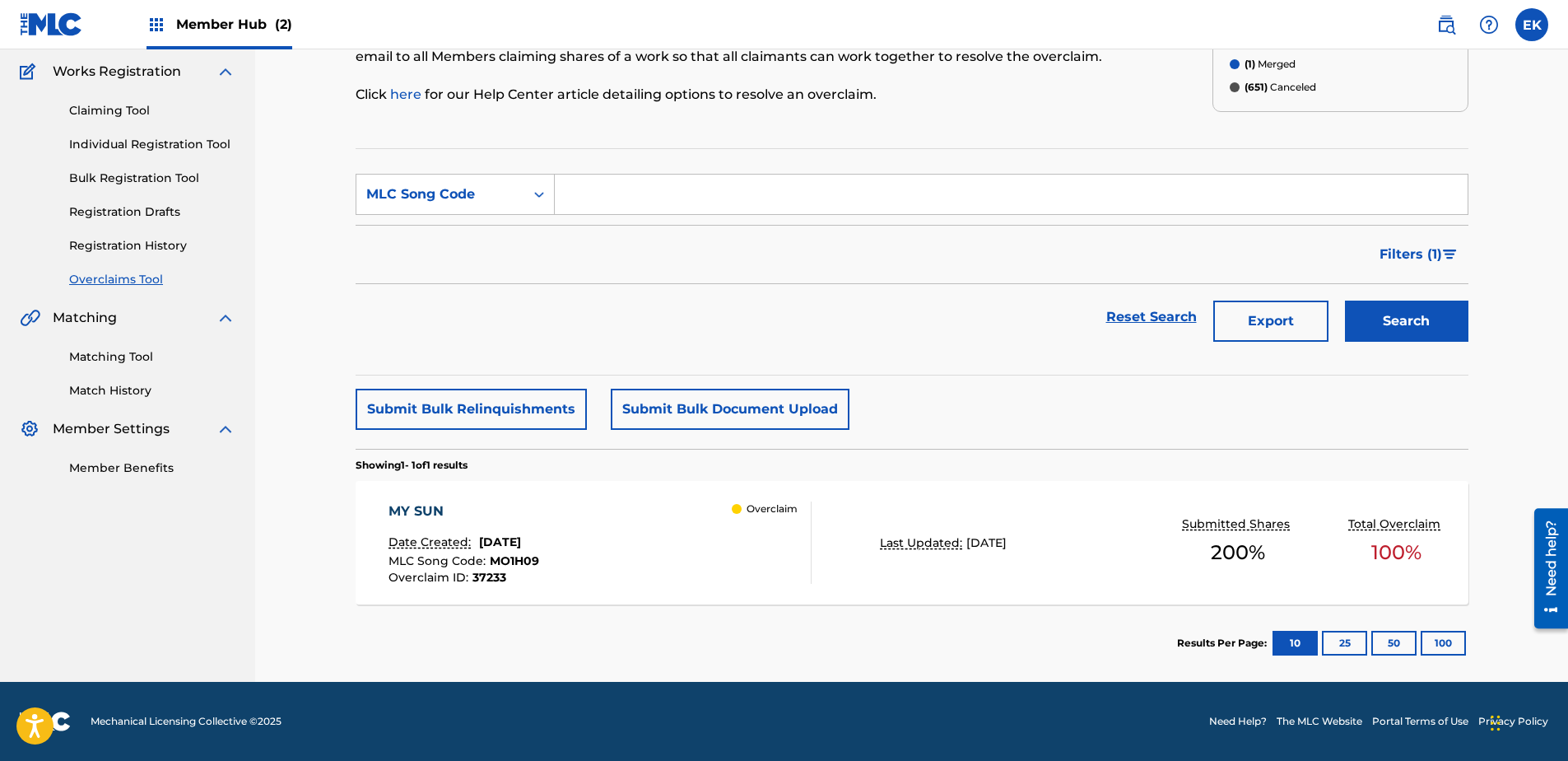
click at [676, 562] on div "MY SUN Date Created: September 23, 2025 MLC Song Code : MO1H09 Overclaim ID : 3…" at bounding box center [600, 542] width 423 height 82
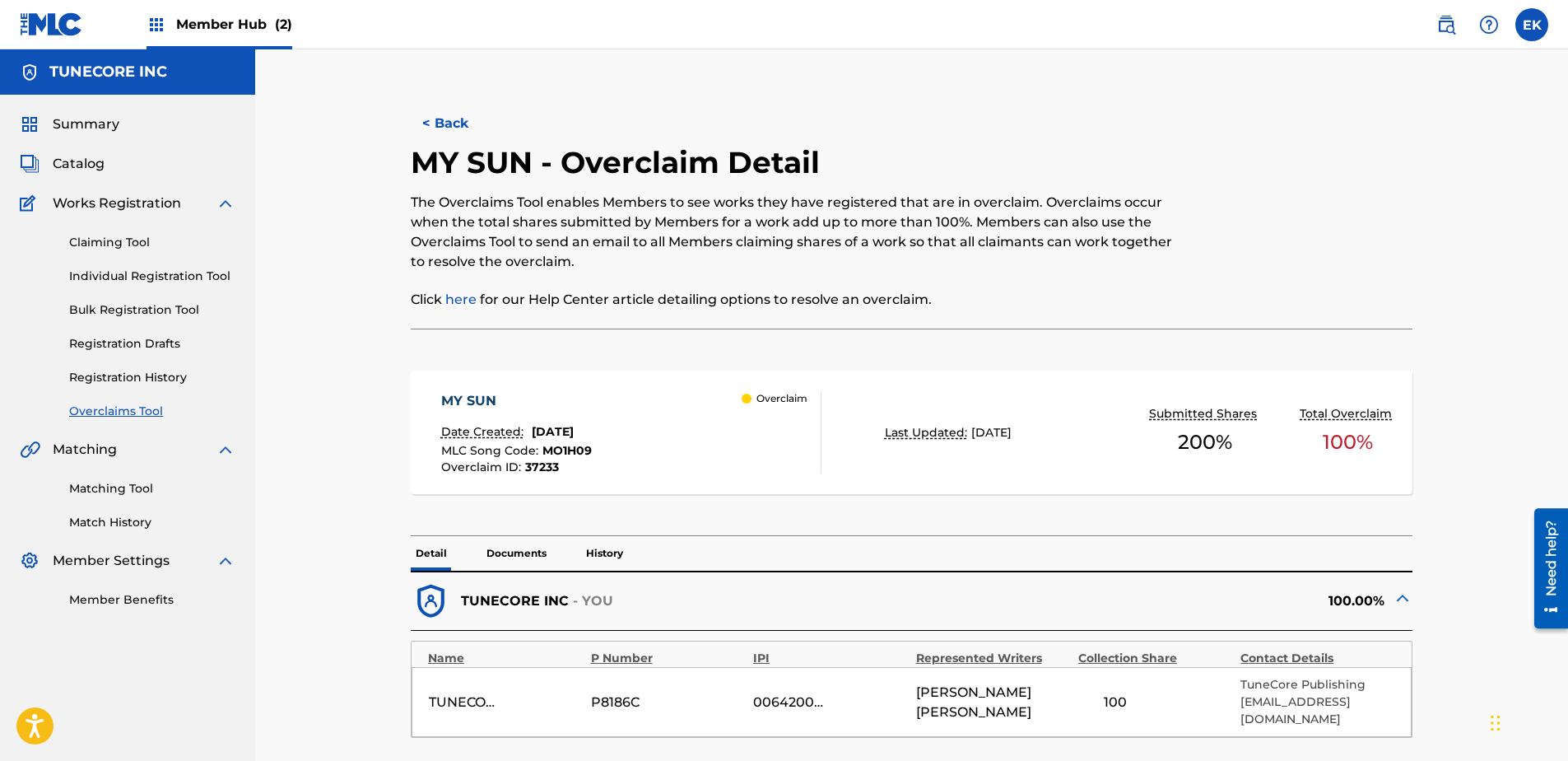
click at [517, 555] on p "Documents" at bounding box center [517, 554] width 70 height 35
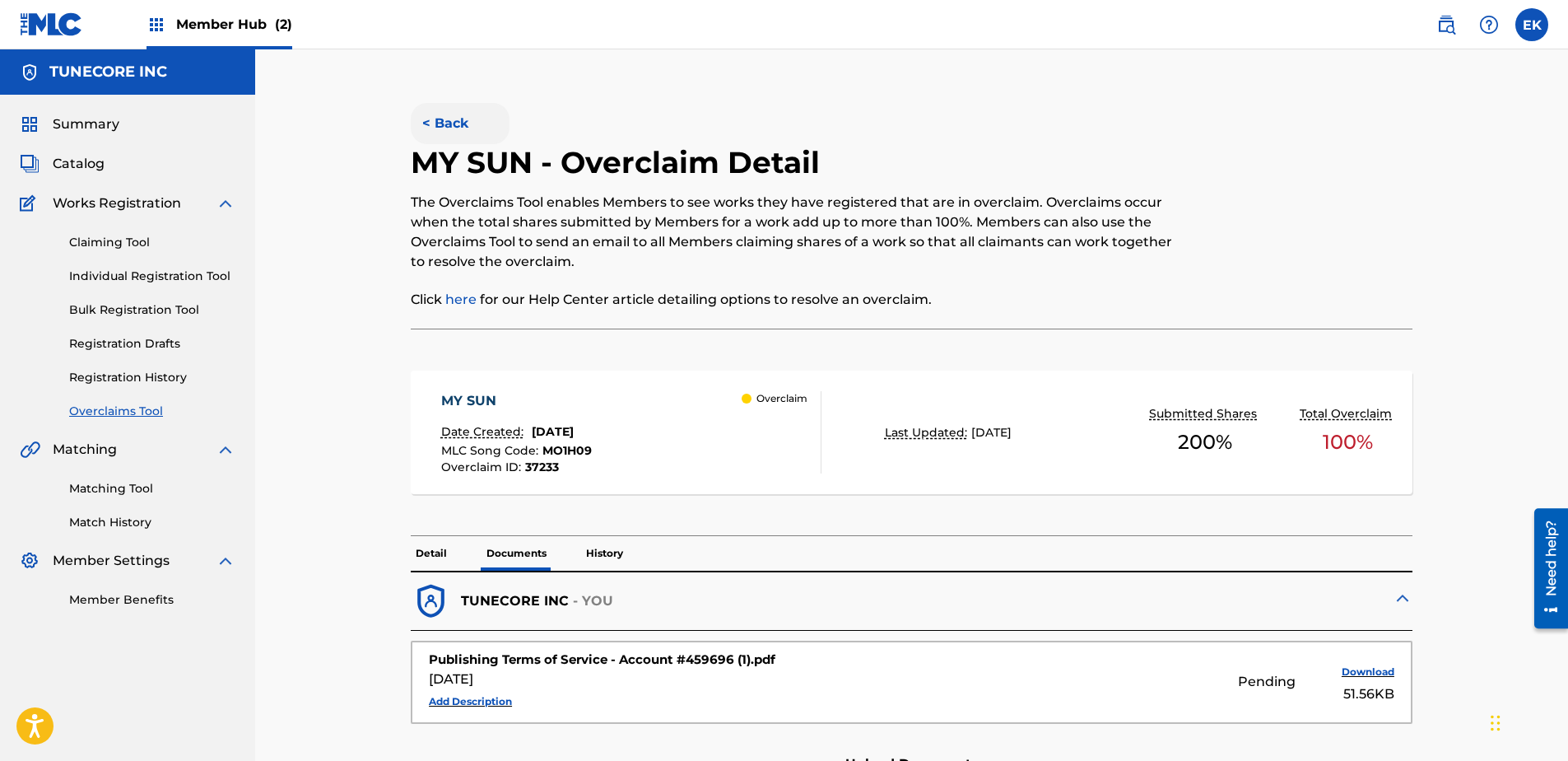
click at [441, 124] on button "< Back" at bounding box center [460, 123] width 99 height 41
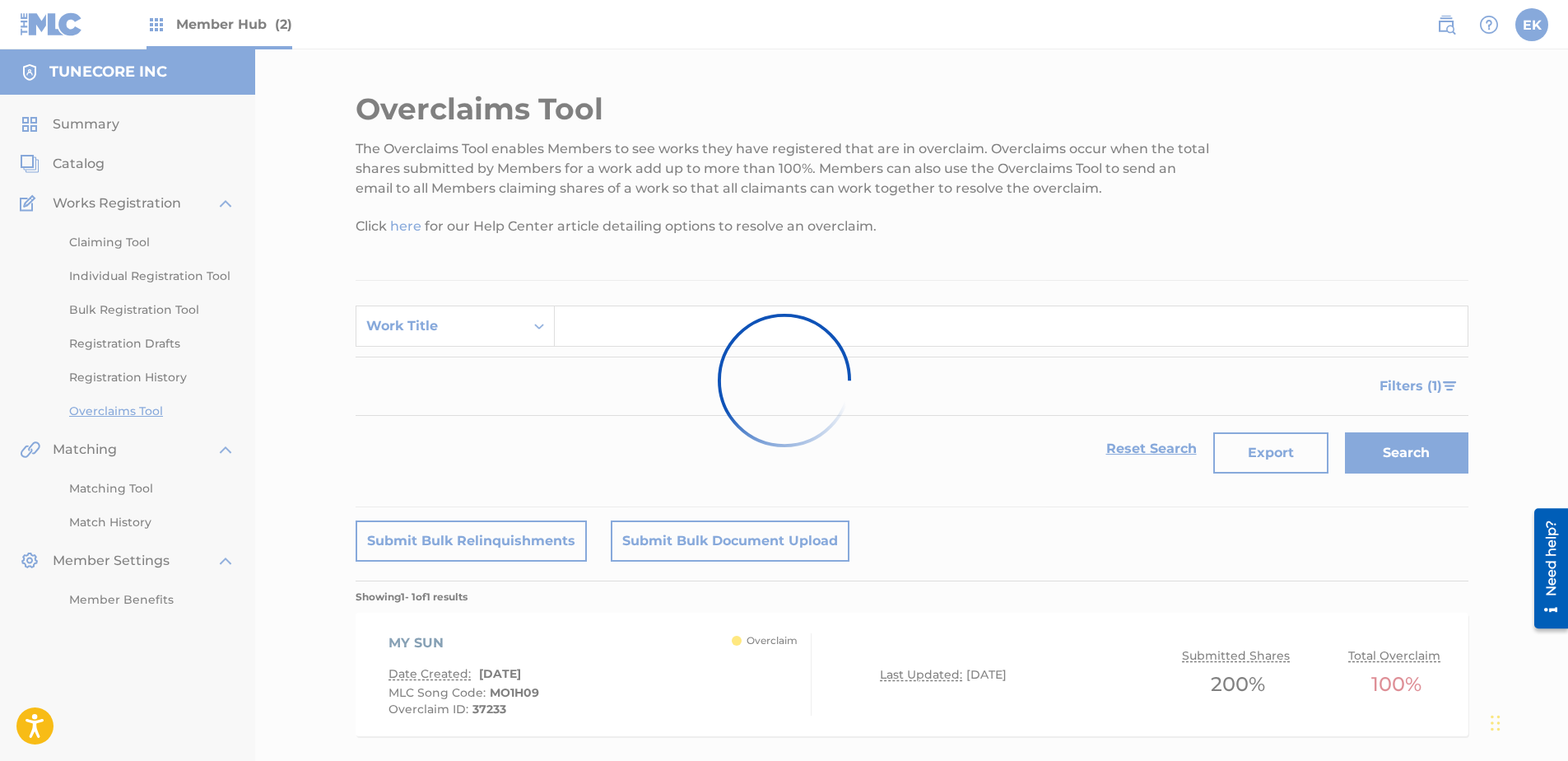
scroll to position [89, 0]
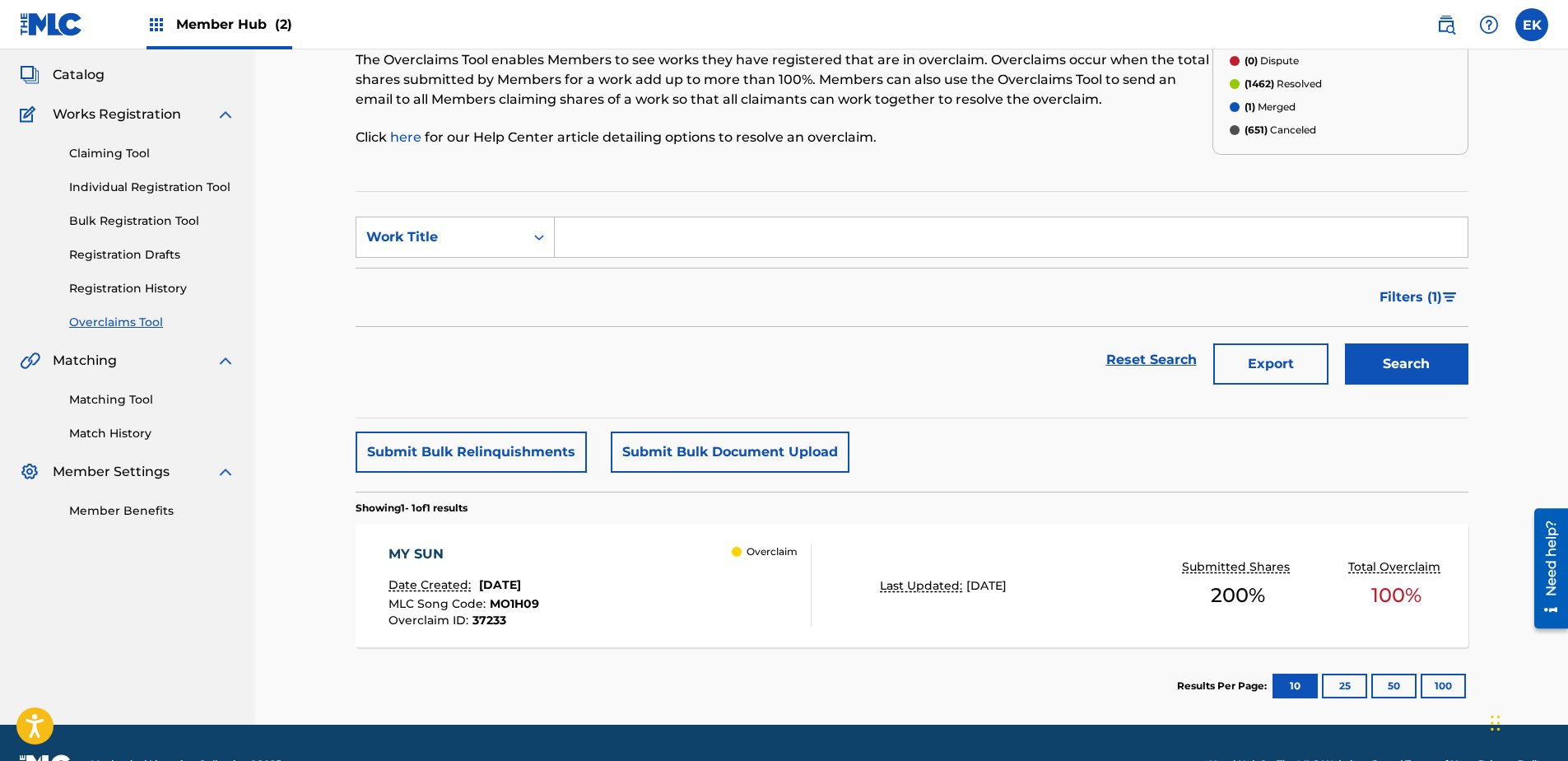
drag, startPoint x: 520, startPoint y: 212, endPoint x: 489, endPoint y: 267, distance: 63.1
click at [519, 214] on section "SearchWithCriteria87e9ef7b-e162-437f-8d65-b7b2aa3d9b38 Work Title Filter Status…" at bounding box center [912, 304] width 1113 height 227
click at [486, 233] on div "Work Title" at bounding box center [440, 237] width 148 height 19
click at [473, 265] on div "MLC Song Code" at bounding box center [455, 278] width 198 height 41
click at [602, 243] on input "Search Form" at bounding box center [1012, 237] width 913 height 40
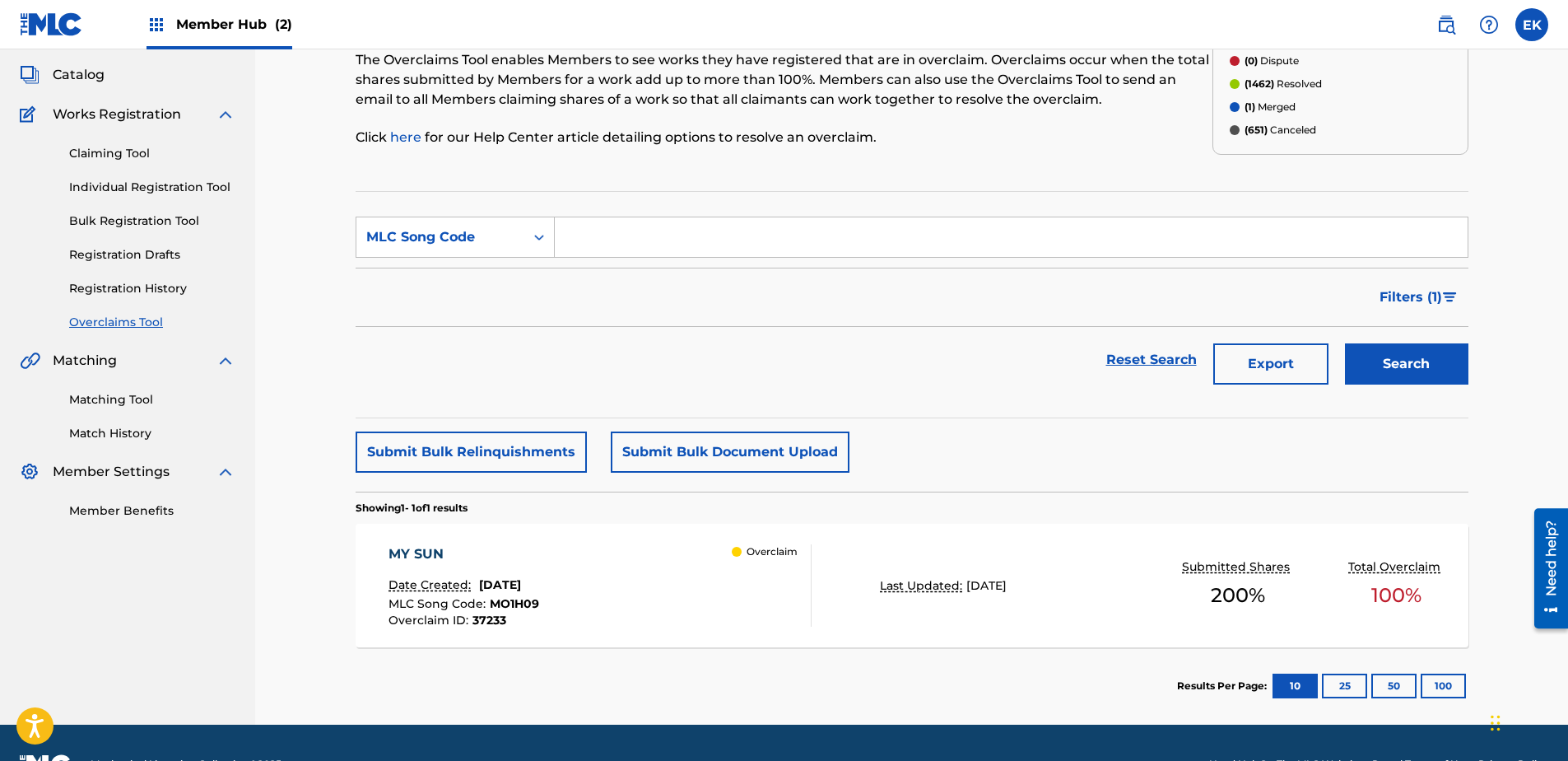
paste input "DS22KI"
type input "DS22KI"
click at [1252, 354] on button "Search" at bounding box center [1406, 364] width 123 height 41
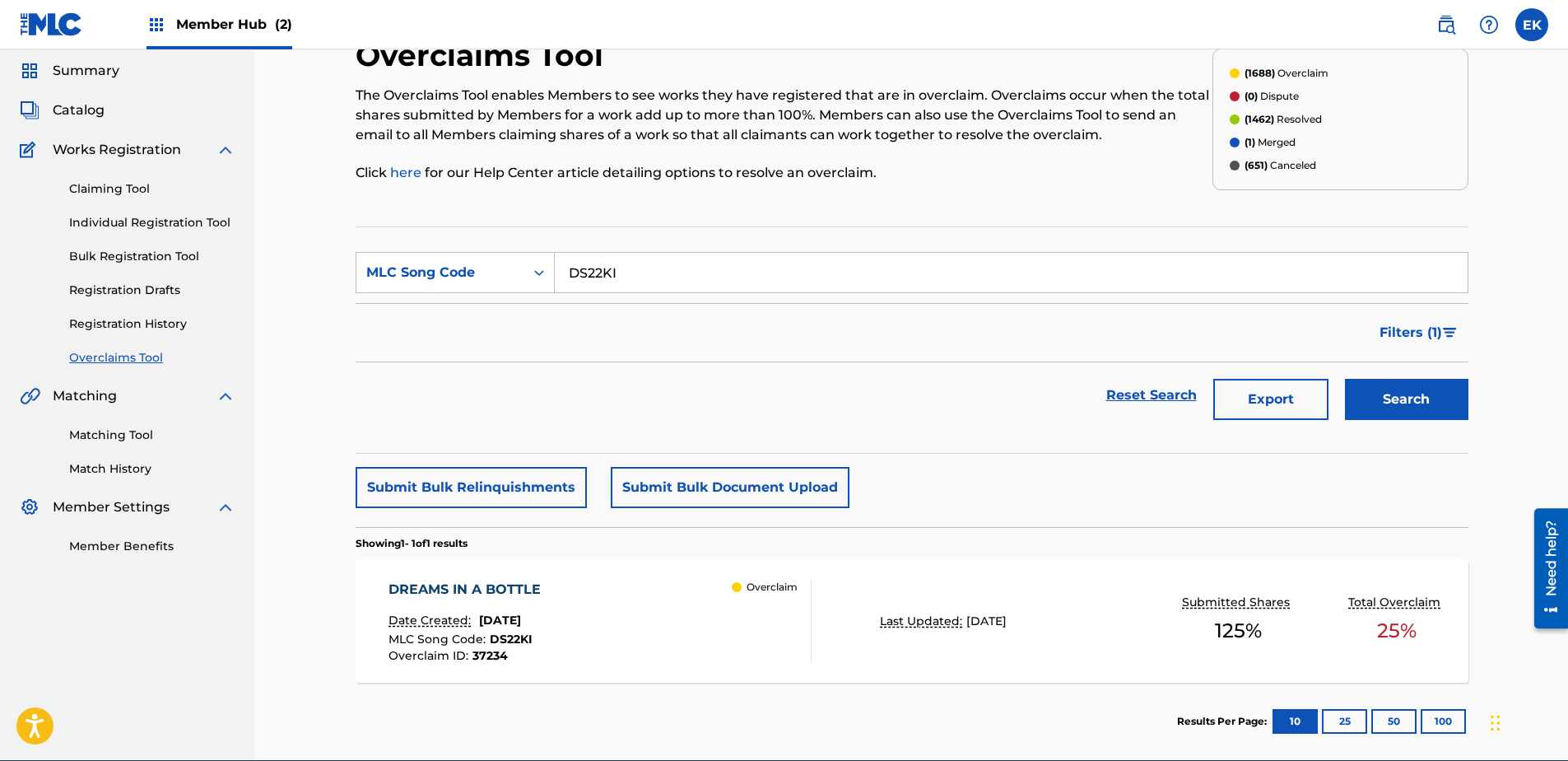
scroll to position [82, 0]
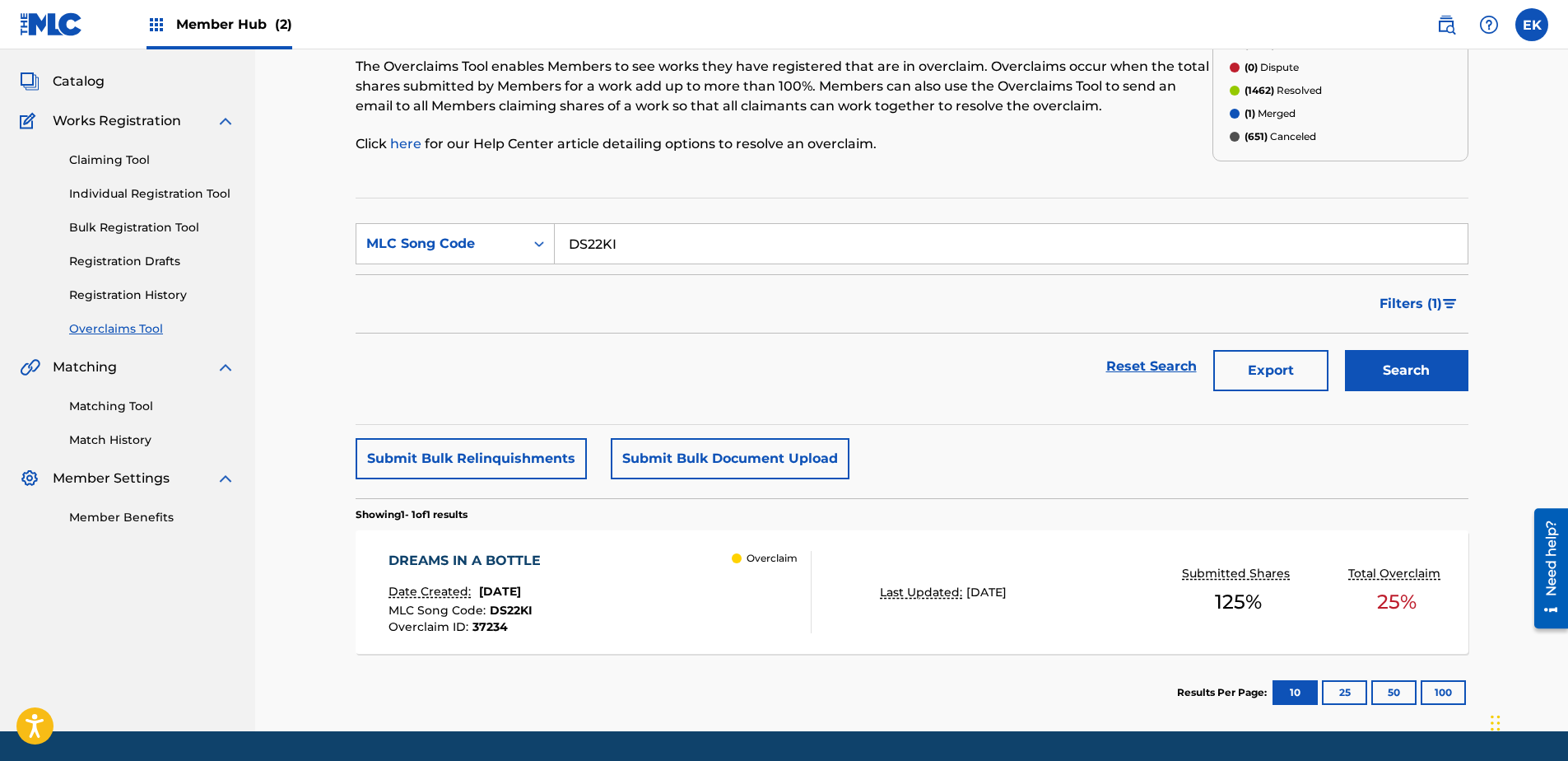
click at [611, 555] on div "DREAMS IN A BOTTLE Date Created: September 23, 2025 MLC Song Code : DS22KI Over…" at bounding box center [600, 591] width 423 height 82
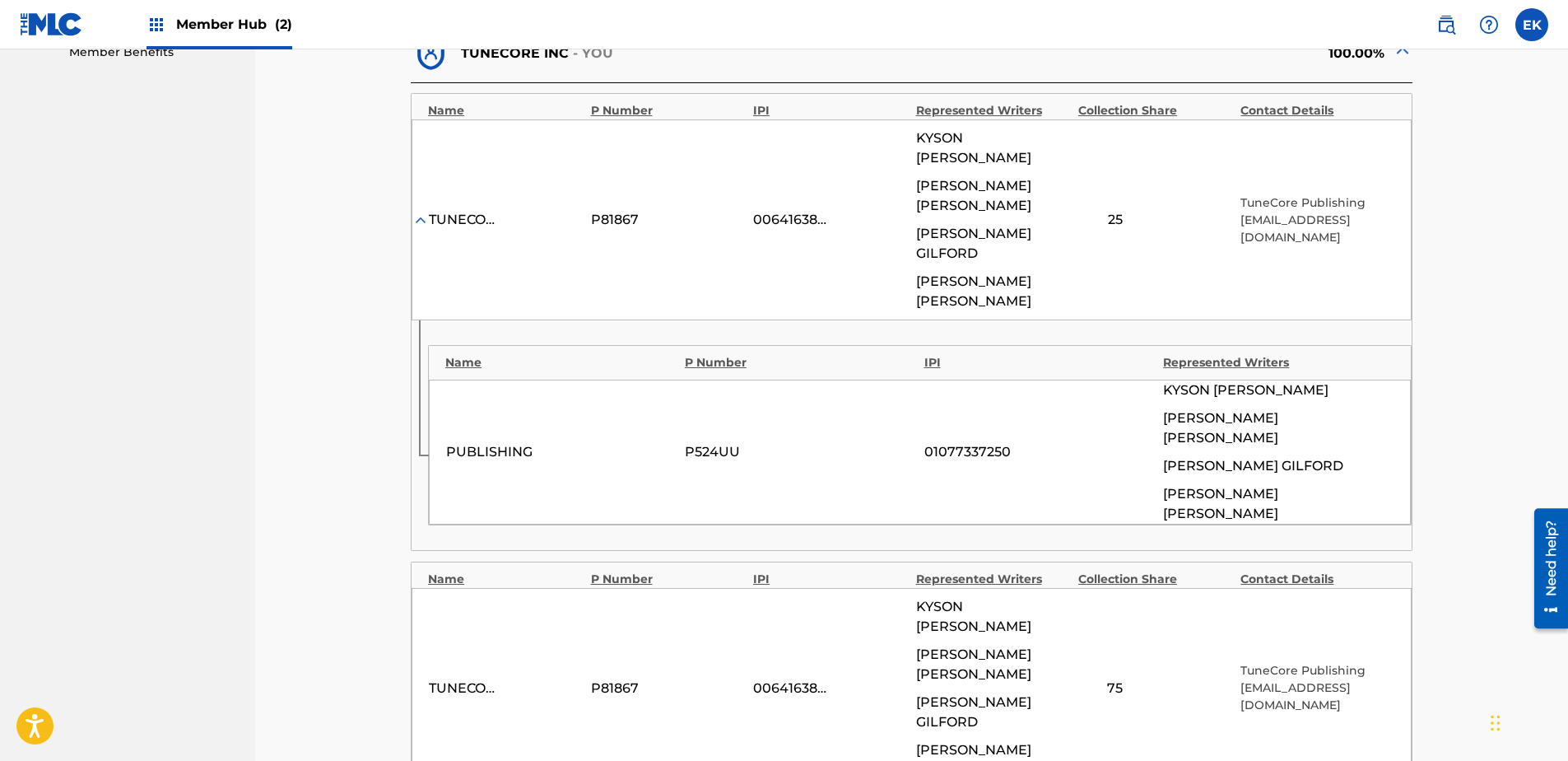
scroll to position [577, 0]
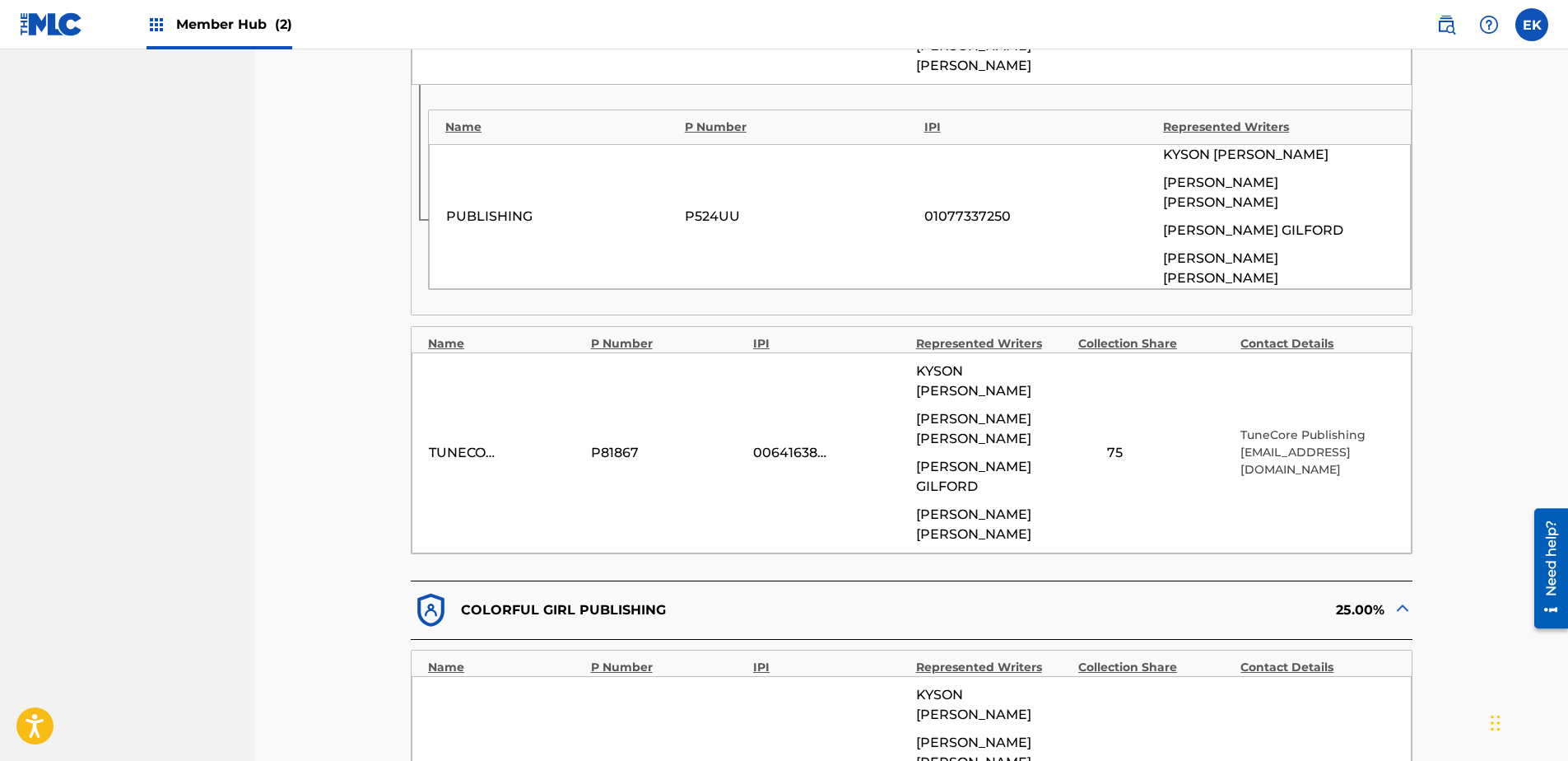
scroll to position [824, 0]
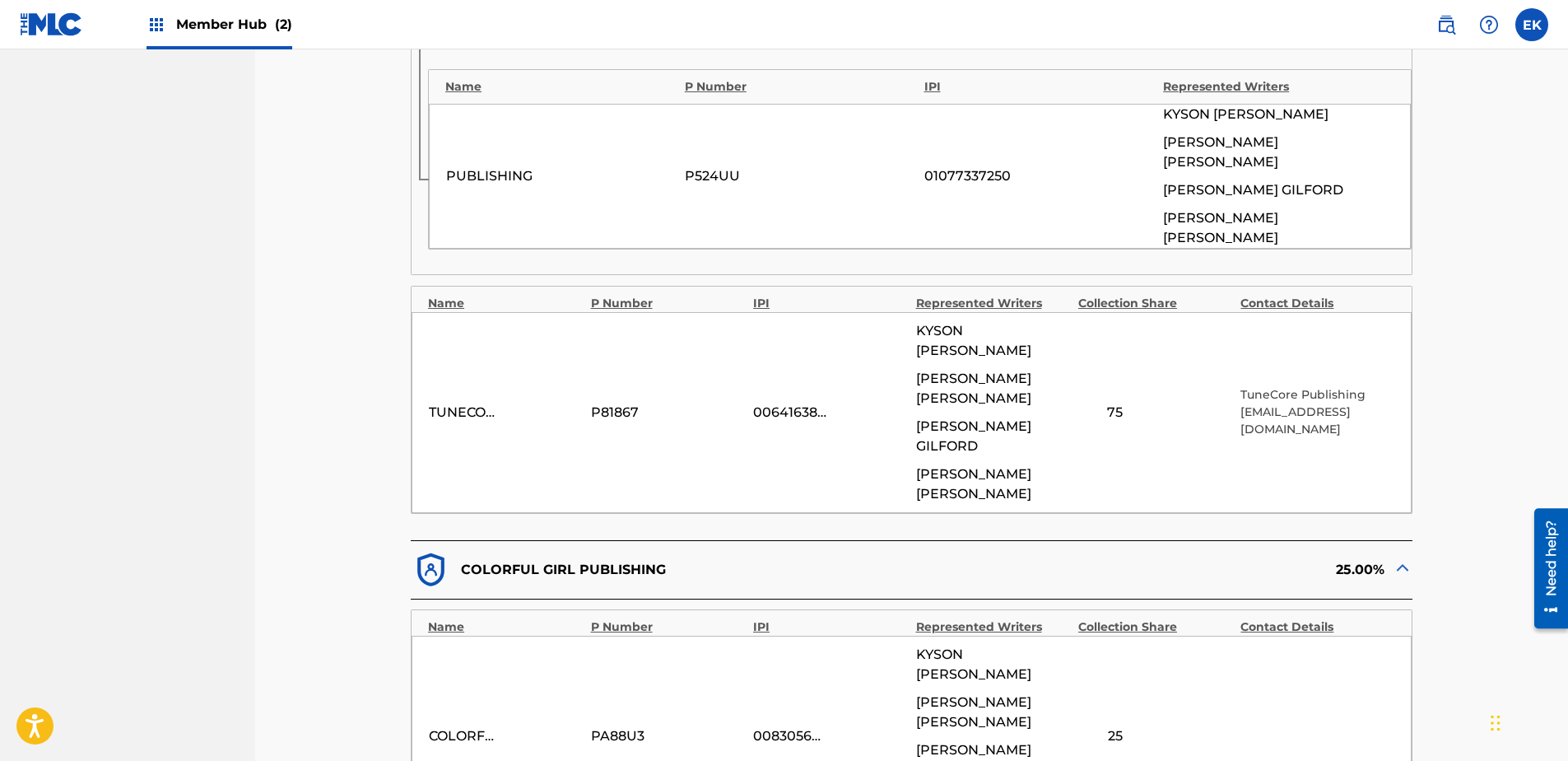
click at [1252, 557] on img at bounding box center [1402, 567] width 19 height 19
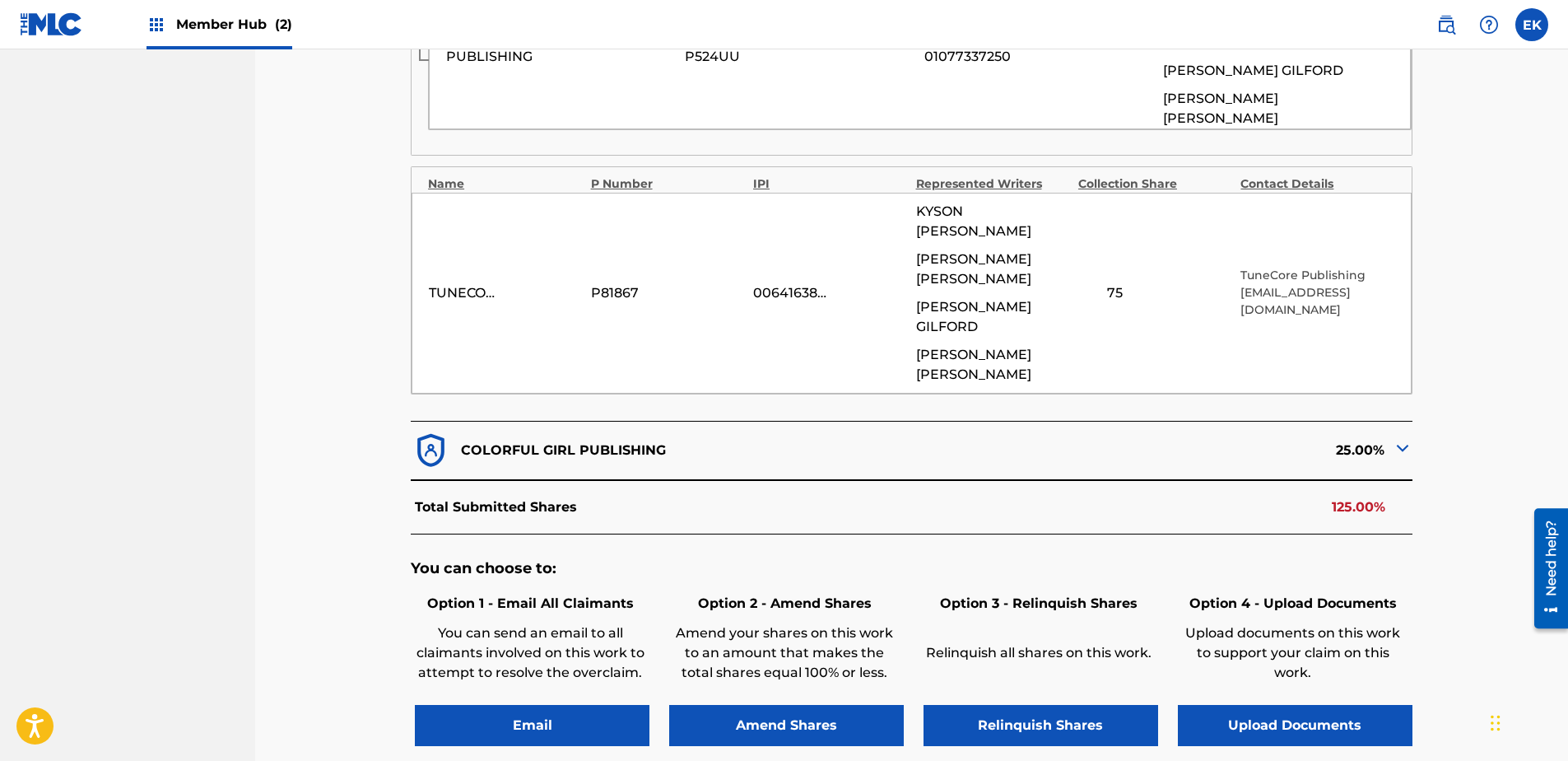
scroll to position [988, 0]
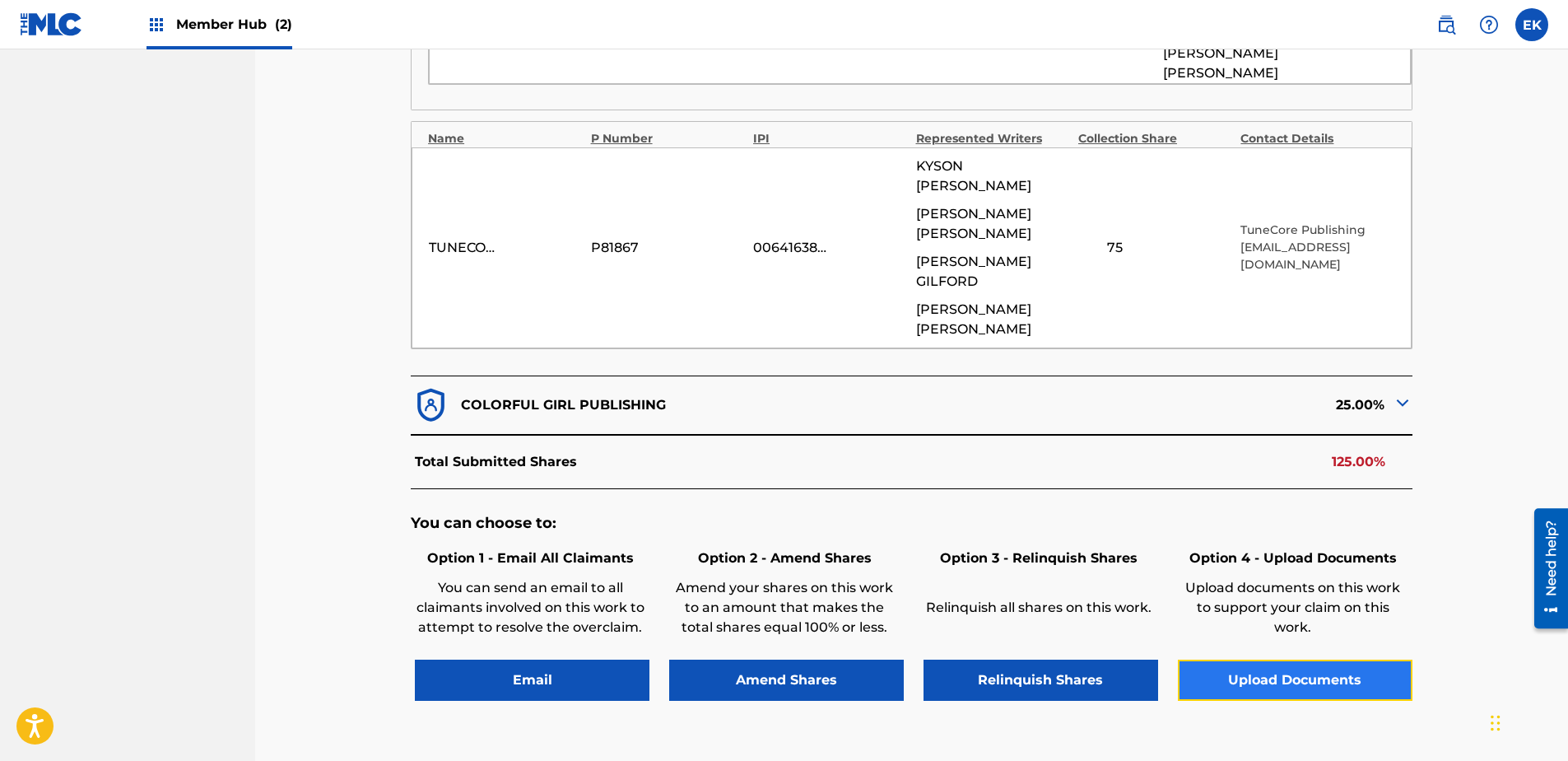
click at [1252, 583] on button "Upload Documents" at bounding box center [1296, 680] width 235 height 41
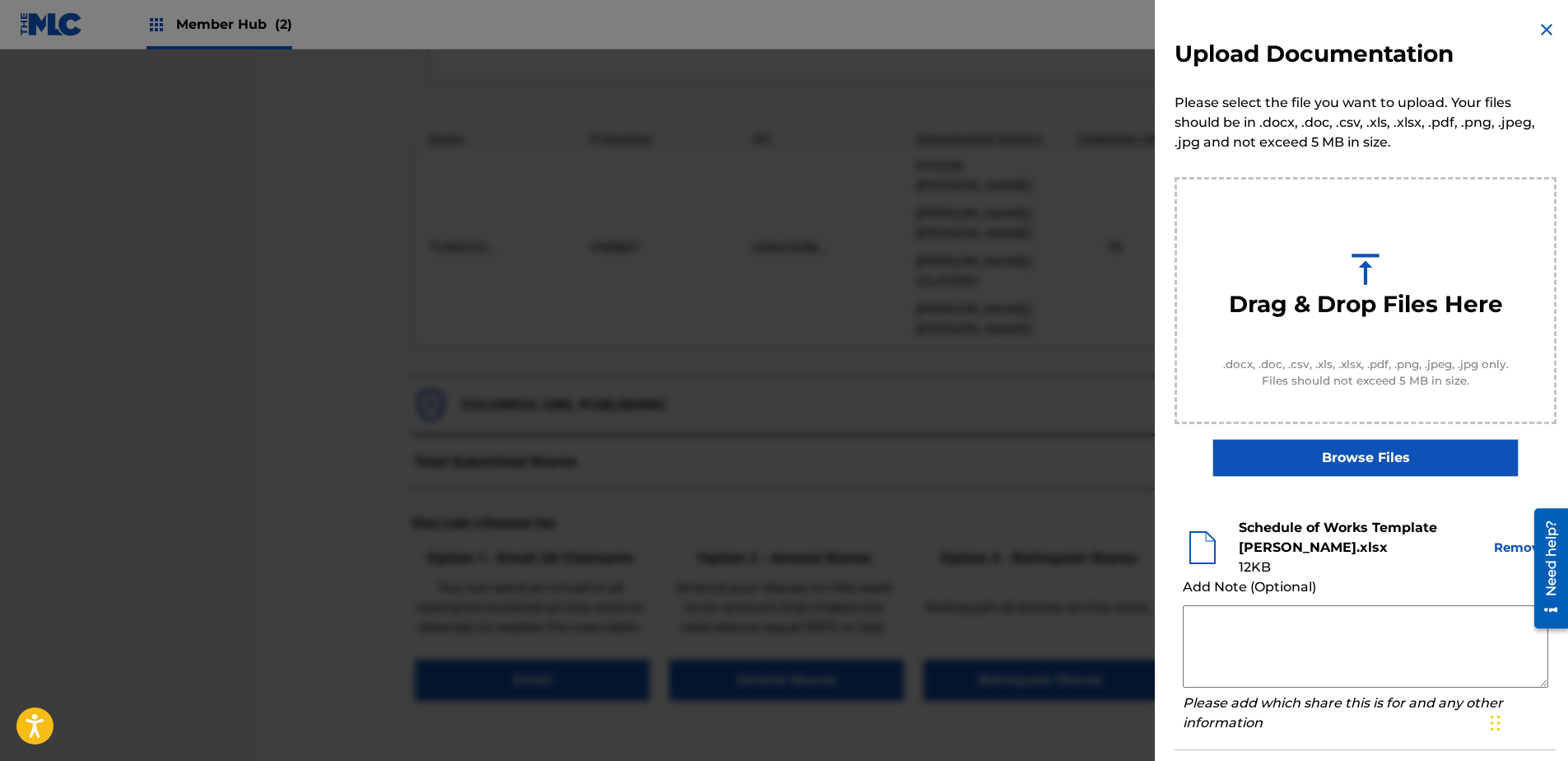
click at [1059, 67] on div at bounding box center [784, 429] width 1568 height 761
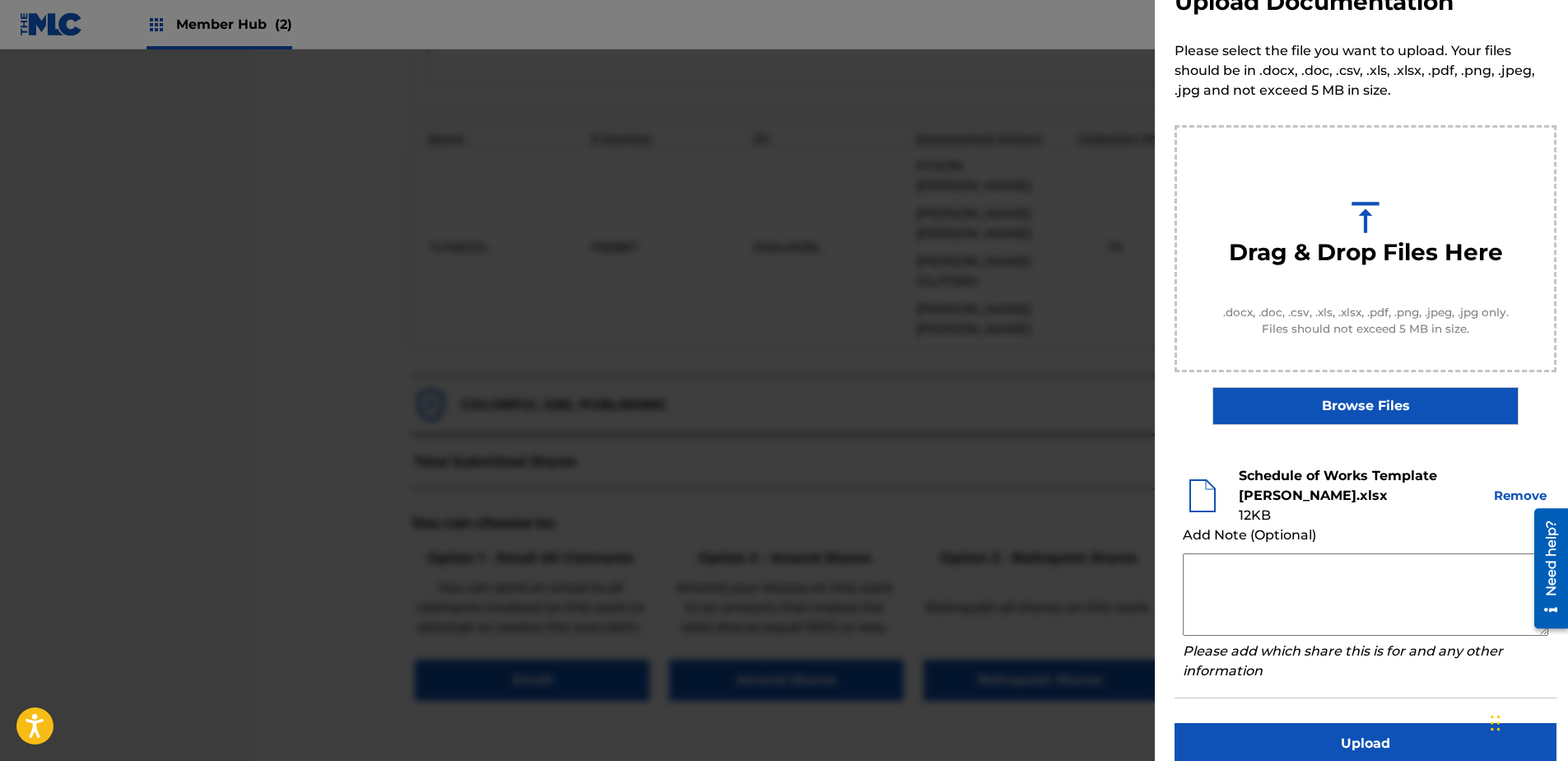
scroll to position [75, 0]
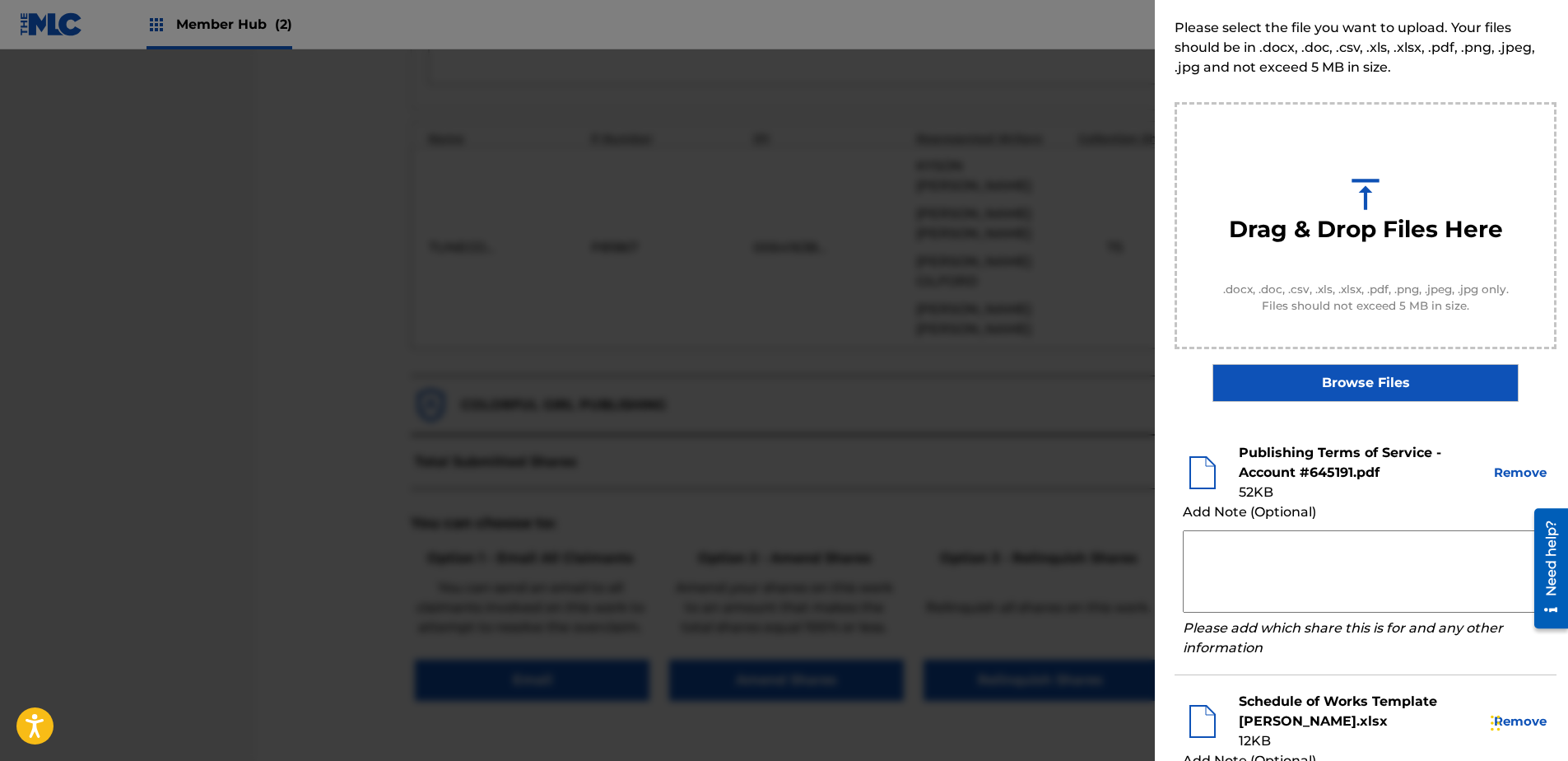
click at [1204, 561] on textarea at bounding box center [1365, 571] width 365 height 82
paste textarea "By clicking to agree to the terms of the agreement ACCOUNT NAME is declaring th…"
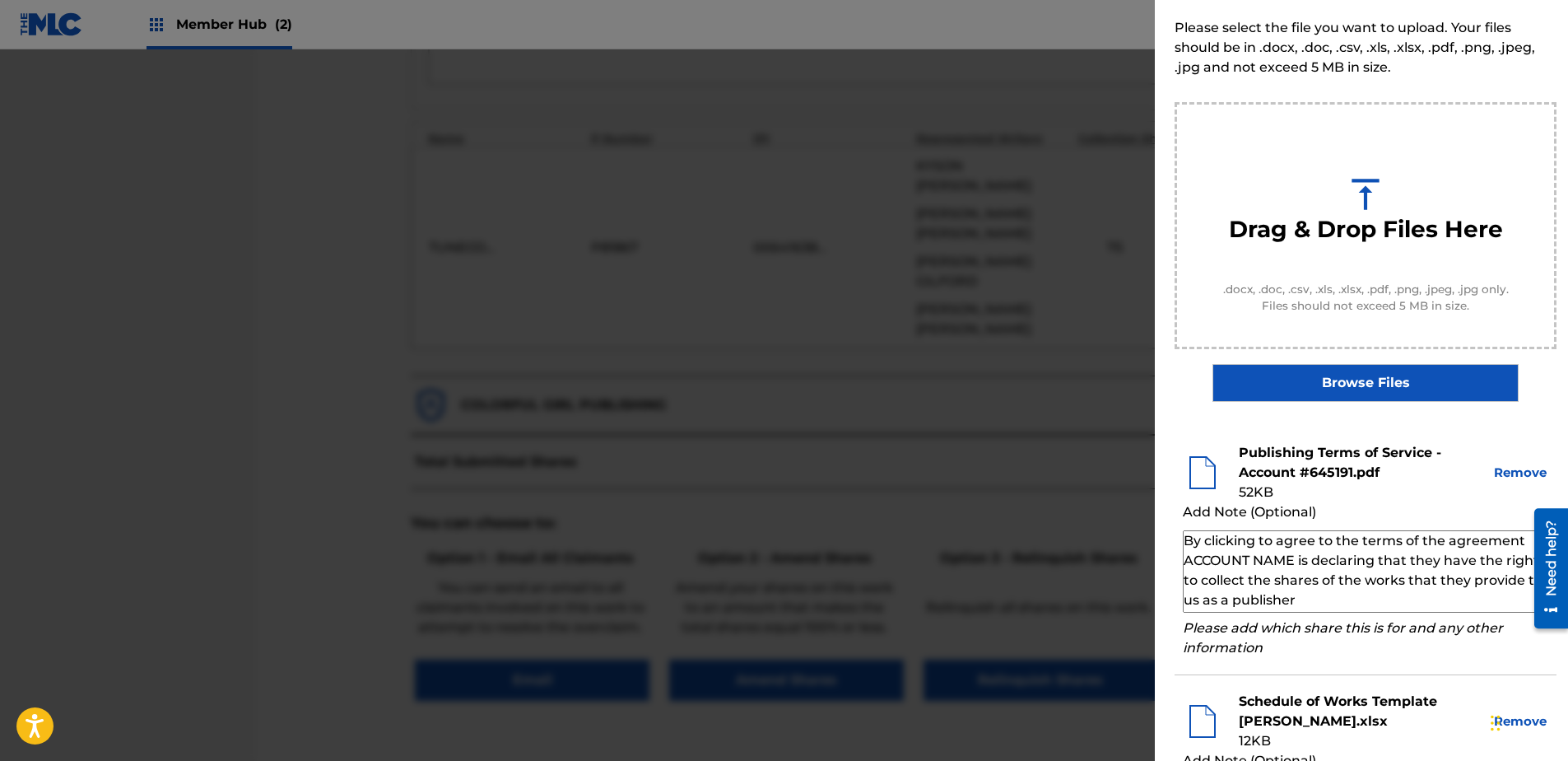
drag, startPoint x: 1295, startPoint y: 559, endPoint x: 1159, endPoint y: 559, distance: 136.0
click at [1159, 559] on div "Upload Documentation Please select the file you want to upload. Your files shou…" at bounding box center [1365, 467] width 422 height 1085
paste textarea "JACOB E FOX"
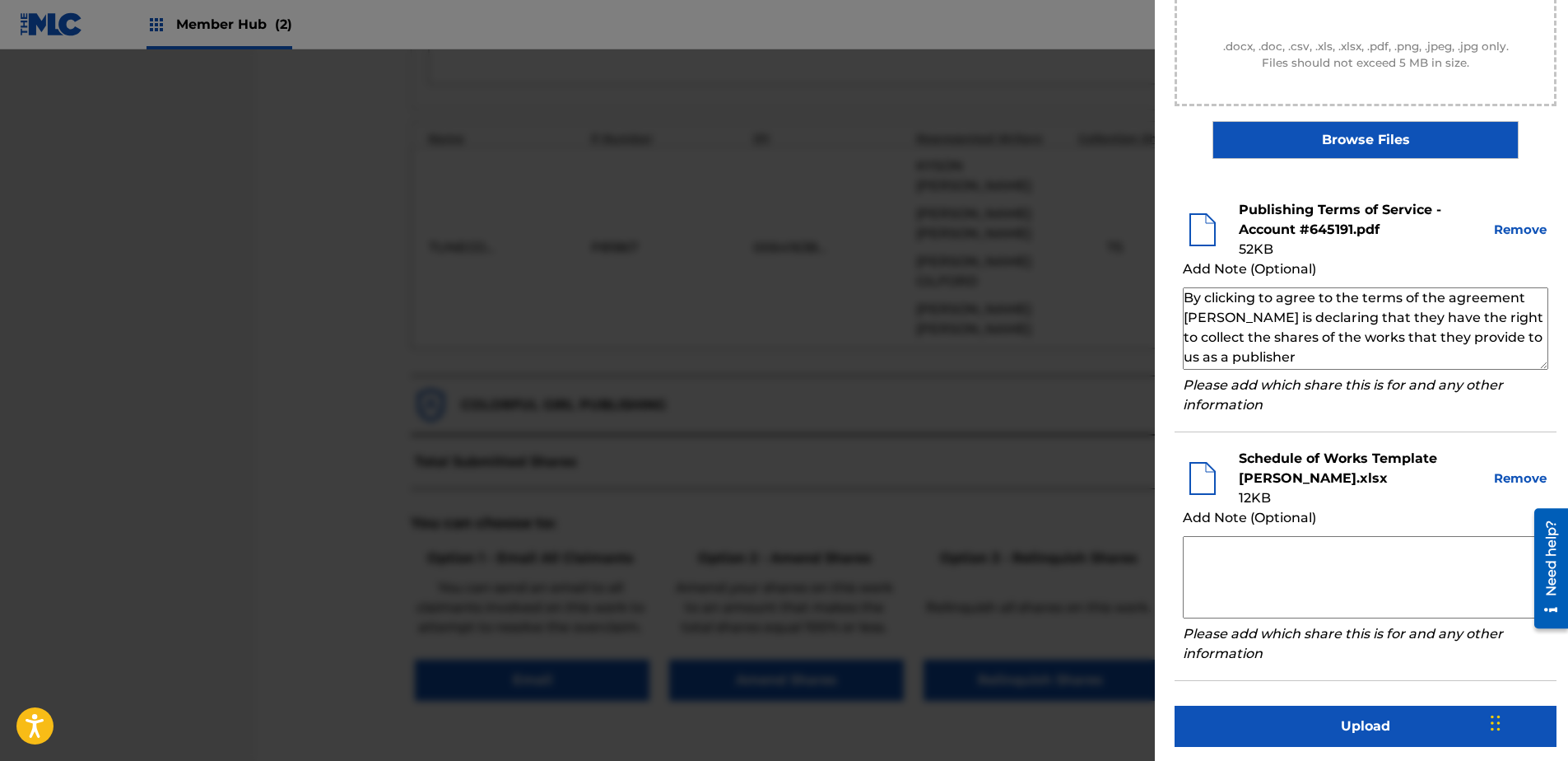
scroll to position [324, 0]
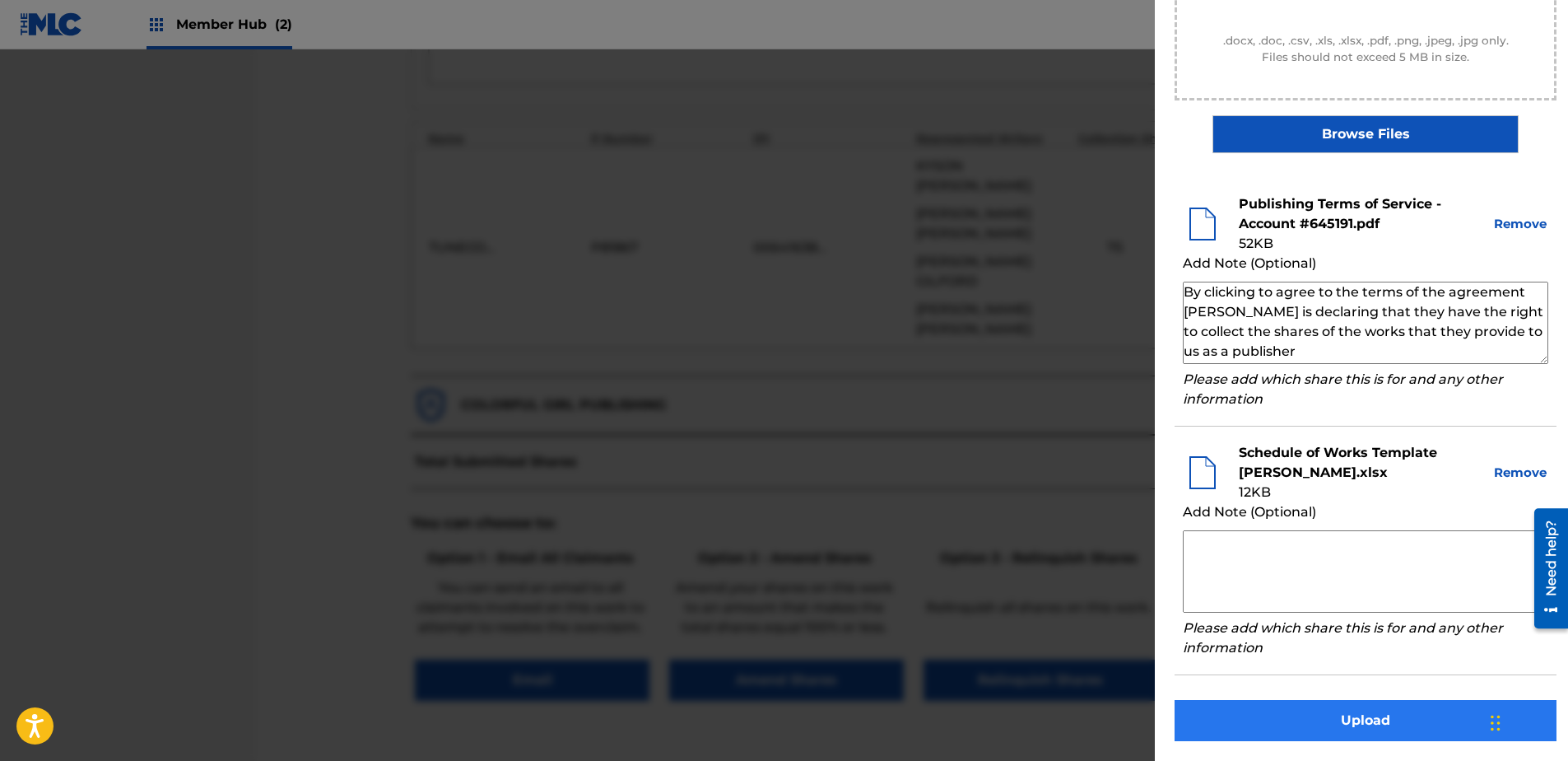
type textarea "By clicking to agree to the terms of the agreement JACOB E FOX is declaring tha…"
click at [1252, 583] on button "Upload" at bounding box center [1365, 720] width 382 height 41
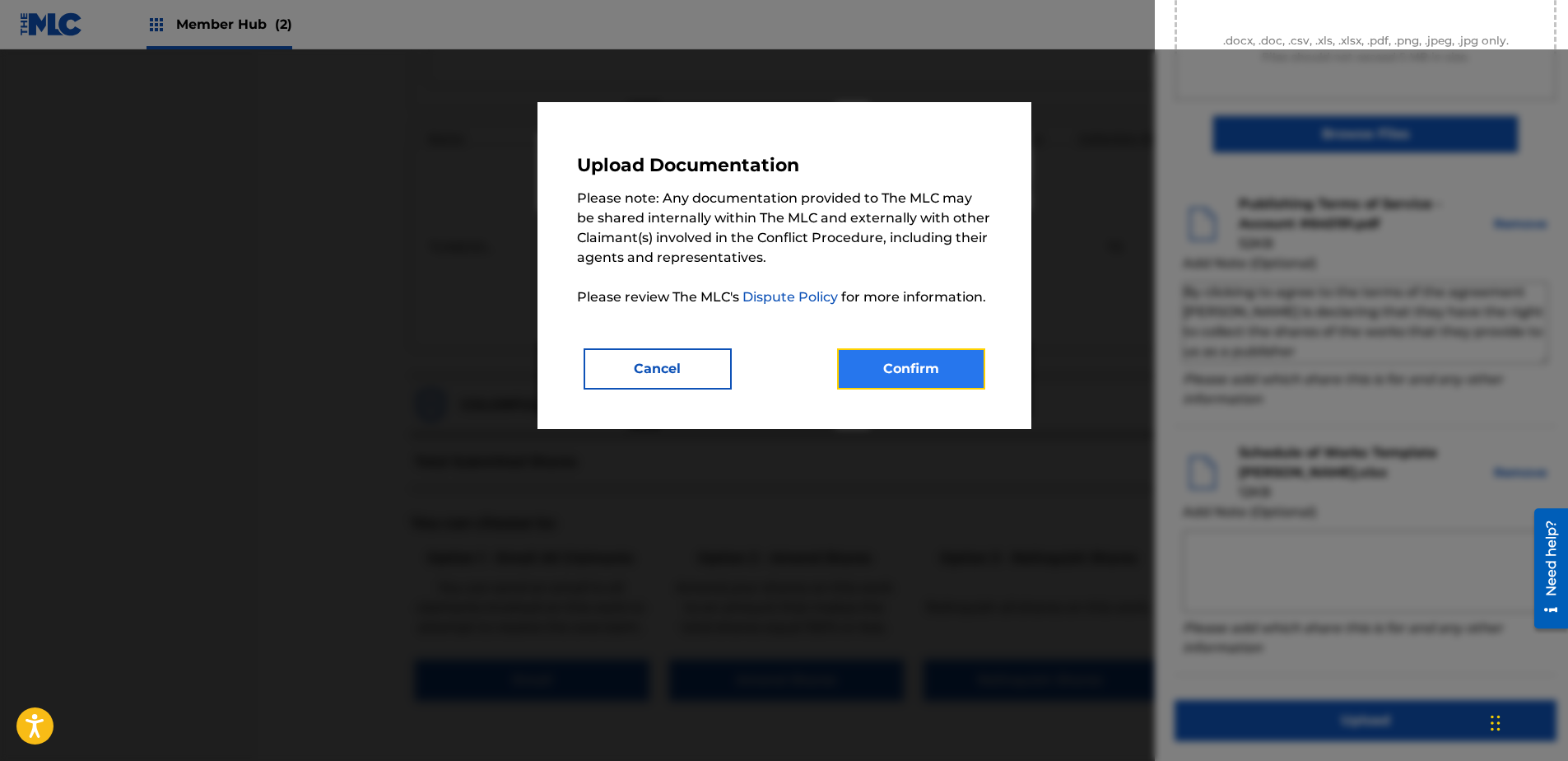
click at [924, 372] on button "Confirm" at bounding box center [911, 368] width 148 height 41
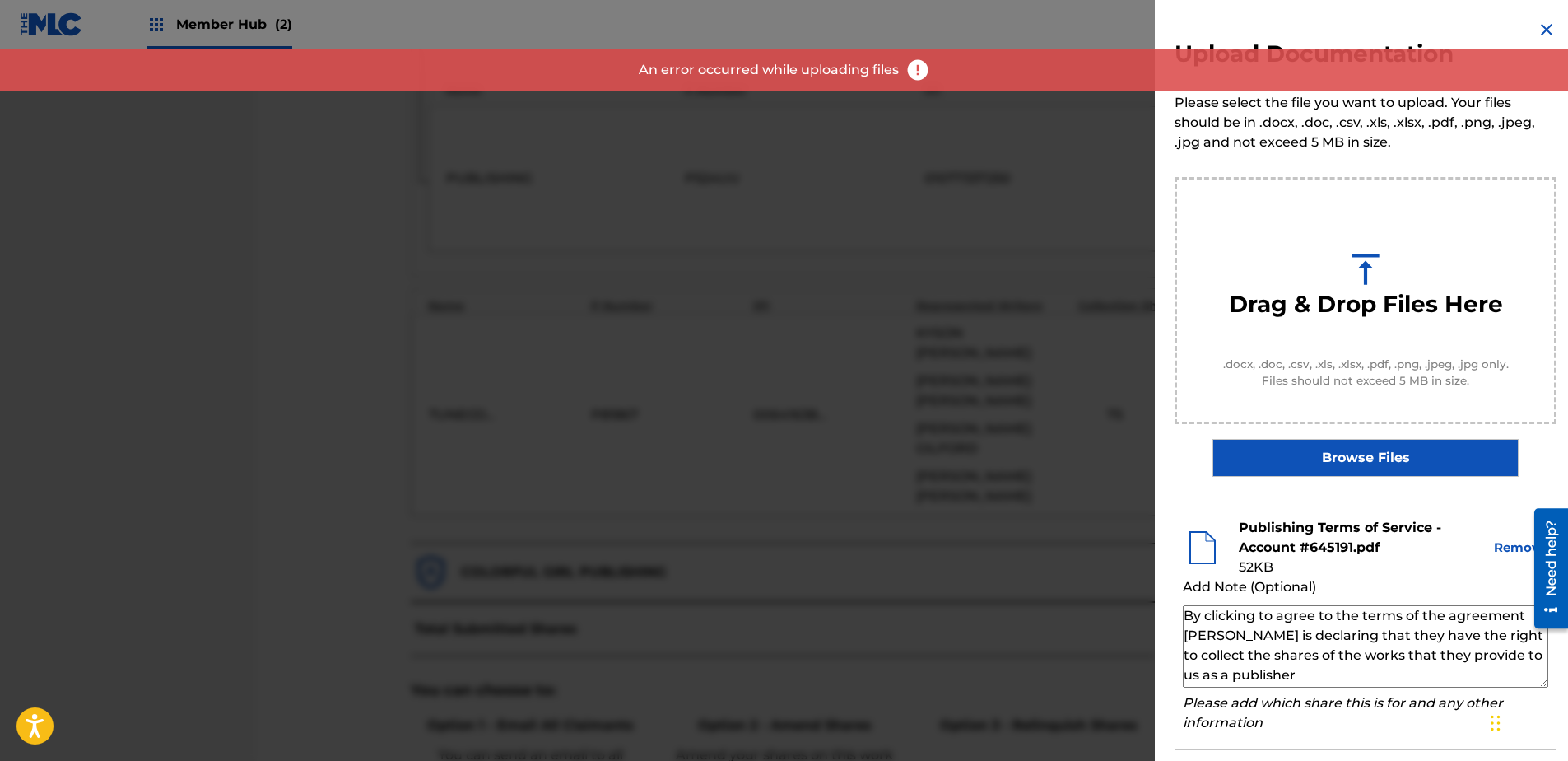
scroll to position [659, 0]
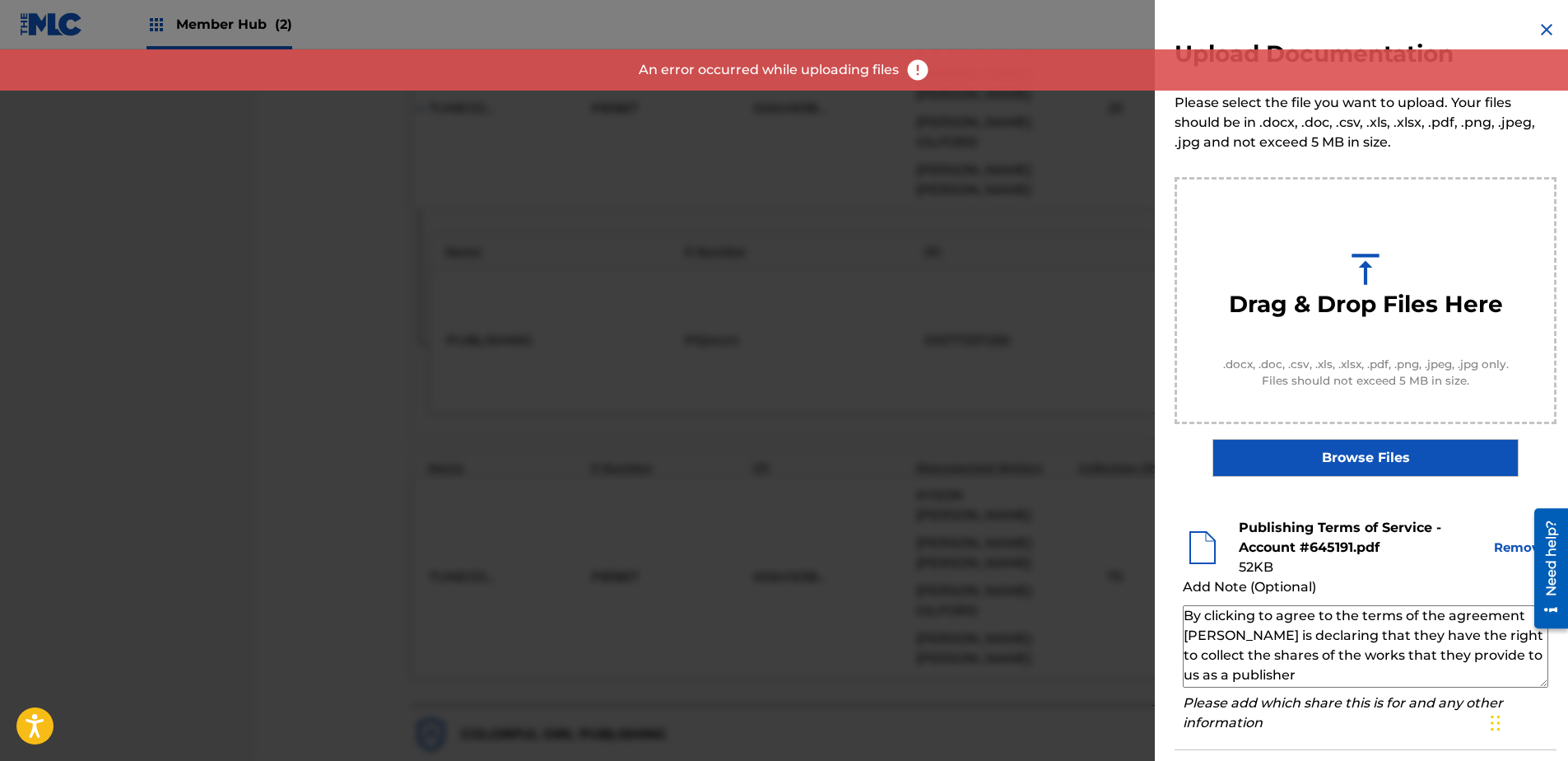
click at [1252, 27] on img at bounding box center [1547, 29] width 19 height 19
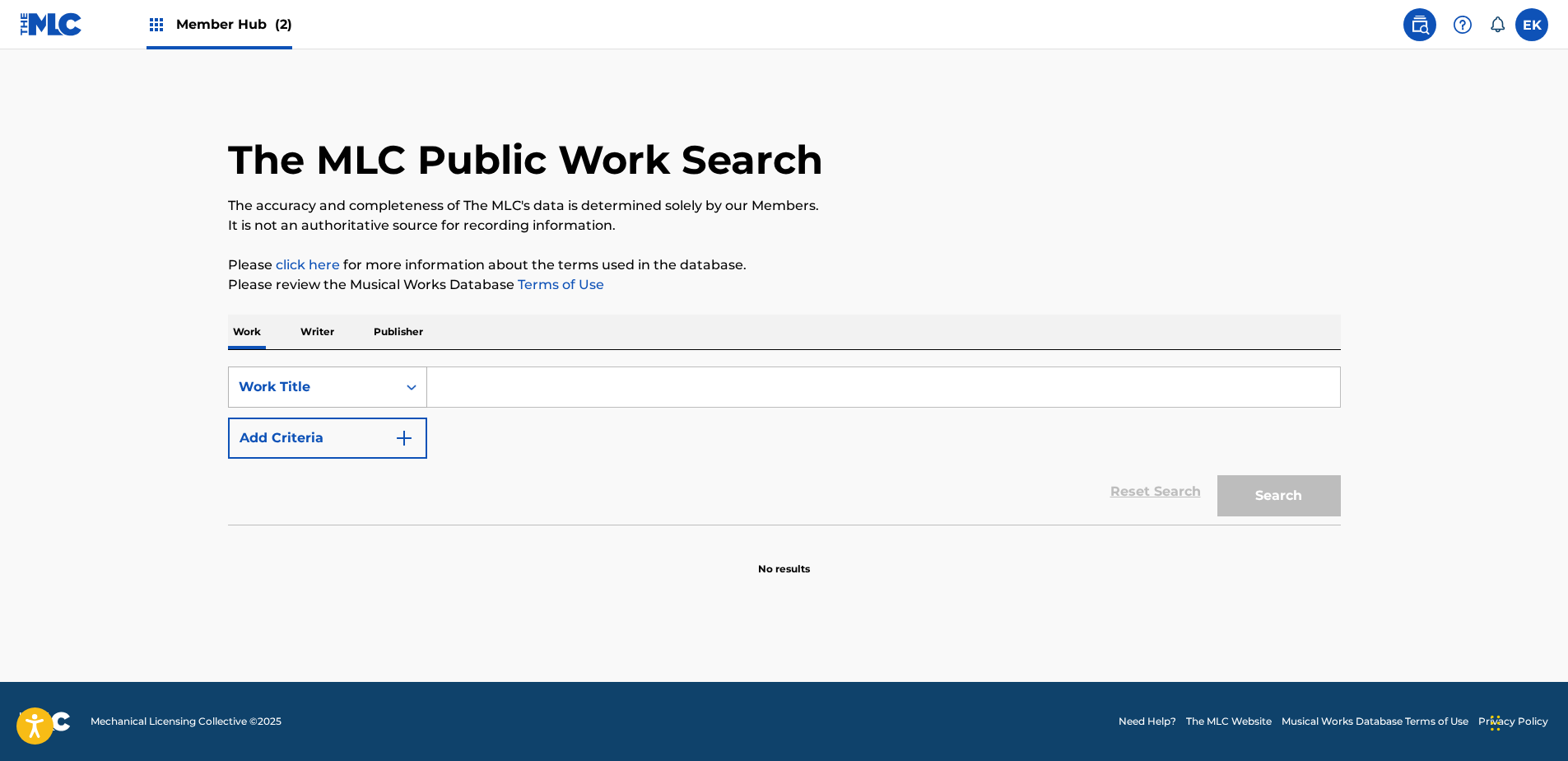
click at [368, 373] on div "Work Title" at bounding box center [328, 387] width 200 height 41
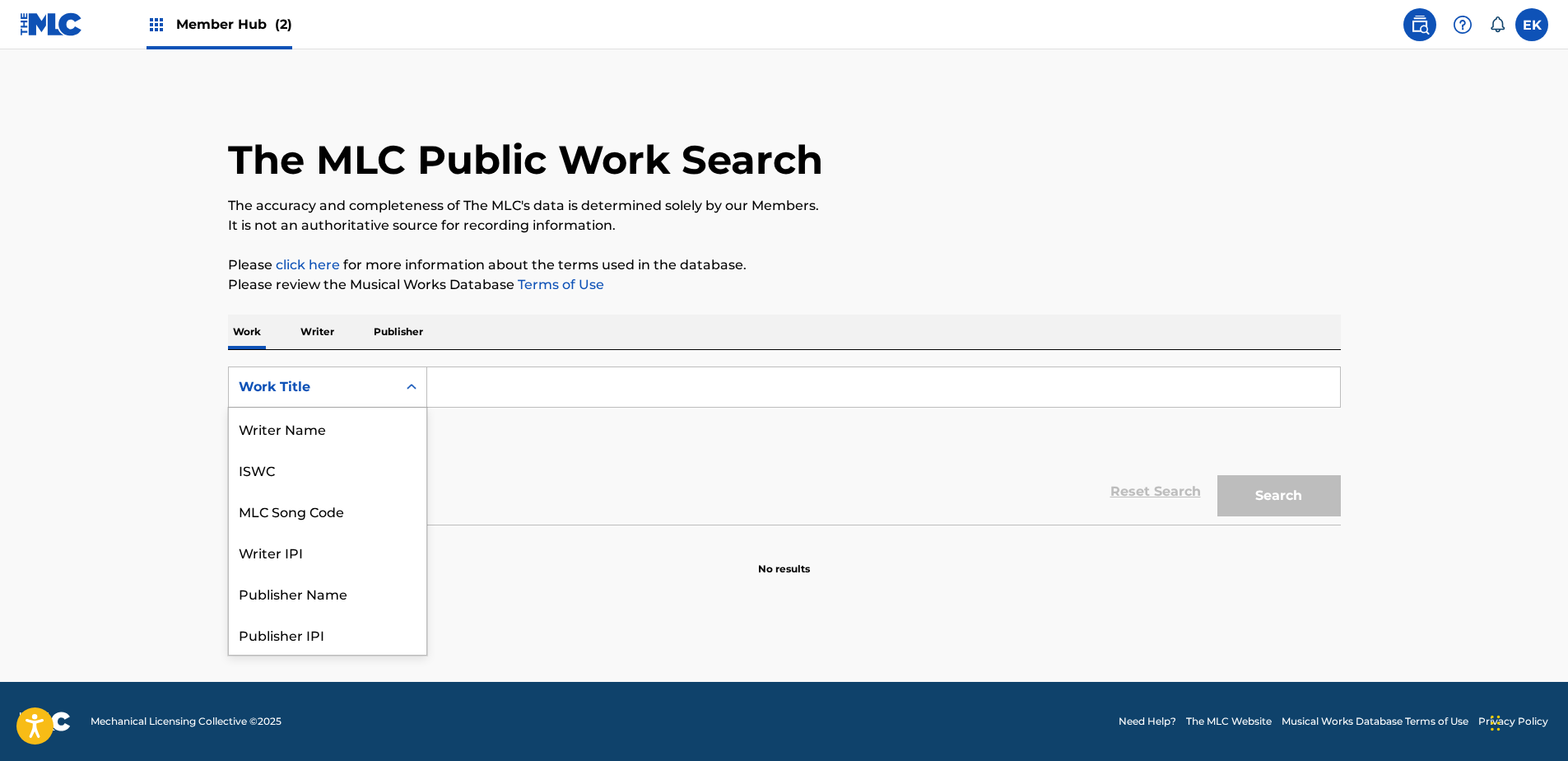
scroll to position [82, 0]
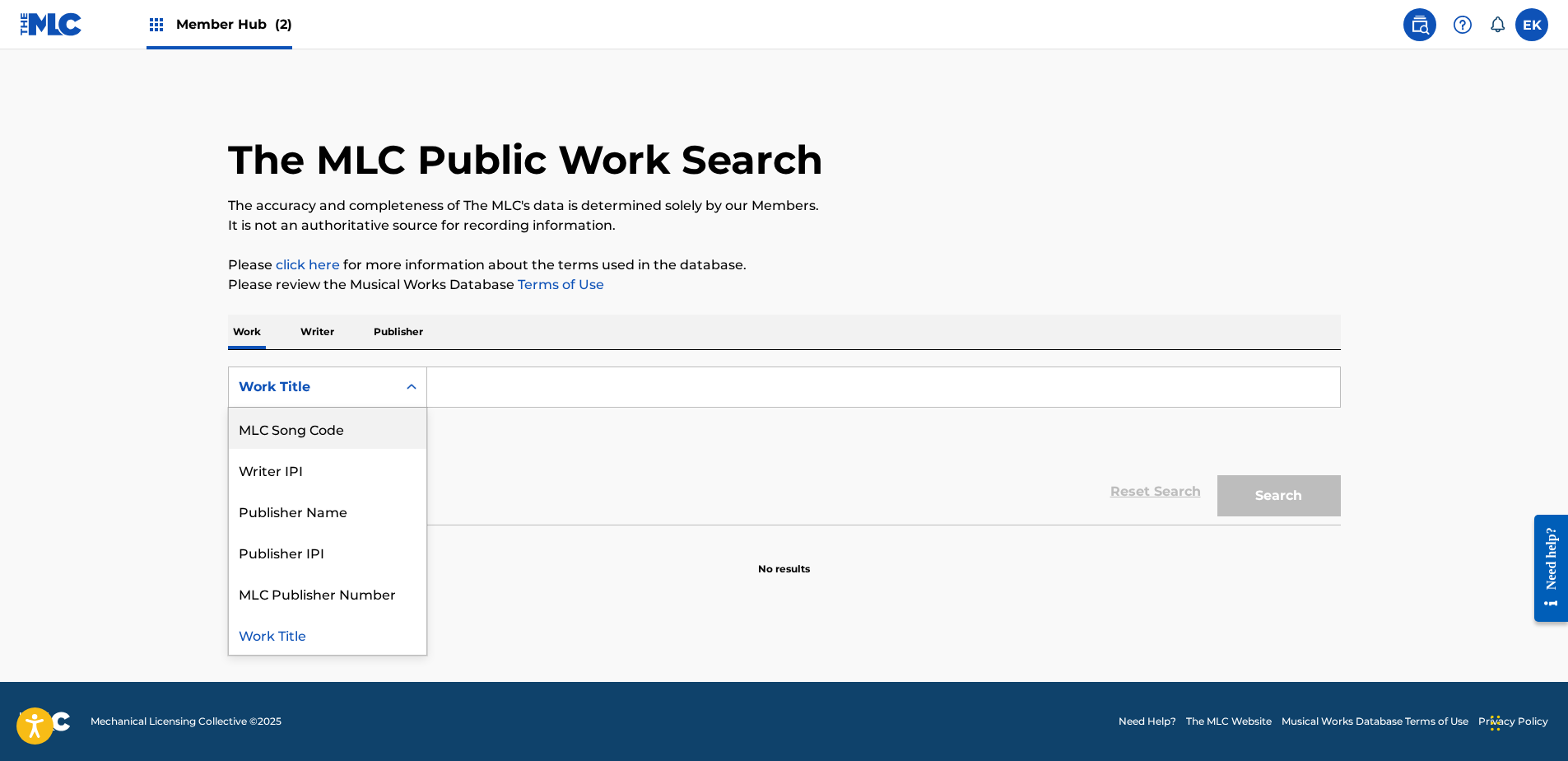
click at [337, 426] on div "MLC Song Code" at bounding box center [328, 428] width 198 height 41
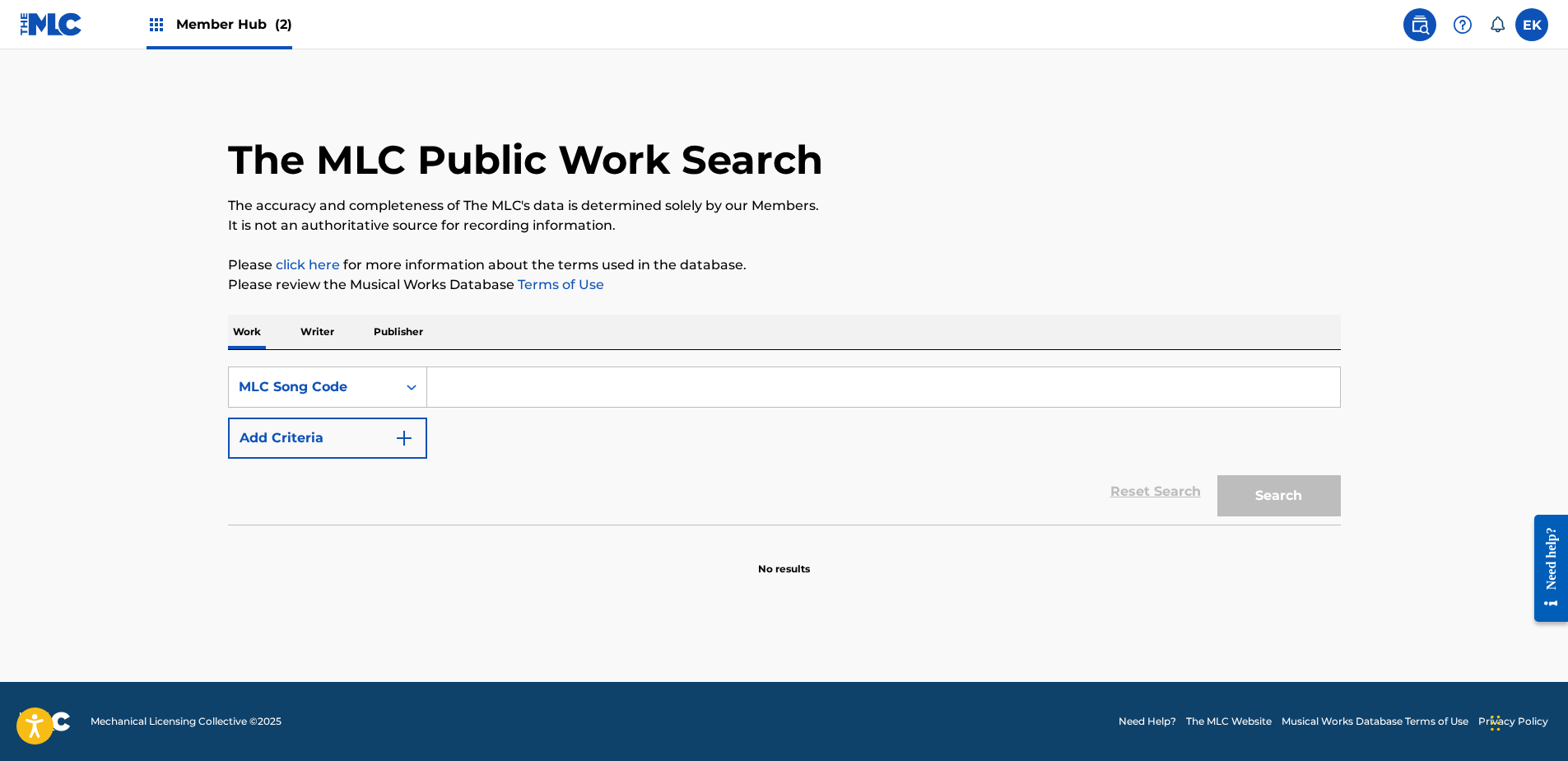
click at [488, 394] on input "Search Form" at bounding box center [884, 387] width 913 height 40
paste input "MO0R53"
type input "MO0R53"
click at [1302, 503] on button "Search" at bounding box center [1278, 495] width 123 height 41
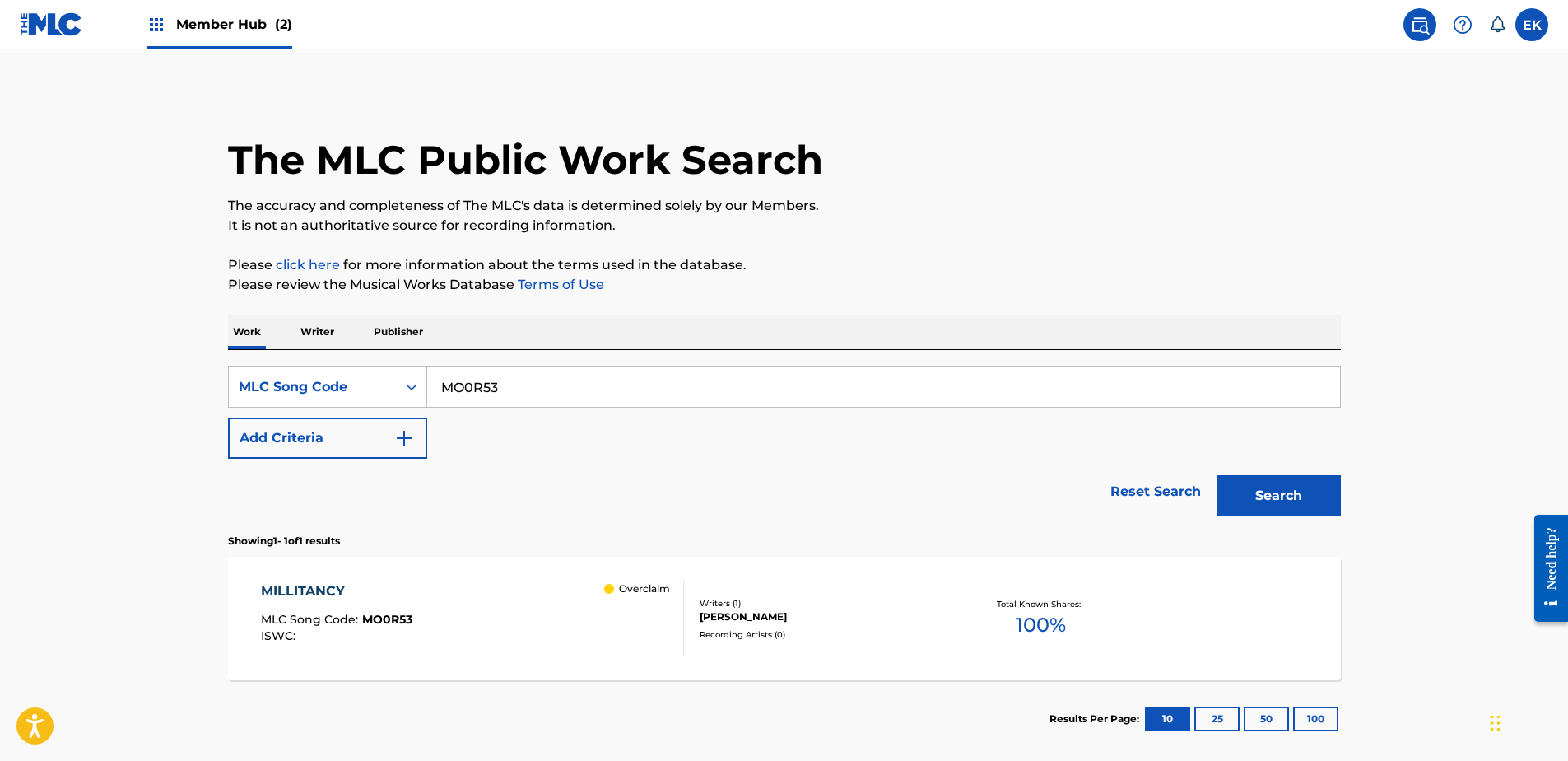
click at [546, 613] on div "MILLITANCY MLC Song Code : MO0R53 ISWC : Overclaim" at bounding box center [472, 618] width 423 height 74
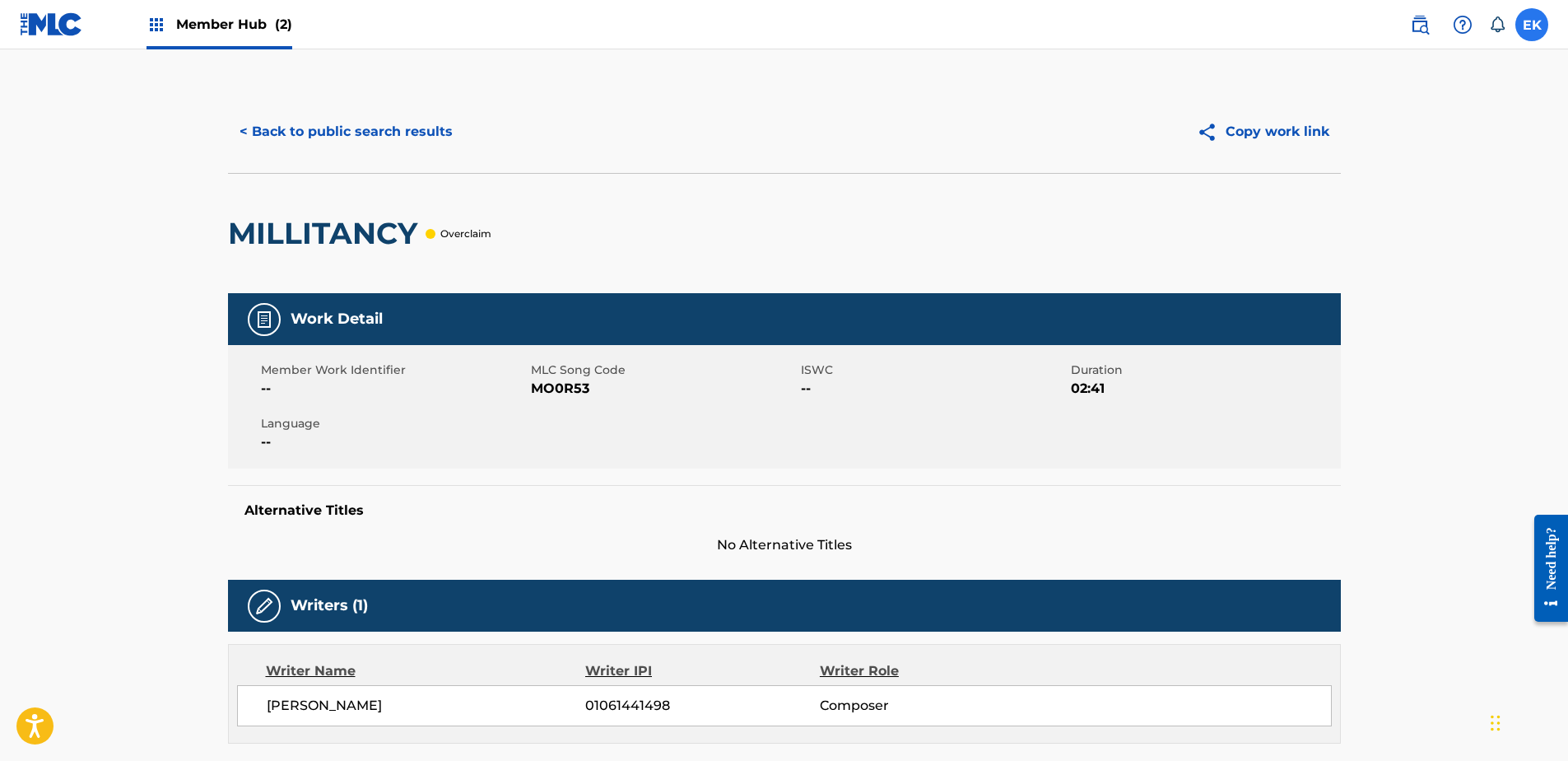
click at [1530, 16] on label at bounding box center [1532, 24] width 33 height 33
click at [1532, 24] on input "EK Emily Kamara emily.kamara@sentricmusic.com Notification Preferences Profile …" at bounding box center [1532, 24] width 0 height 0
click at [1536, 18] on div "EK EK Emily Kamara emily.kamara@sentricmusic.com Notification Preferences Profi…" at bounding box center [1532, 24] width 33 height 33
click at [1526, 16] on label at bounding box center [1532, 24] width 33 height 33
click at [1532, 24] on input "EK Emily Kamara emily.kamara@sentricmusic.com Notification Preferences Profile …" at bounding box center [1532, 24] width 0 height 0
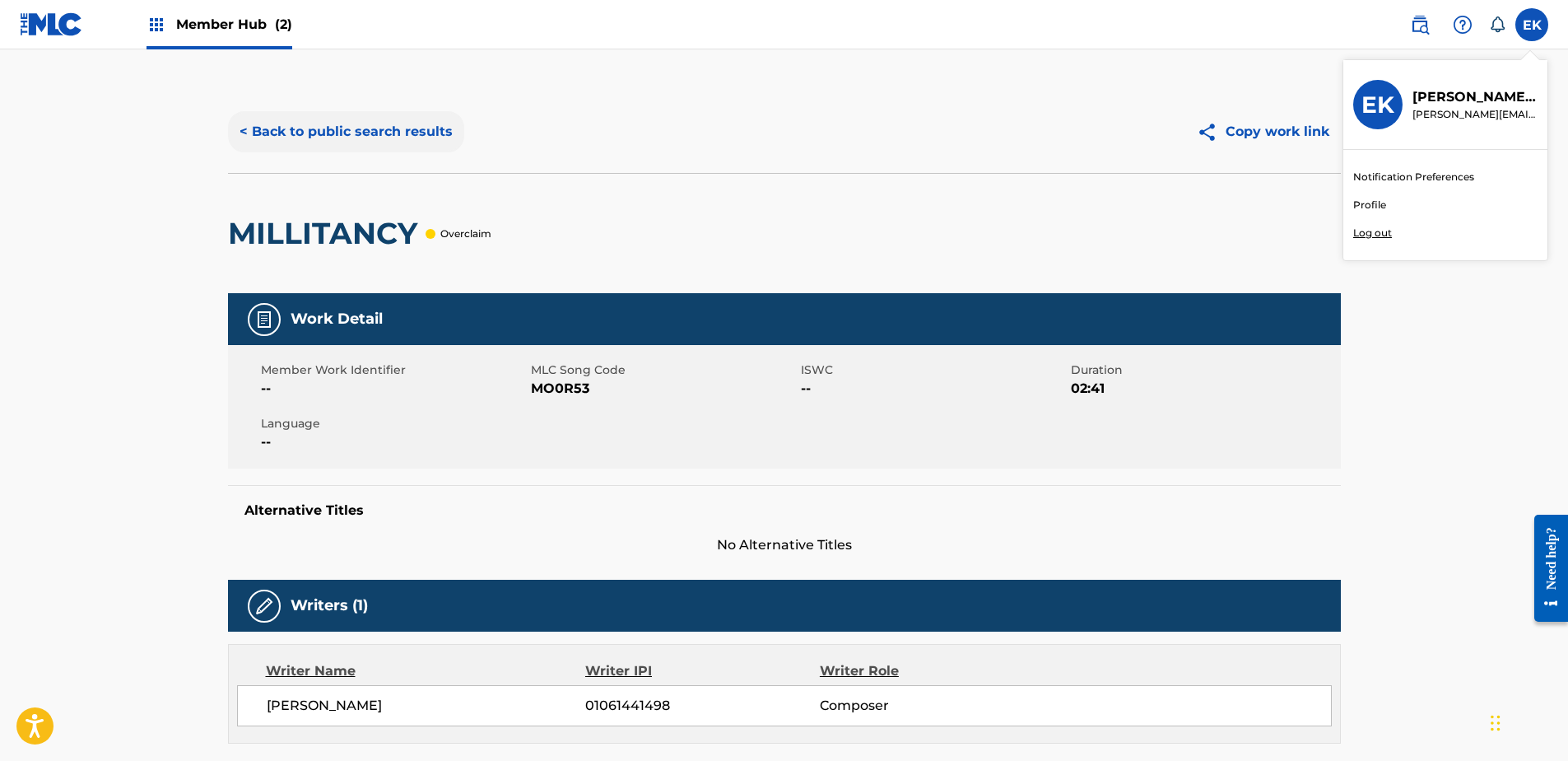
click at [353, 124] on button "< Back to public search results" at bounding box center [346, 132] width 236 height 41
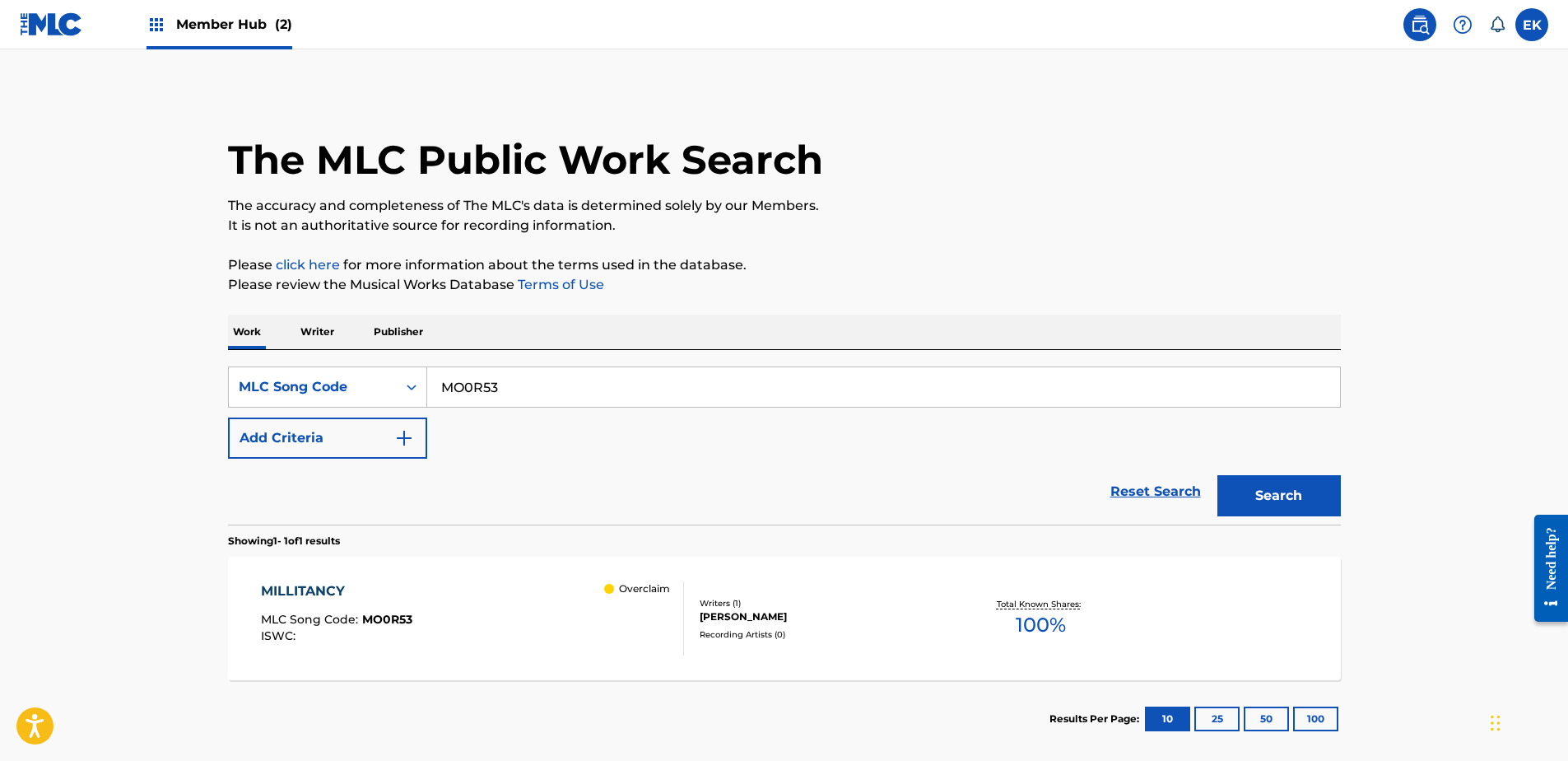
click at [1426, 25] on img at bounding box center [1420, 24] width 19 height 19
click at [238, 20] on span "Member Hub (2)" at bounding box center [235, 24] width 116 height 19
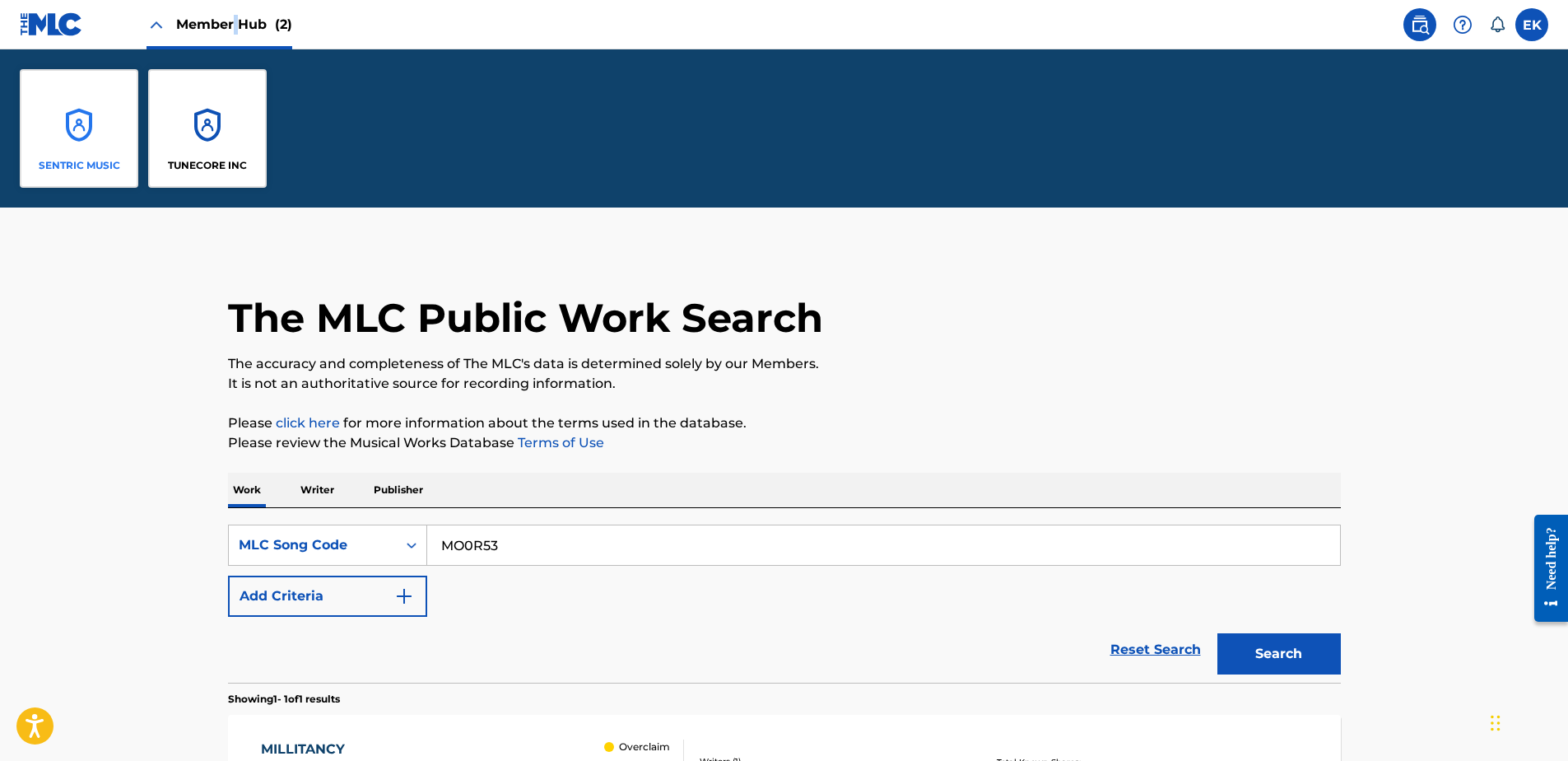
click at [96, 124] on div "SENTRIC MUSIC" at bounding box center [78, 128] width 118 height 118
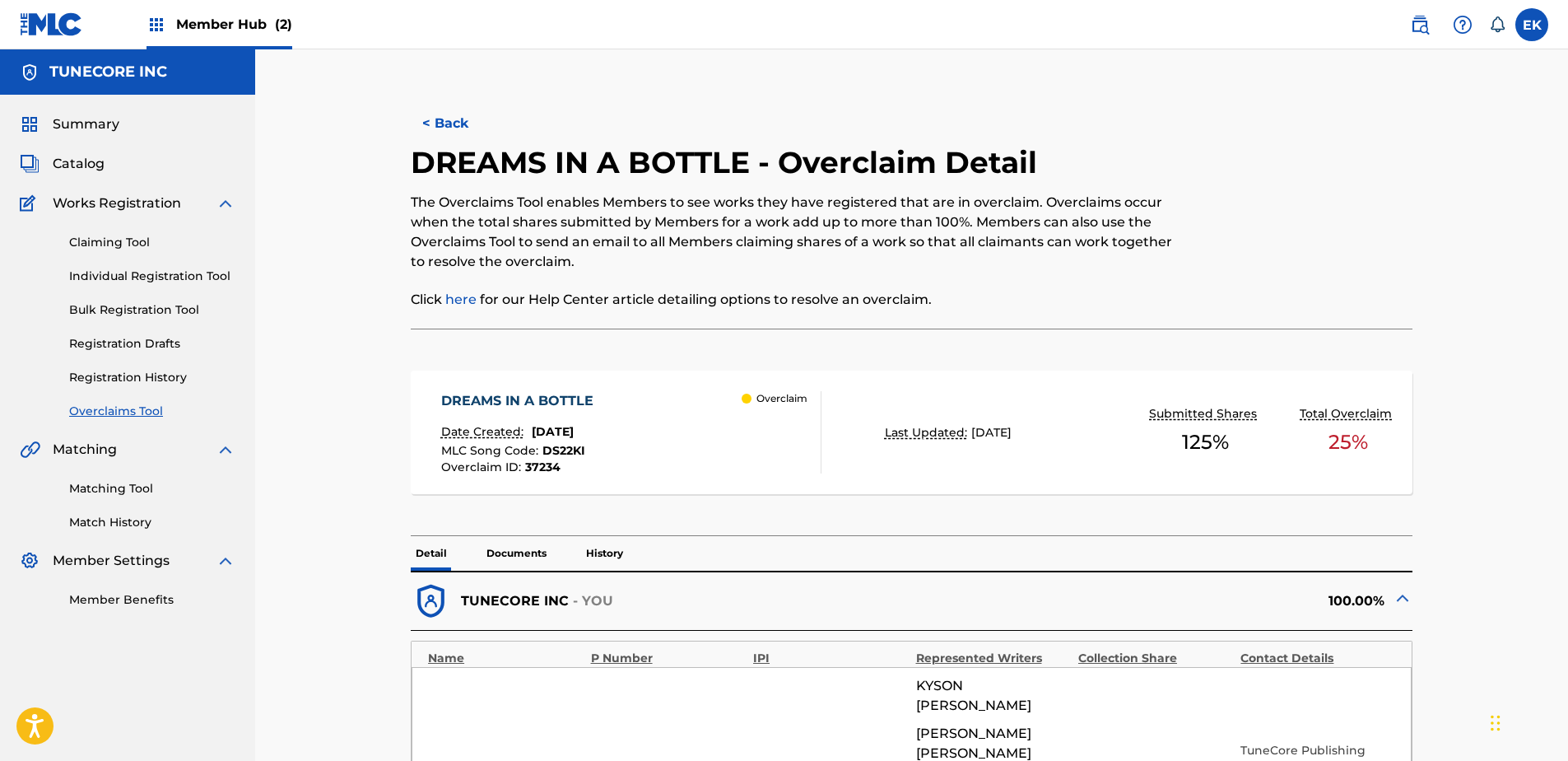
click at [513, 551] on p "Documents" at bounding box center [517, 554] width 70 height 35
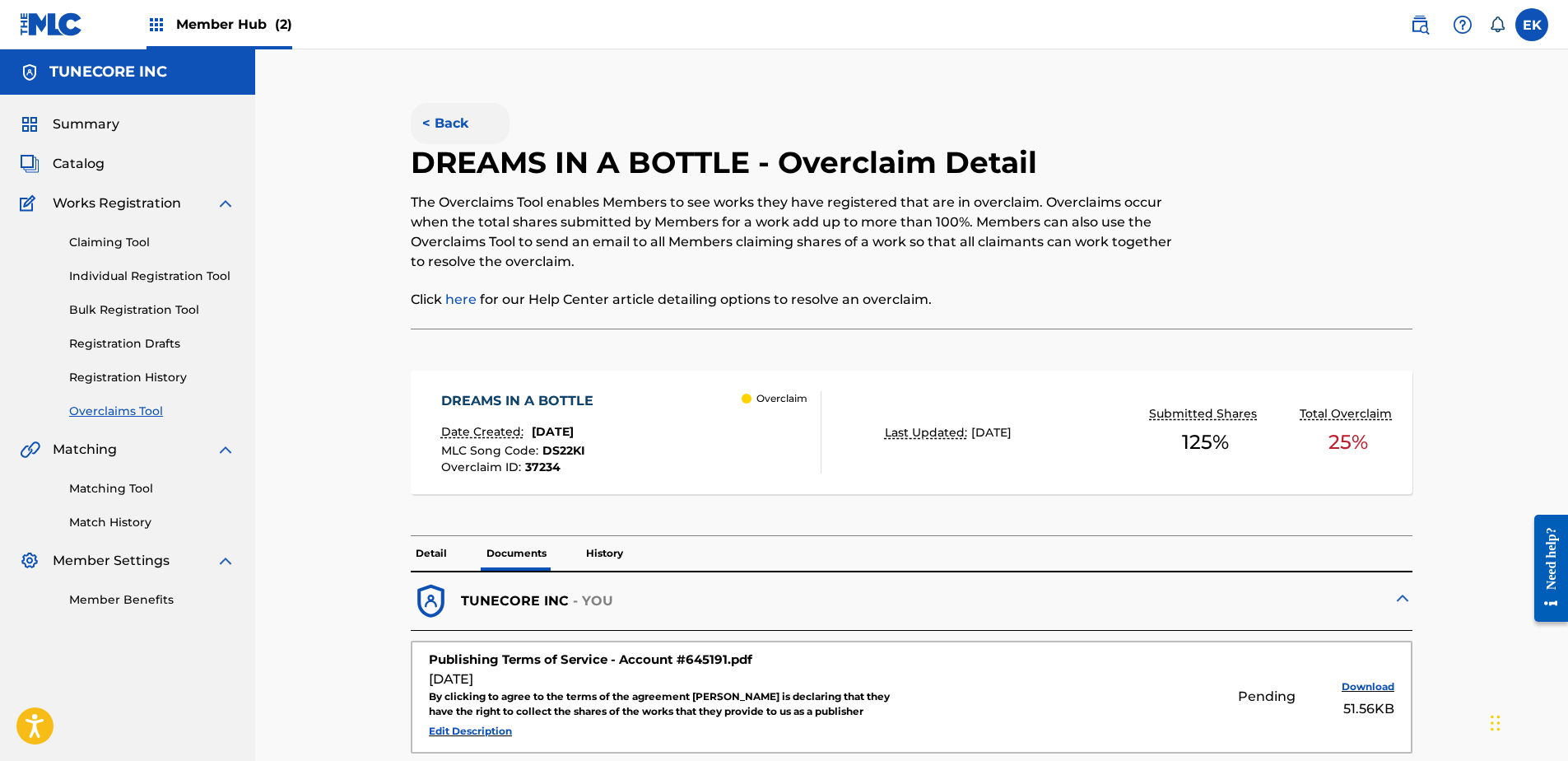
drag, startPoint x: 445, startPoint y: 114, endPoint x: 440, endPoint y: 105, distance: 10.3
click at [443, 112] on button "< Back" at bounding box center [460, 123] width 99 height 41
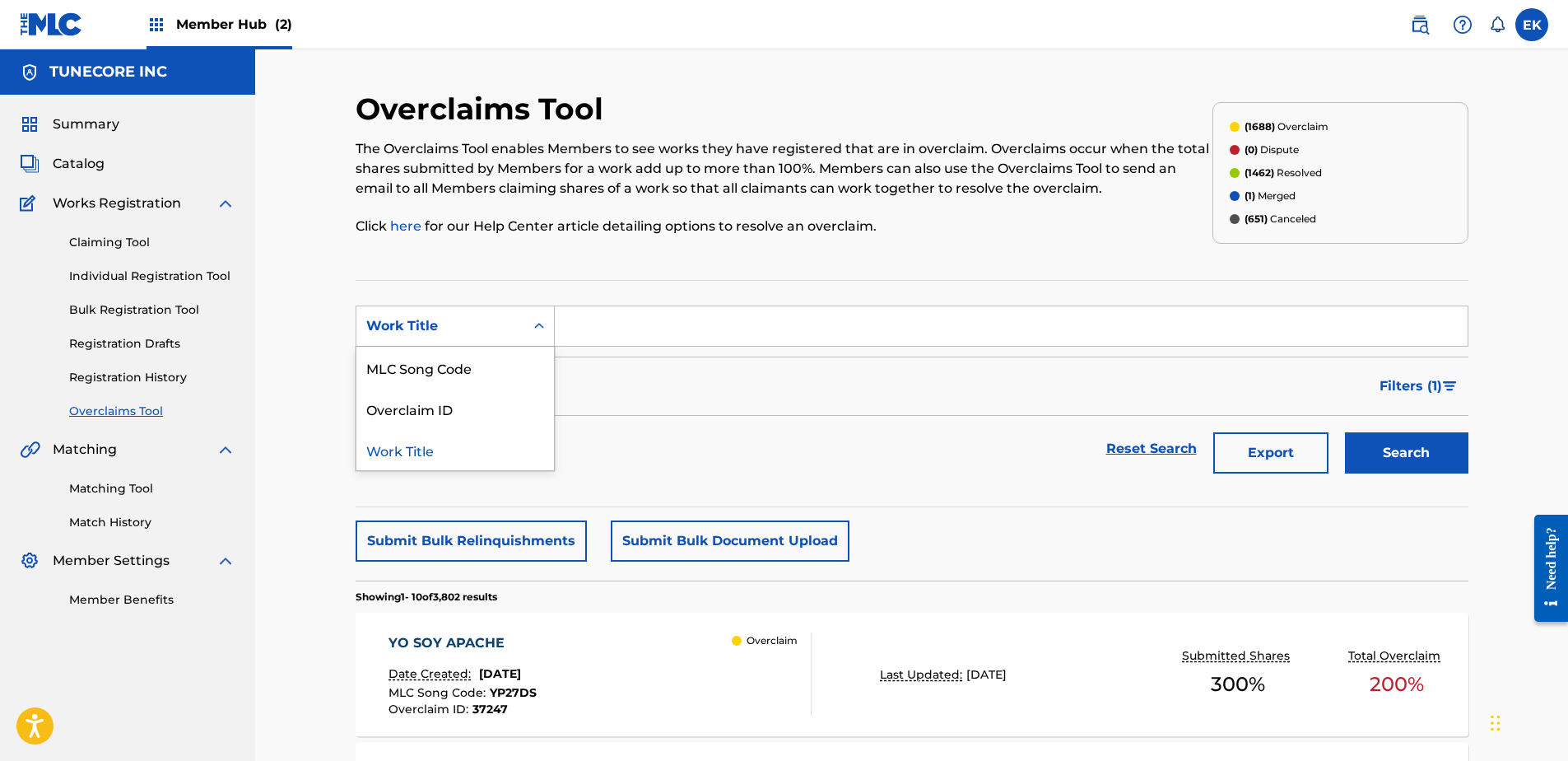
drag, startPoint x: 533, startPoint y: 308, endPoint x: 520, endPoint y: 365, distance: 58.5
click at [533, 311] on div "Search Form" at bounding box center [539, 326] width 30 height 40
click at [518, 369] on div "MLC Song Code" at bounding box center [455, 367] width 198 height 41
click at [619, 330] on input "Search Form" at bounding box center [1012, 326] width 913 height 40
paste input "OM67HY"
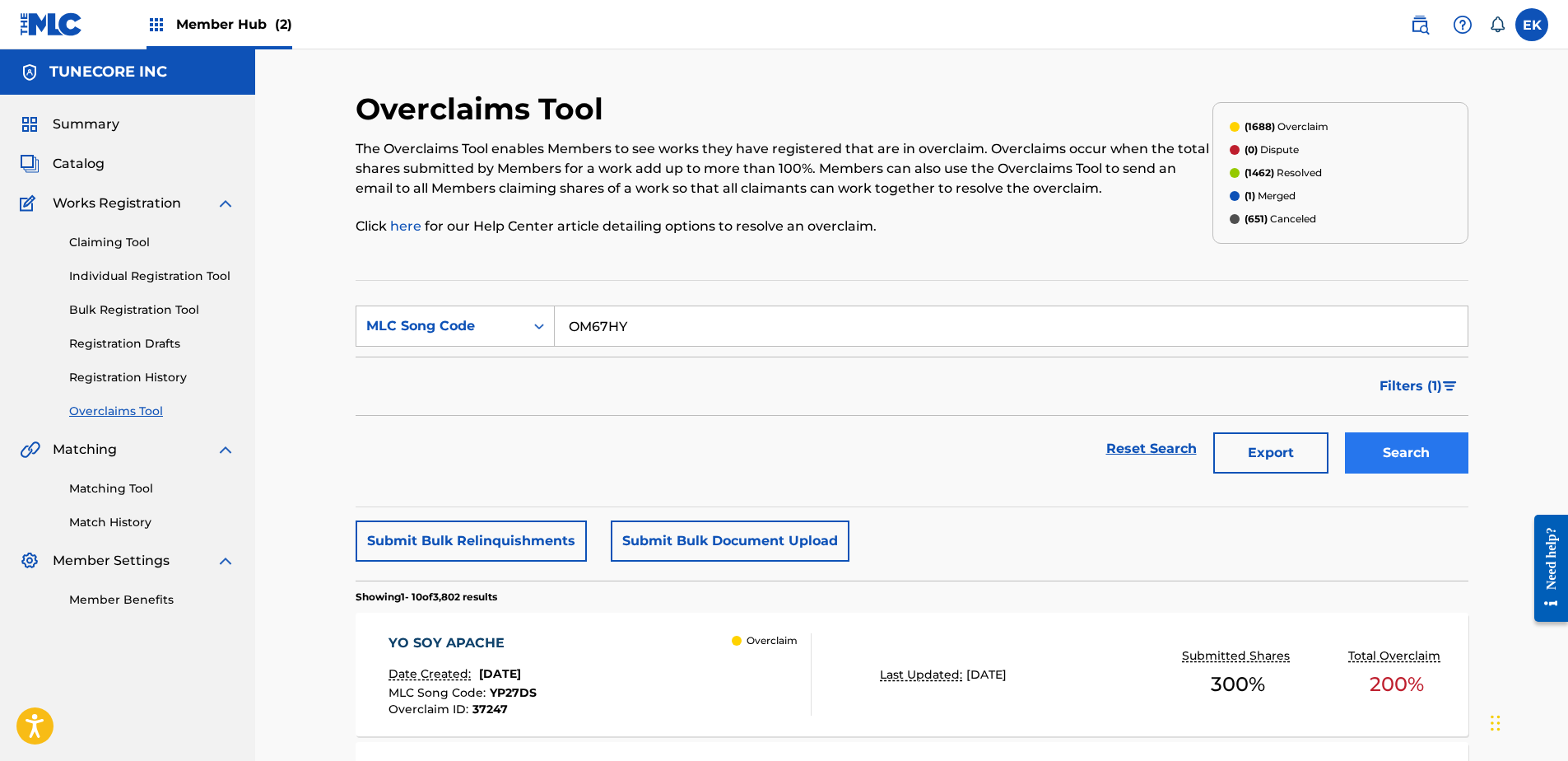
type input "OM67HY"
click at [1431, 462] on button "Search" at bounding box center [1406, 453] width 123 height 41
click at [519, 650] on div "ONE" at bounding box center [465, 643] width 153 height 19
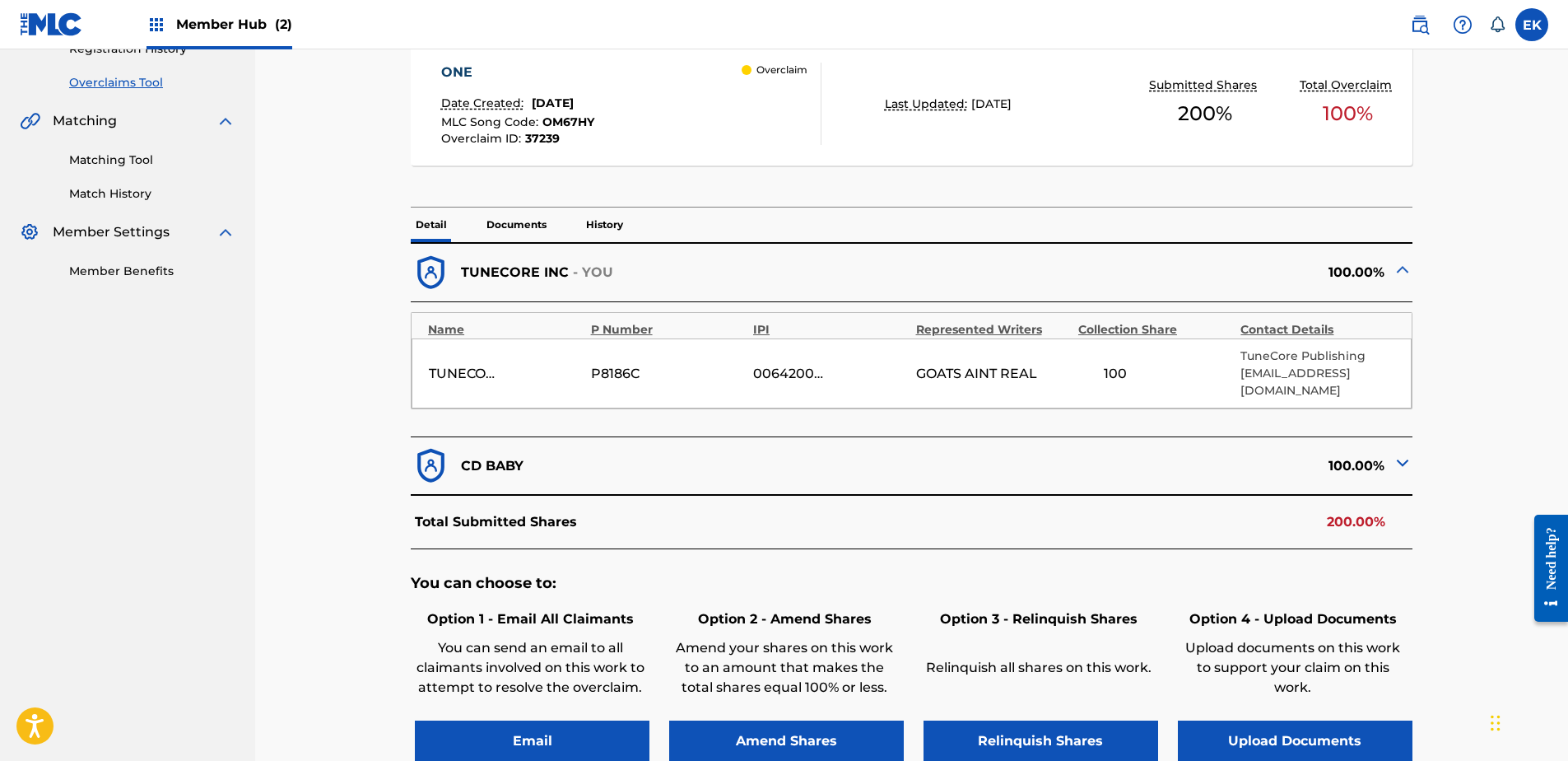
scroll to position [330, 0]
click at [597, 218] on p "History" at bounding box center [605, 224] width 47 height 35
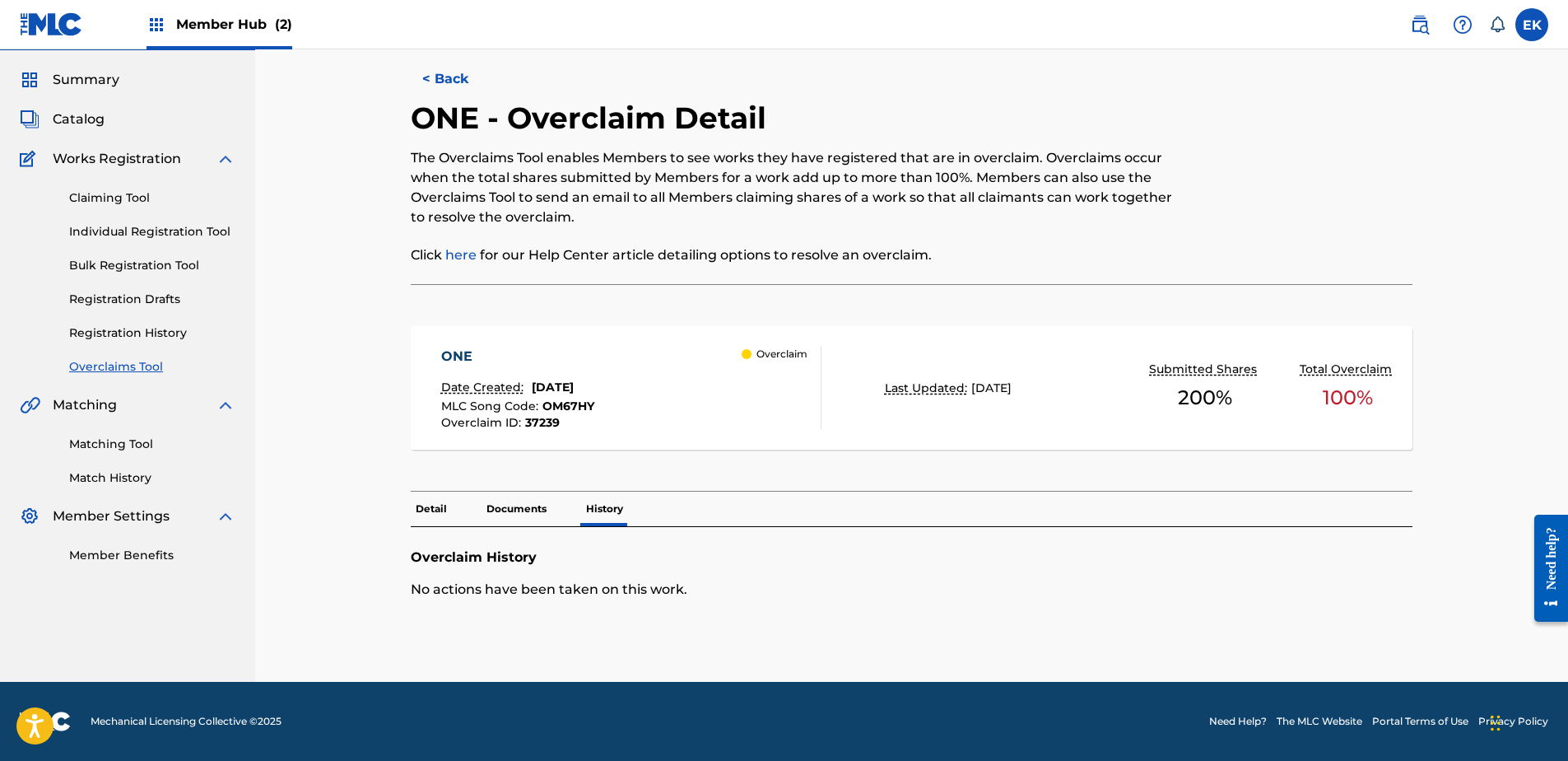
click at [435, 501] on p "Detail" at bounding box center [431, 509] width 41 height 35
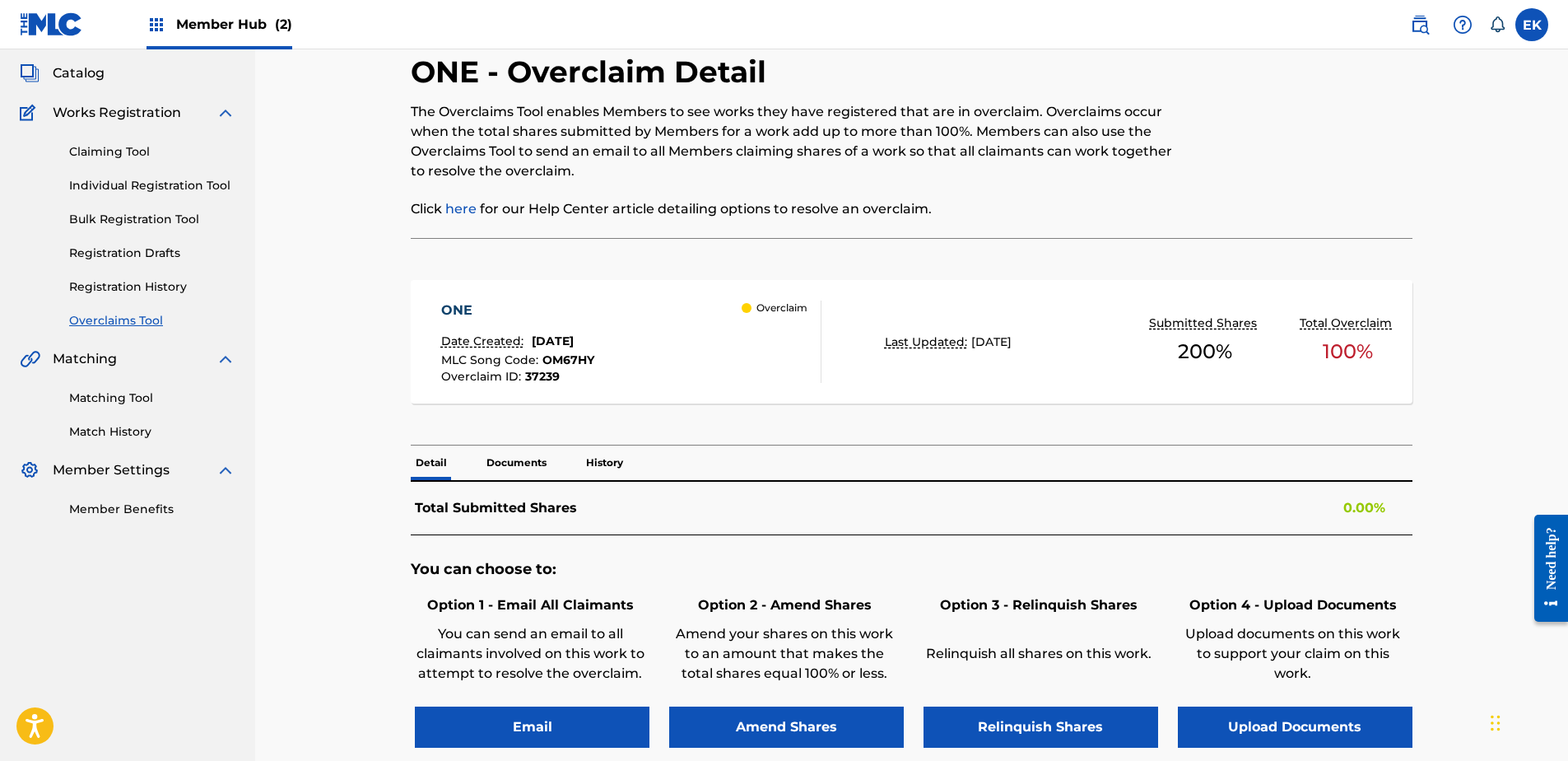
scroll to position [33, 0]
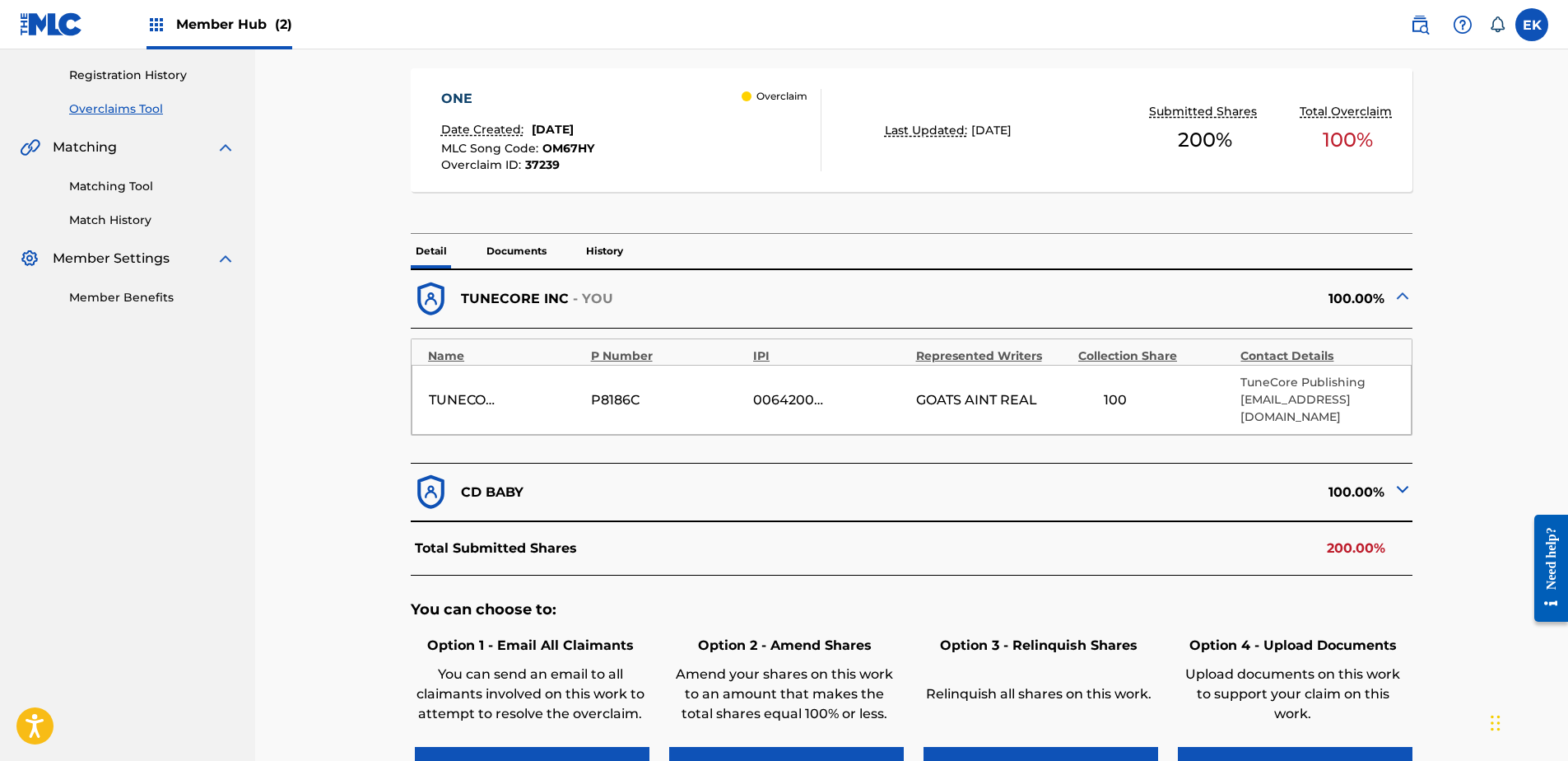
scroll to position [330, 0]
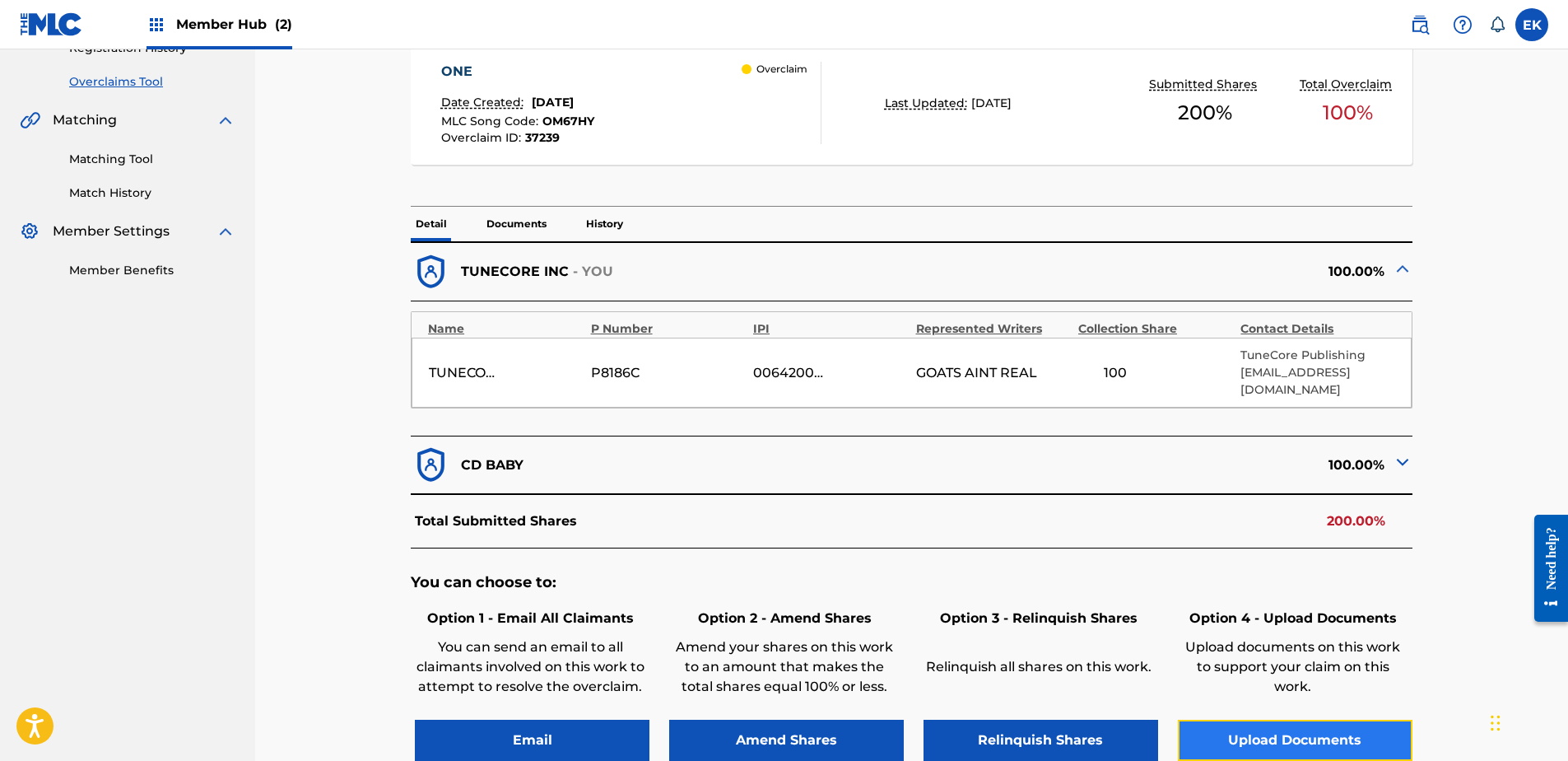
click at [1401, 720] on button "Upload Documents" at bounding box center [1296, 741] width 235 height 41
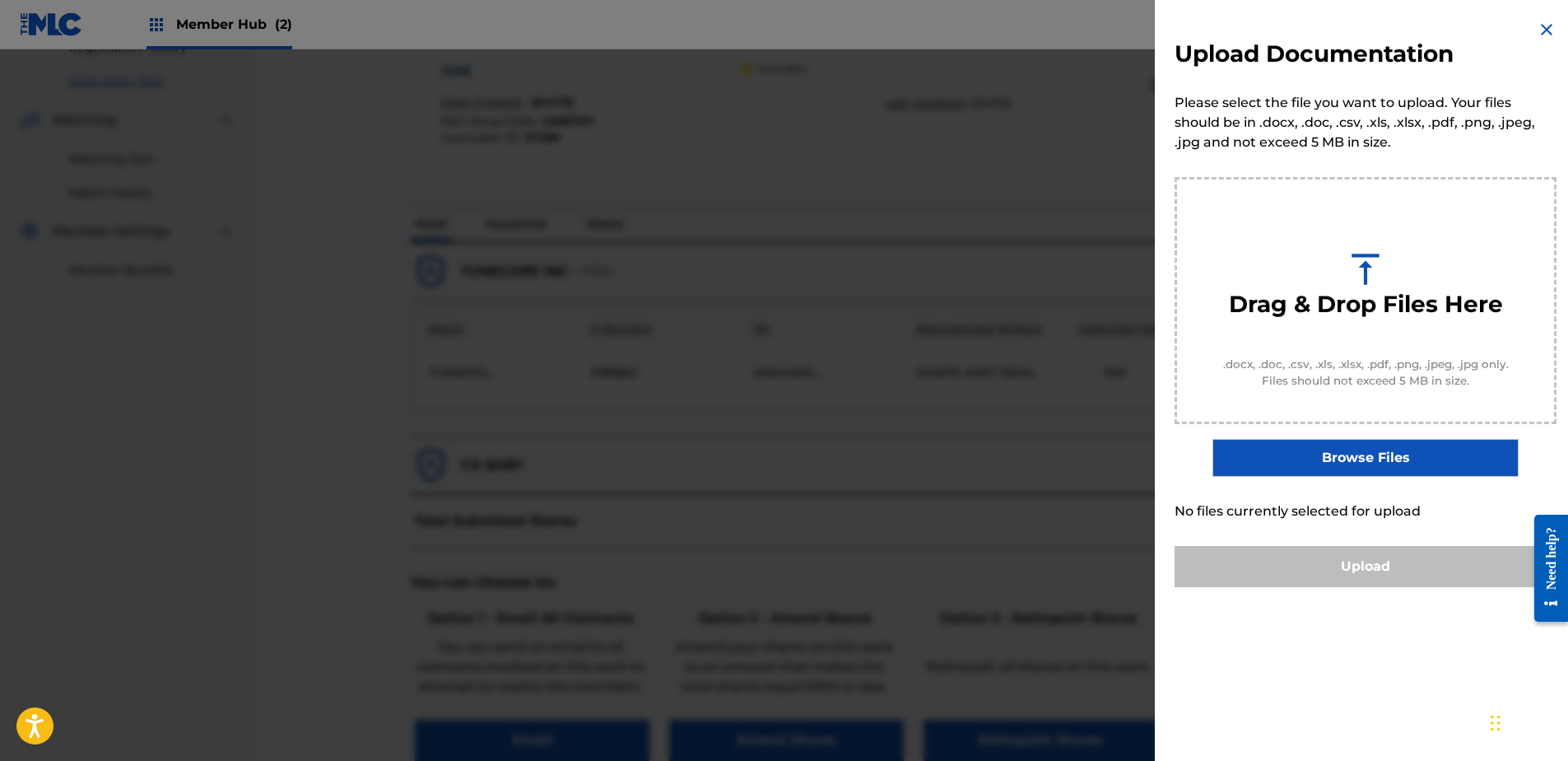
click at [1546, 23] on img at bounding box center [1547, 29] width 19 height 19
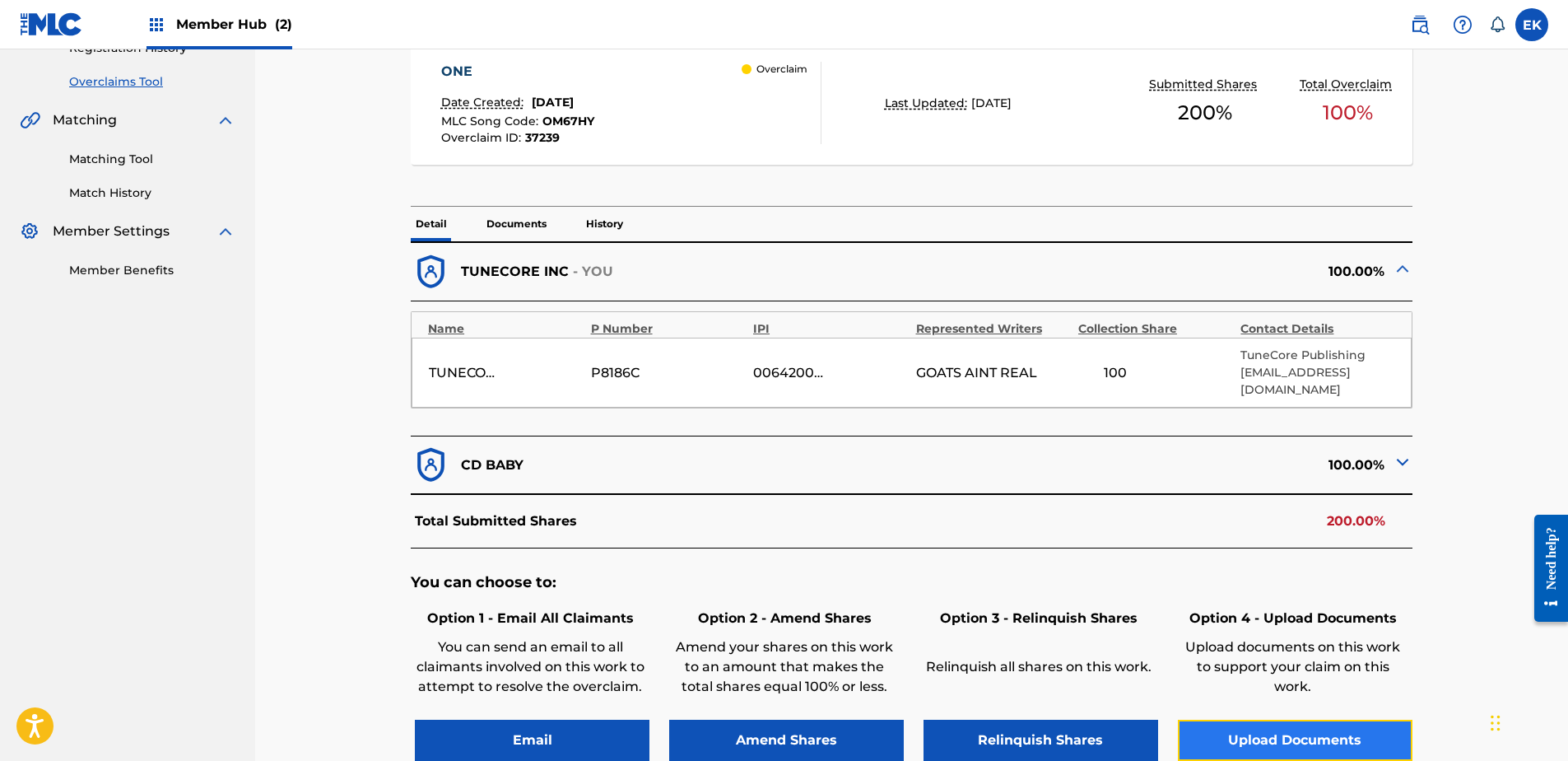
click at [1294, 731] on button "Upload Documents" at bounding box center [1296, 741] width 235 height 41
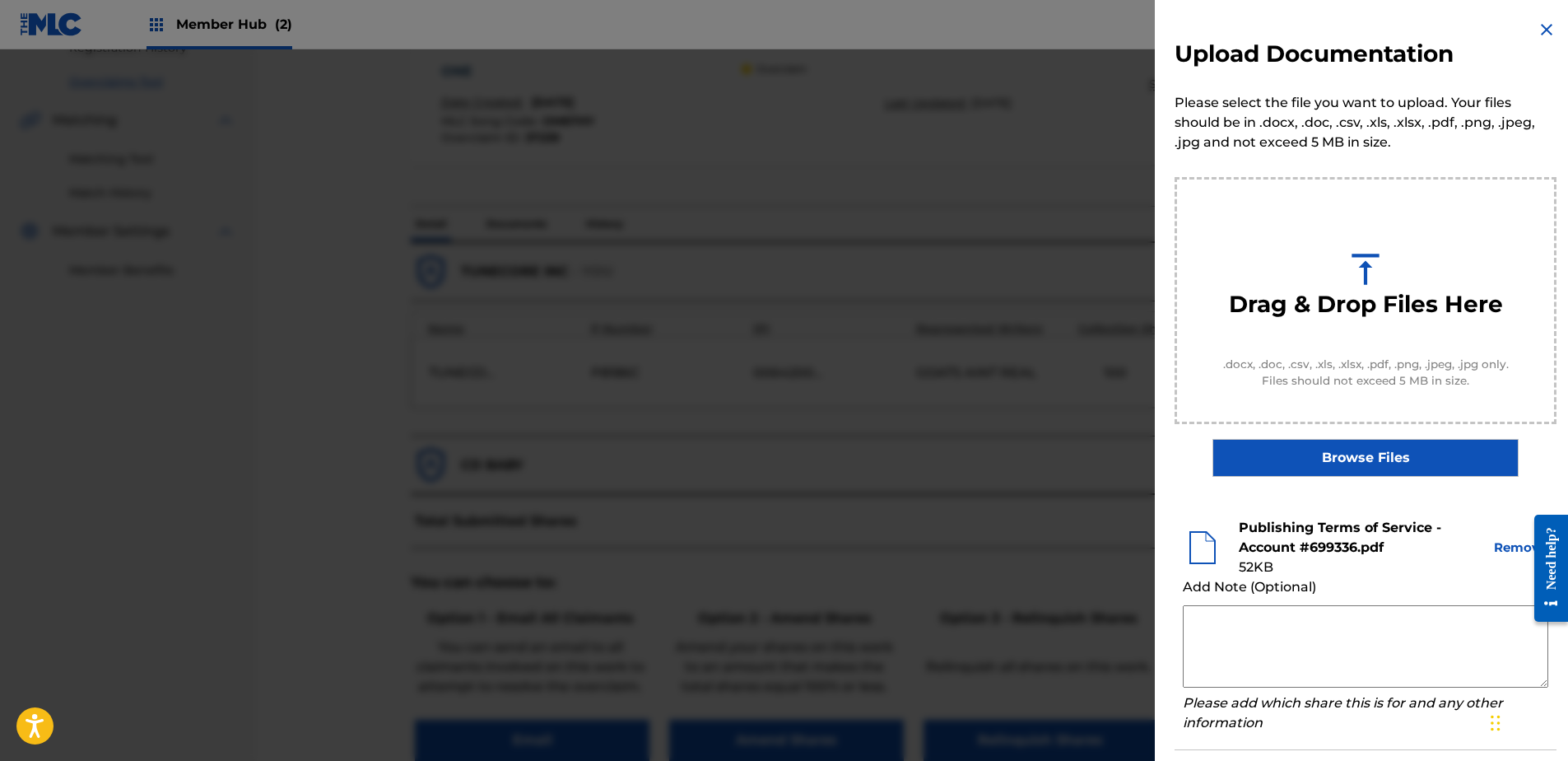
click at [1223, 633] on textarea at bounding box center [1365, 646] width 365 height 82
paste textarea "By clicking to agree to the terms of the agreement ACCOUNT NAME is declaring th…"
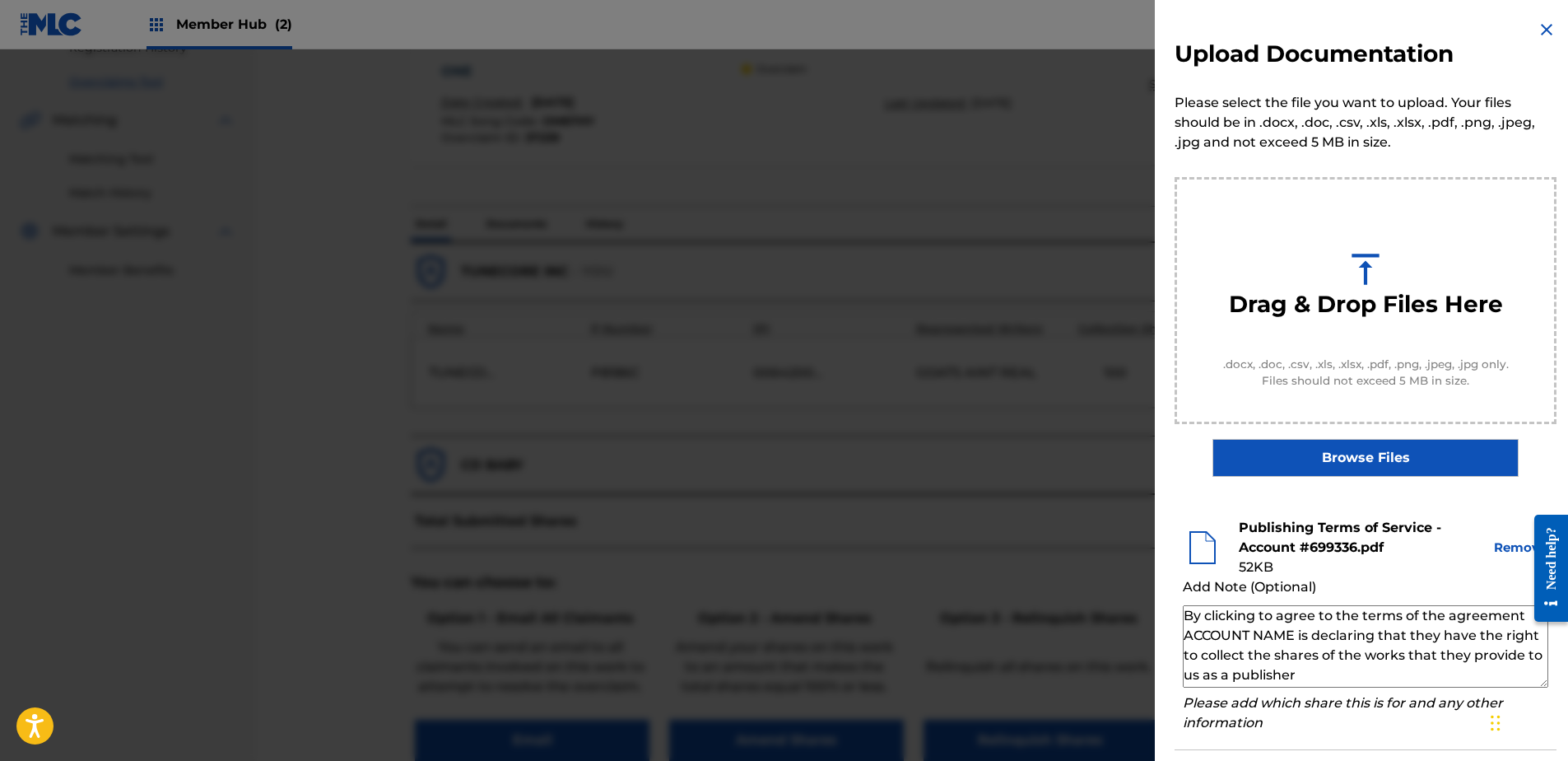
drag, startPoint x: 1299, startPoint y: 636, endPoint x: 1173, endPoint y: 644, distance: 126.3
click at [1173, 644] on div "Upload Documentation Please select the file you want to upload. Your files shou…" at bounding box center [1365, 418] width 422 height 836
paste textarea "[PERSON_NAME]"
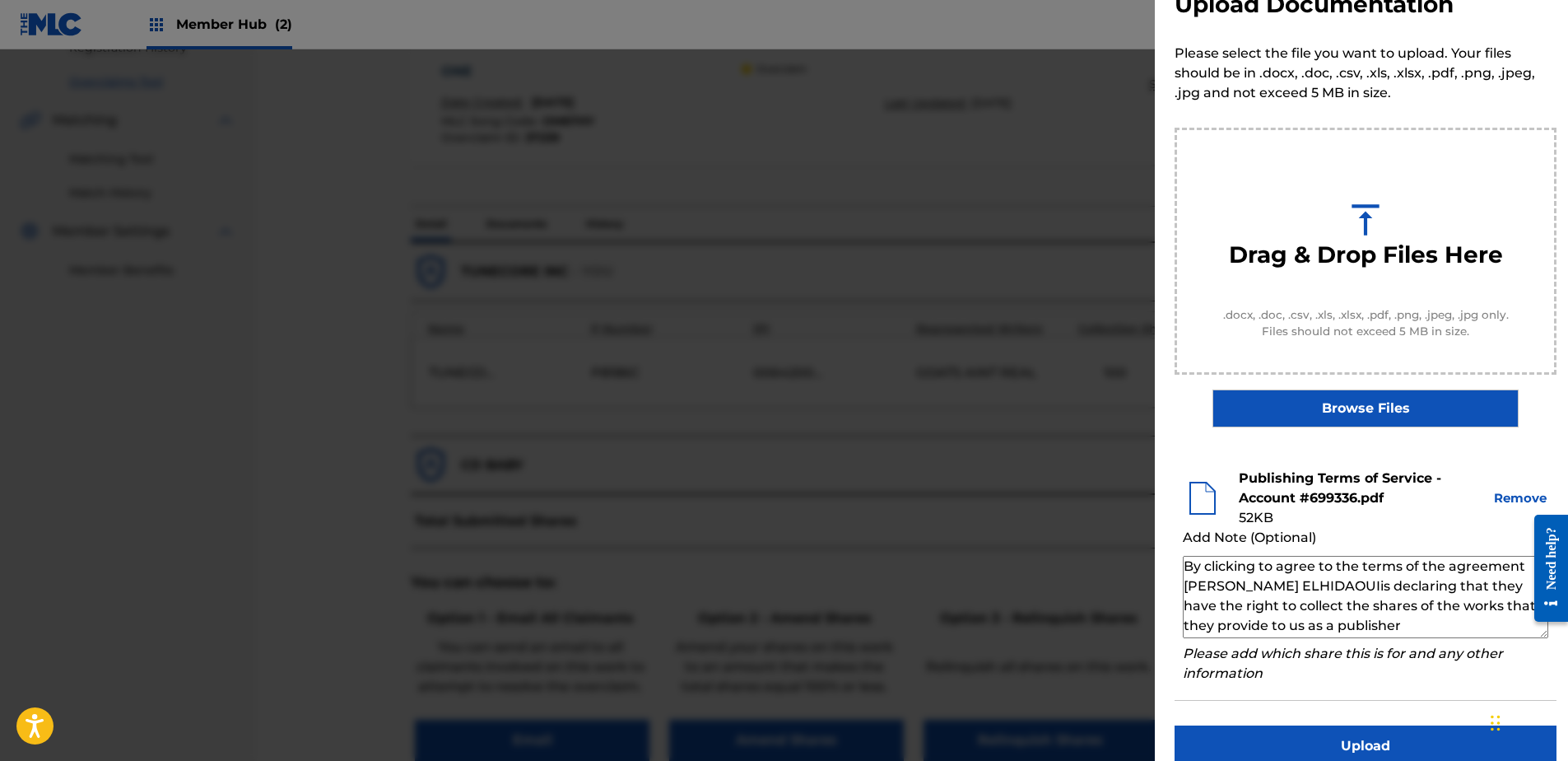
scroll to position [75, 0]
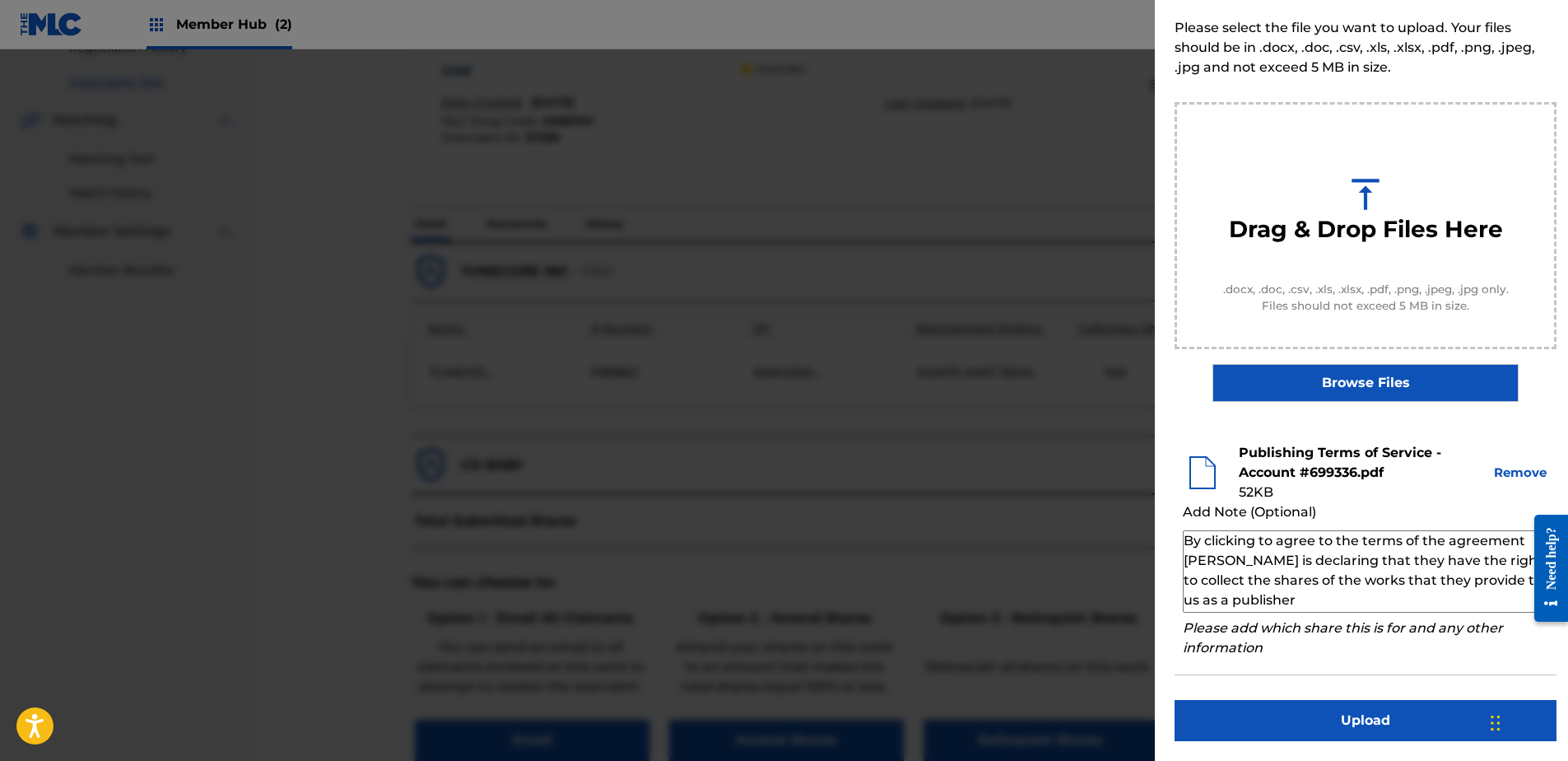
type textarea "By clicking to agree to the terms of the agreement [PERSON_NAME] is declaring t…"
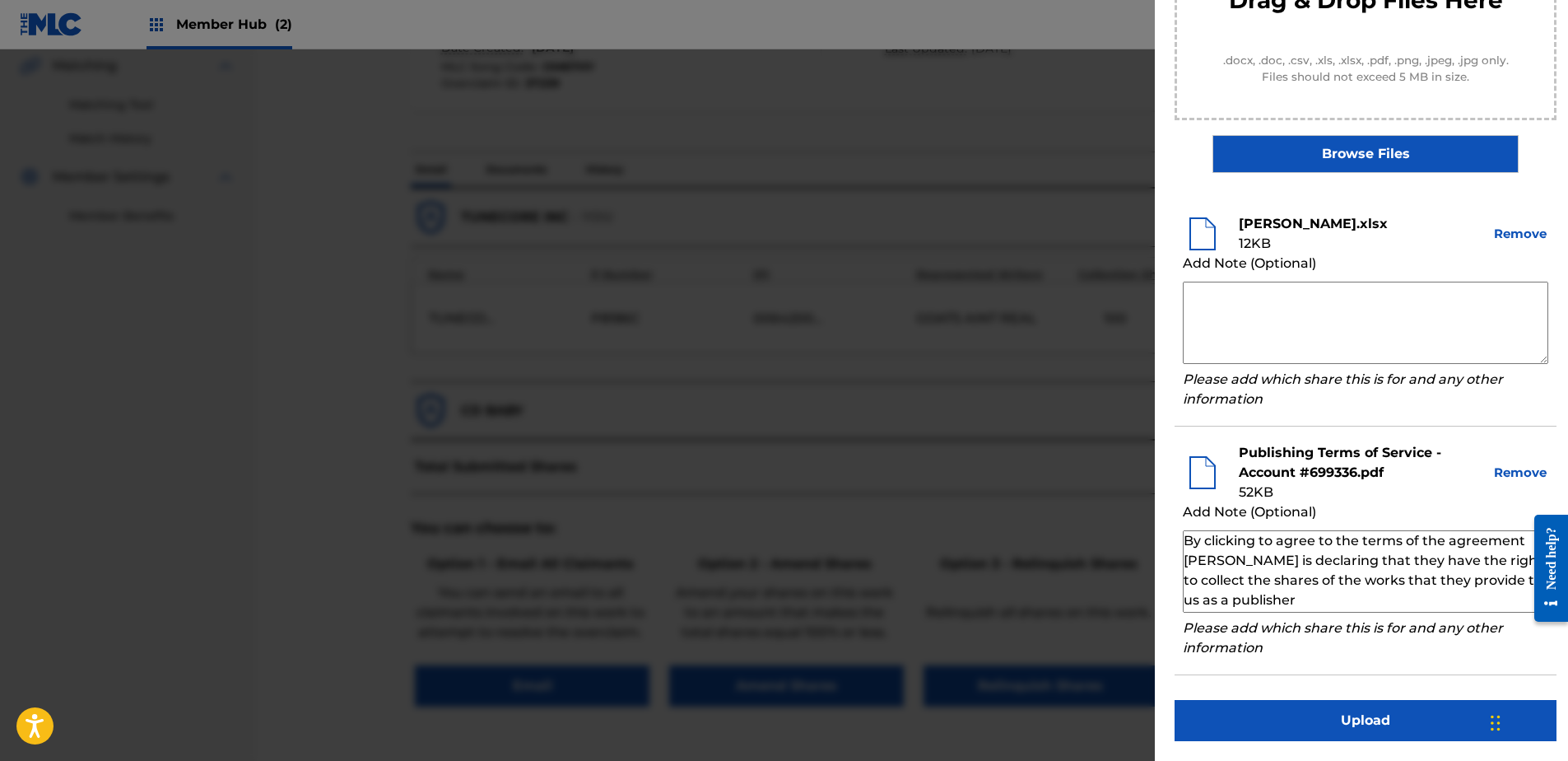
scroll to position [412, 0]
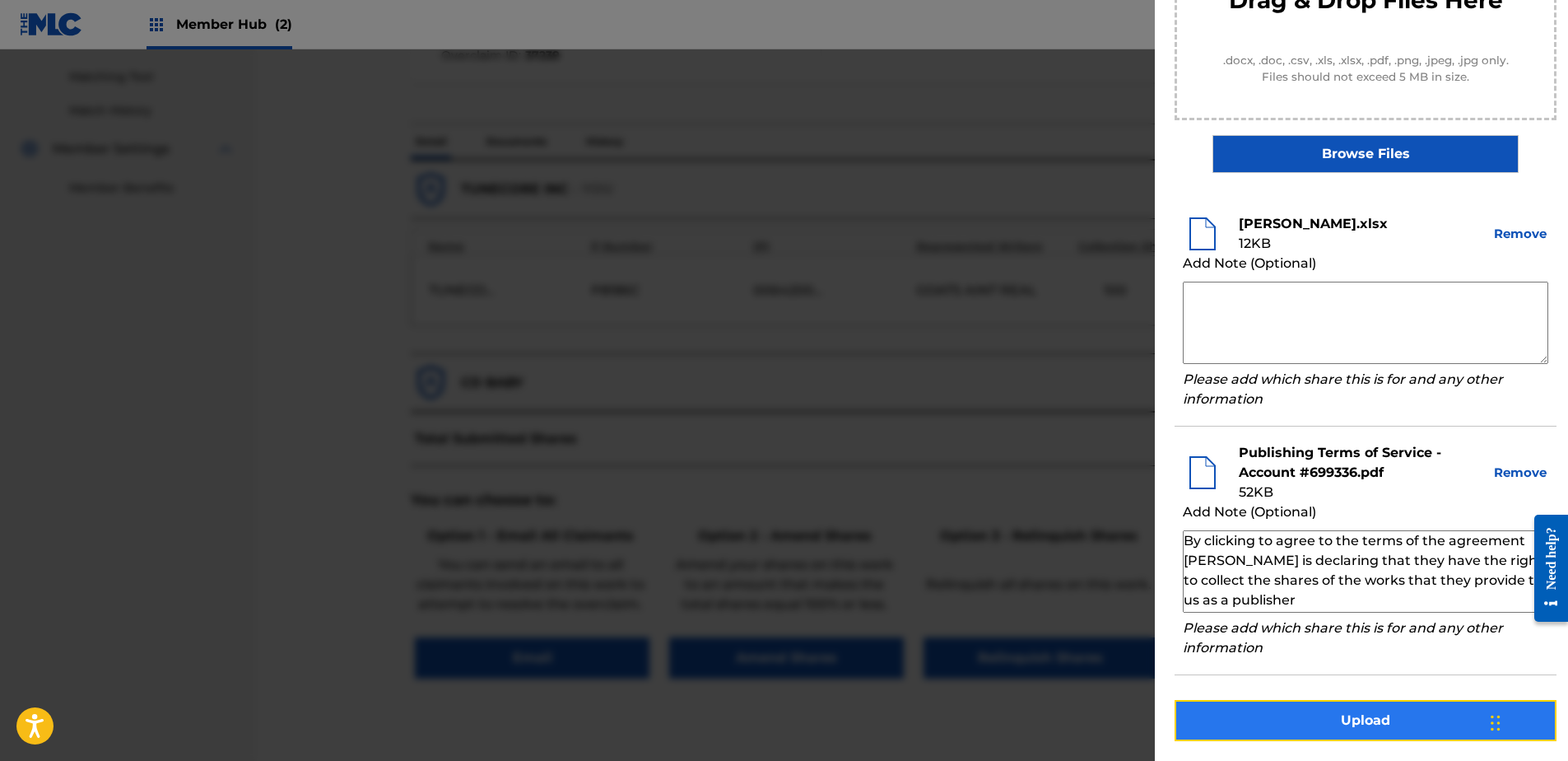
click at [1305, 728] on button "Upload" at bounding box center [1365, 720] width 382 height 41
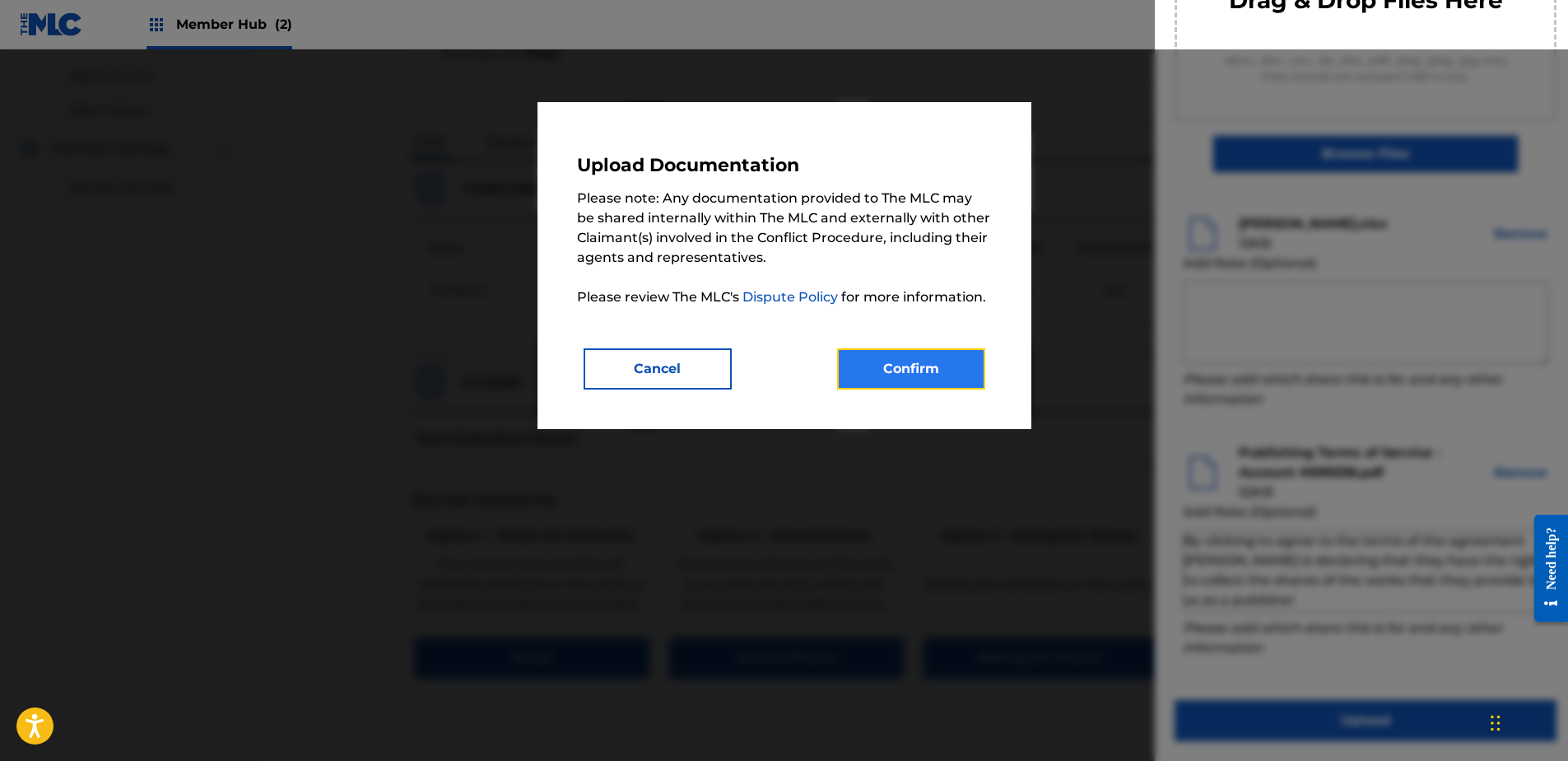
click at [928, 357] on button "Confirm" at bounding box center [911, 368] width 148 height 41
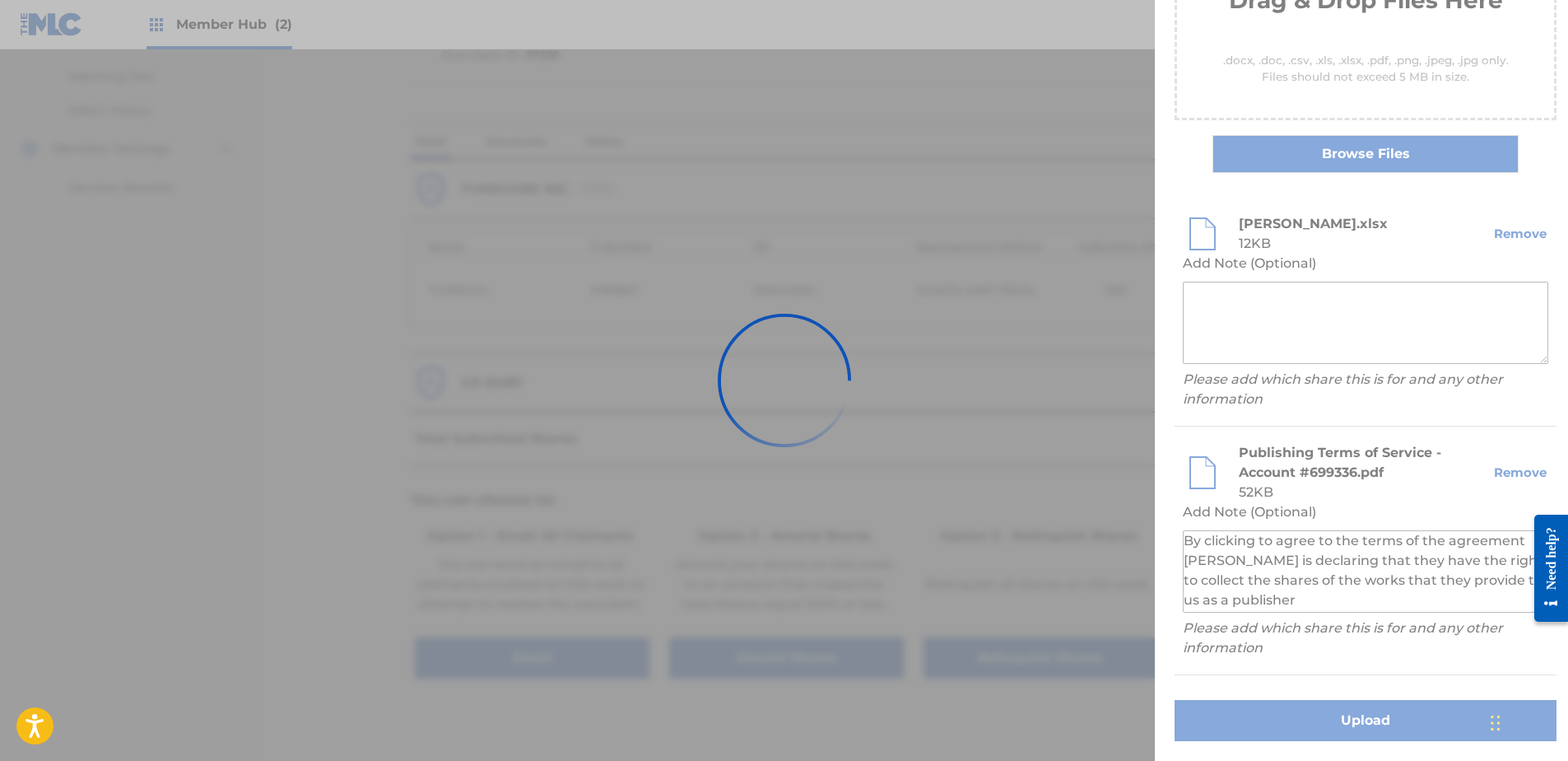
scroll to position [37, 0]
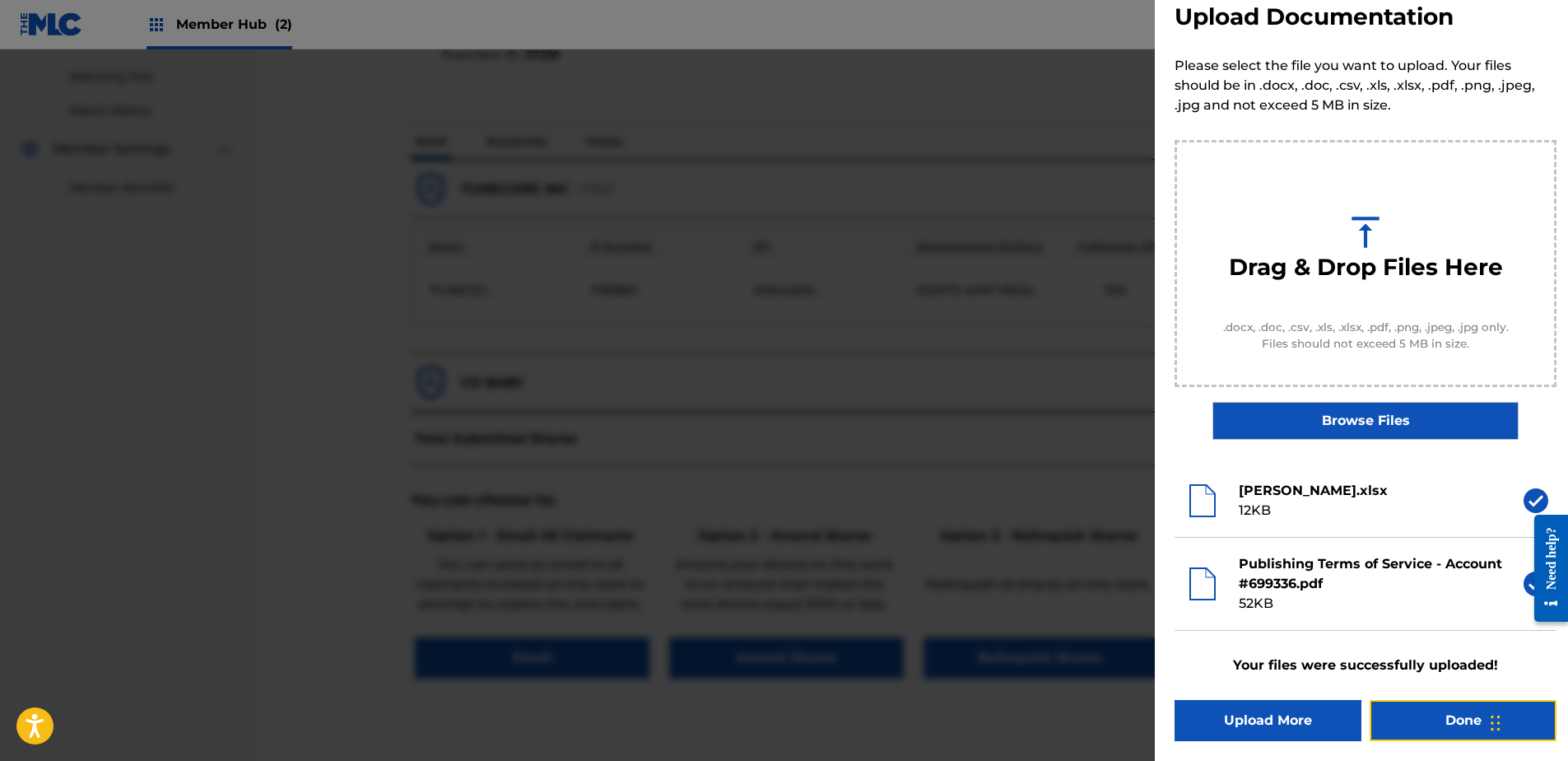
drag, startPoint x: 1444, startPoint y: 715, endPoint x: 1443, endPoint y: 702, distance: 13.0
click at [1444, 712] on button "Done" at bounding box center [1463, 720] width 187 height 41
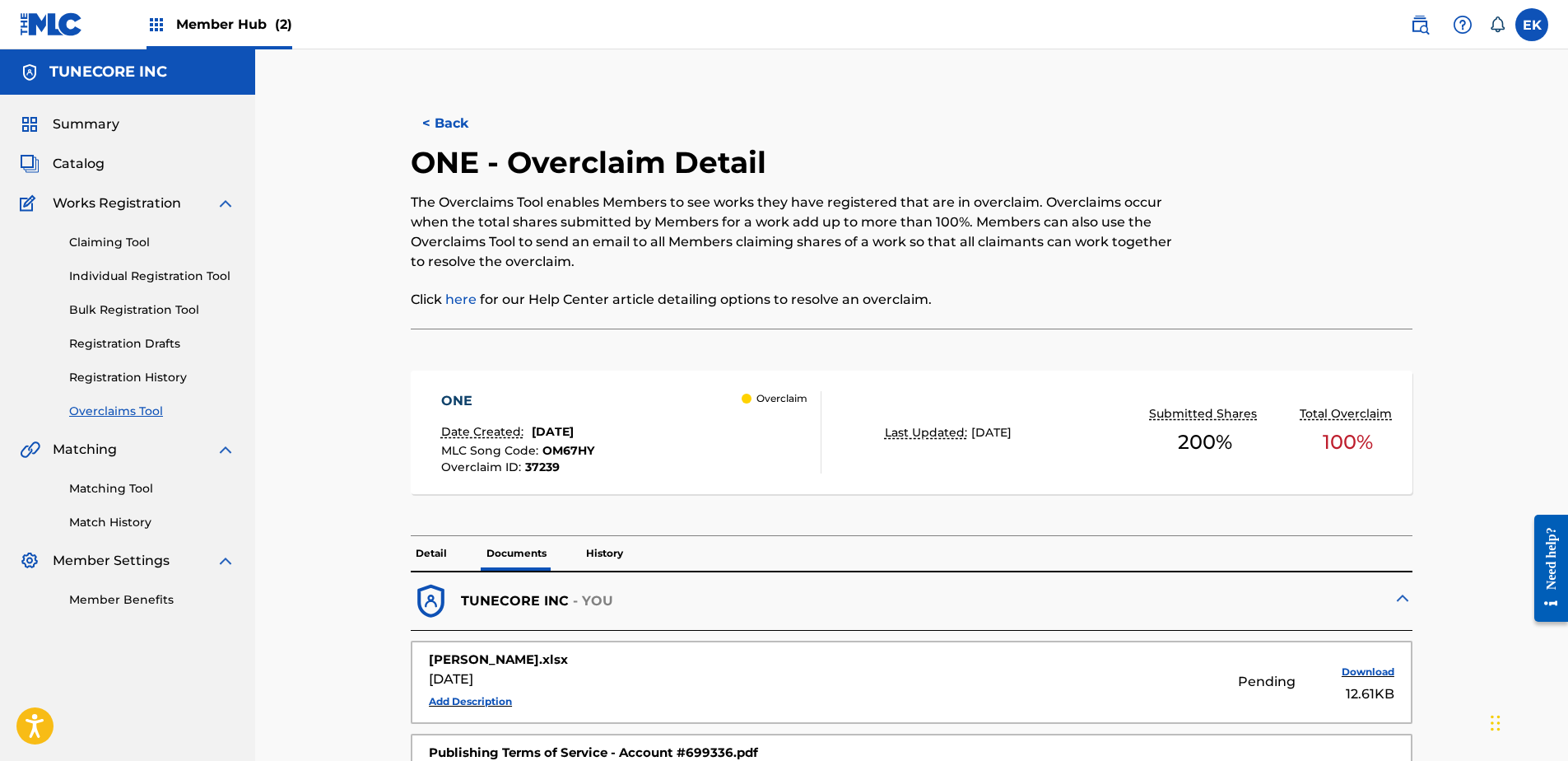
drag, startPoint x: 459, startPoint y: 114, endPoint x: 443, endPoint y: 117, distance: 16.3
click at [457, 115] on button "< Back" at bounding box center [460, 123] width 99 height 41
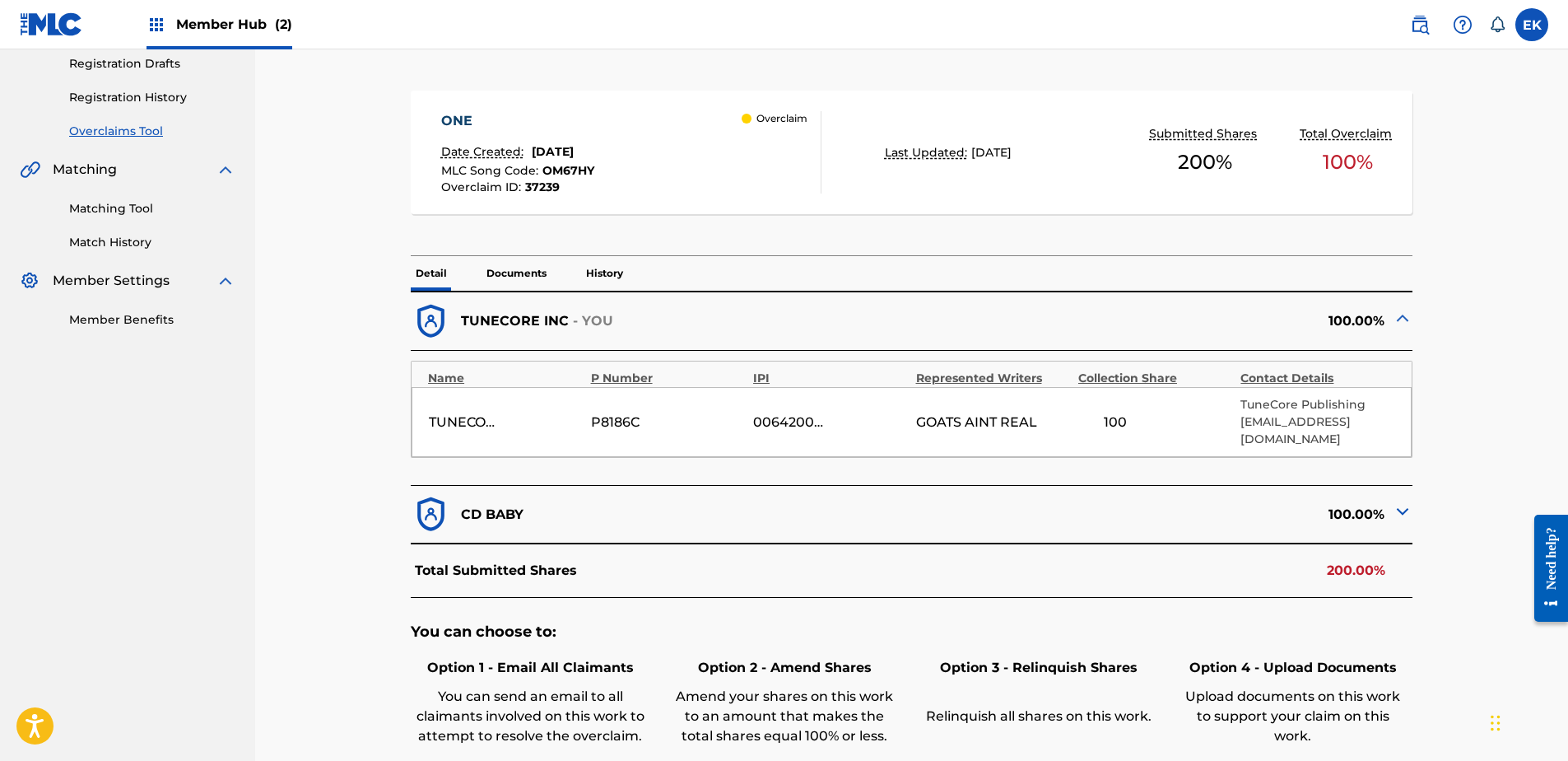
scroll to position [412, 0]
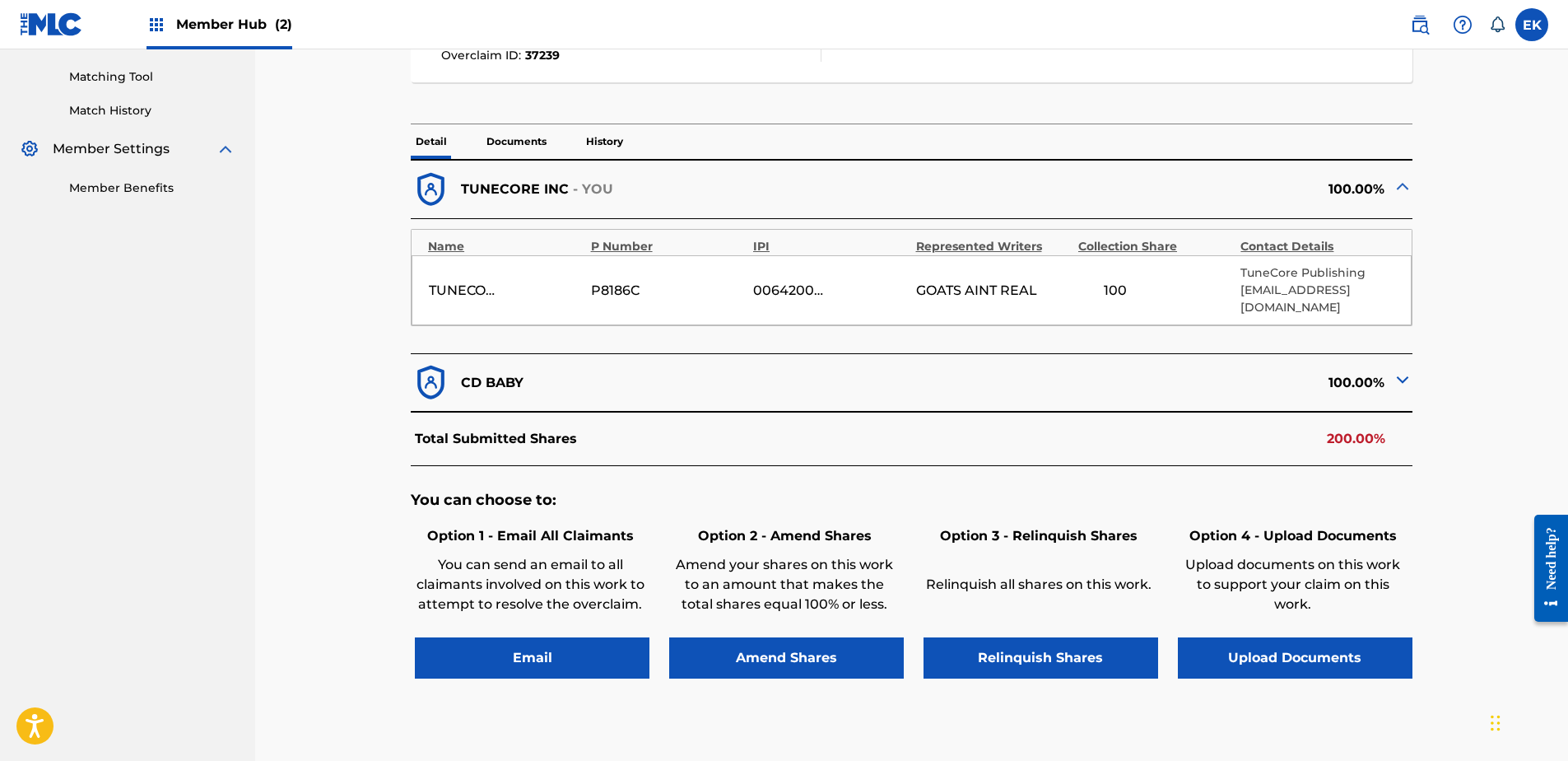
click at [495, 139] on p "Documents" at bounding box center [517, 142] width 70 height 35
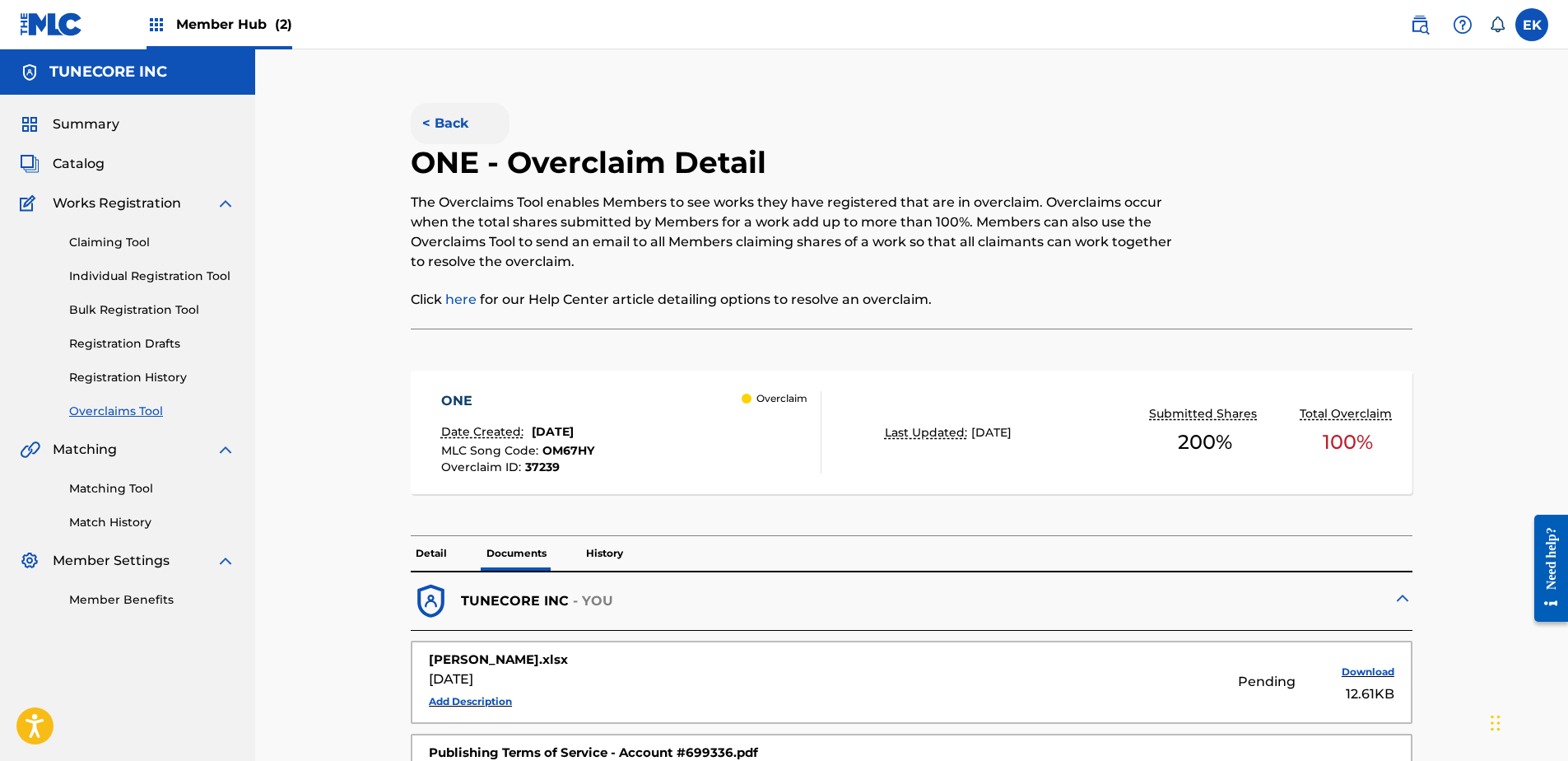
click at [441, 112] on button "< Back" at bounding box center [460, 123] width 99 height 41
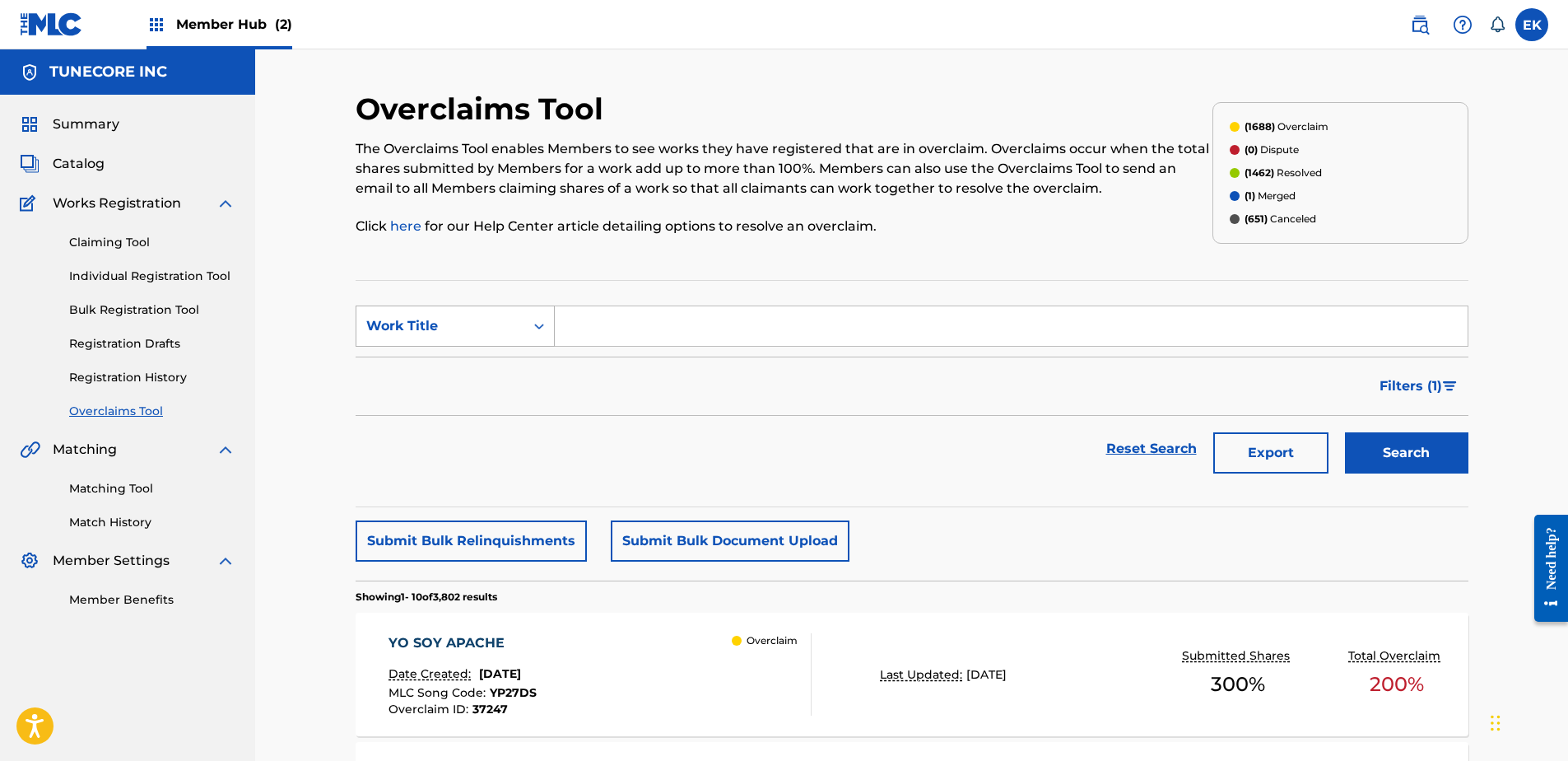
click at [517, 329] on div "Work Title" at bounding box center [440, 326] width 168 height 31
click at [500, 363] on div "MLC Song Code" at bounding box center [455, 367] width 198 height 41
drag, startPoint x: 519, startPoint y: 350, endPoint x: 607, endPoint y: 317, distance: 94.0
click at [607, 317] on input "Search Form" at bounding box center [1012, 326] width 913 height 40
paste input "YP27DS"
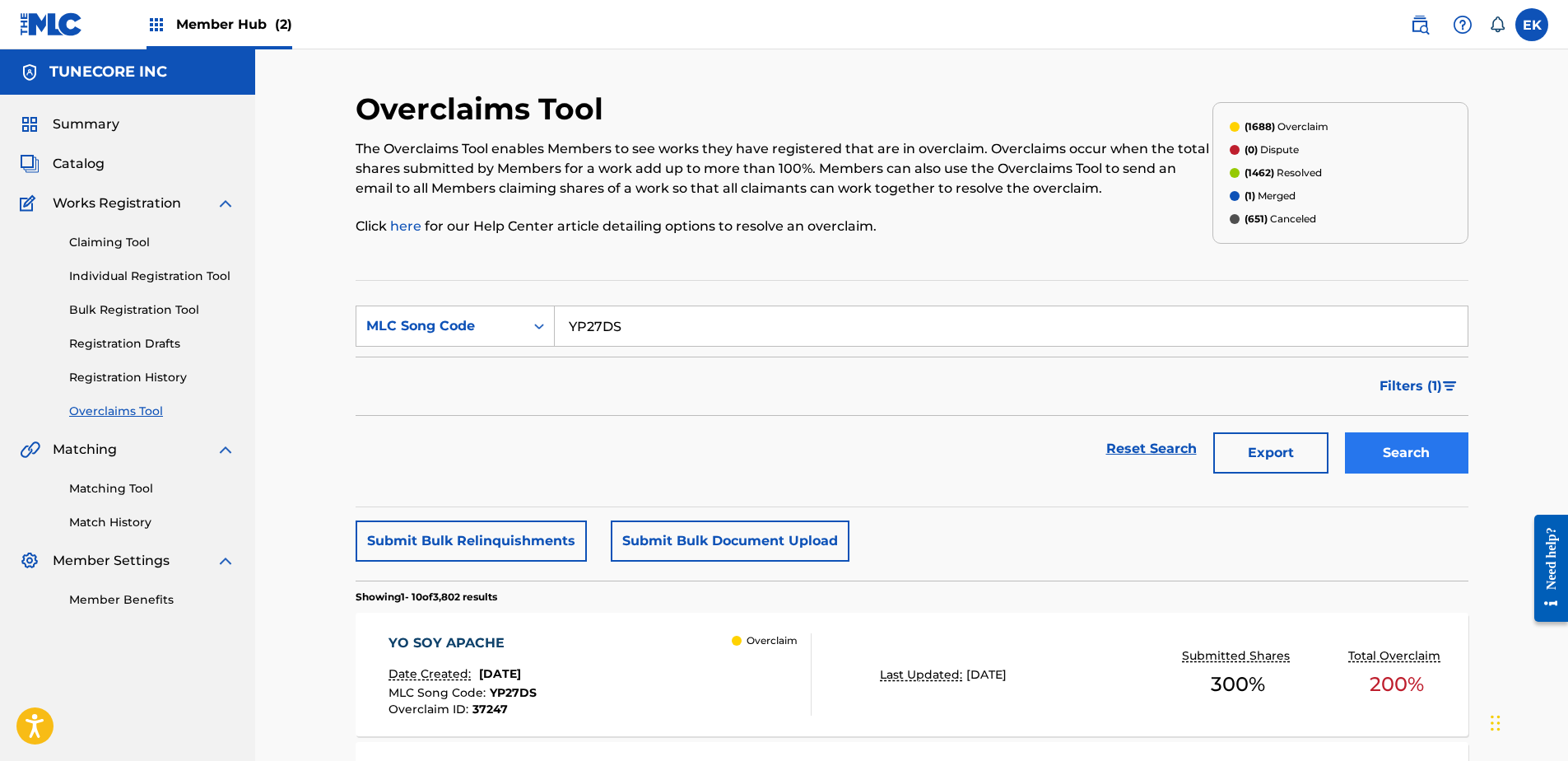
type input "YP27DS"
click at [1393, 457] on button "Search" at bounding box center [1406, 453] width 123 height 41
click at [630, 665] on div "YO SOY APACHE Date Created: [DATE] MLC Song Code : YP27DS Overclaim ID : 37247 …" at bounding box center [600, 674] width 423 height 82
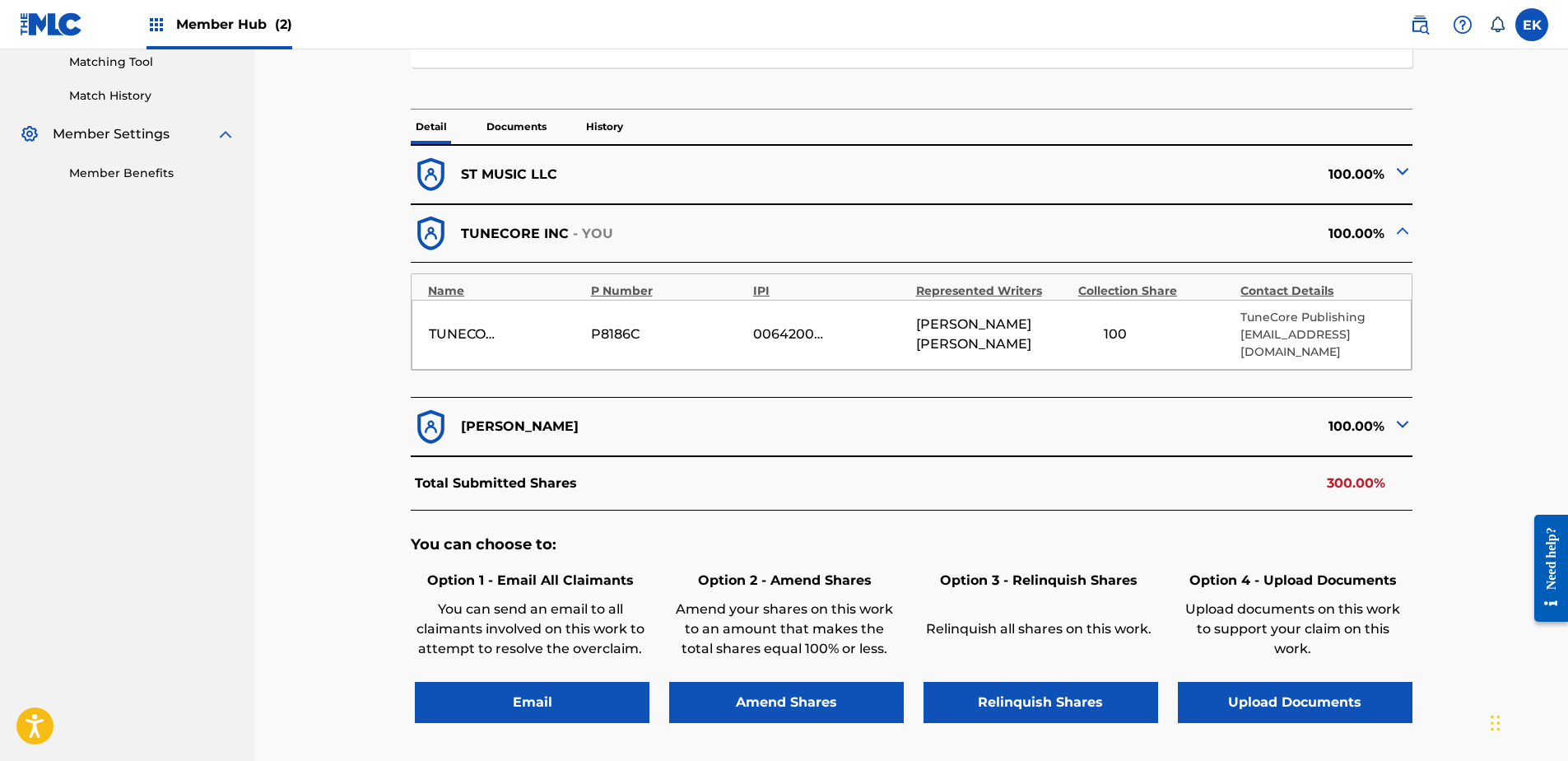
scroll to position [494, 0]
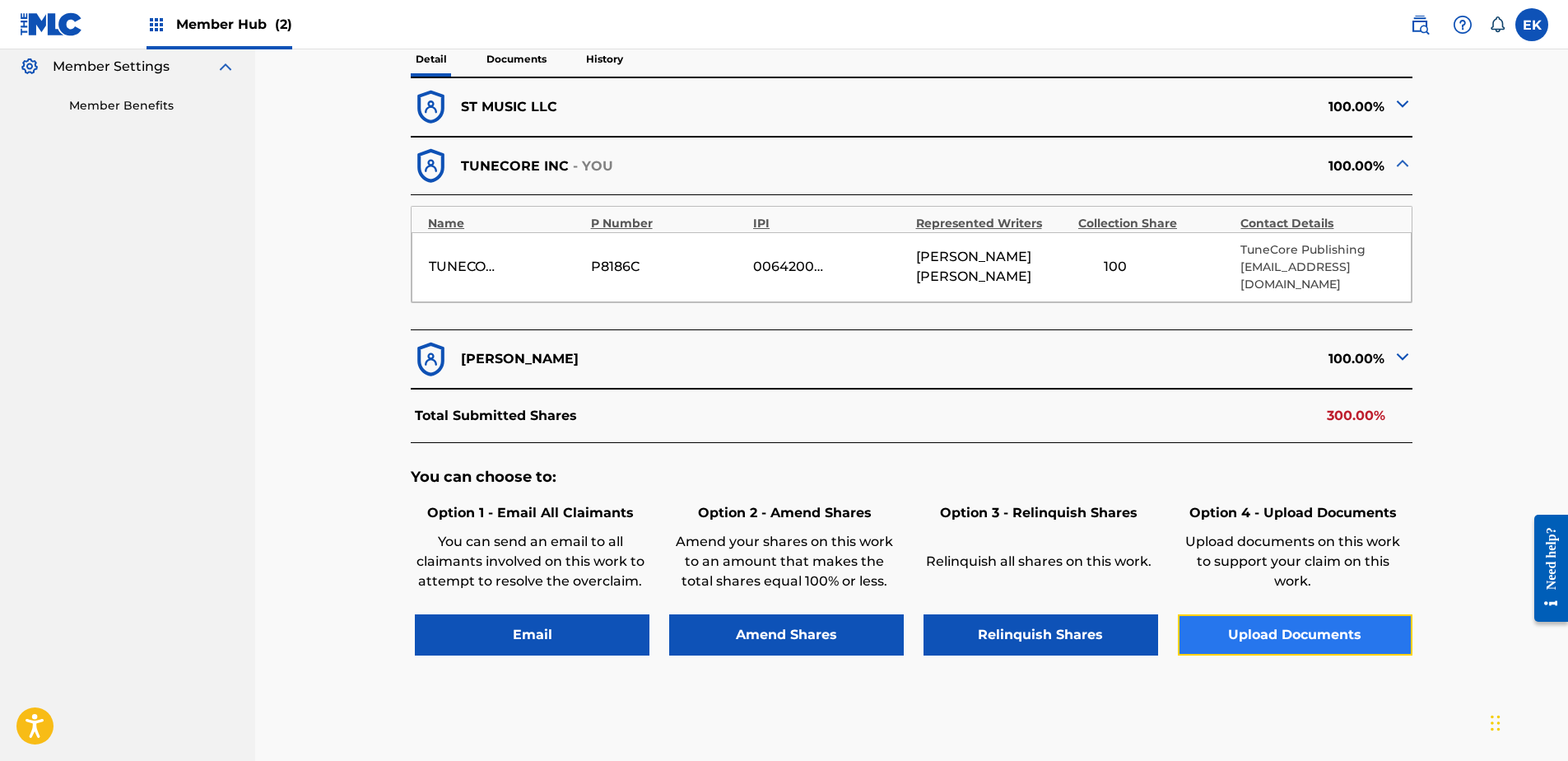
click at [1301, 615] on button "Upload Documents" at bounding box center [1296, 635] width 235 height 41
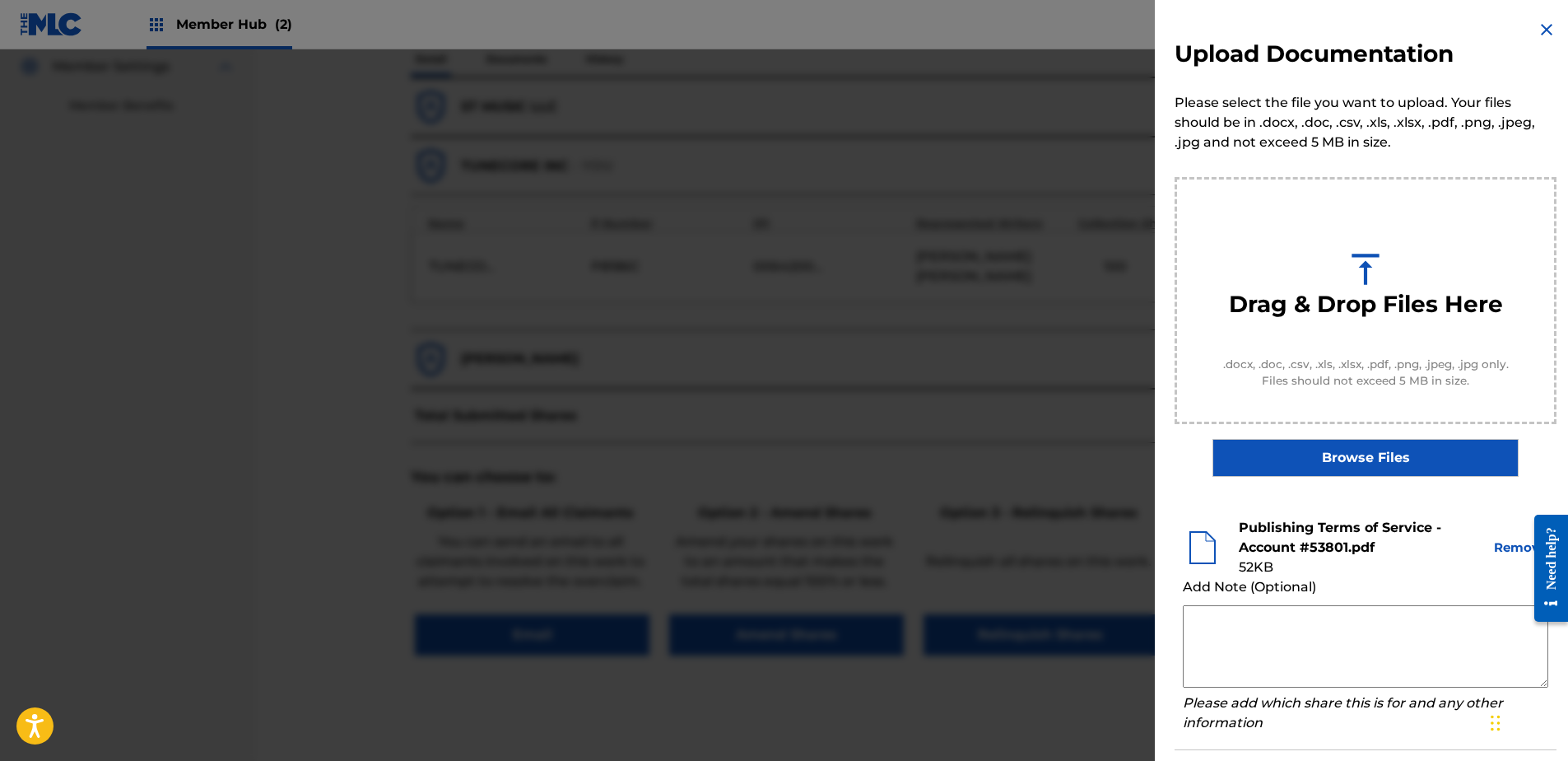
scroll to position [75, 0]
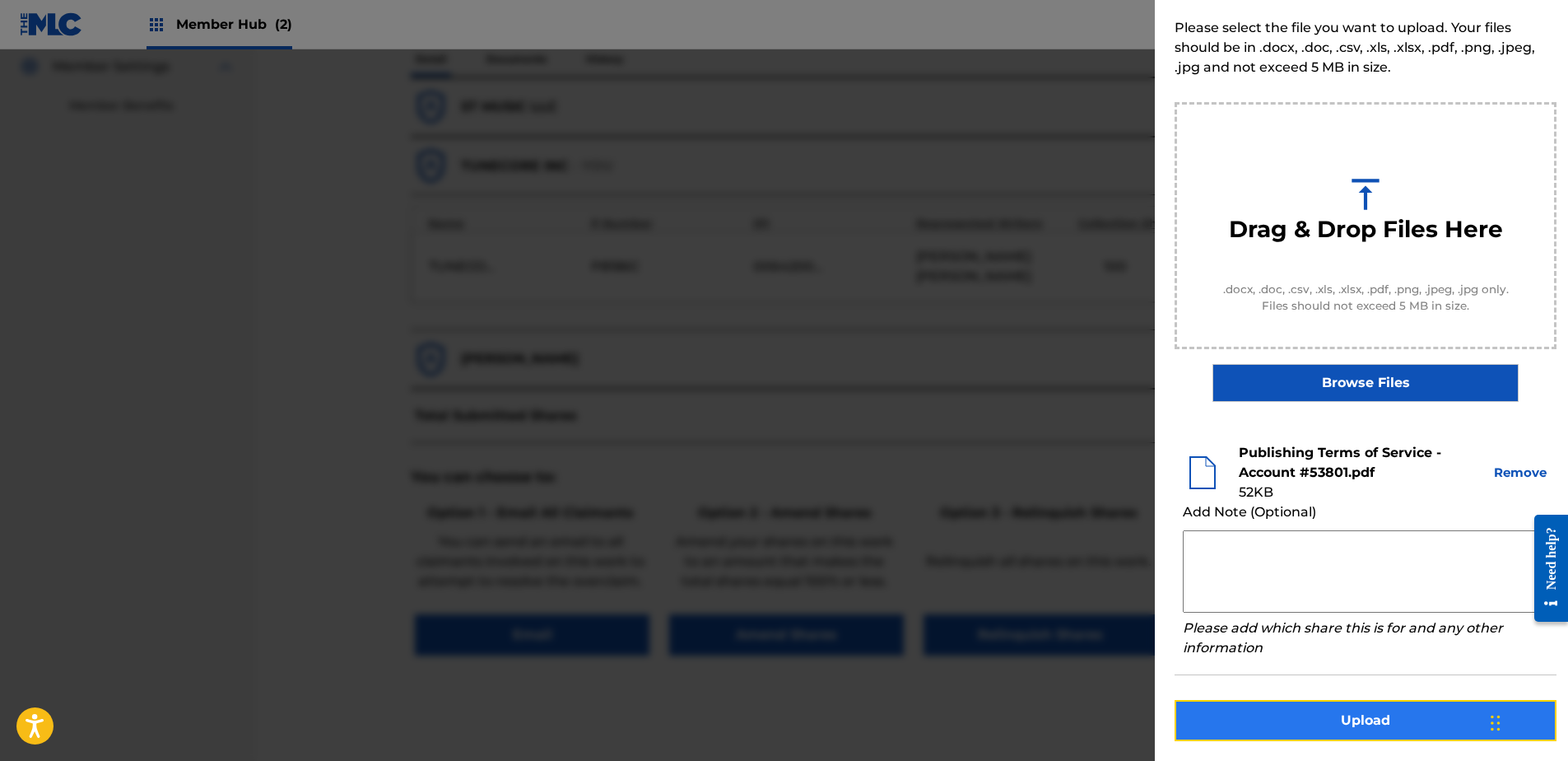
click at [1363, 711] on button "Upload" at bounding box center [1365, 720] width 382 height 41
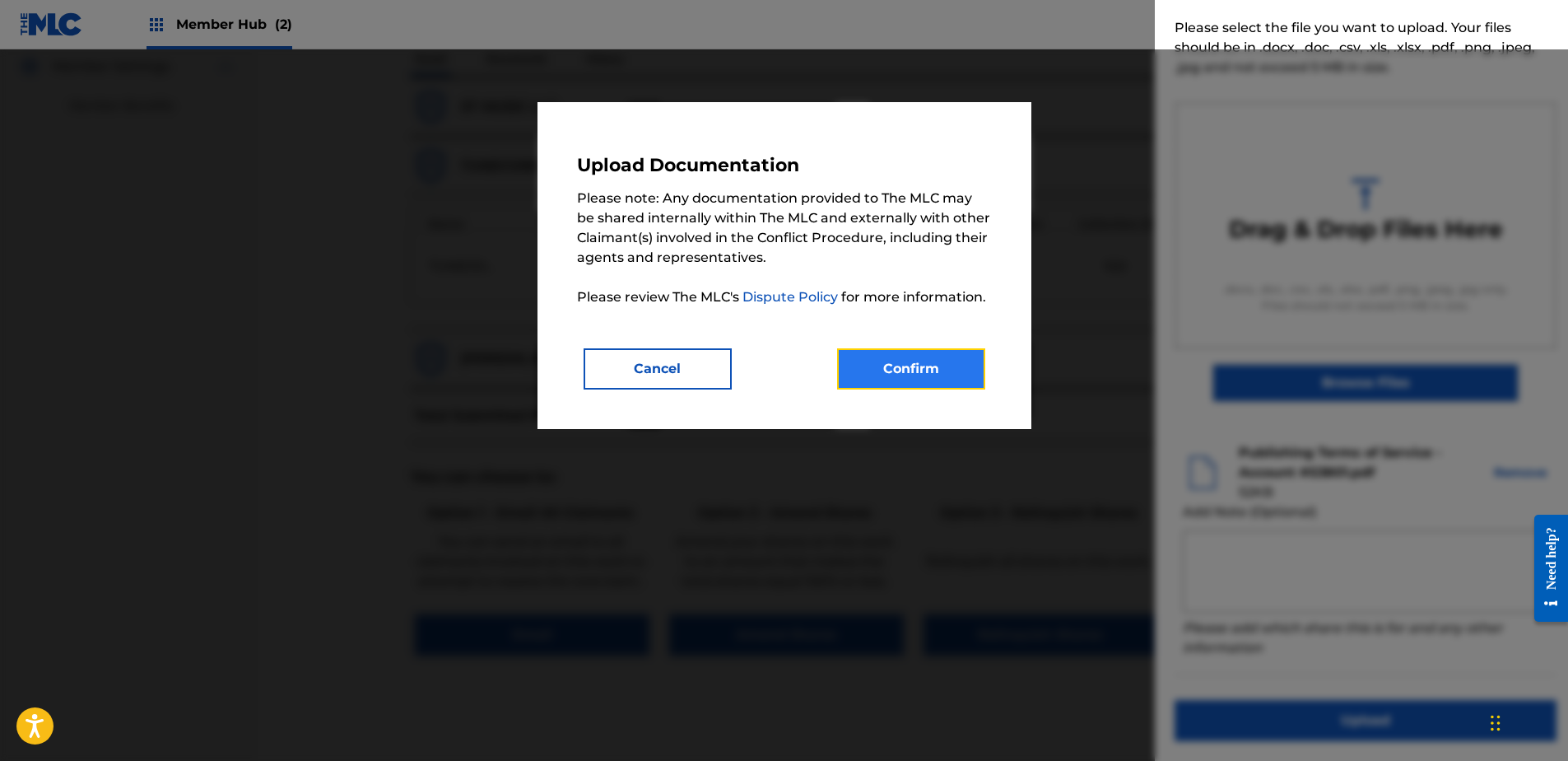
click at [900, 369] on button "Confirm" at bounding box center [911, 368] width 148 height 41
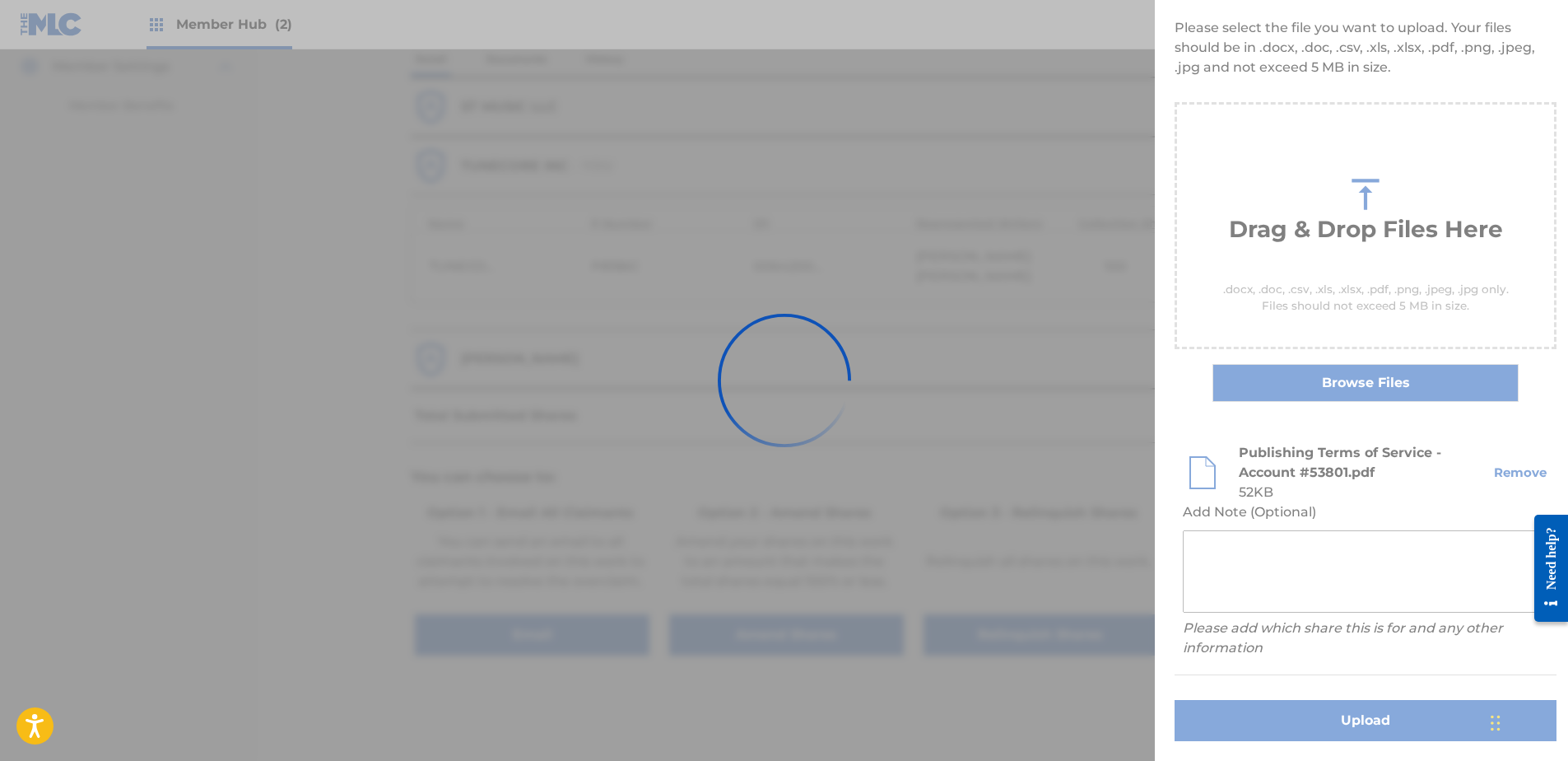
scroll to position [0, 0]
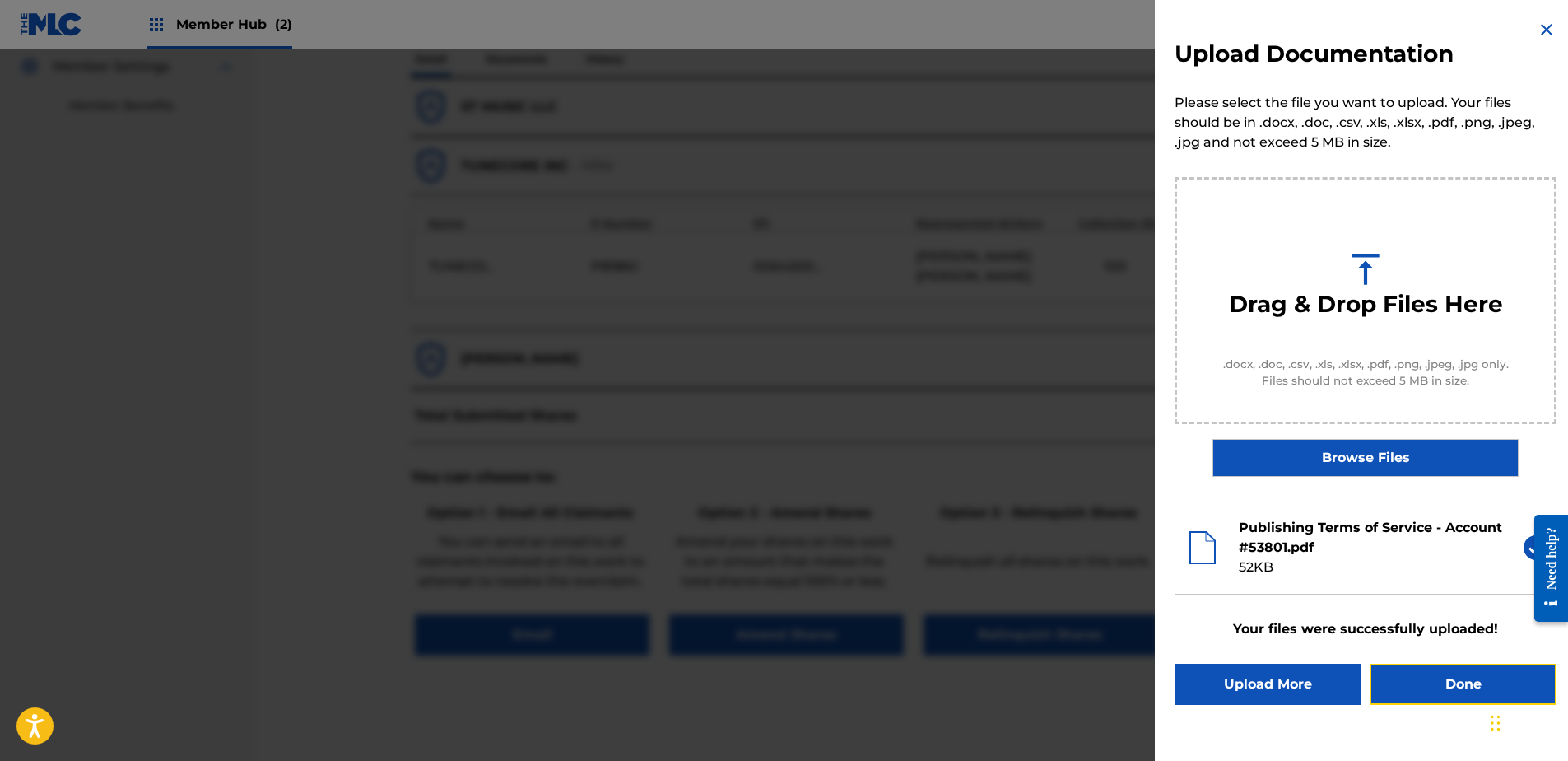
click at [1476, 691] on button "Done" at bounding box center [1463, 684] width 187 height 41
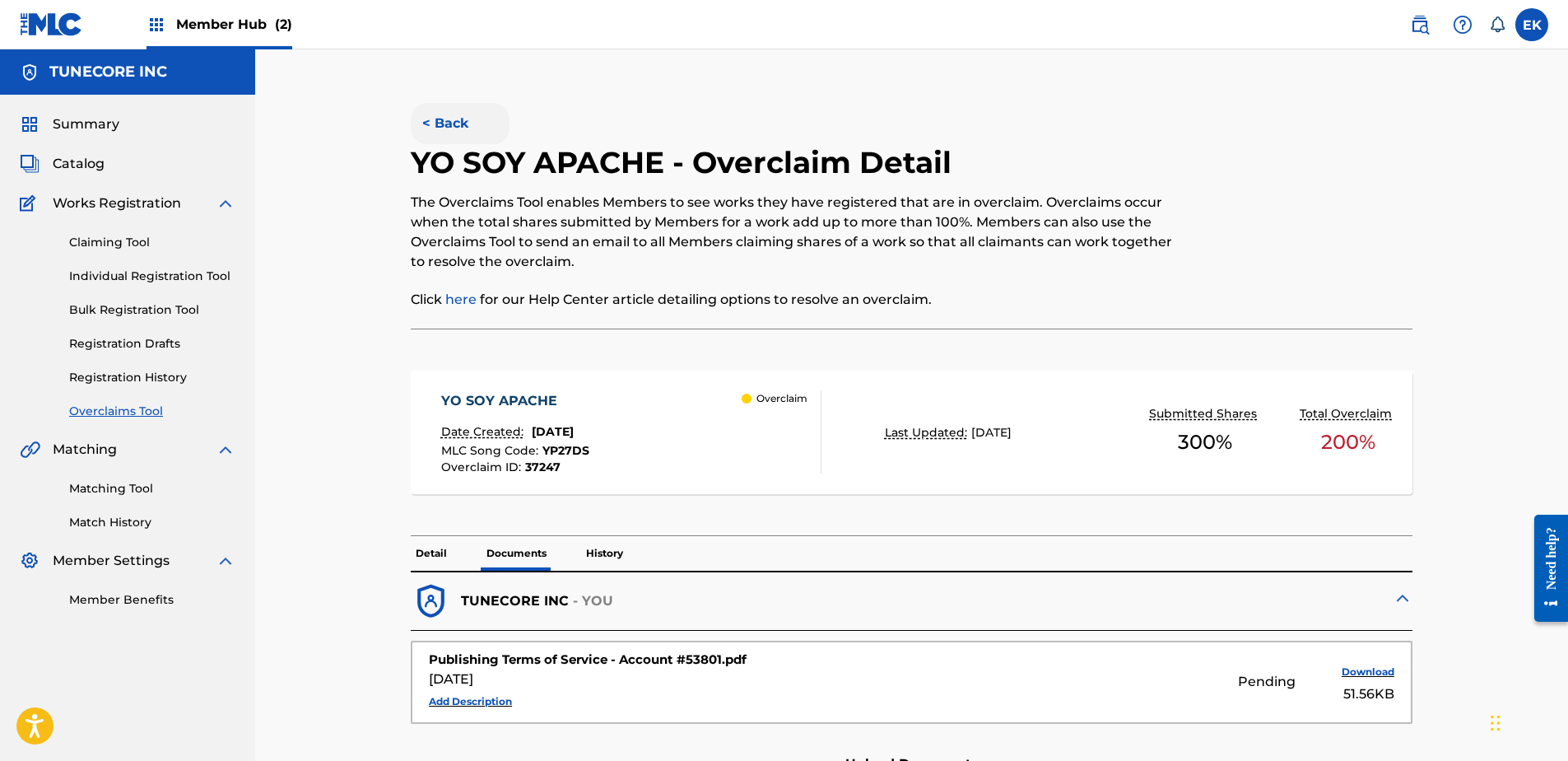
click at [458, 123] on button "< Back" at bounding box center [460, 123] width 99 height 41
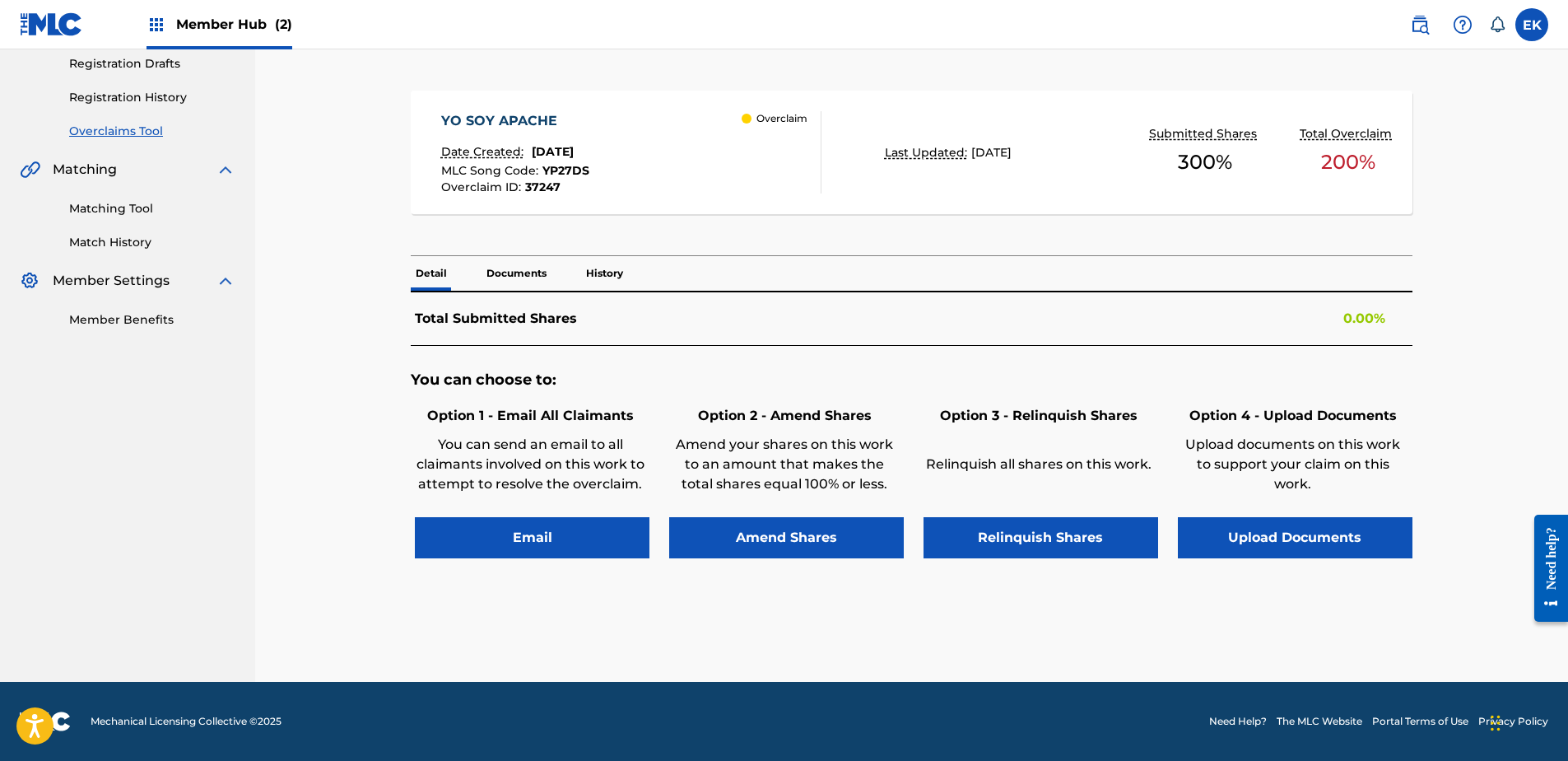
scroll to position [307, 0]
